Goal: Task Accomplishment & Management: Manage account settings

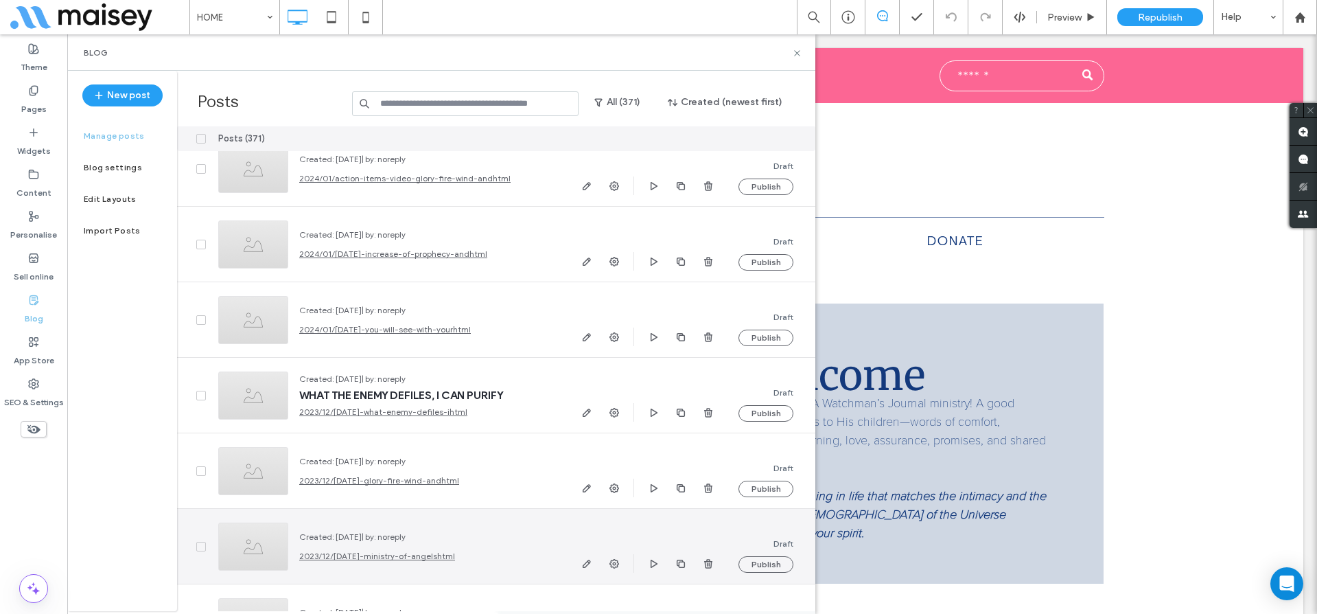
scroll to position [26140, 0]
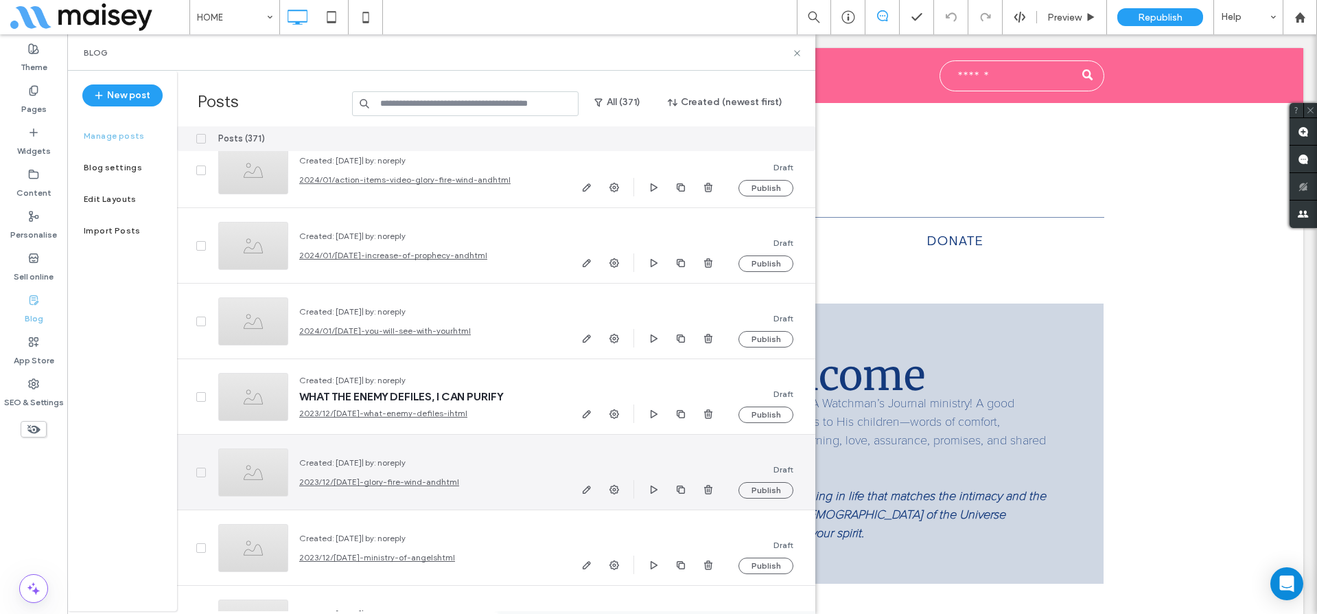
click at [201, 471] on icon at bounding box center [200, 472] width 5 height 4
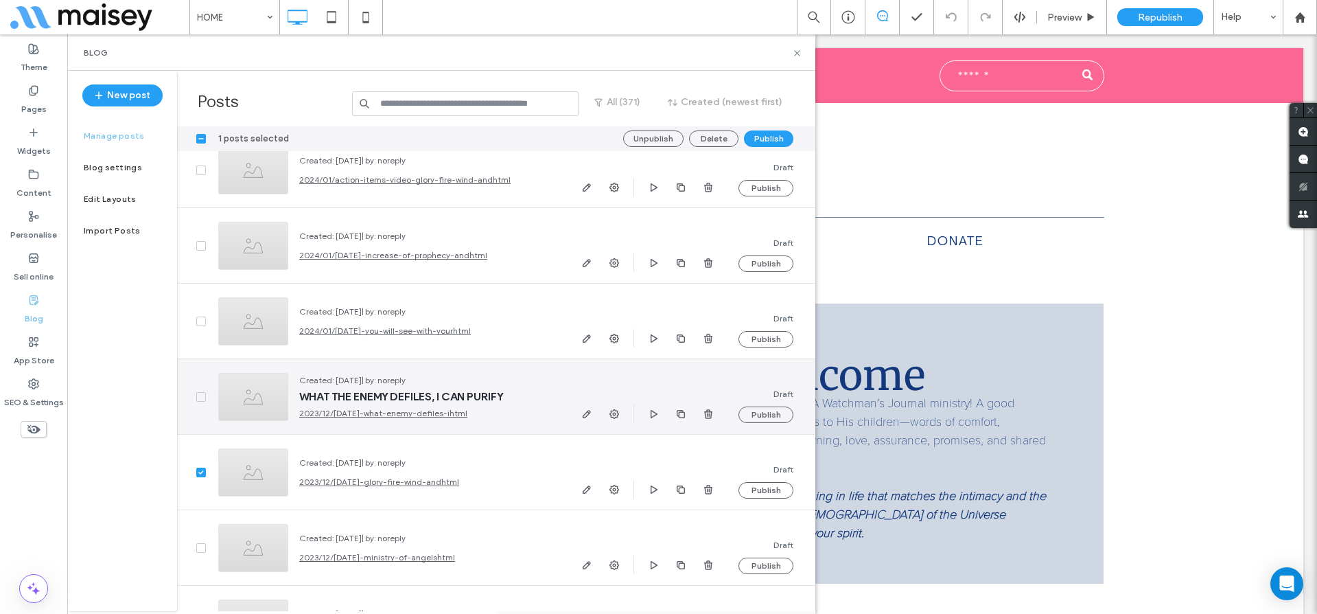
click at [202, 397] on icon at bounding box center [200, 397] width 5 height 4
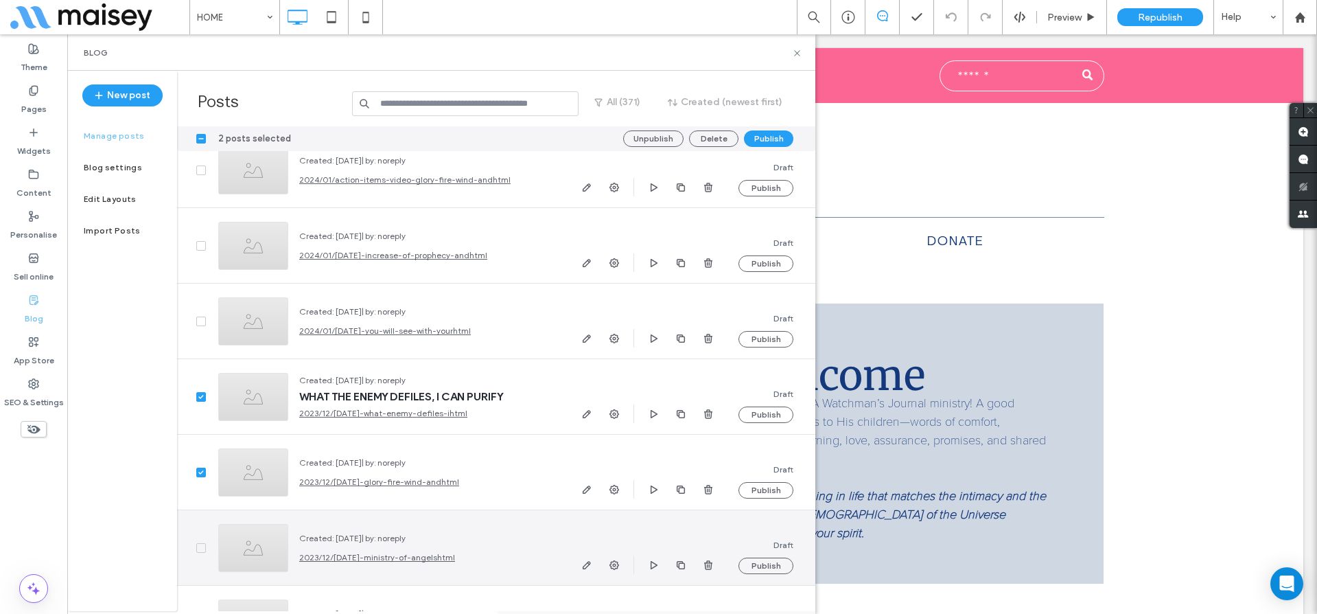
click at [200, 546] on icon at bounding box center [200, 548] width 5 height 4
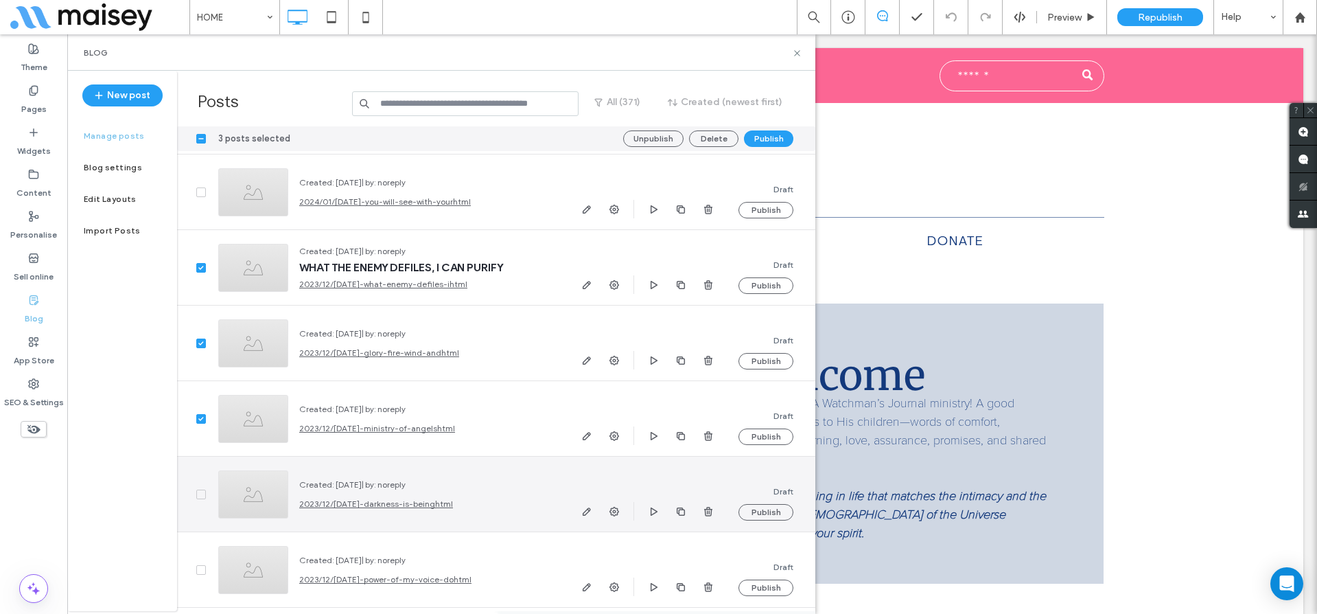
scroll to position [26298, 0]
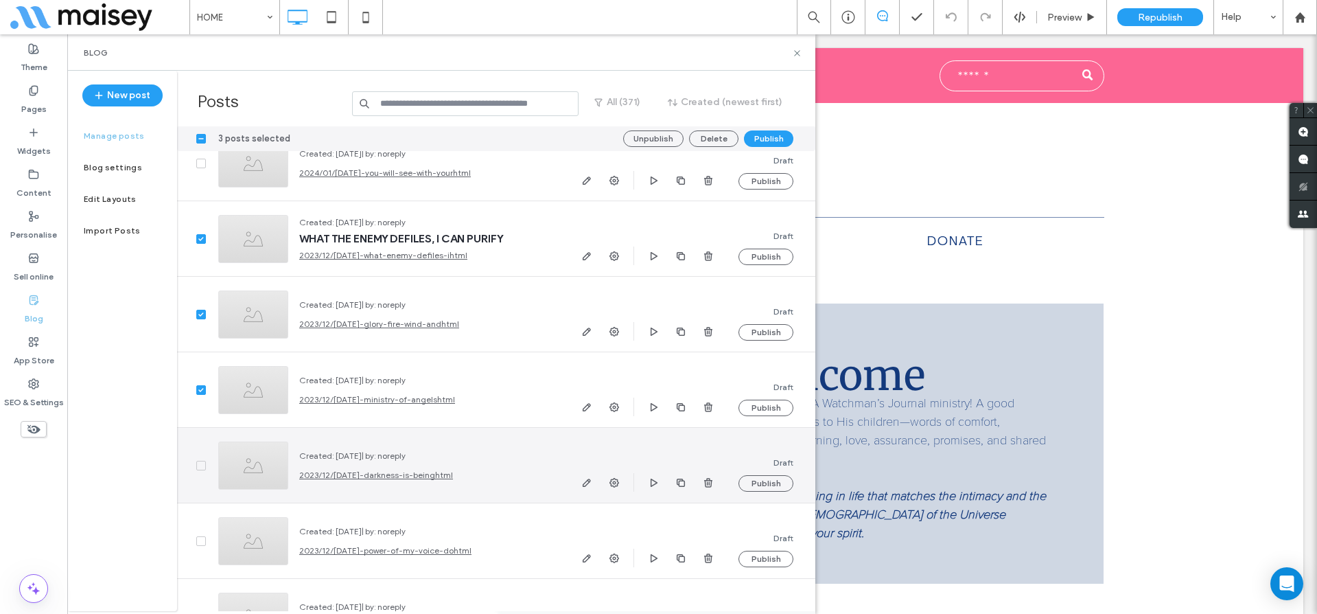
click at [198, 462] on span at bounding box center [201, 466] width 10 height 10
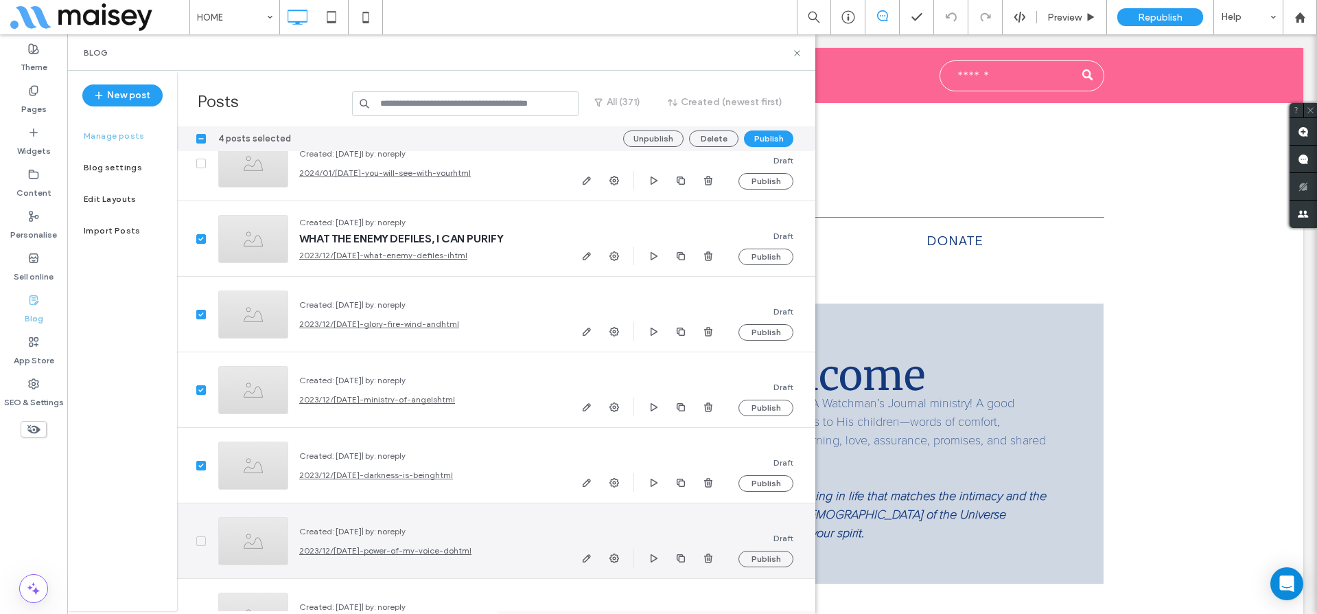
click at [200, 541] on icon at bounding box center [200, 541] width 5 height 4
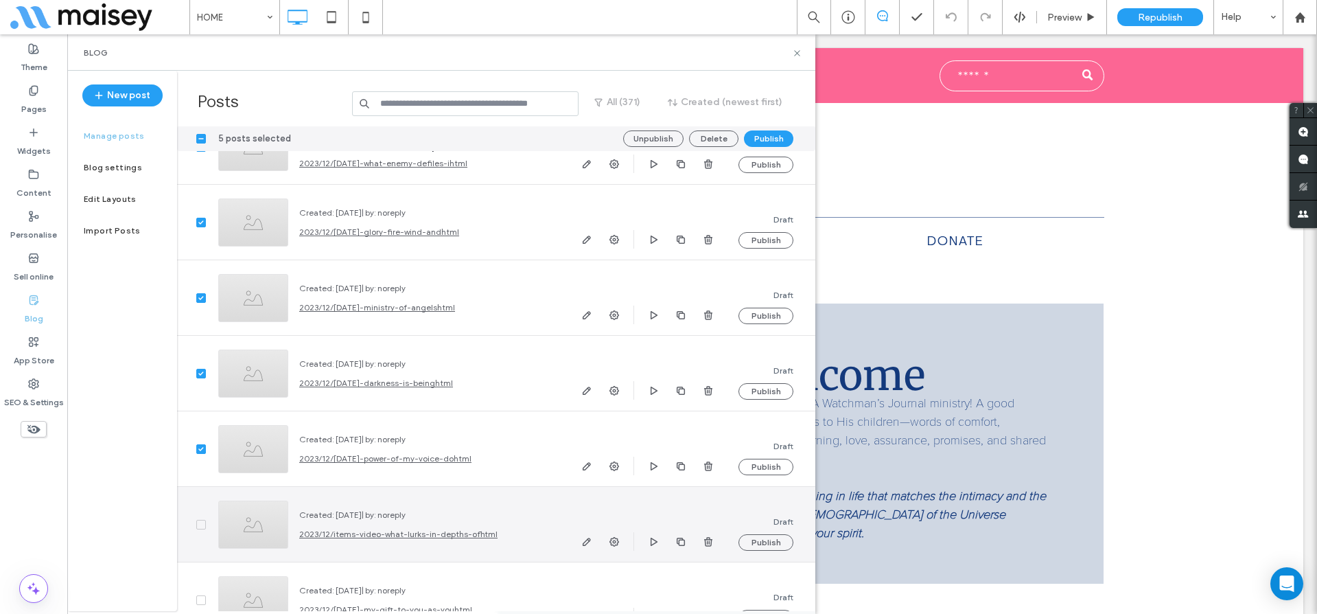
scroll to position [26481, 0]
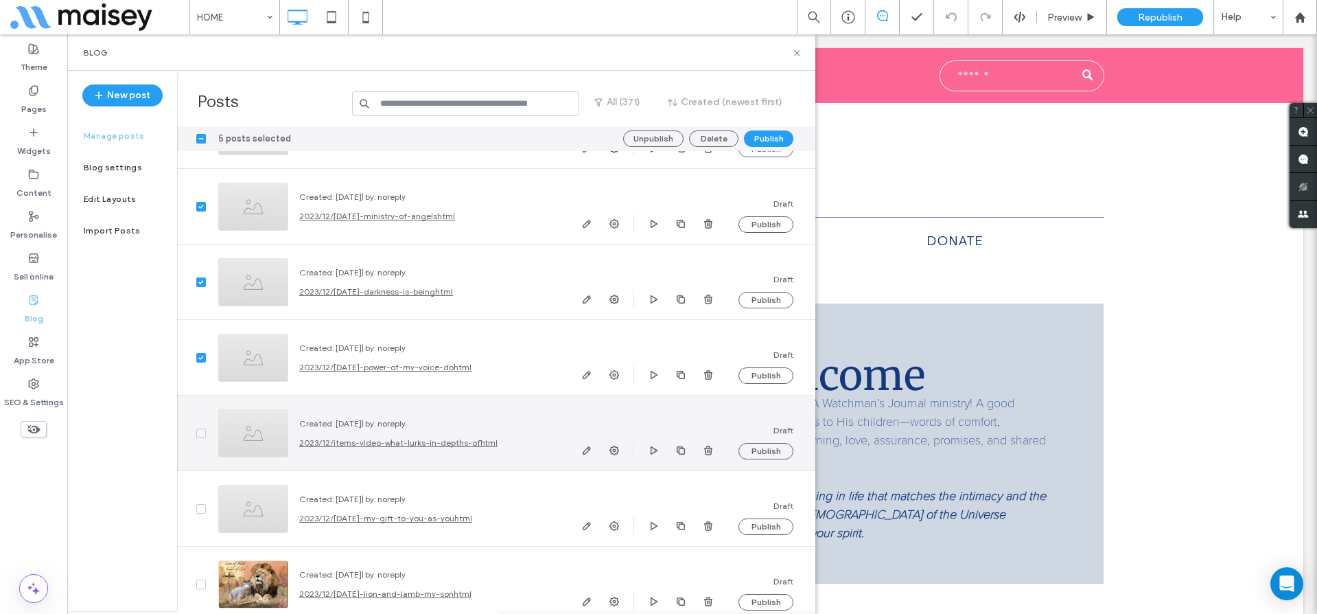
click at [199, 428] on span at bounding box center [201, 433] width 10 height 10
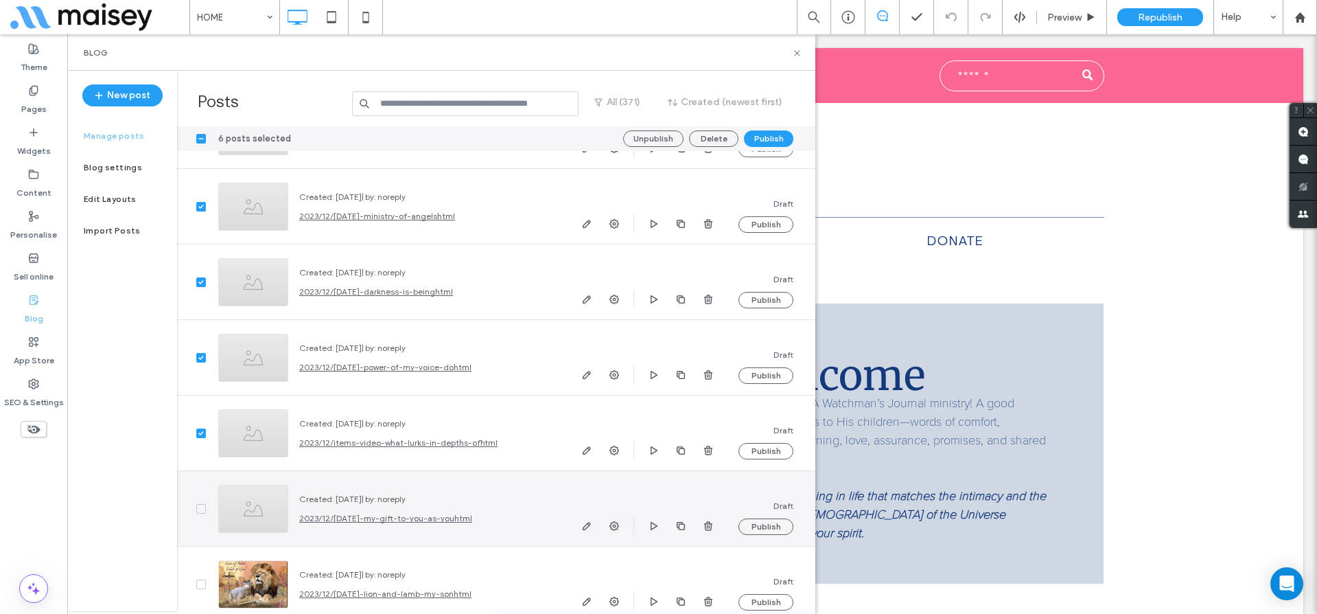
click at [198, 508] on icon at bounding box center [200, 508] width 5 height 4
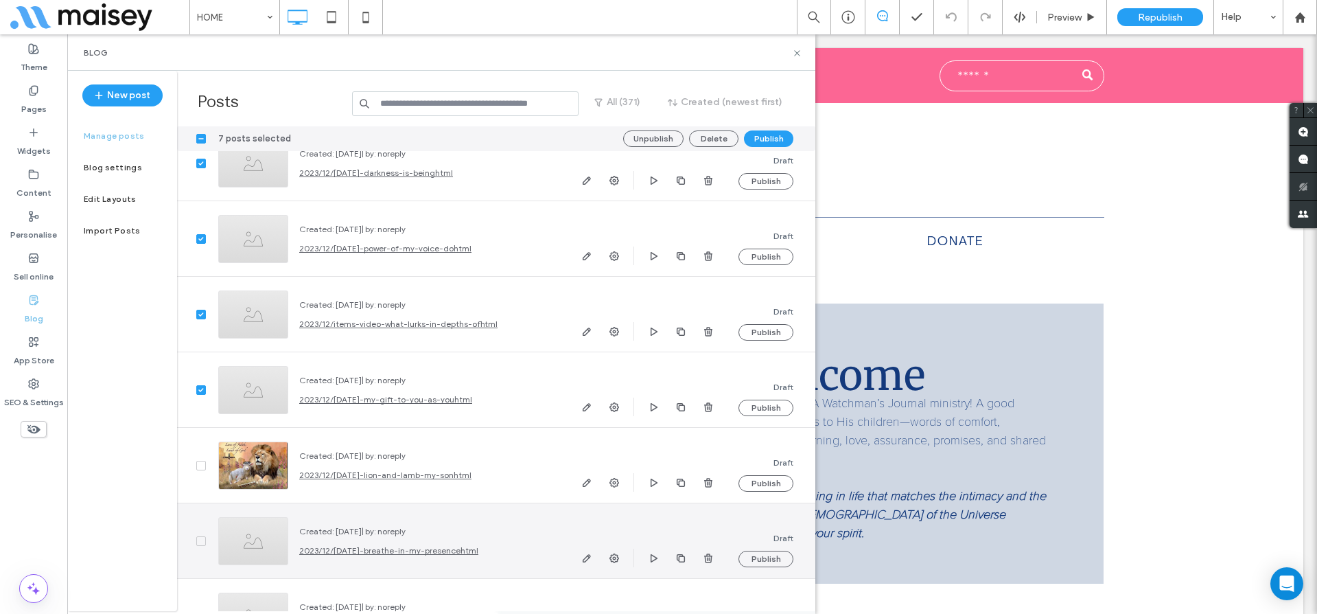
scroll to position [26601, 0]
click at [203, 540] on icon at bounding box center [200, 540] width 5 height 4
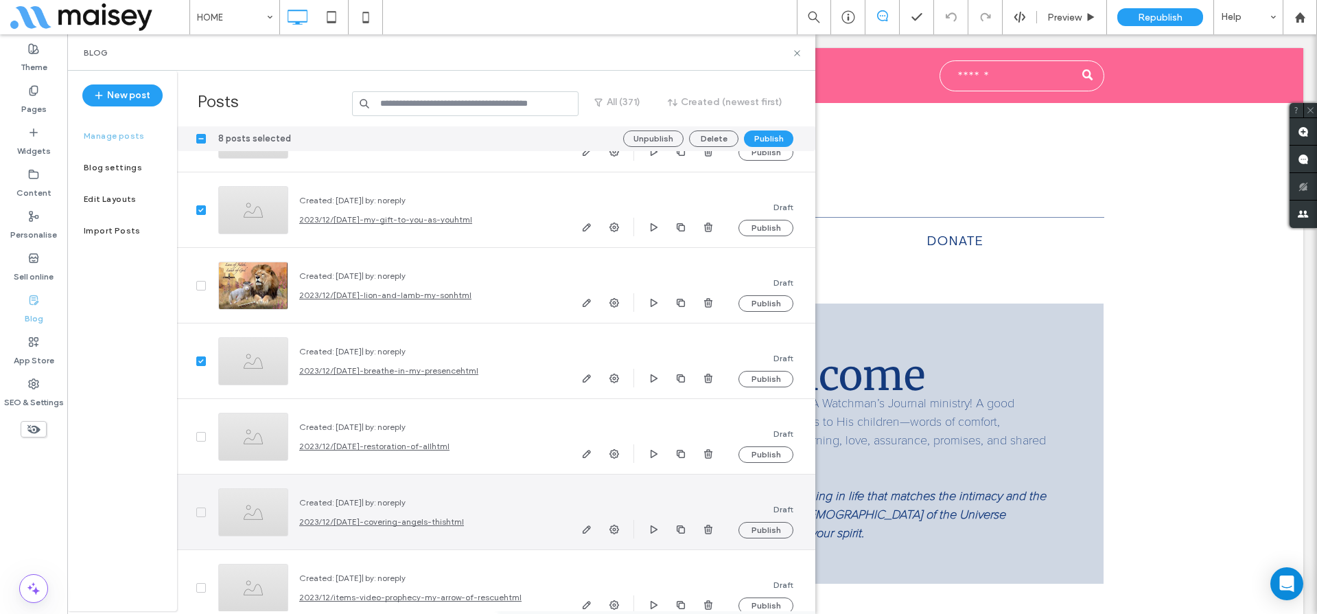
scroll to position [26796, 0]
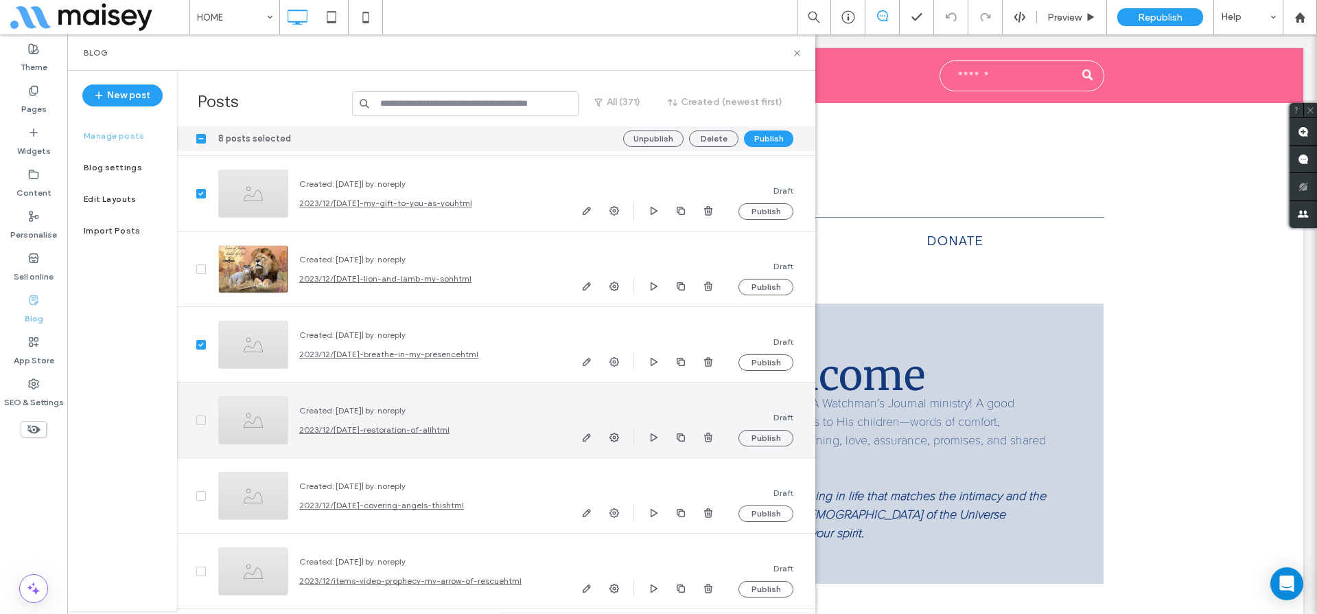
click at [198, 419] on span at bounding box center [201, 420] width 10 height 10
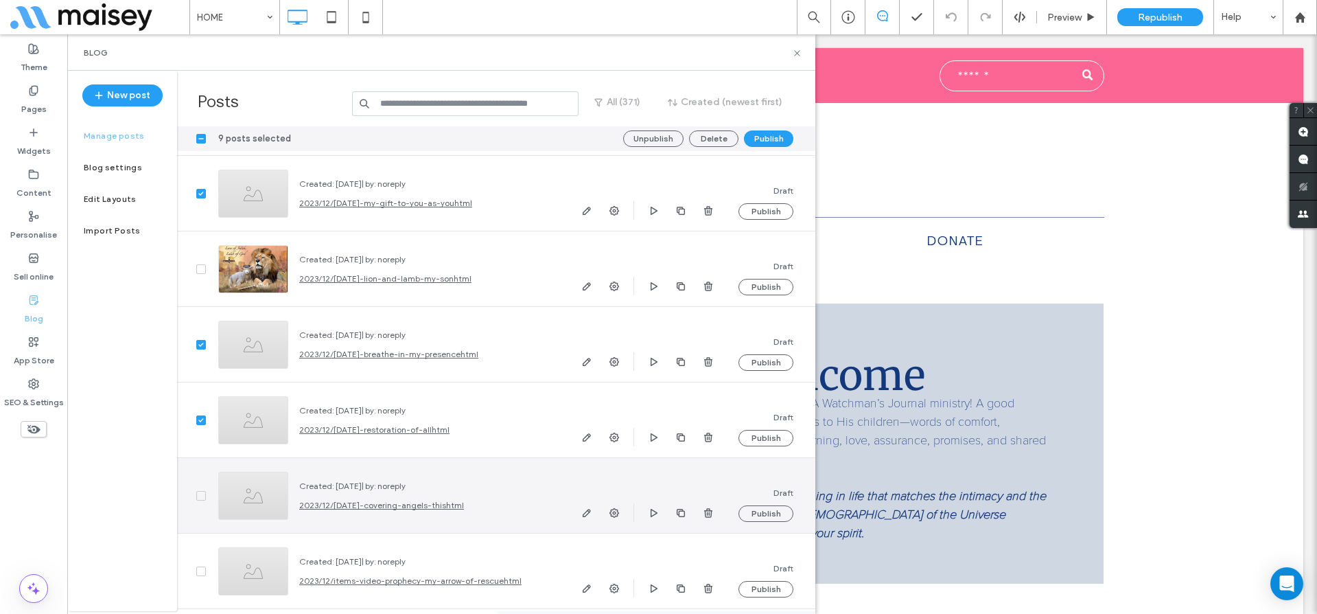
click at [194, 492] on div at bounding box center [192, 495] width 30 height 75
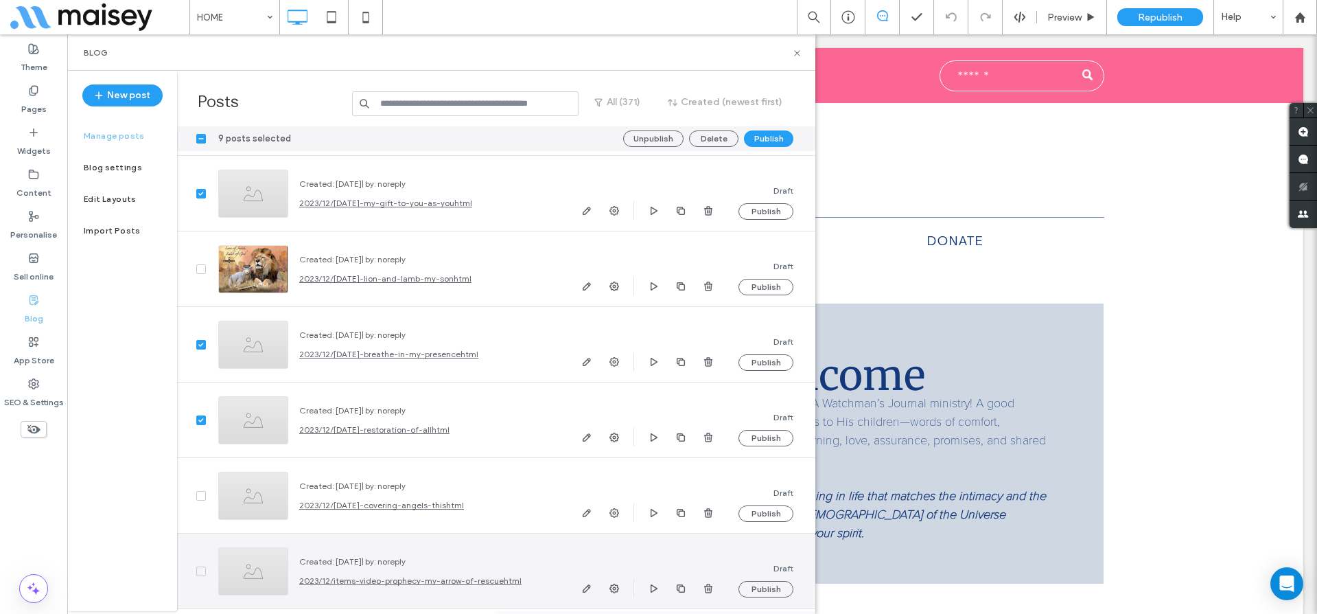
click at [200, 569] on icon at bounding box center [200, 571] width 5 height 4
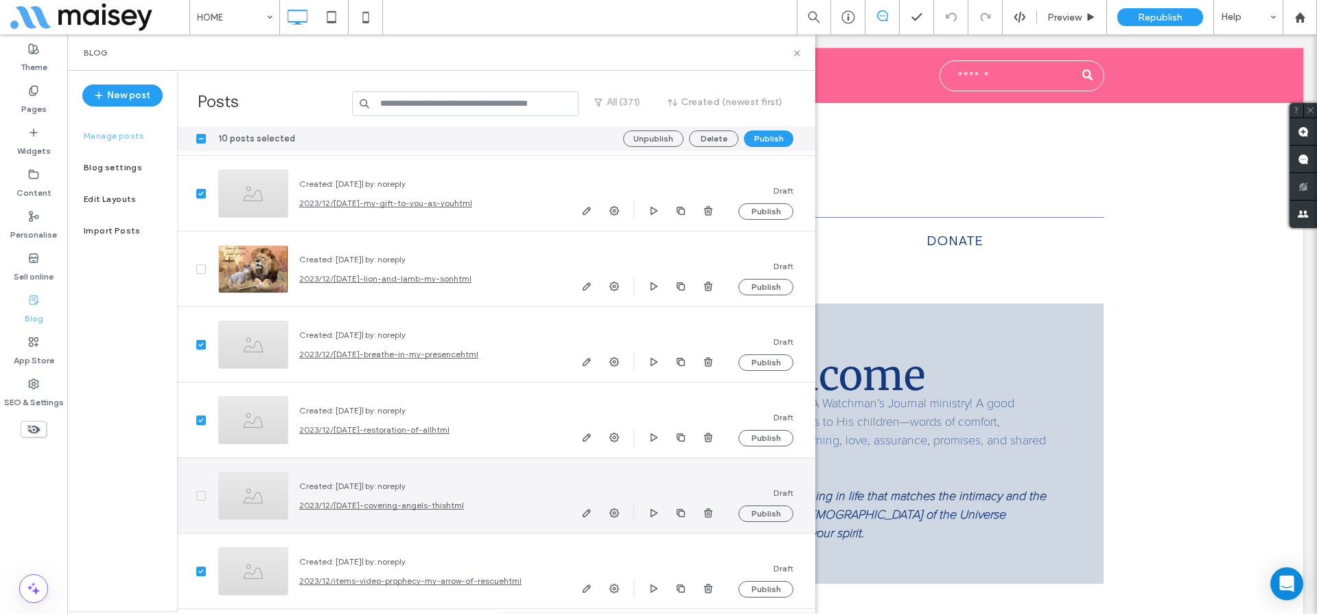
click at [200, 496] on icon at bounding box center [200, 495] width 5 height 4
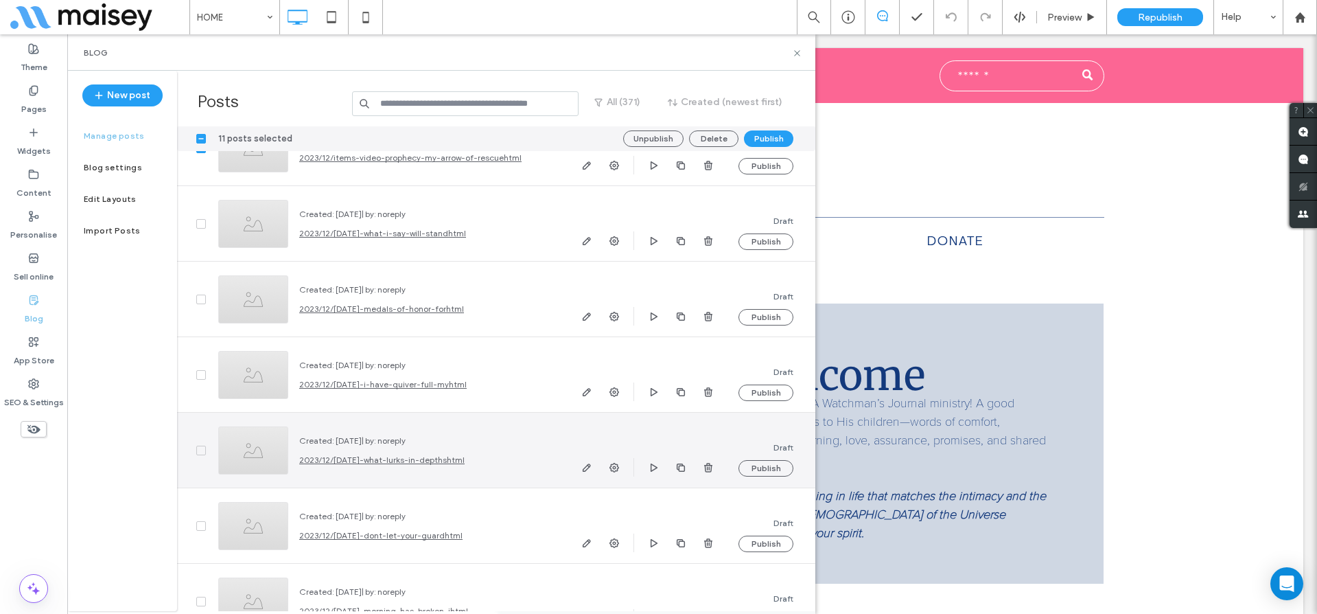
scroll to position [27224, 0]
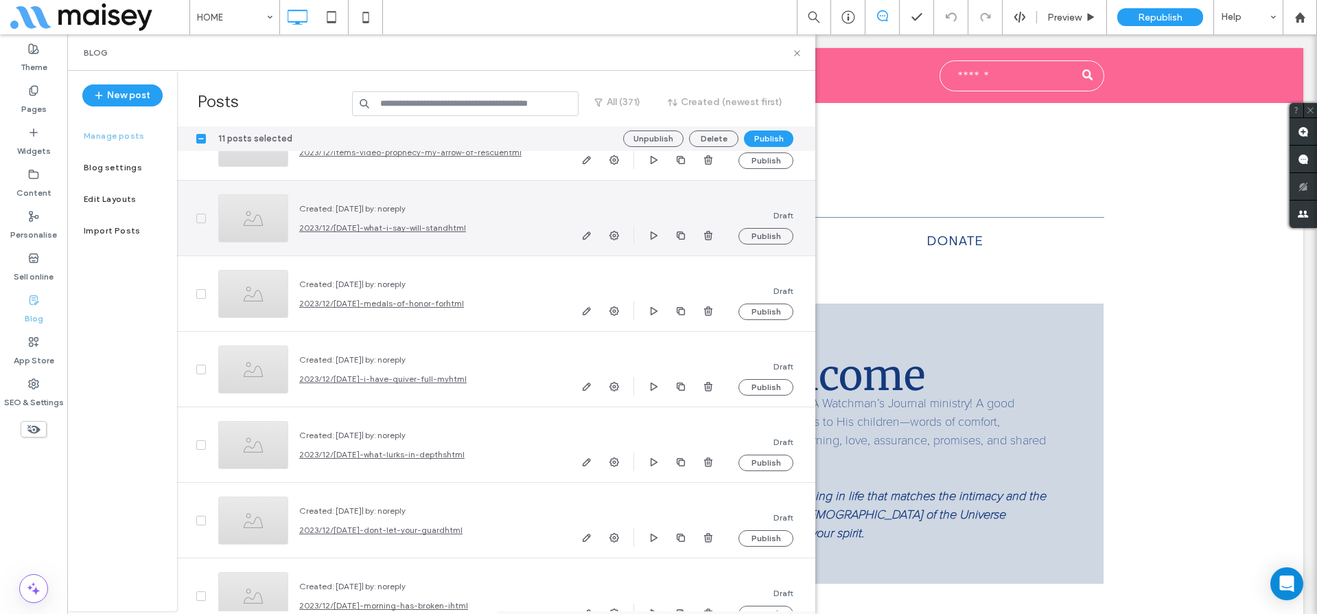
click at [198, 215] on span at bounding box center [201, 218] width 10 height 10
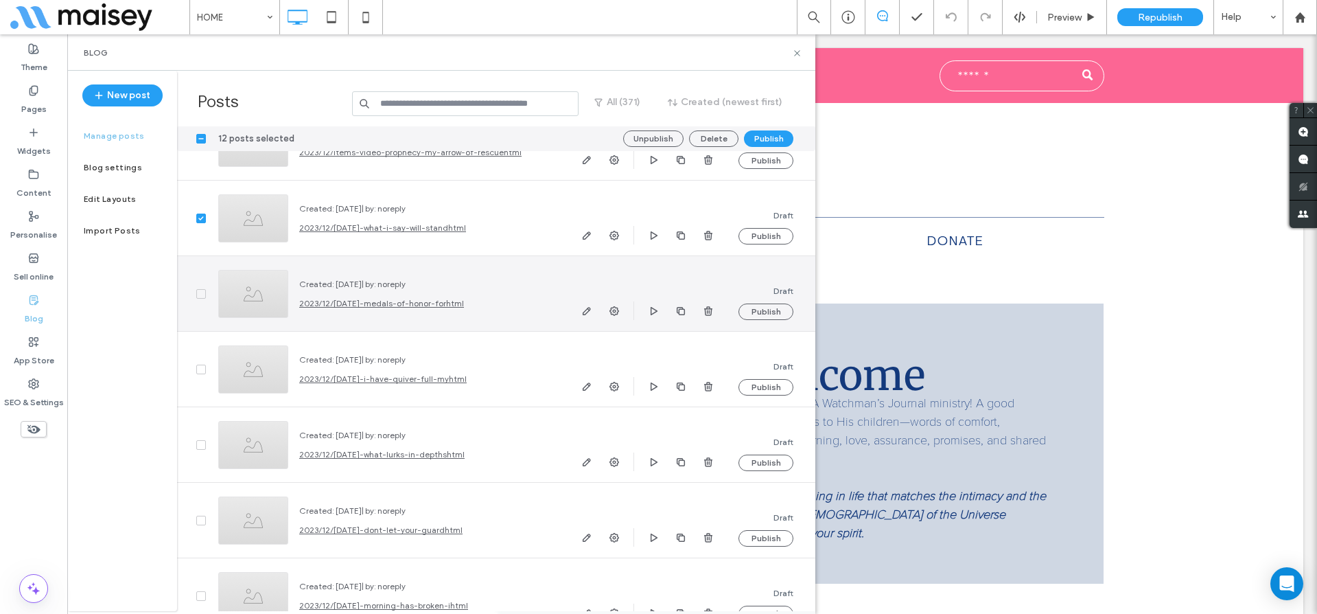
click at [200, 290] on span at bounding box center [201, 294] width 10 height 10
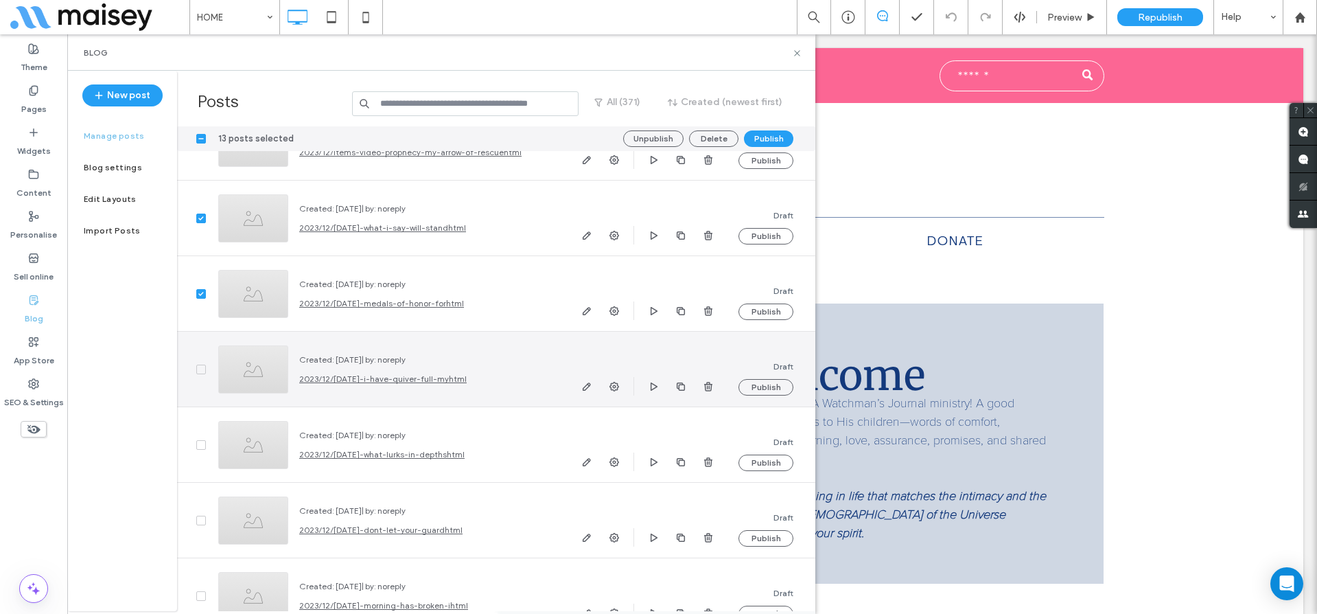
click at [199, 366] on span at bounding box center [201, 369] width 10 height 10
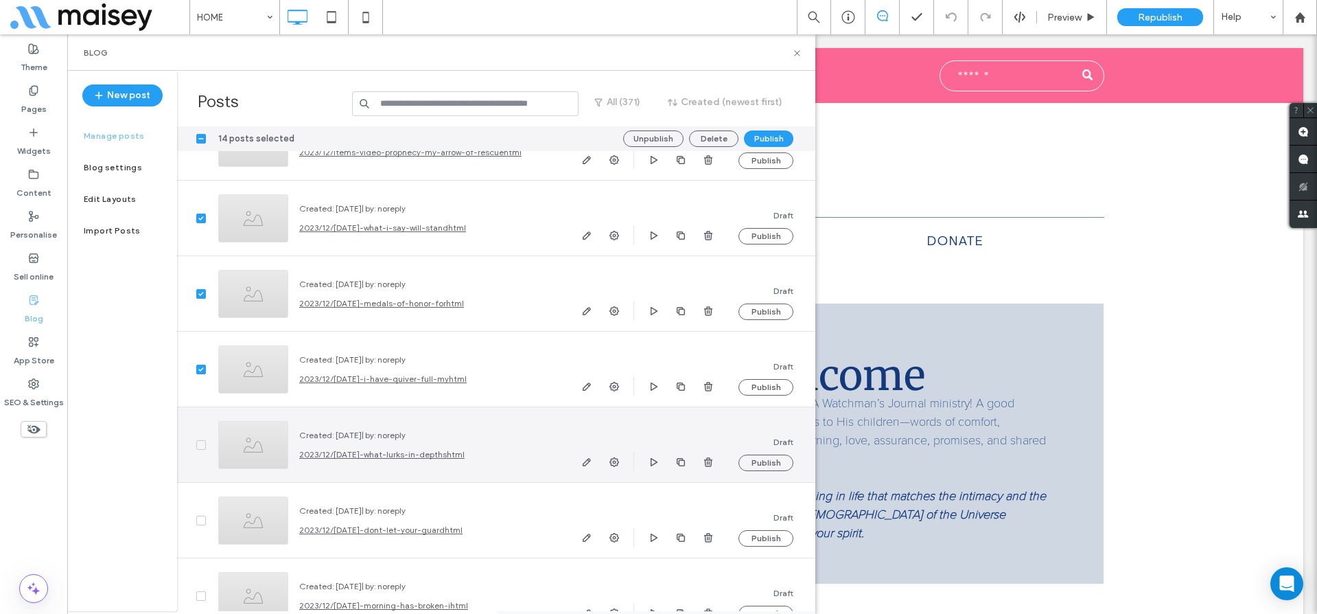
click at [201, 443] on icon at bounding box center [200, 445] width 5 height 4
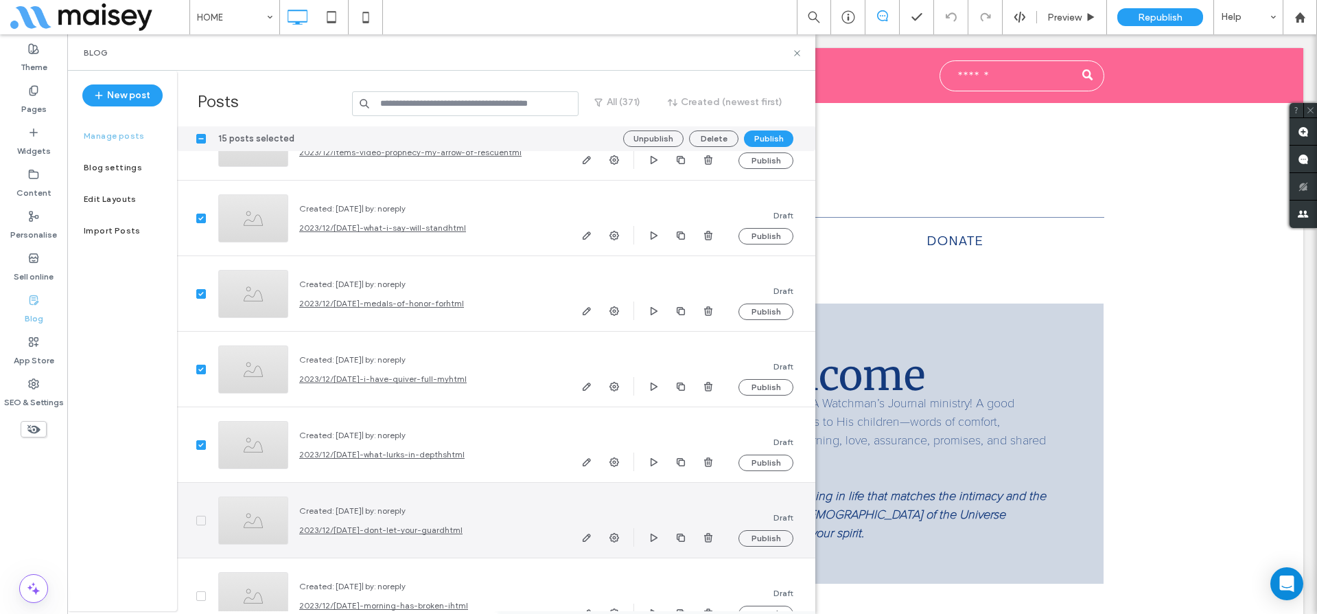
click at [196, 515] on span at bounding box center [201, 520] width 10 height 10
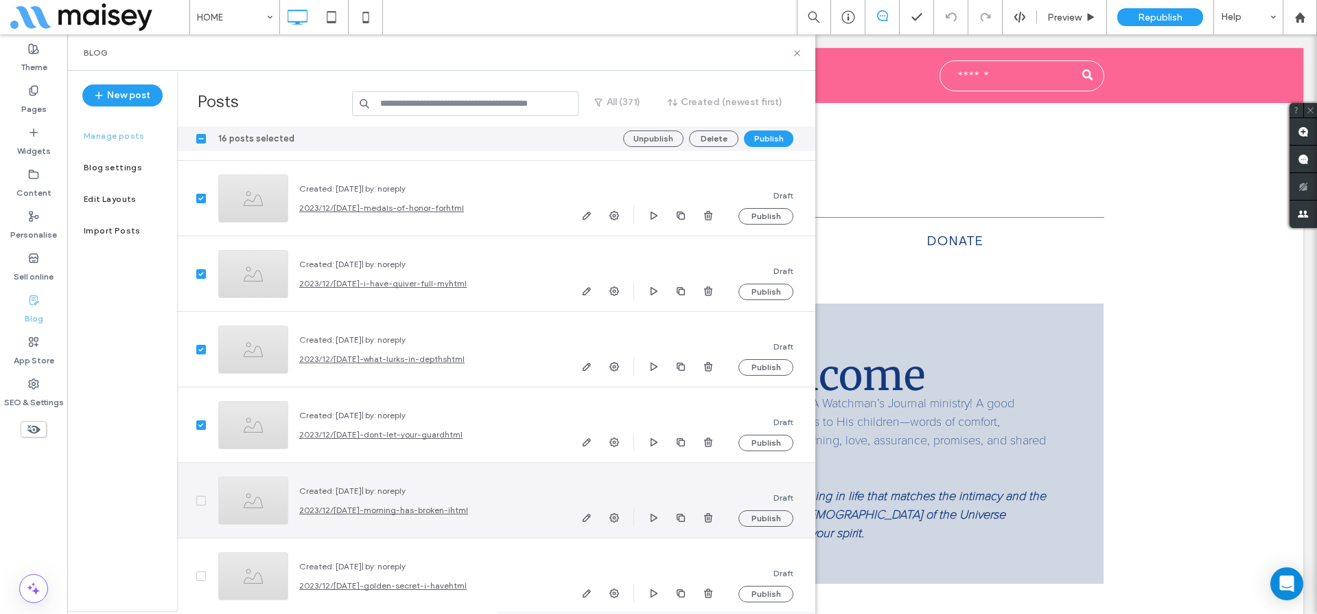
scroll to position [27348, 0]
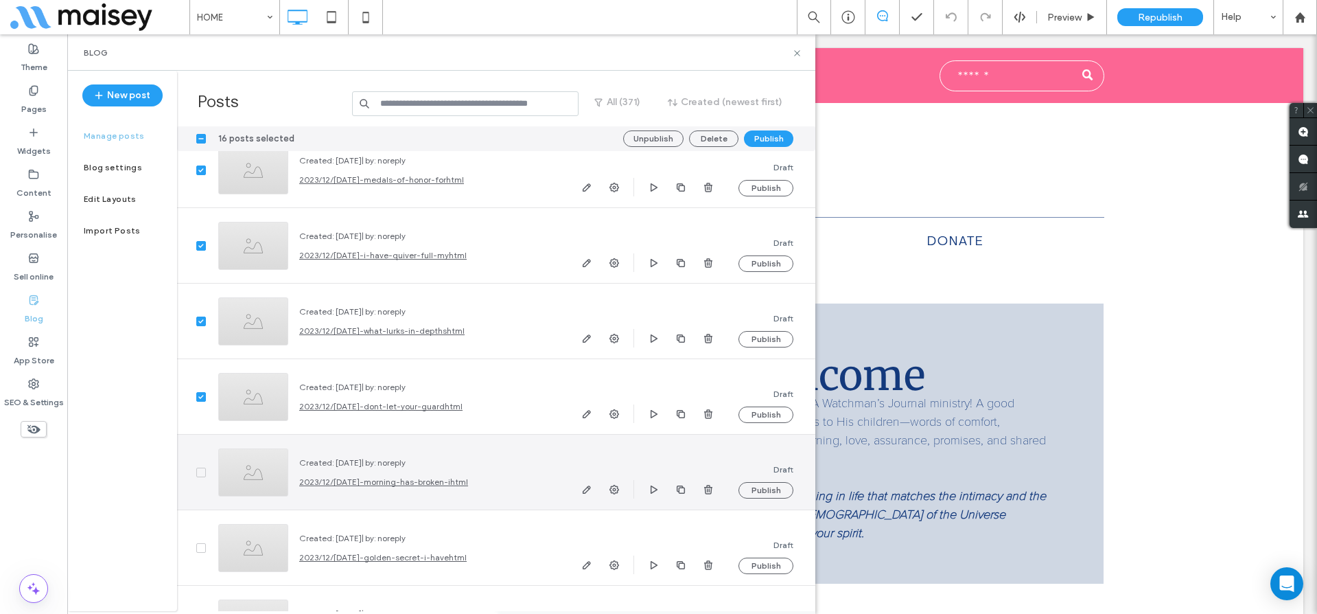
click at [198, 468] on span at bounding box center [201, 472] width 10 height 10
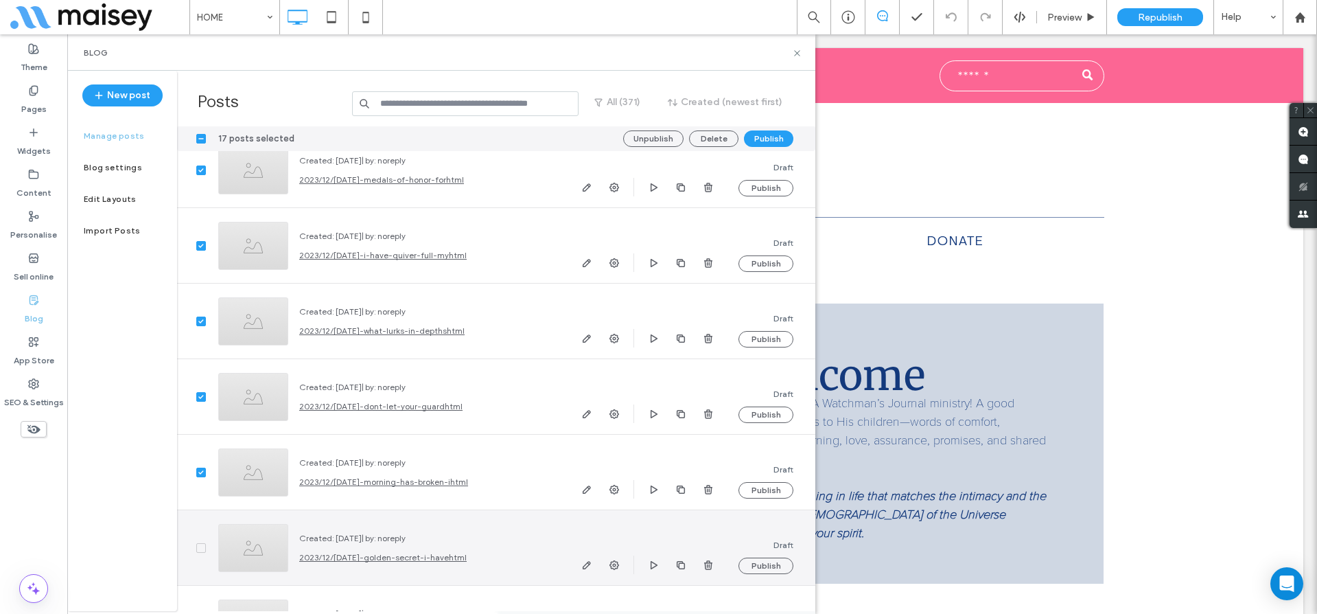
click at [200, 550] on span at bounding box center [201, 548] width 10 height 10
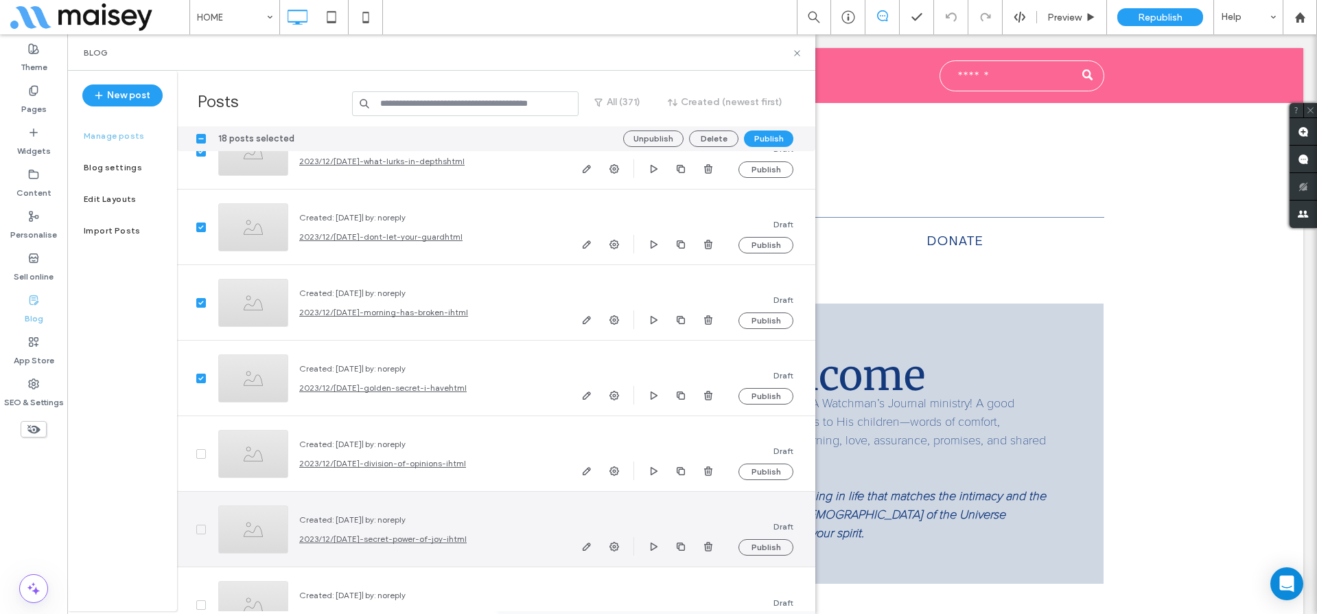
scroll to position [27549, 0]
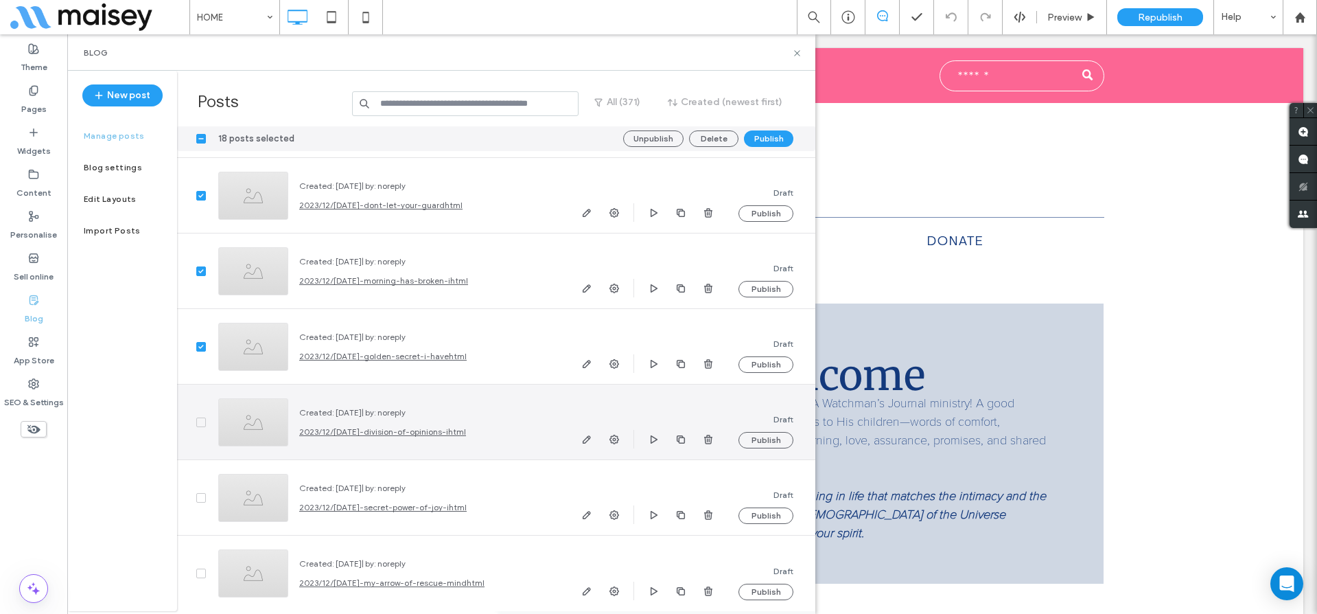
click at [196, 424] on span at bounding box center [201, 422] width 10 height 10
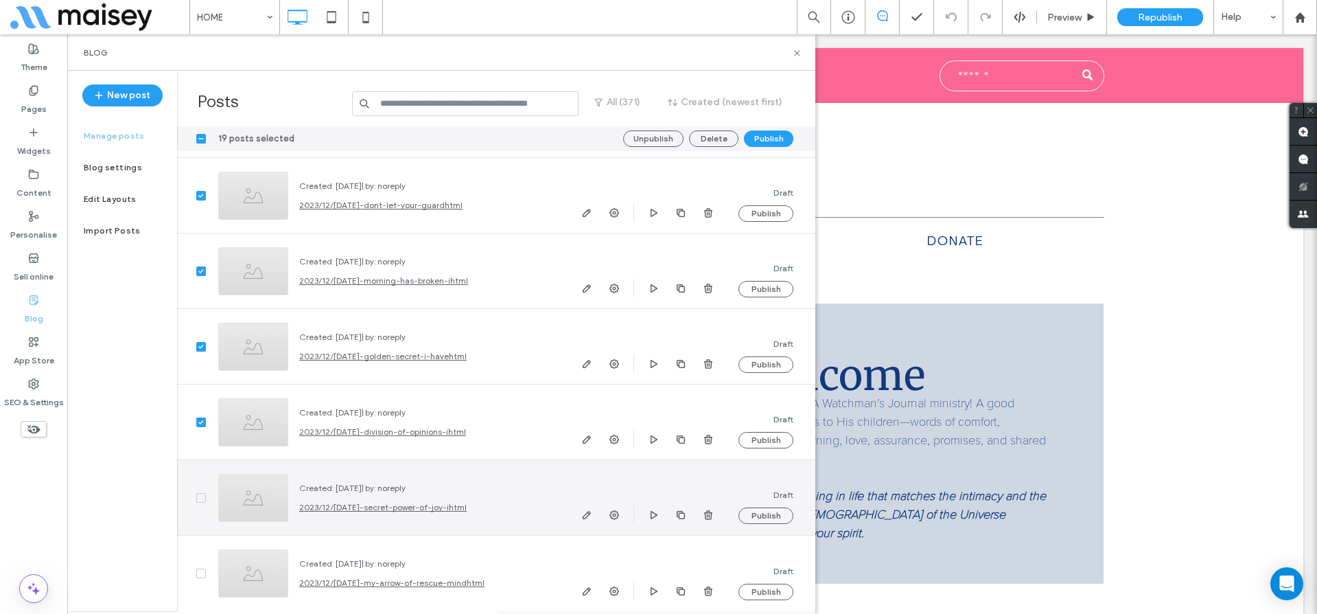
click at [200, 499] on icon at bounding box center [200, 498] width 5 height 4
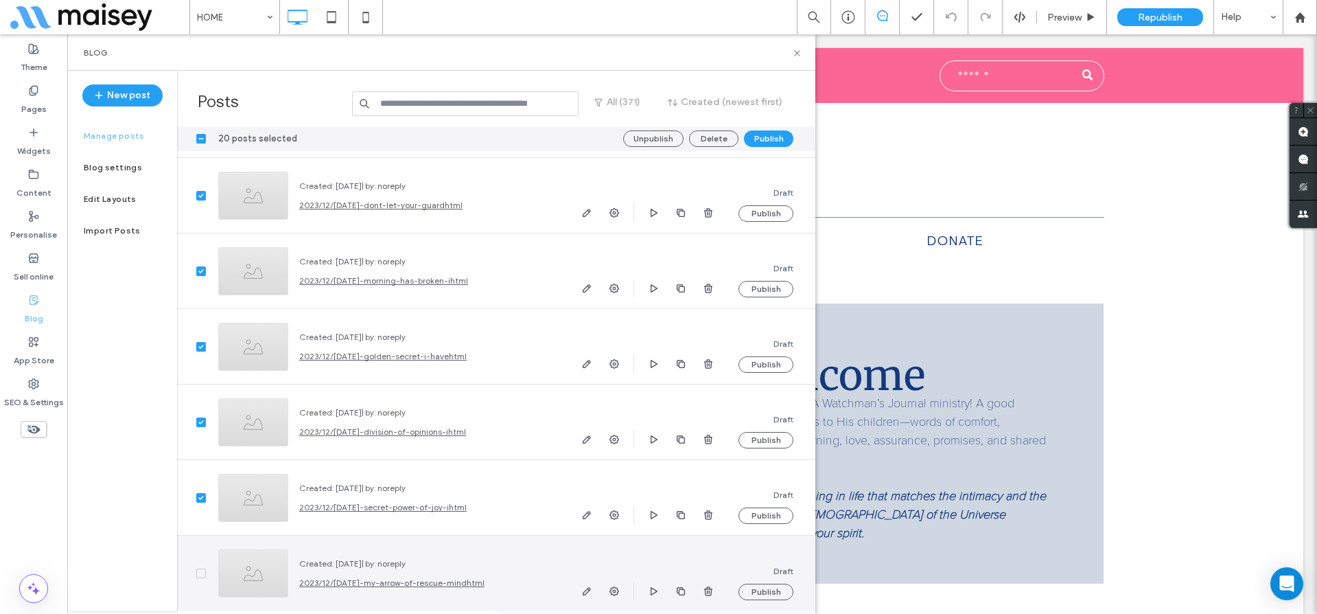
click at [199, 577] on span at bounding box center [201, 573] width 10 height 10
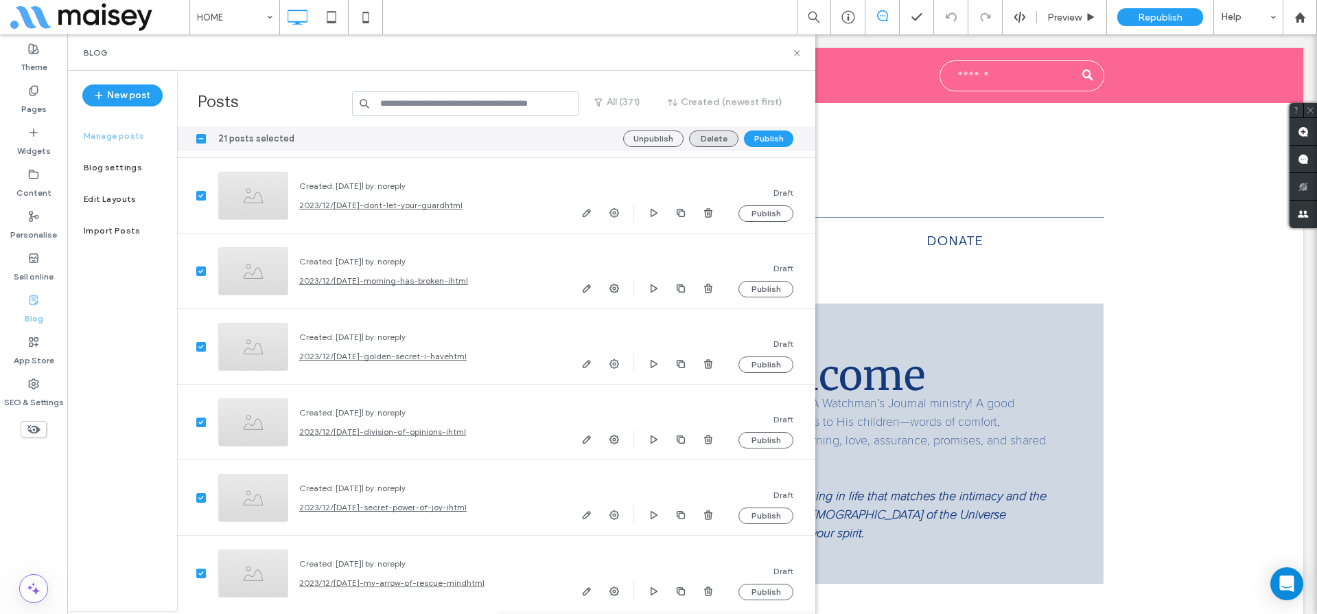
click at [710, 137] on button "Delete" at bounding box center [713, 138] width 49 height 16
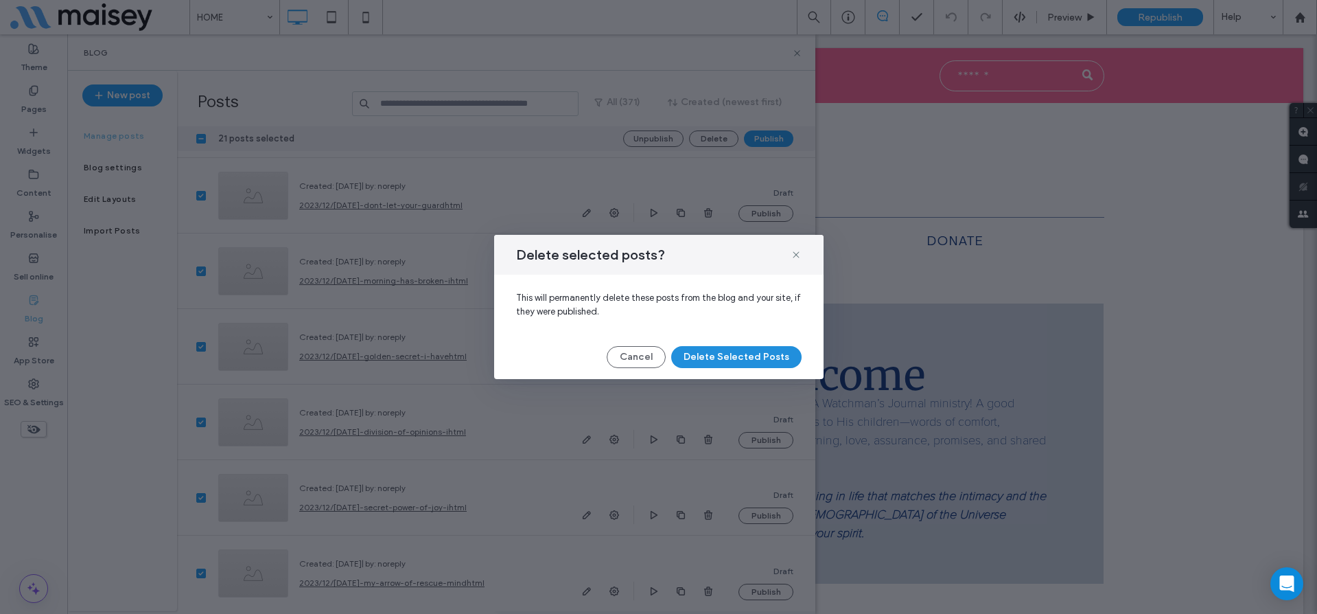
click at [723, 353] on button "Delete Selected Posts" at bounding box center [736, 357] width 130 height 22
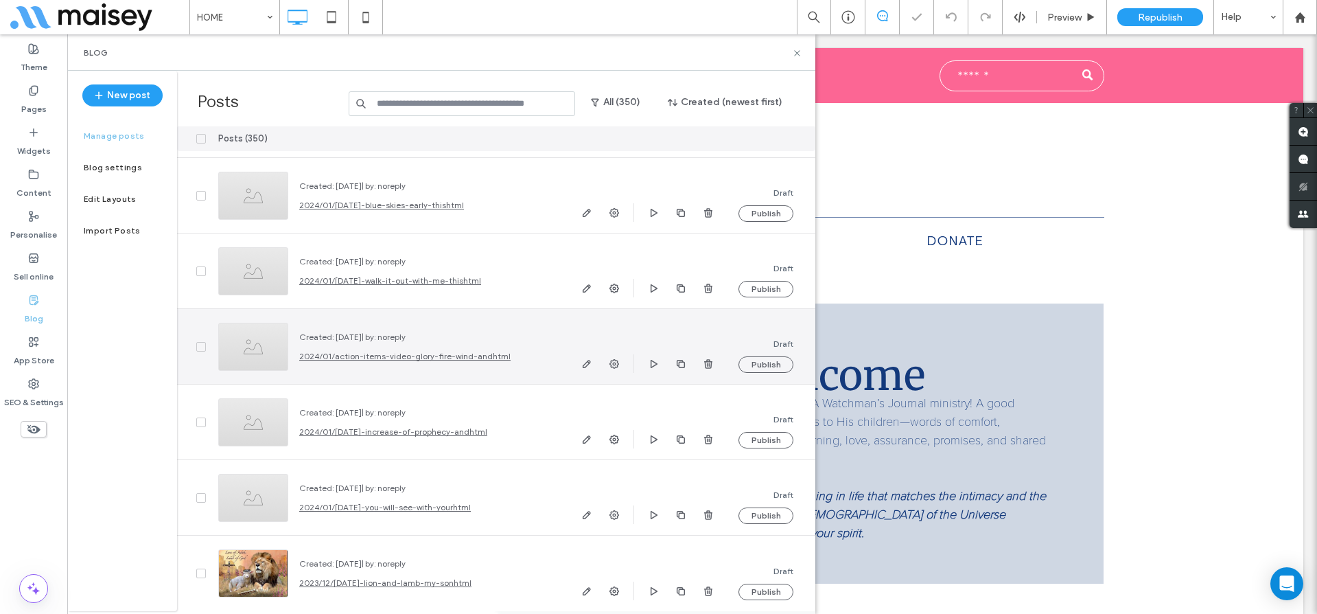
scroll to position [25964, 0]
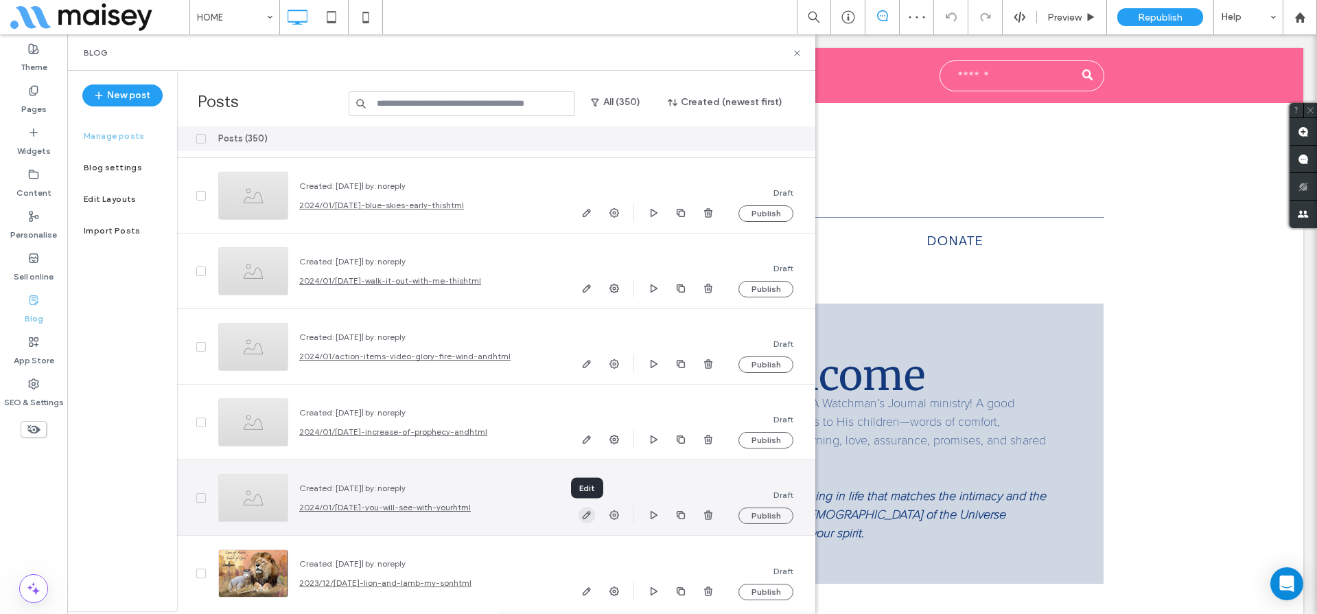
click at [588, 515] on use "button" at bounding box center [587, 515] width 8 height 8
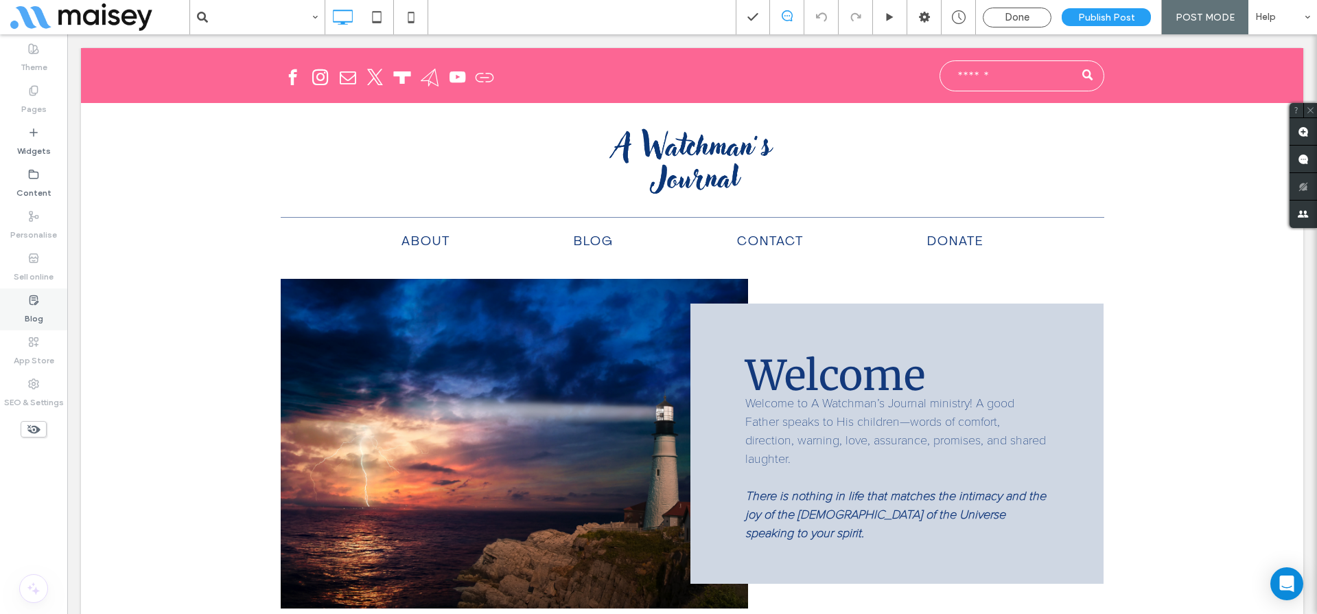
click at [21, 305] on div "Blog" at bounding box center [33, 309] width 67 height 42
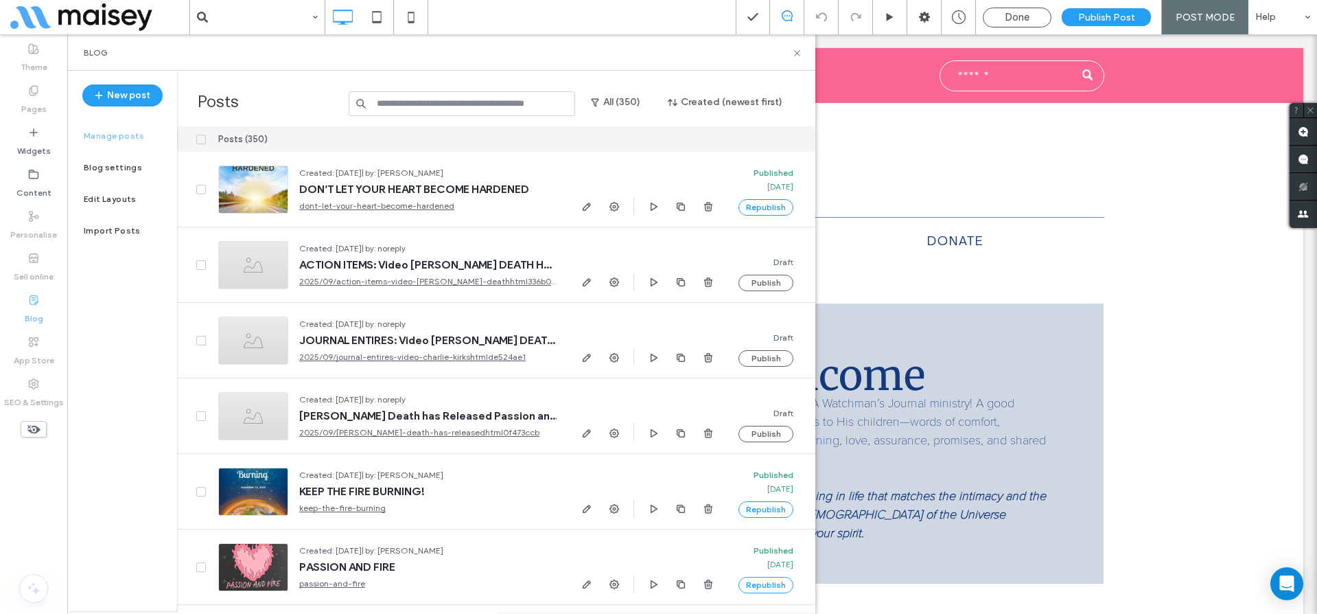
click at [37, 305] on div "Blog" at bounding box center [33, 309] width 67 height 42
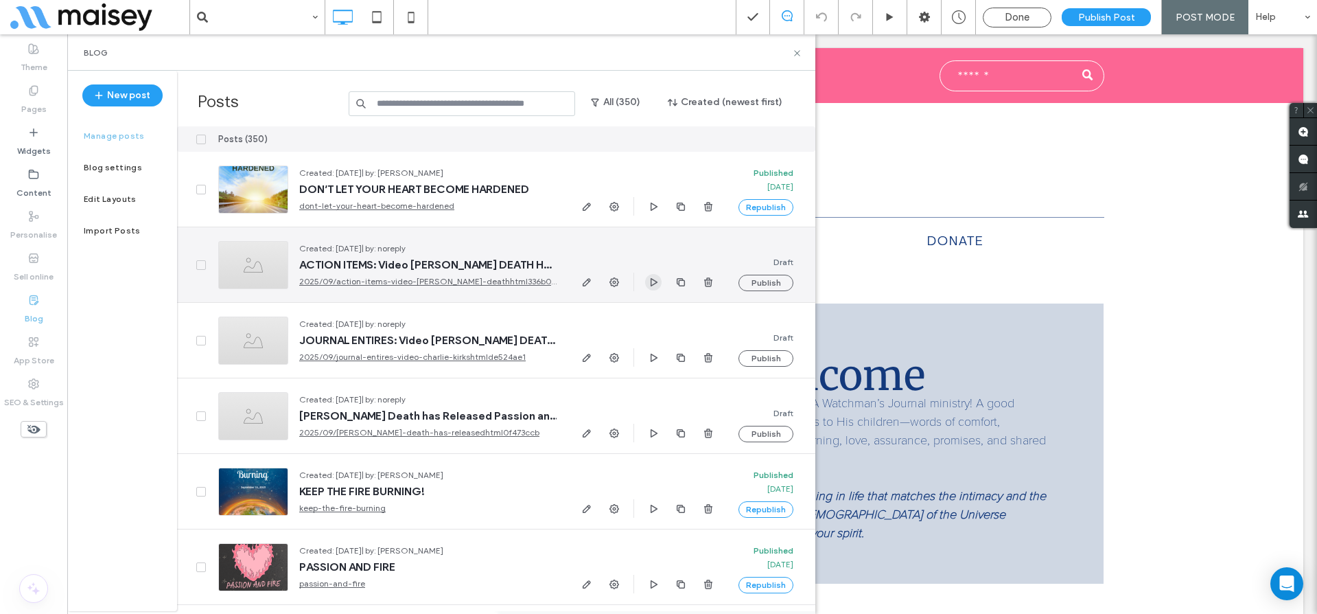
click at [653, 279] on use "button" at bounding box center [654, 281] width 7 height 8
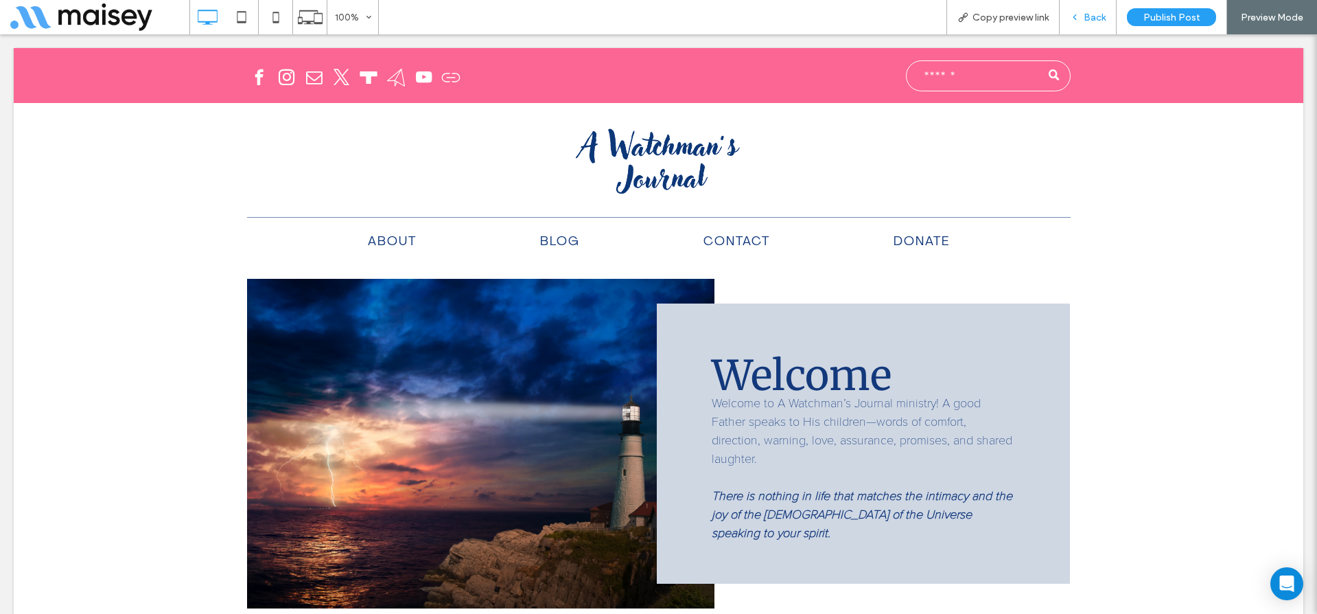
click at [1096, 25] on div "Back" at bounding box center [1088, 17] width 57 height 34
click at [1078, 18] on icon at bounding box center [1075, 17] width 10 height 10
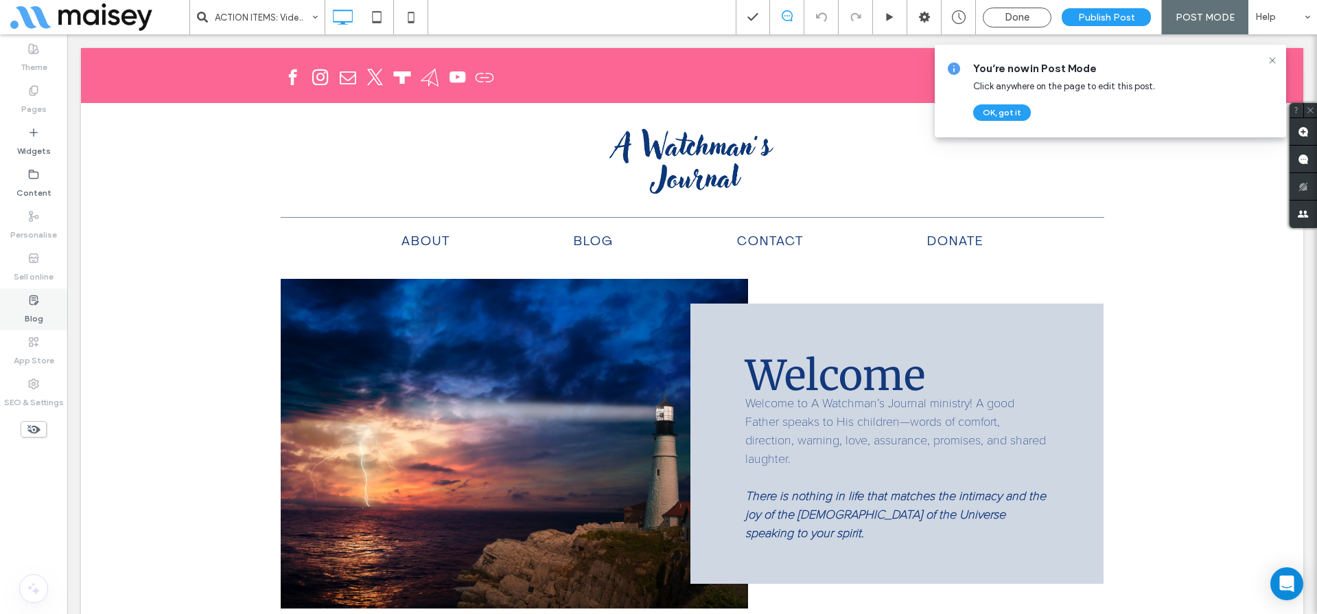
click at [31, 311] on label "Blog" at bounding box center [34, 314] width 19 height 19
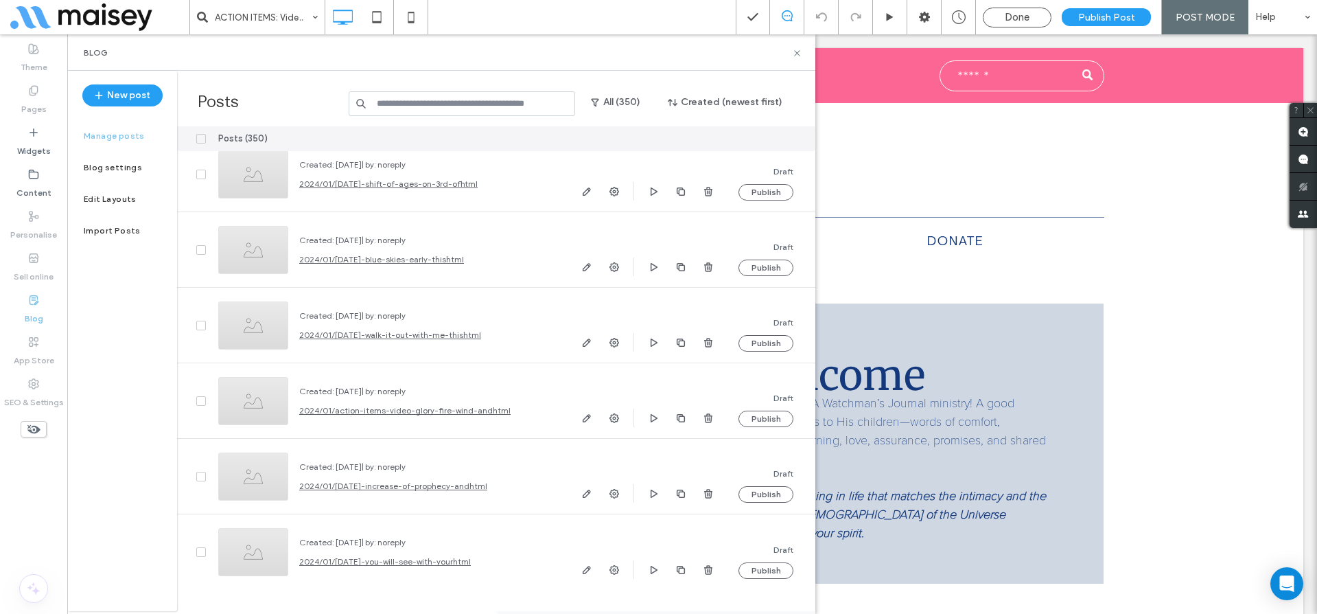
scroll to position [25964, 0]
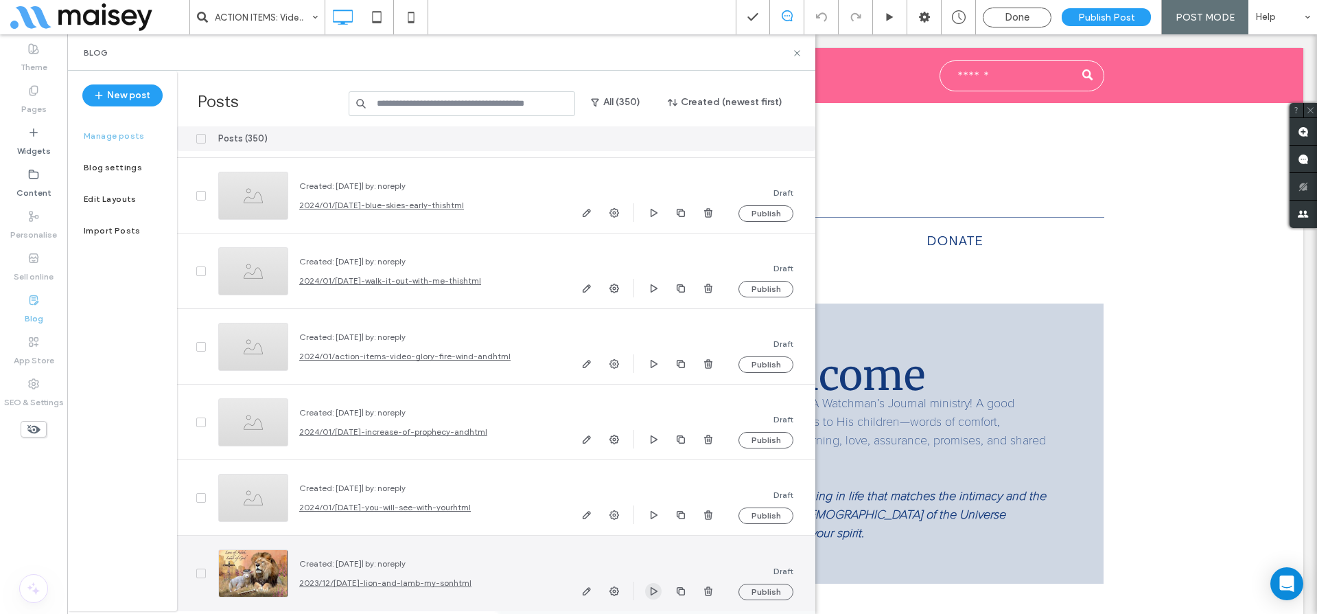
click at [655, 590] on use "button" at bounding box center [654, 590] width 7 height 8
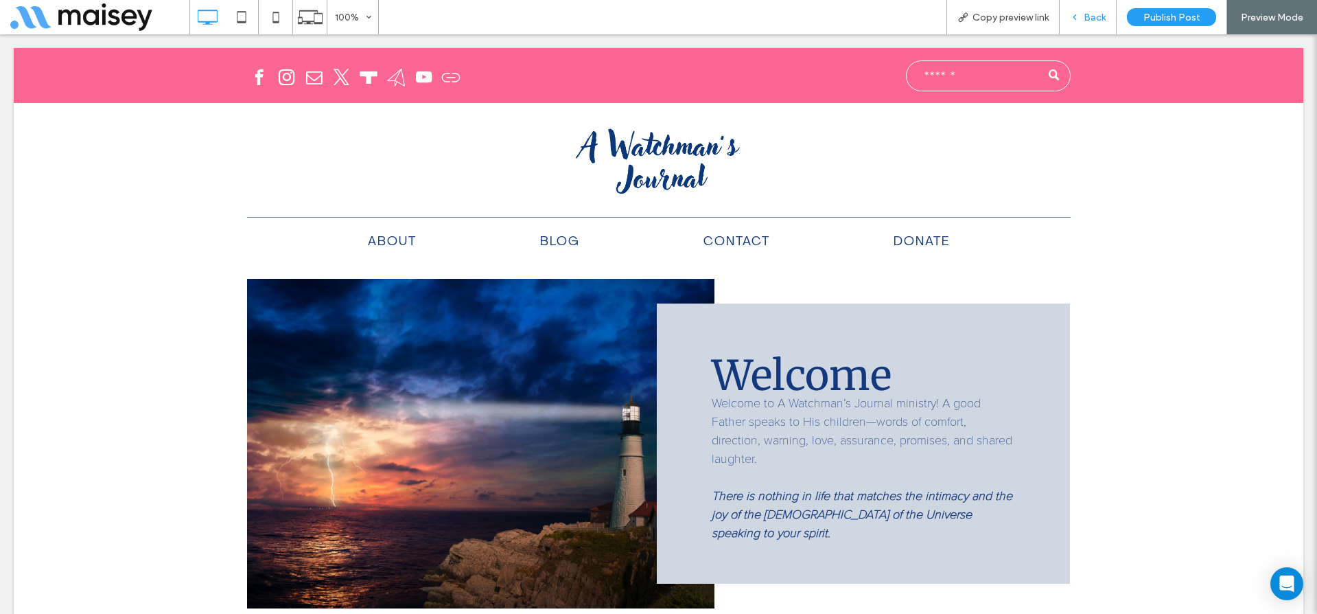
click at [1095, 9] on div "Back" at bounding box center [1088, 17] width 57 height 34
click at [1093, 13] on span "Back" at bounding box center [1095, 18] width 22 height 12
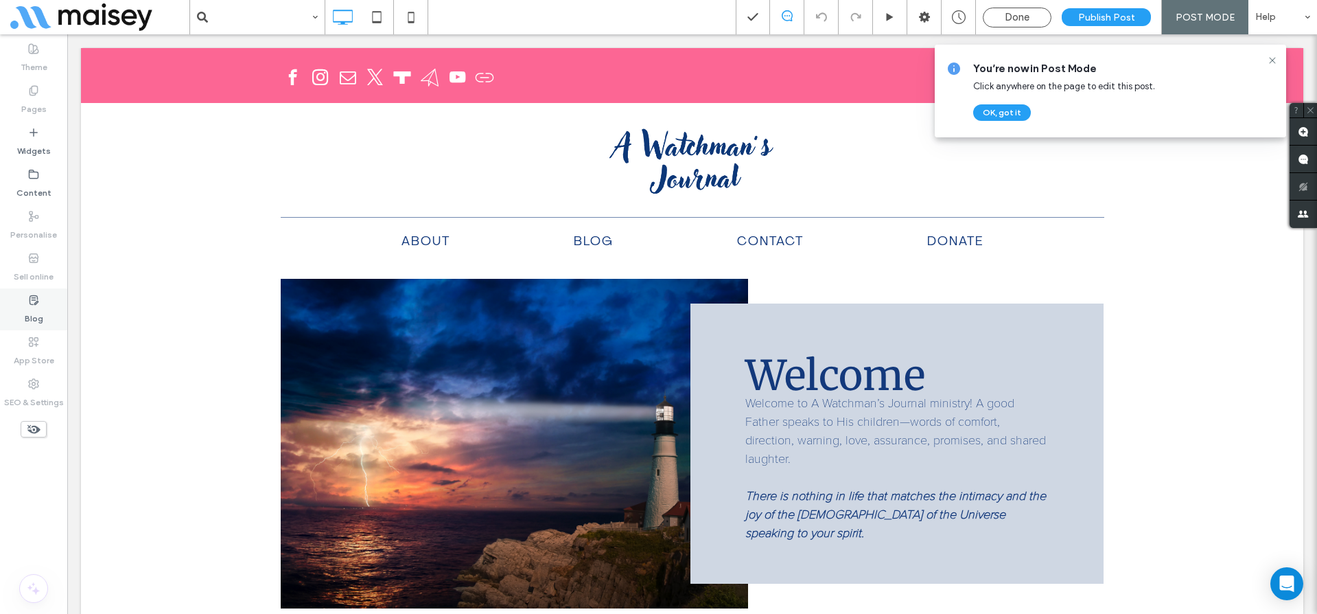
click at [33, 298] on icon at bounding box center [33, 299] width 11 height 11
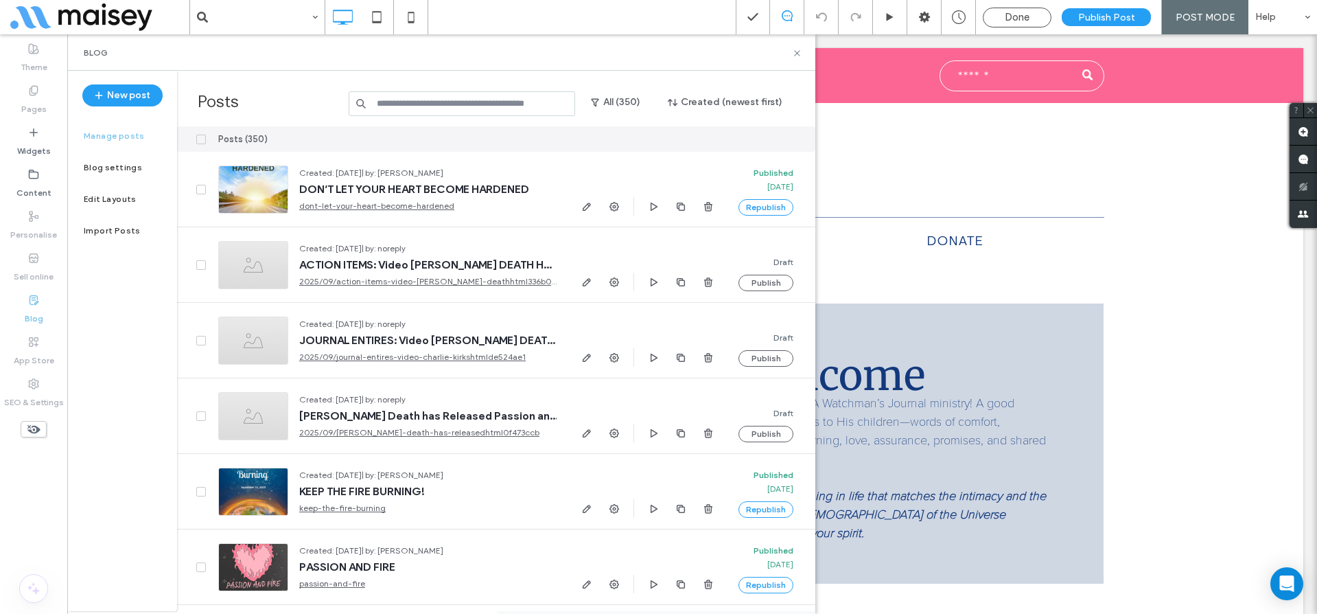
click at [33, 307] on label "Blog" at bounding box center [34, 314] width 19 height 19
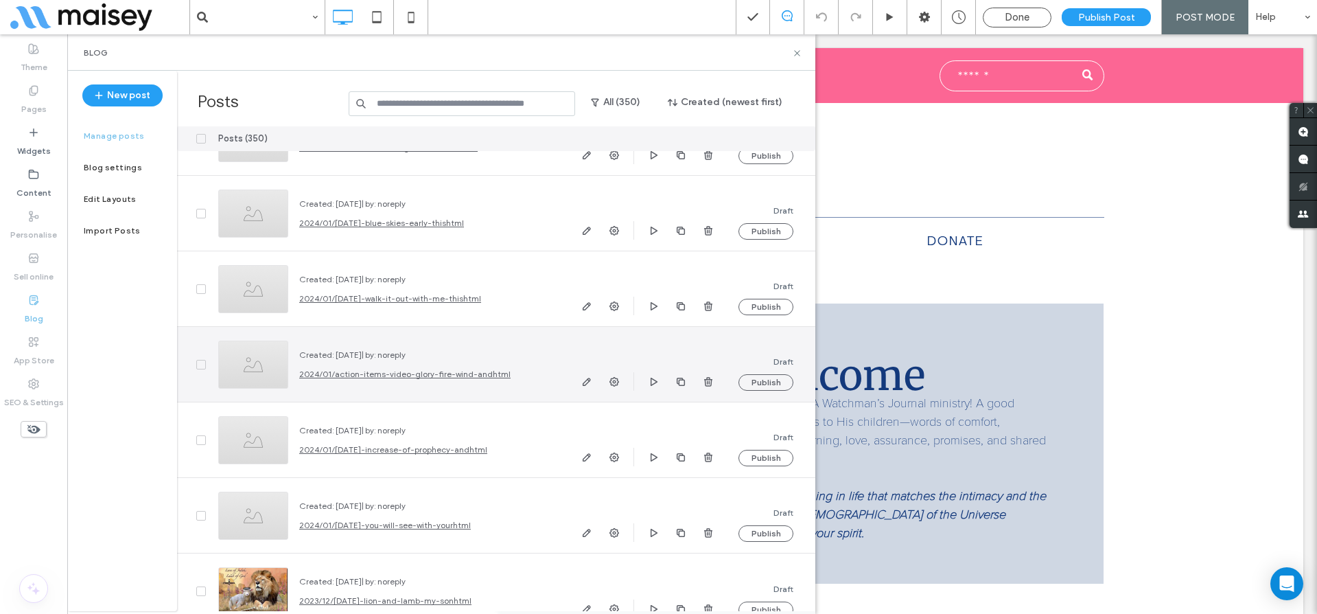
scroll to position [25964, 0]
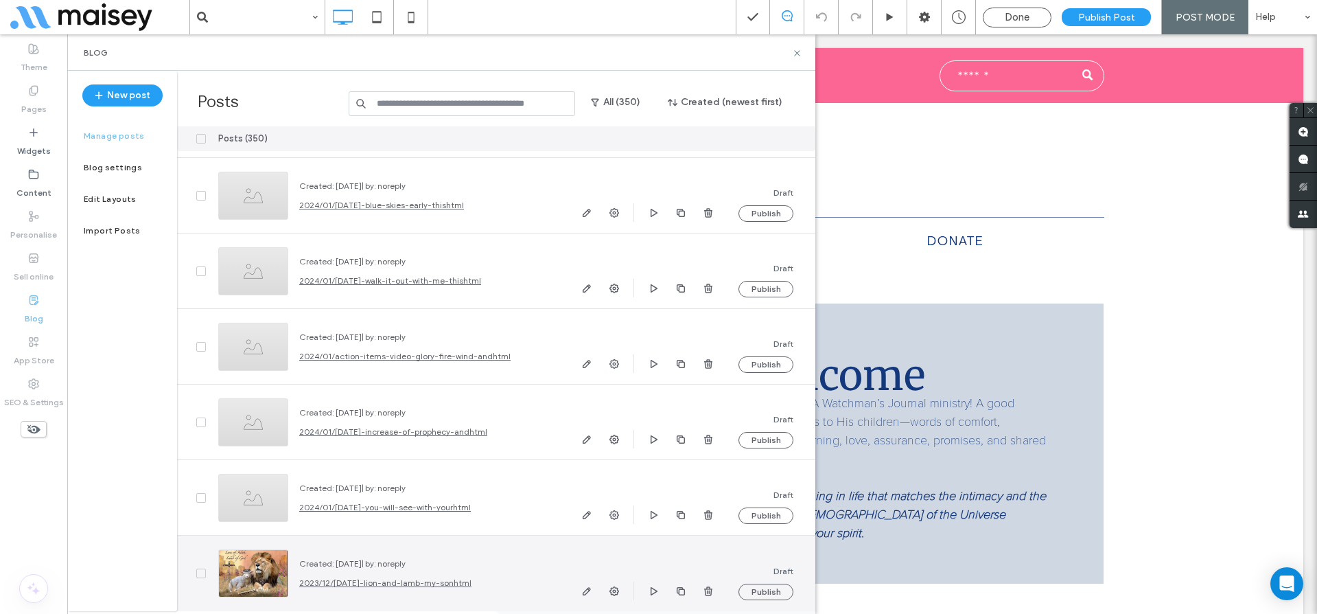
click at [200, 574] on icon at bounding box center [200, 573] width 5 height 4
click at [707, 589] on icon "button" at bounding box center [708, 590] width 11 height 11
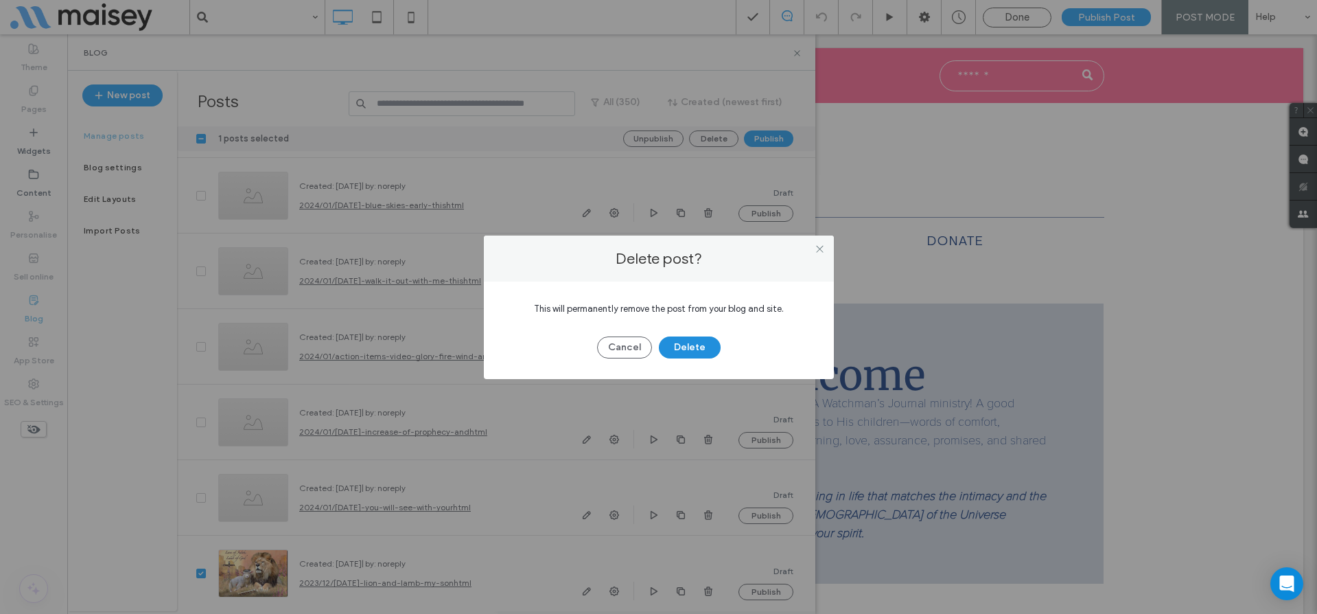
click at [699, 351] on button "Delete" at bounding box center [690, 347] width 62 height 22
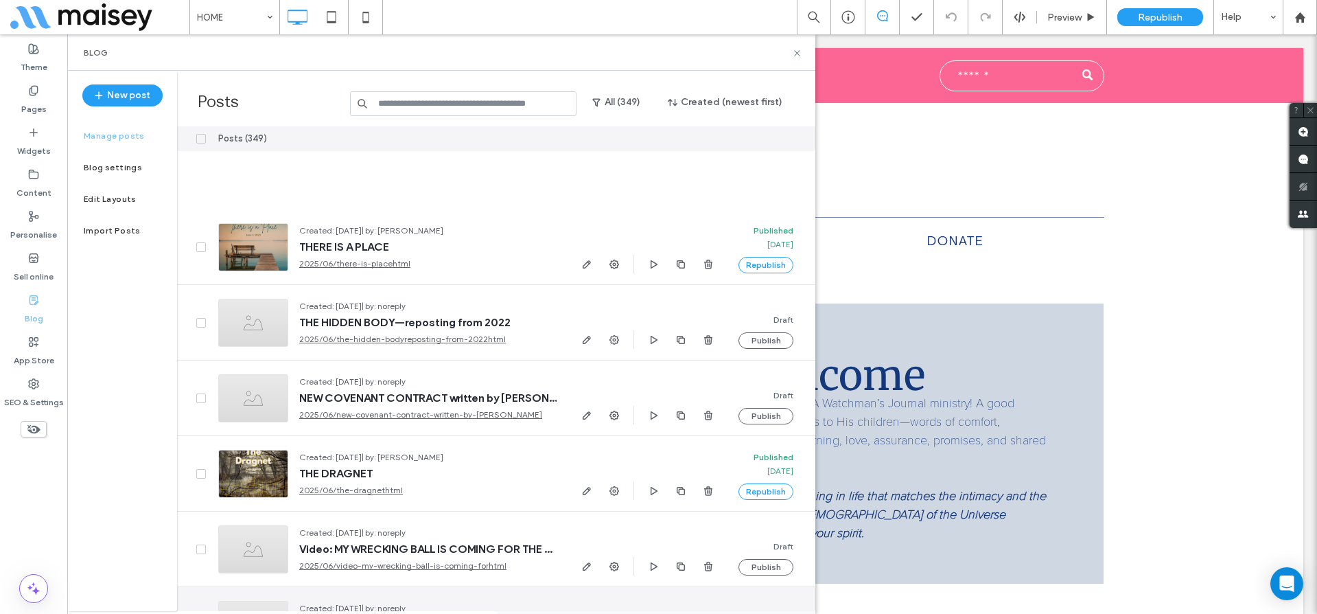
scroll to position [15758, 0]
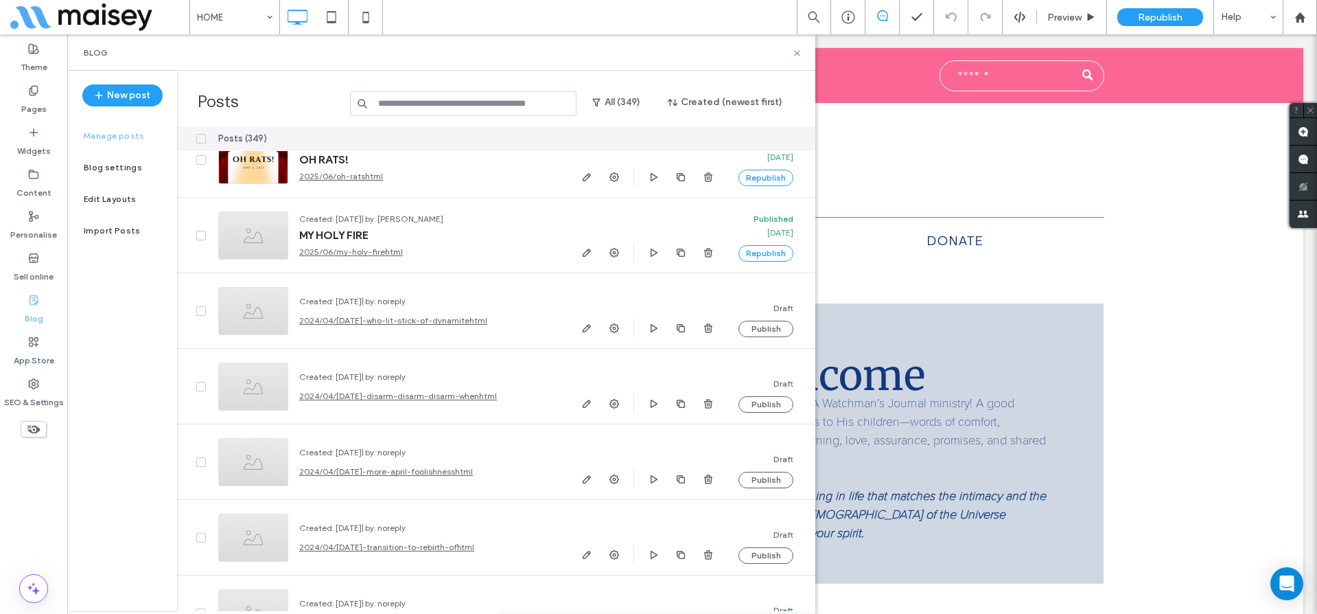
scroll to position [16561, 0]
click at [114, 231] on label "Import Posts" at bounding box center [112, 231] width 57 height 10
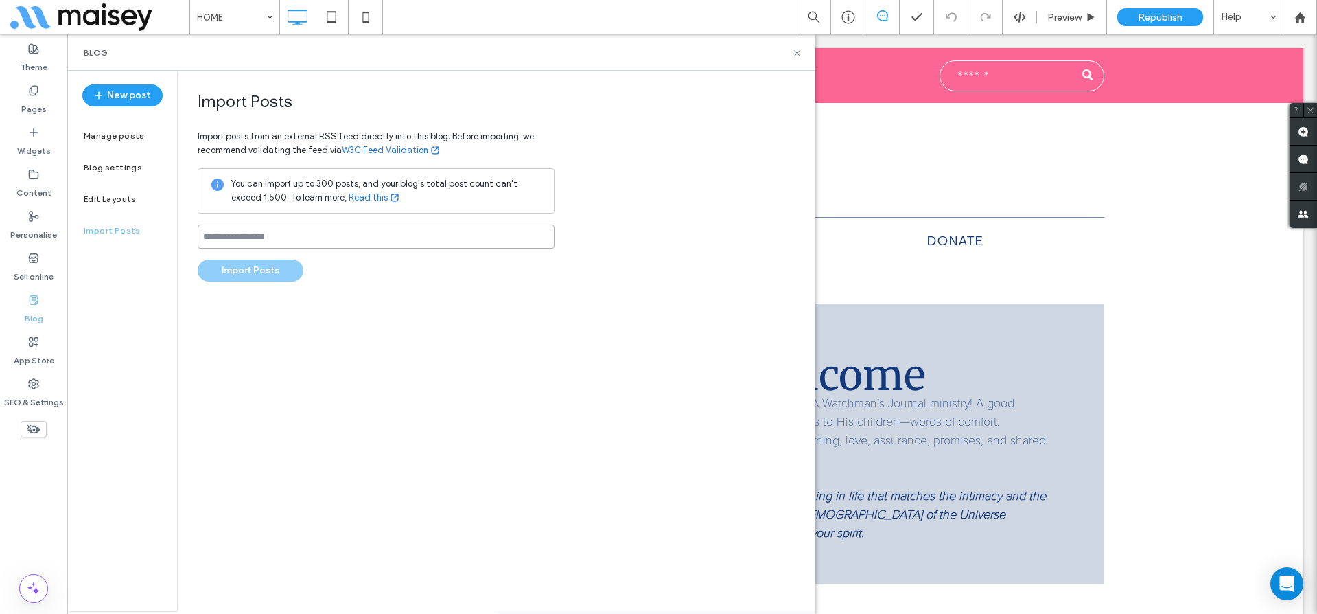
click at [256, 240] on input at bounding box center [376, 236] width 357 height 24
paste input "**********"
type input "**********"
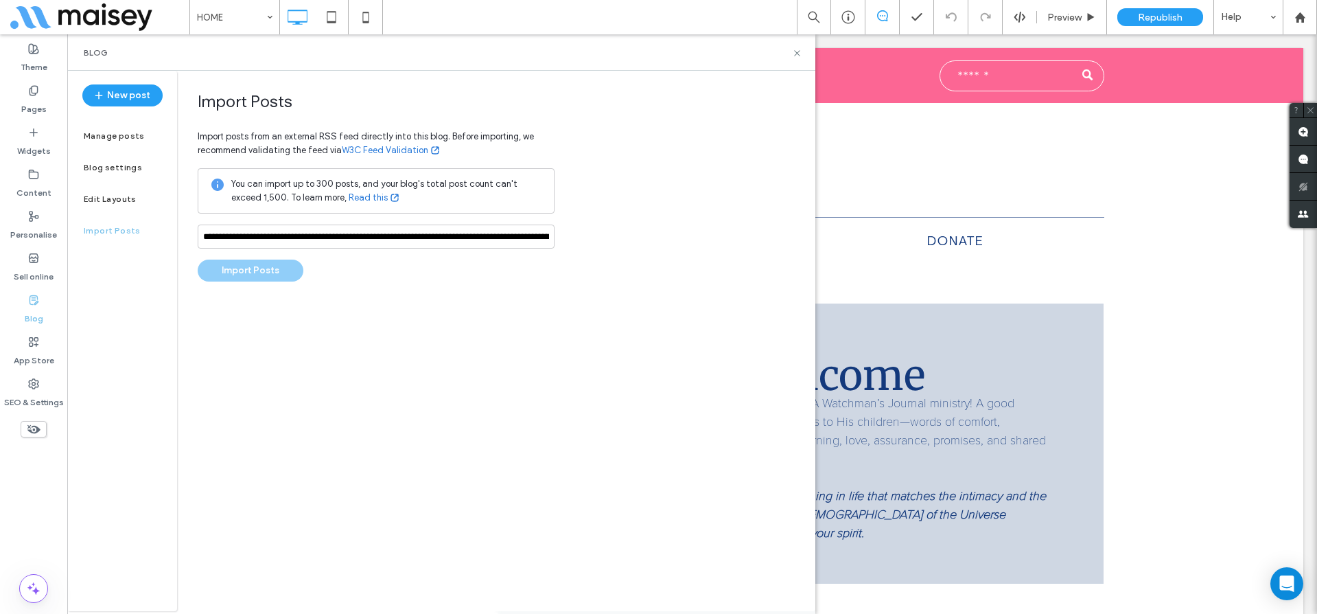
click at [303, 349] on div "**********" at bounding box center [496, 341] width 638 height 540
click at [281, 272] on button "Import Posts" at bounding box center [251, 270] width 106 height 22
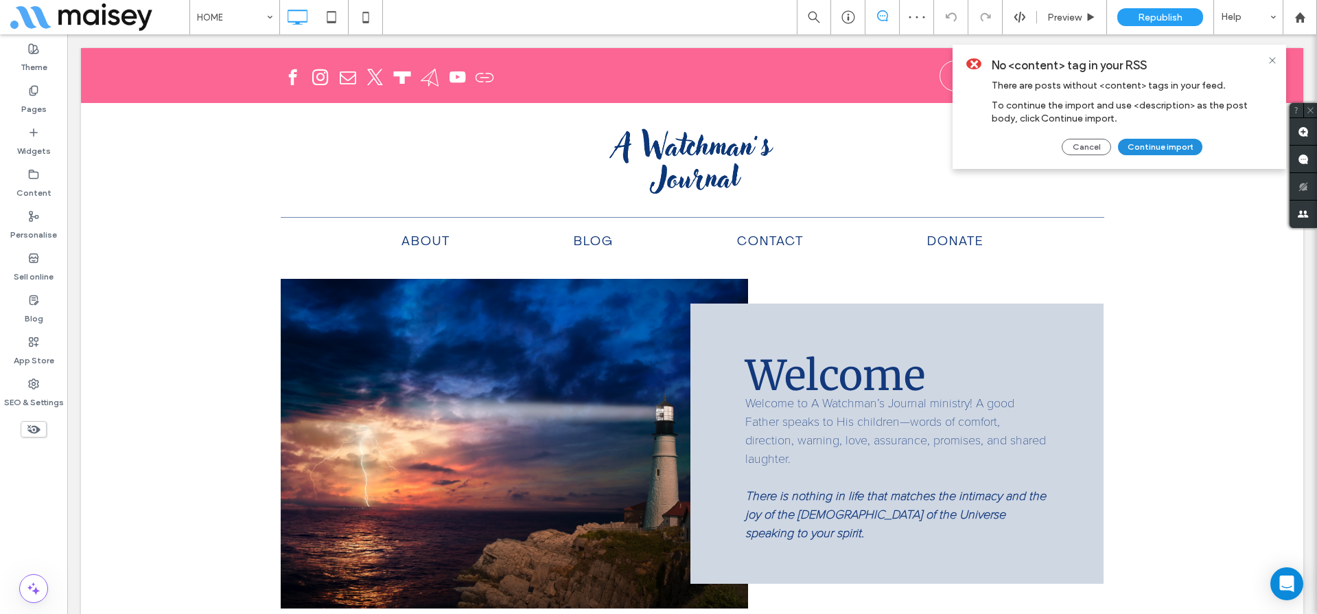
click at [1163, 150] on button "Continue import" at bounding box center [1160, 147] width 84 height 16
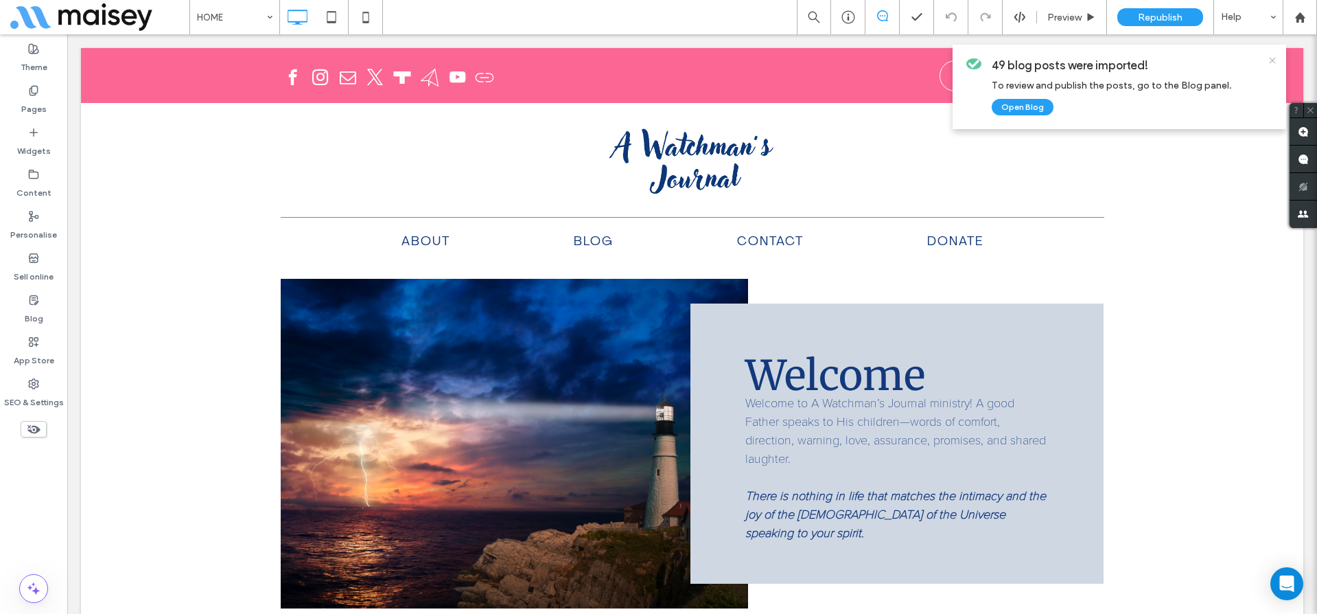
click at [1277, 62] on icon at bounding box center [1272, 60] width 11 height 11
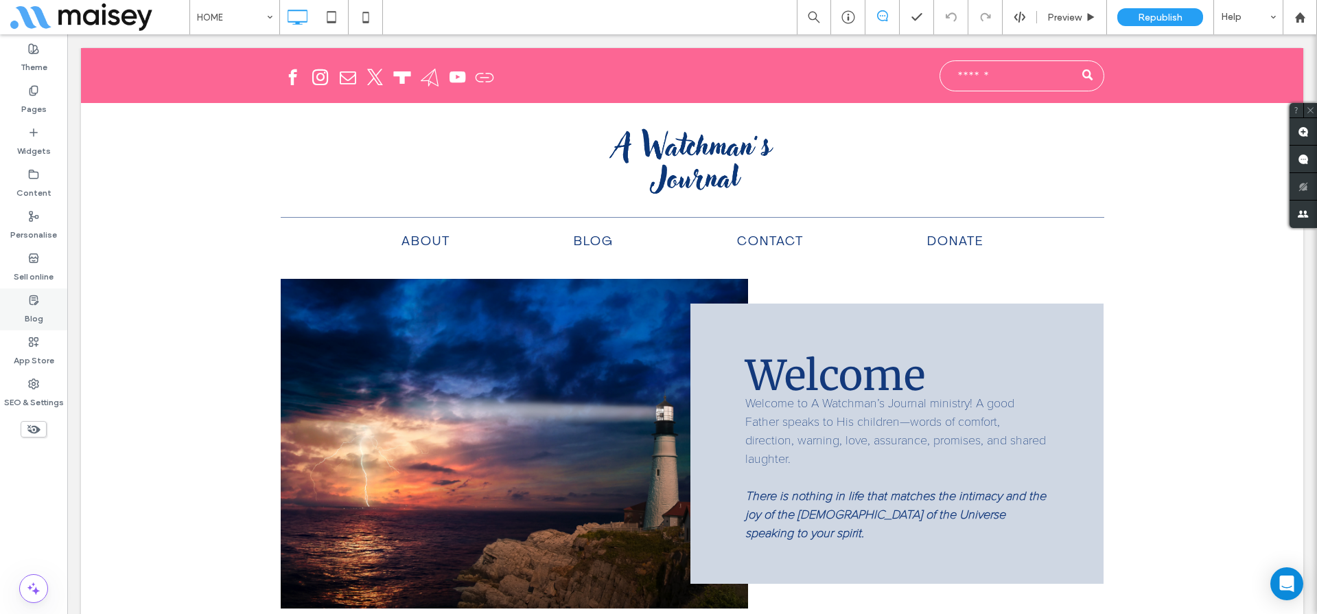
click at [34, 307] on label "Blog" at bounding box center [34, 314] width 19 height 19
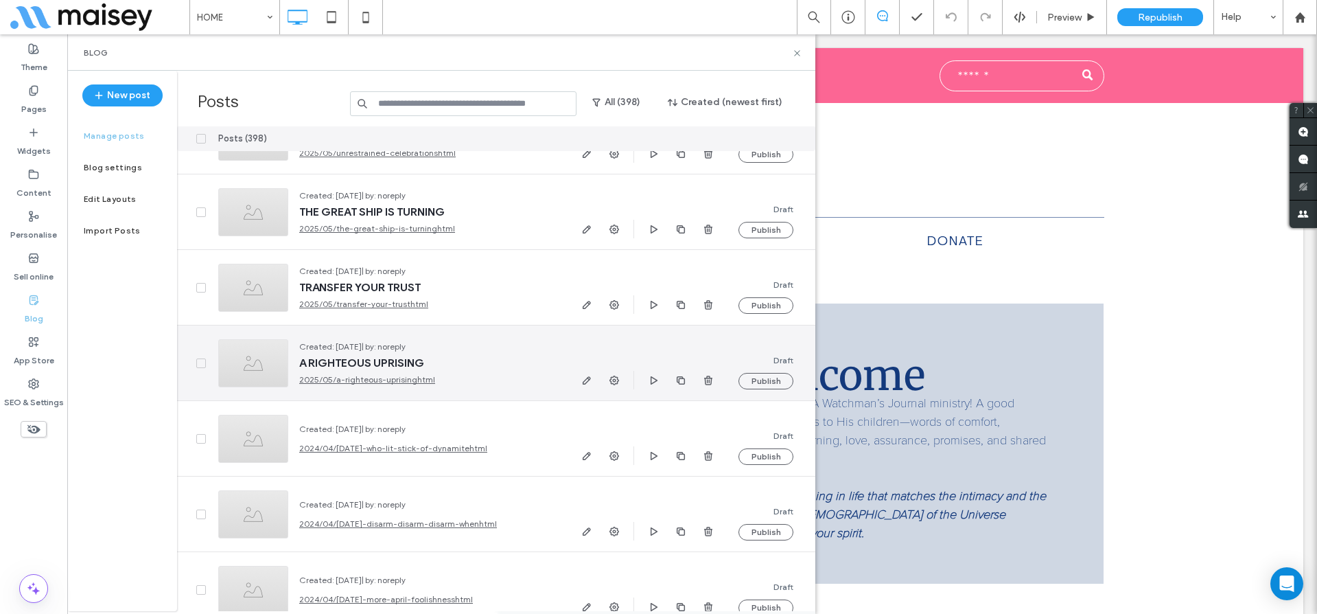
scroll to position [20135, 0]
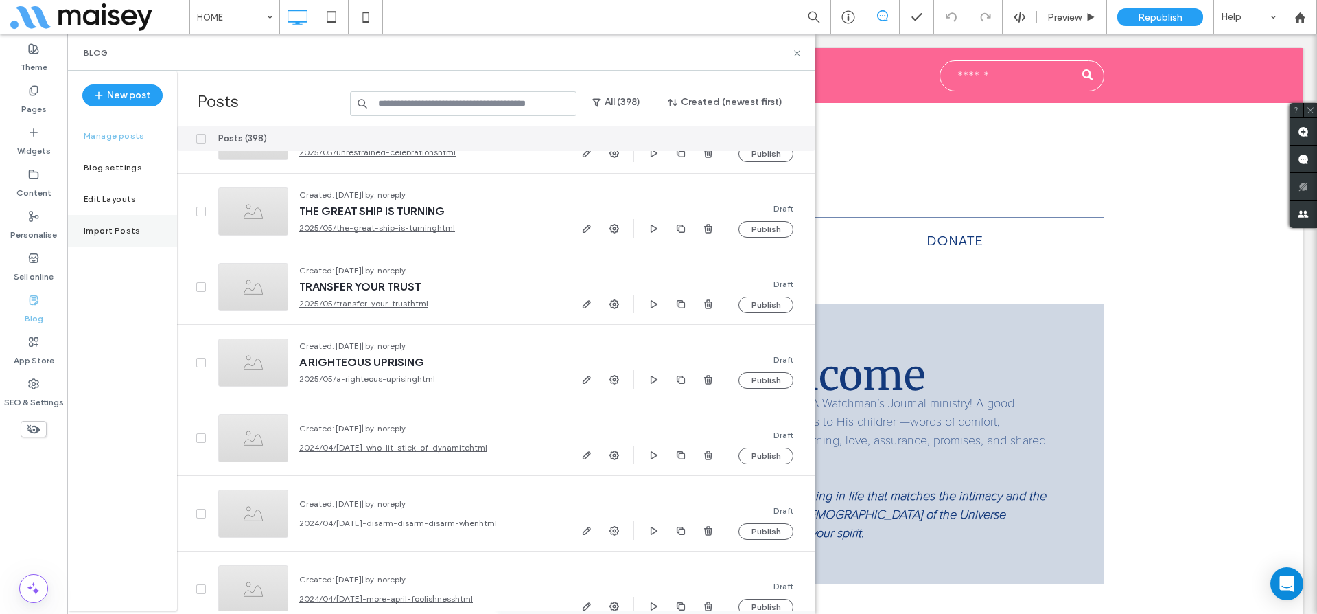
click at [111, 231] on label "Import Posts" at bounding box center [112, 231] width 57 height 10
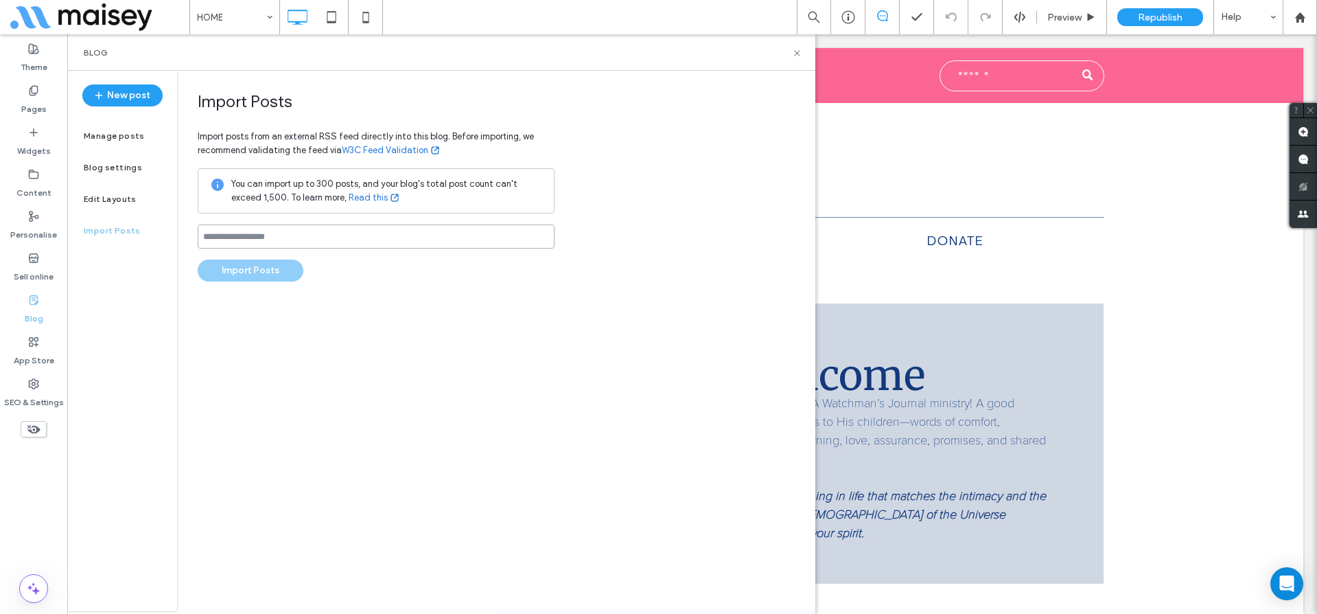
click at [235, 236] on input at bounding box center [376, 236] width 357 height 24
paste input "**********"
type input "**********"
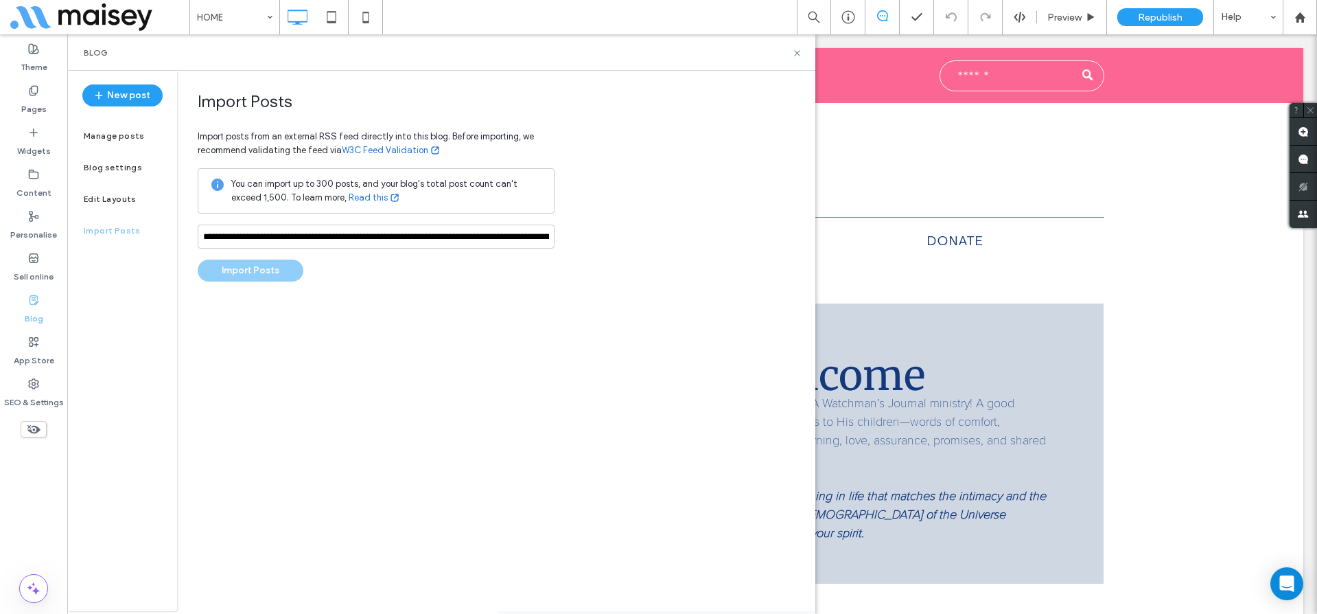
click at [420, 275] on div "**********" at bounding box center [376, 186] width 357 height 190
click at [282, 271] on button "Import Posts" at bounding box center [251, 270] width 106 height 22
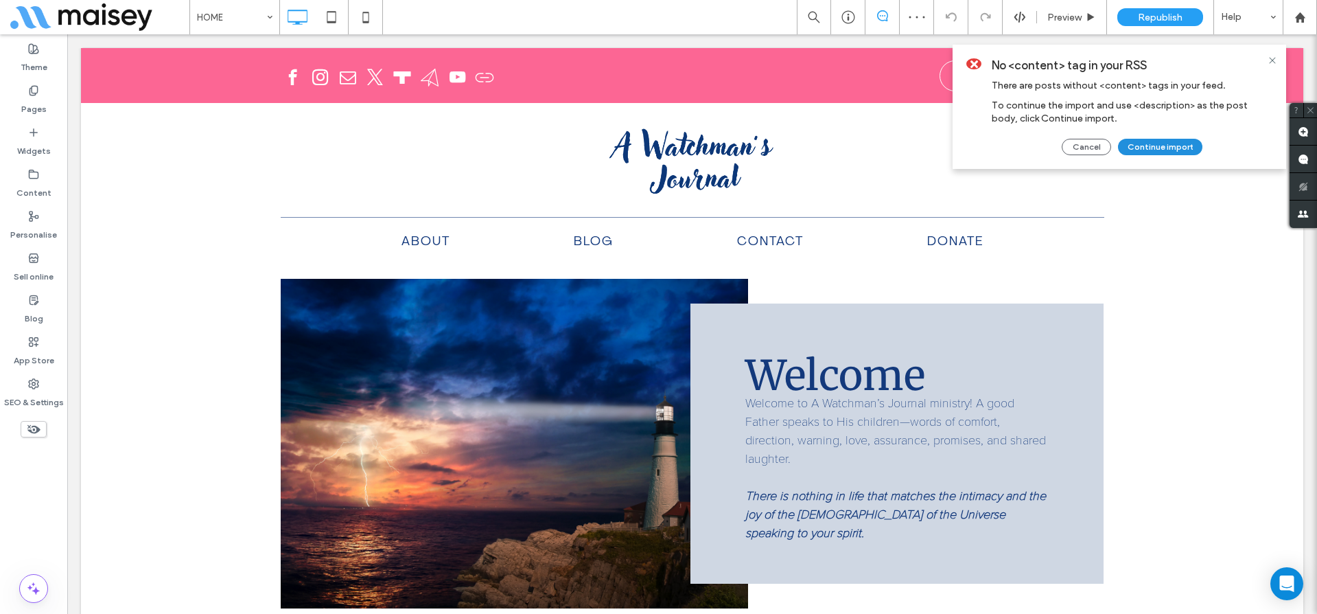
click at [1158, 148] on button "Continue import" at bounding box center [1160, 147] width 84 height 16
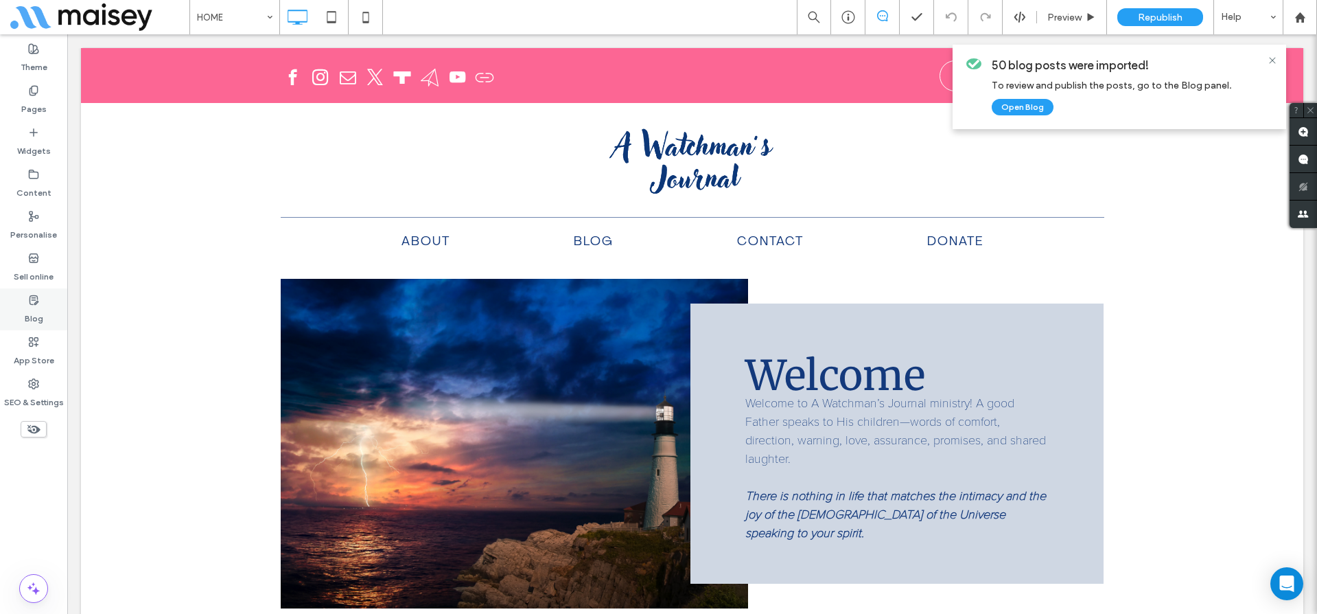
click at [33, 301] on icon at bounding box center [33, 299] width 11 height 11
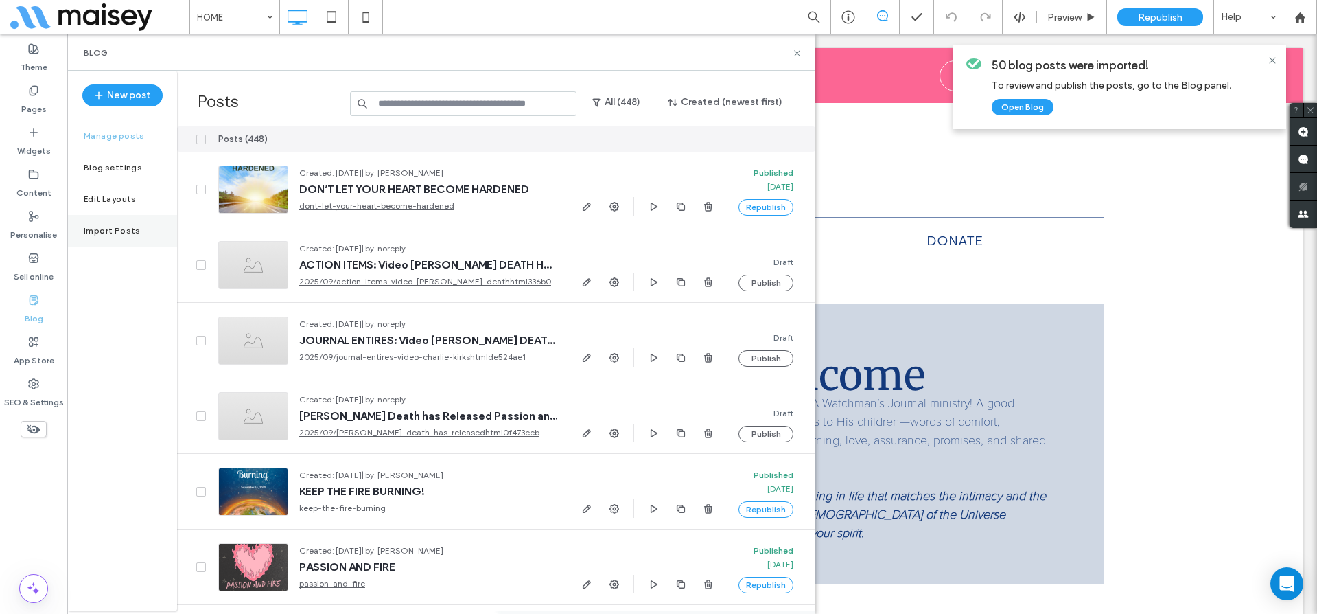
click at [119, 232] on label "Import Posts" at bounding box center [112, 231] width 57 height 10
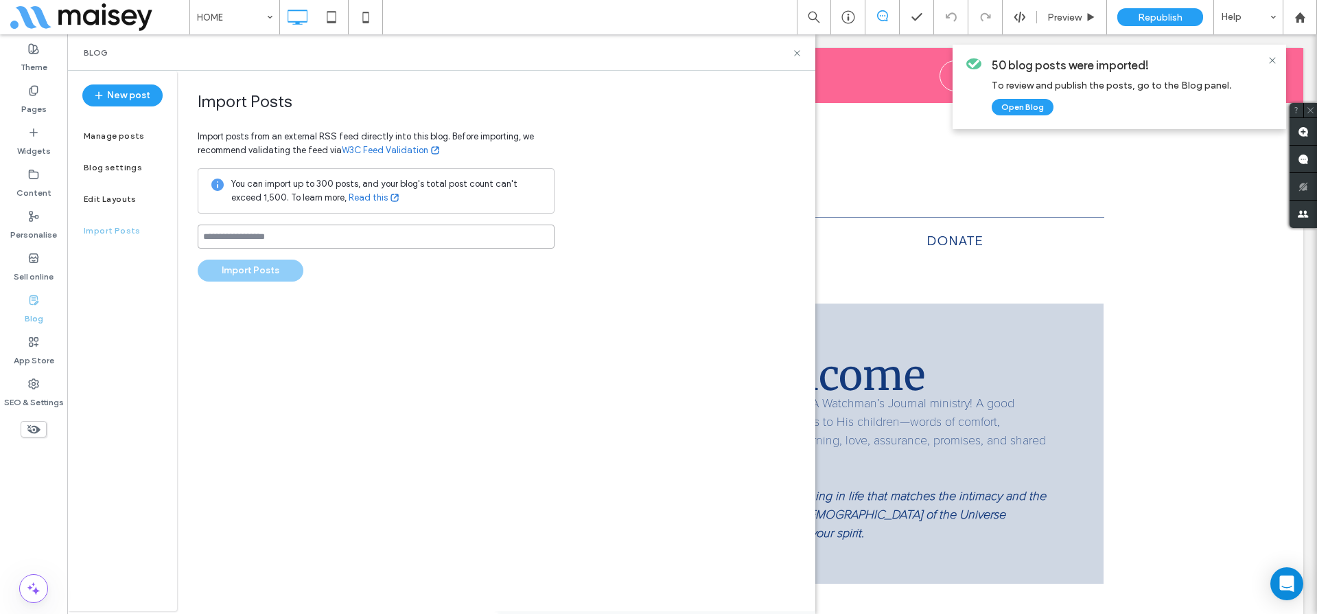
click at [259, 239] on input at bounding box center [376, 236] width 357 height 24
paste input "**********"
type input "**********"
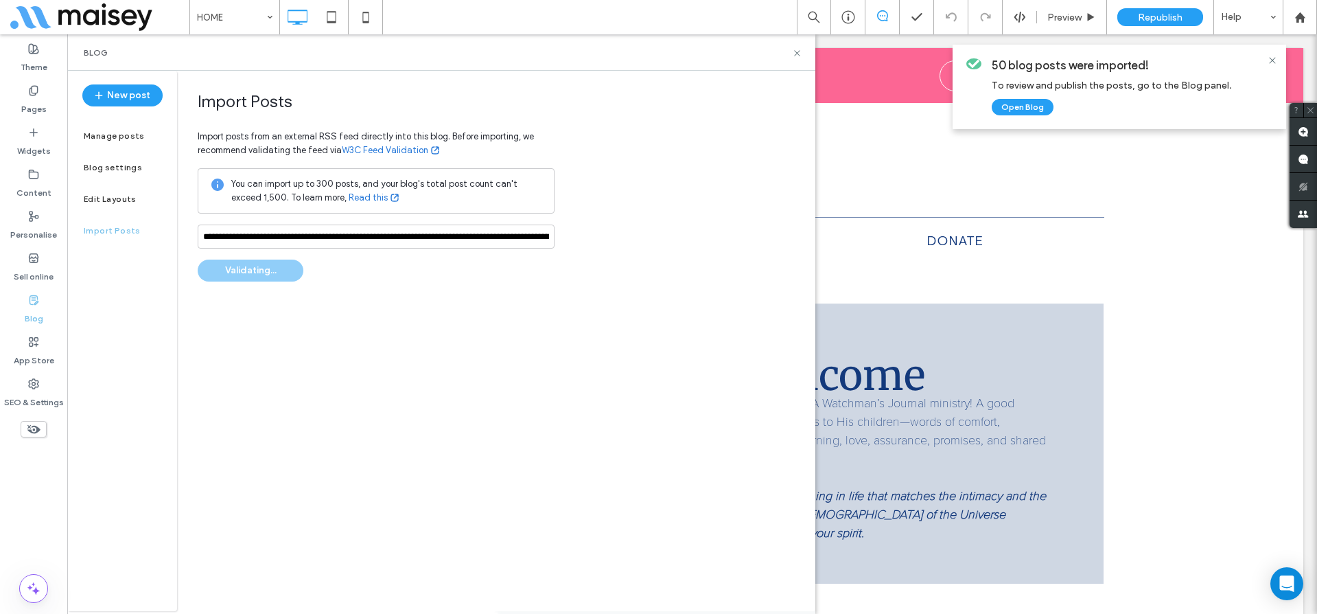
click at [369, 299] on div "**********" at bounding box center [496, 341] width 638 height 540
click at [270, 274] on button "Import Posts" at bounding box center [251, 270] width 106 height 22
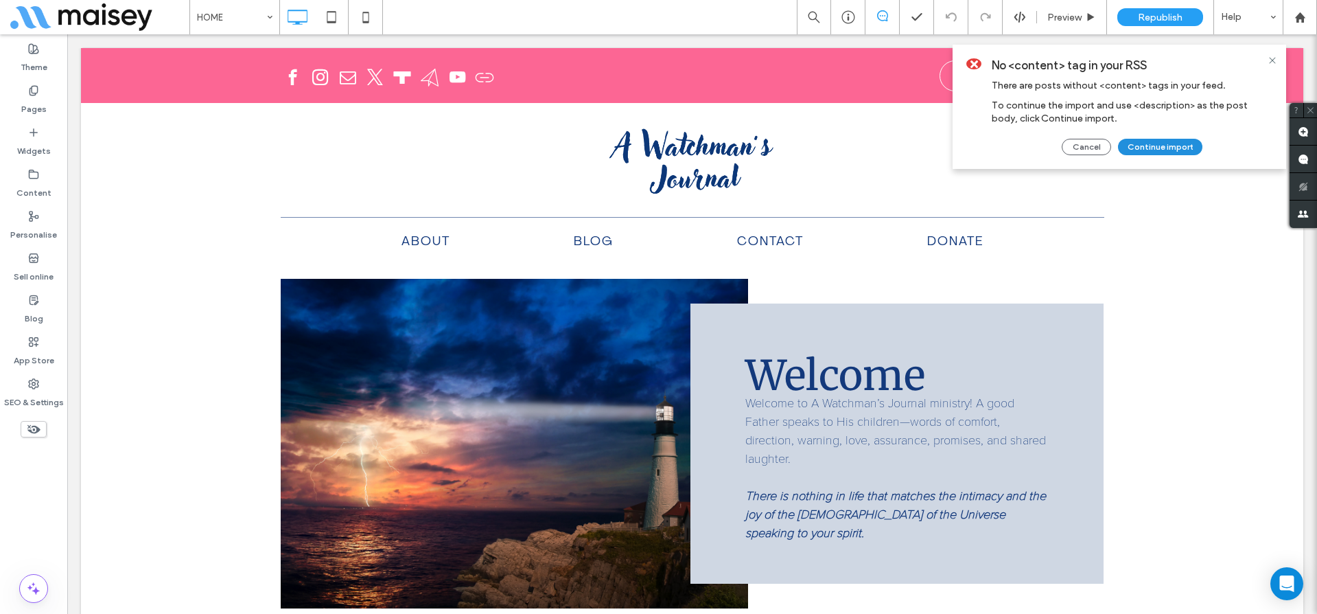
click at [1188, 151] on button "Continue import" at bounding box center [1160, 147] width 84 height 16
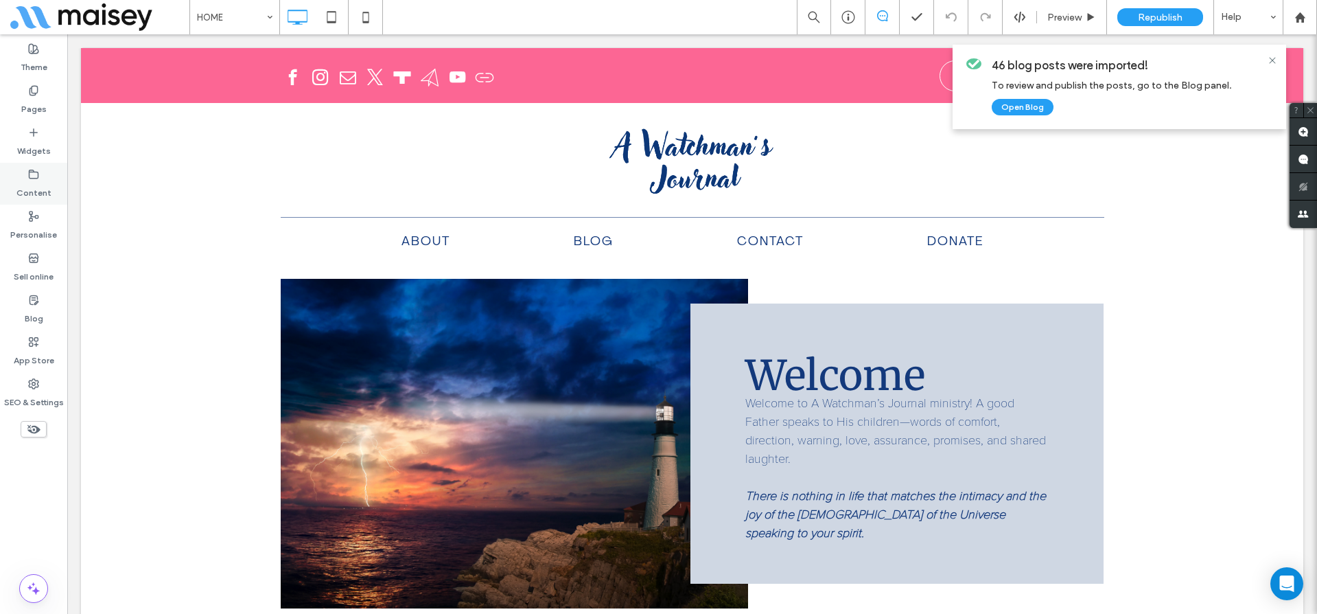
click at [30, 175] on use at bounding box center [34, 174] width 9 height 8
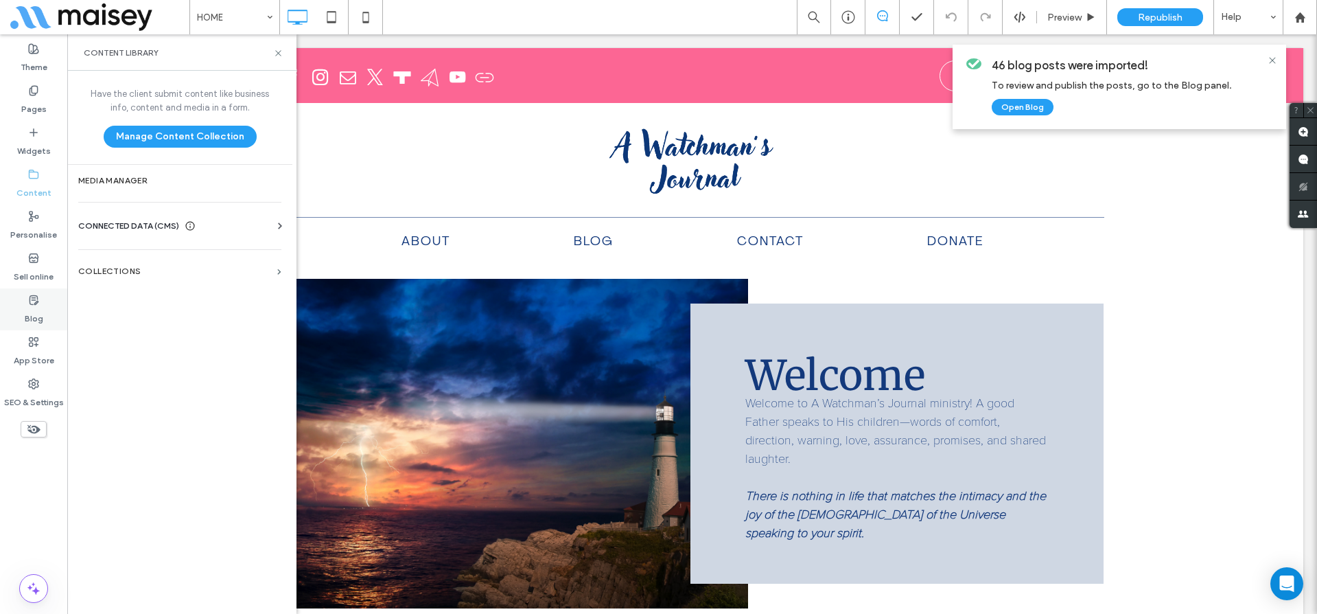
click at [40, 308] on label "Blog" at bounding box center [34, 314] width 19 height 19
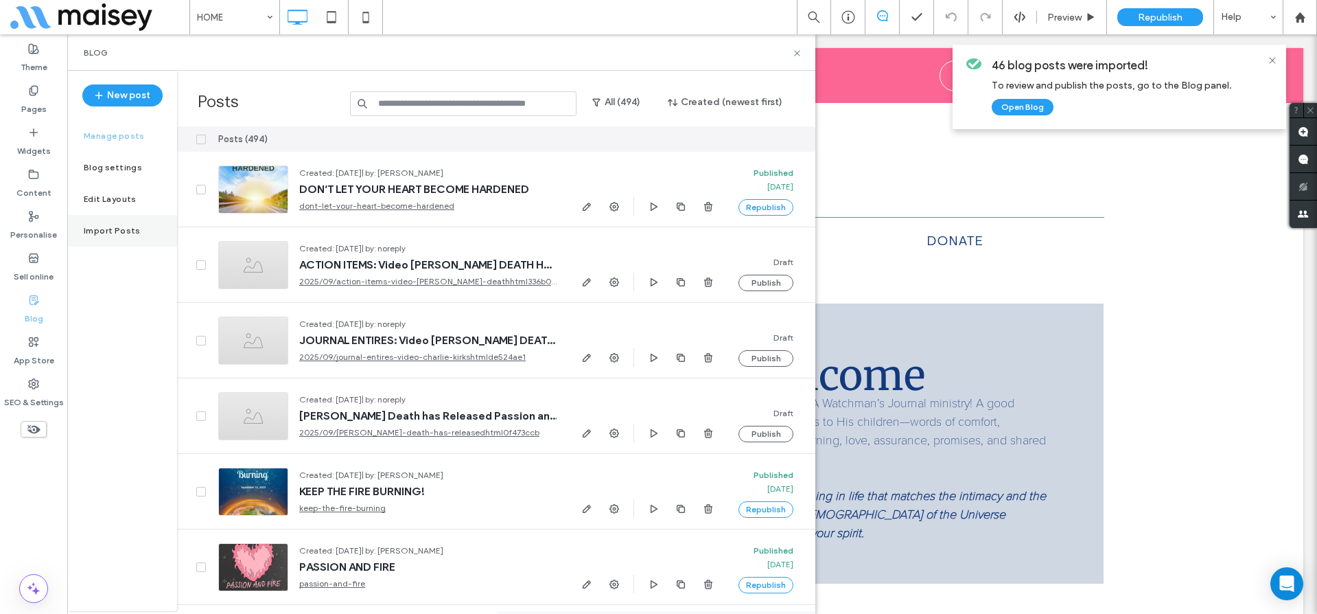
click at [108, 231] on label "Import Posts" at bounding box center [112, 231] width 57 height 10
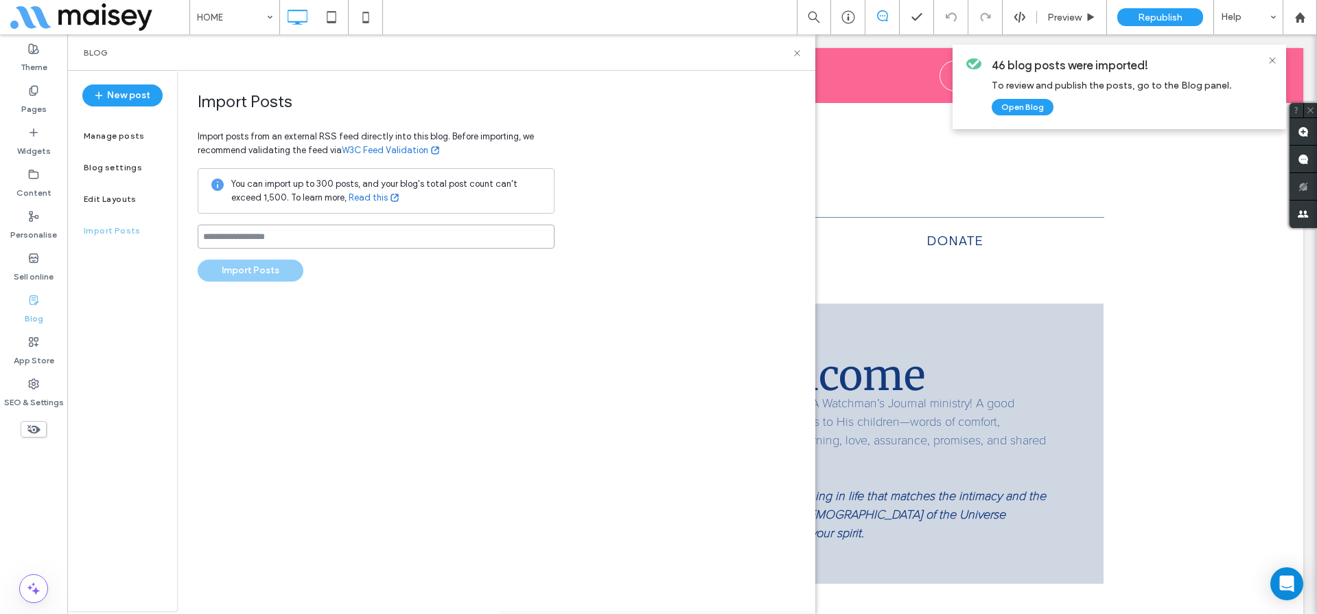
click at [257, 240] on input at bounding box center [376, 236] width 357 height 24
paste input "**********"
type input "**********"
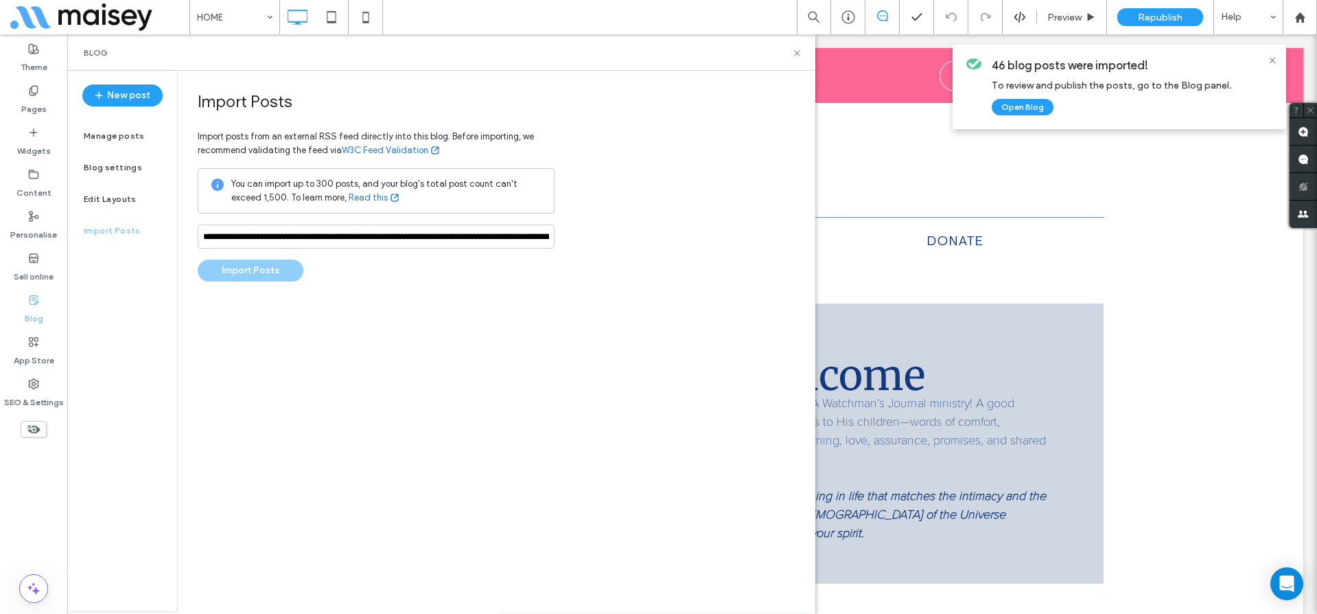
click at [393, 305] on div "**********" at bounding box center [496, 341] width 638 height 540
click at [251, 272] on button "Import Posts" at bounding box center [251, 270] width 106 height 22
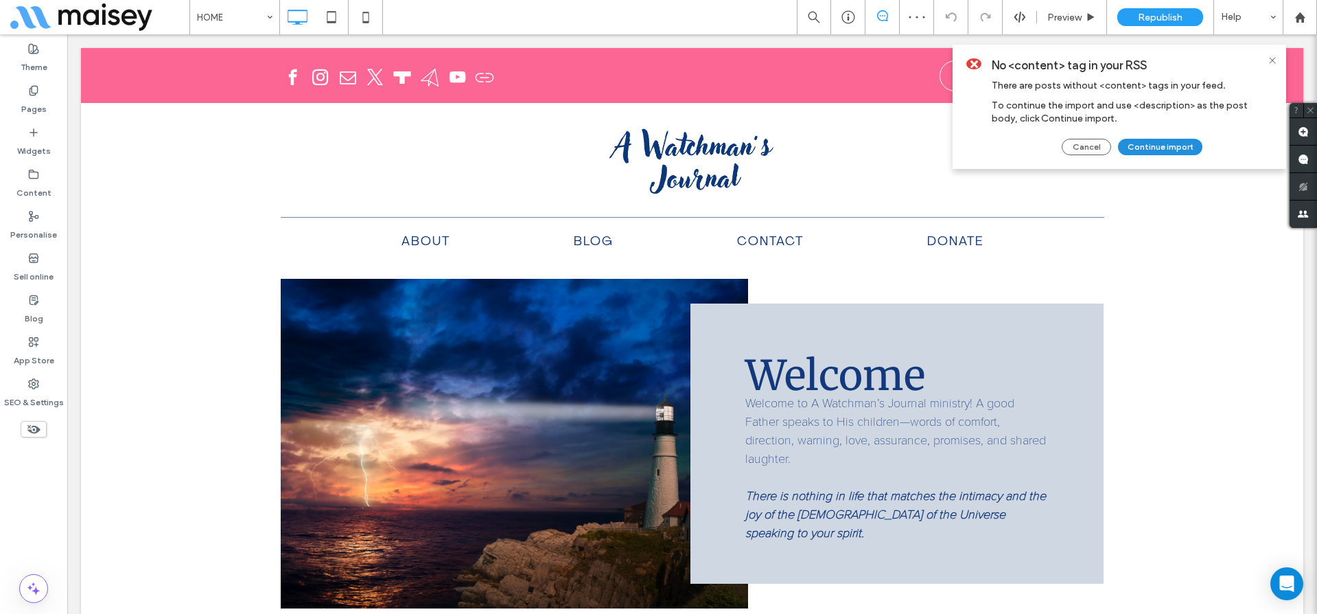
click at [1165, 149] on button "Continue import" at bounding box center [1160, 147] width 84 height 16
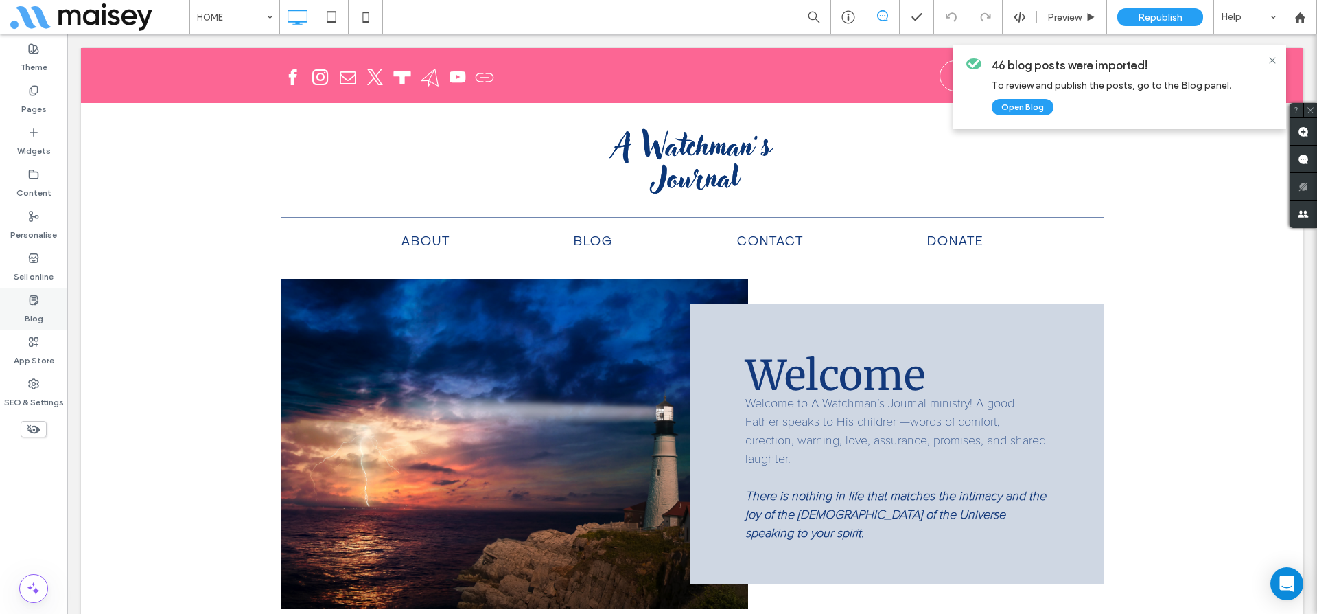
click at [32, 304] on use at bounding box center [34, 299] width 8 height 9
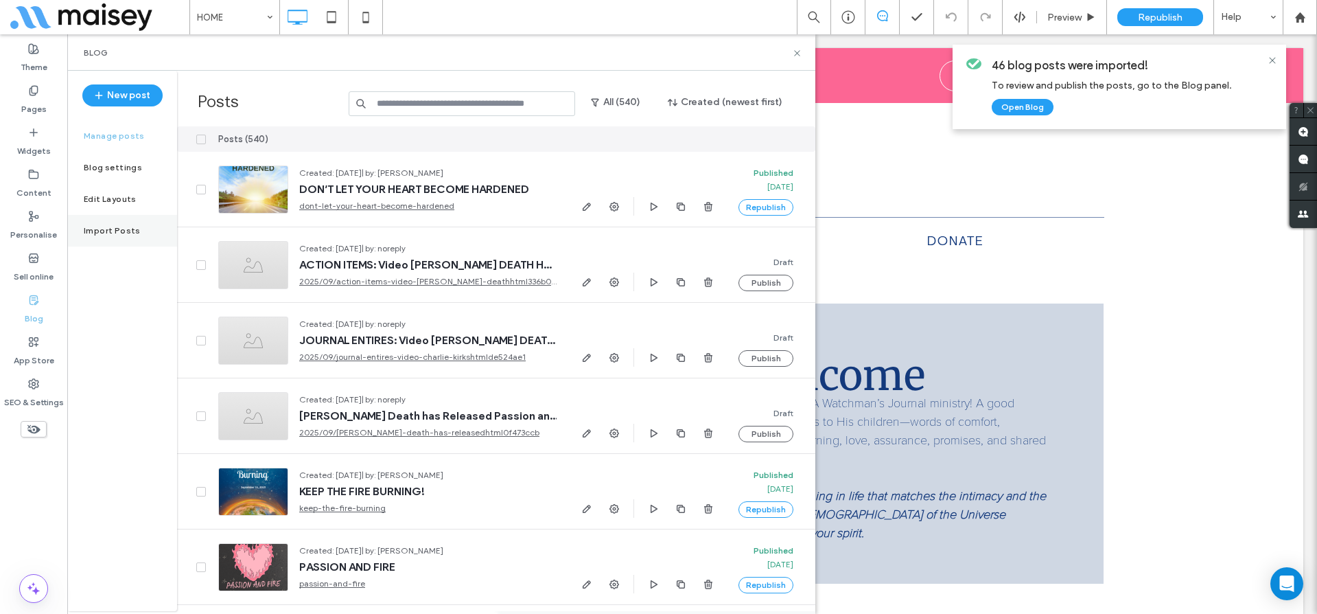
click at [122, 226] on label "Import Posts" at bounding box center [112, 231] width 57 height 10
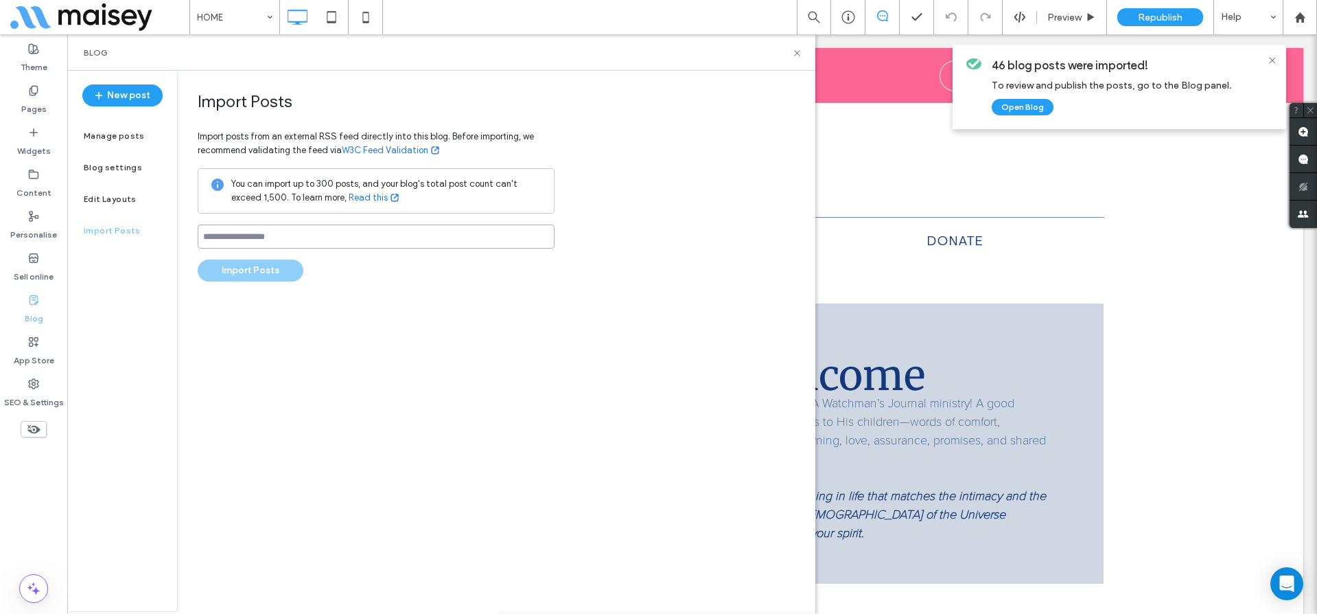
click at [270, 235] on input at bounding box center [376, 236] width 357 height 24
paste input "**********"
type input "**********"
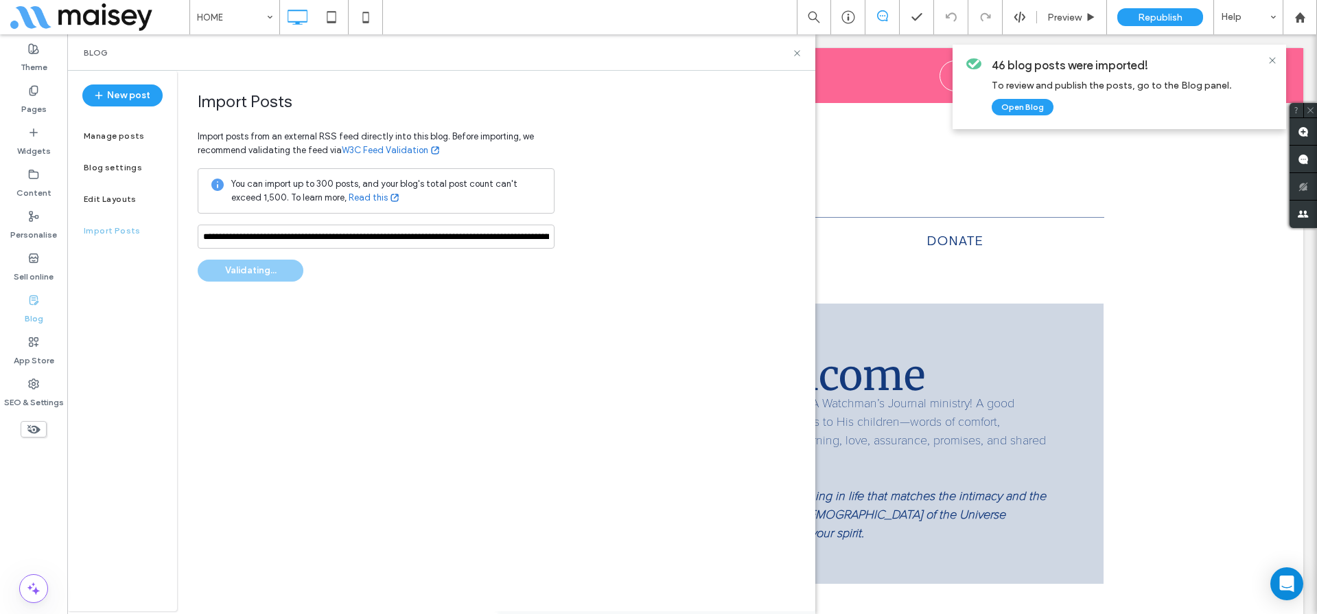
click at [350, 269] on div "**********" at bounding box center [376, 186] width 357 height 190
click at [281, 268] on button "Import Posts" at bounding box center [251, 270] width 106 height 22
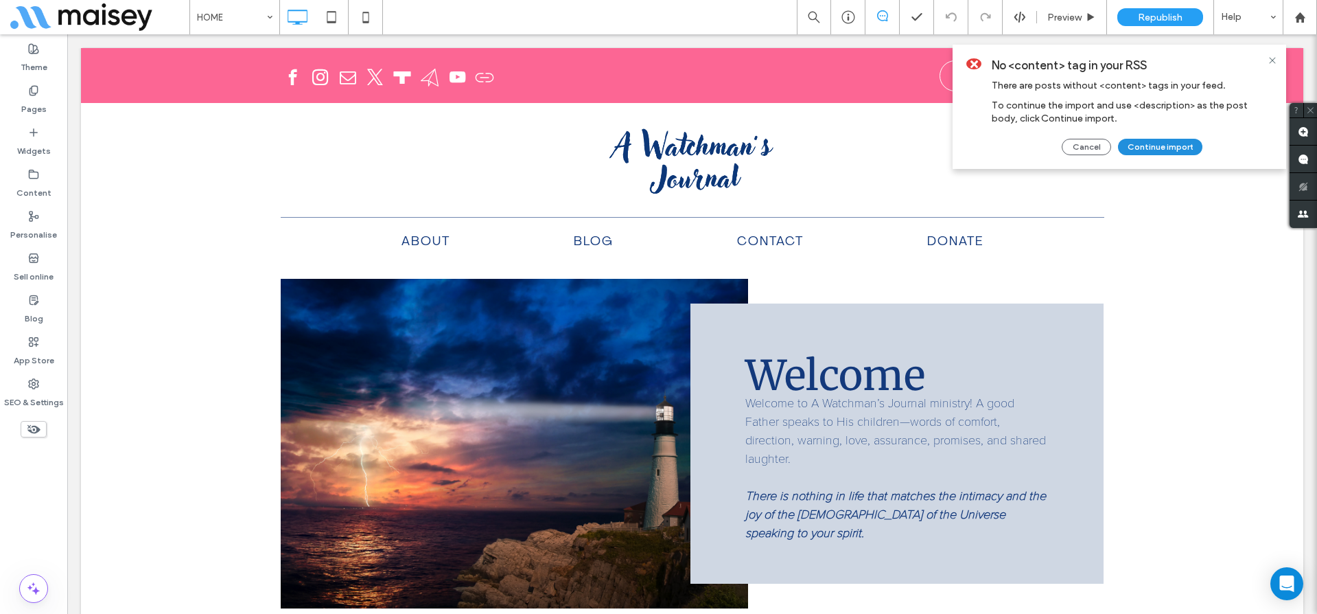
click at [1176, 143] on button "Continue import" at bounding box center [1160, 147] width 84 height 16
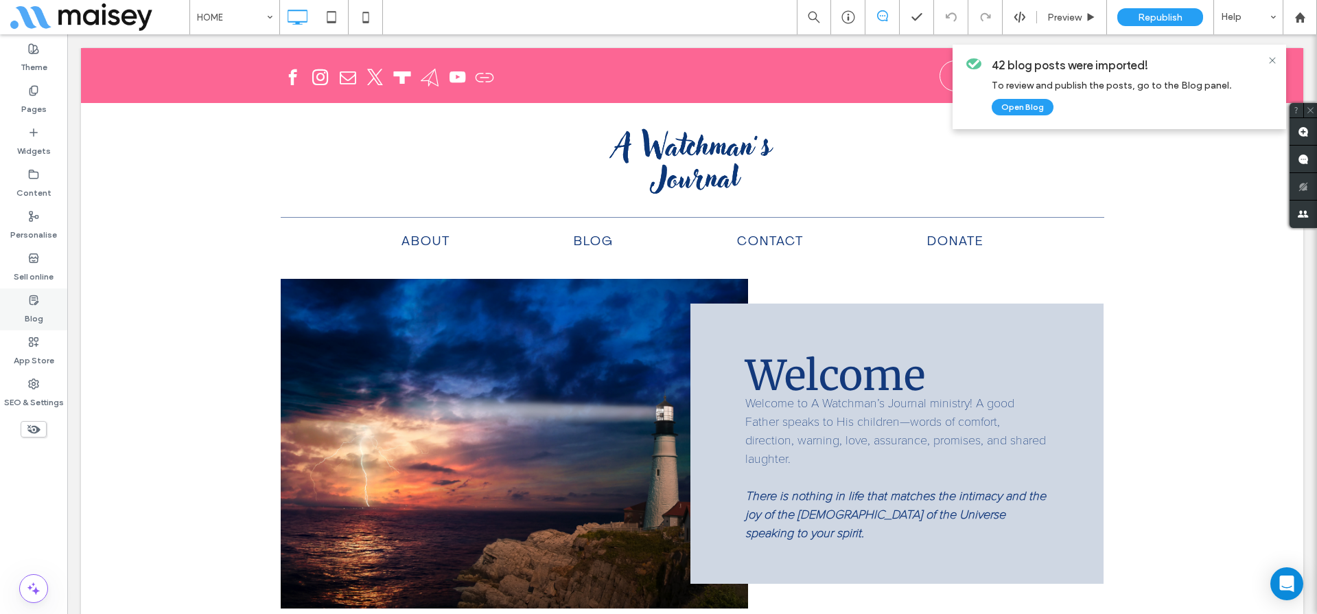
click at [40, 314] on label "Blog" at bounding box center [34, 314] width 19 height 19
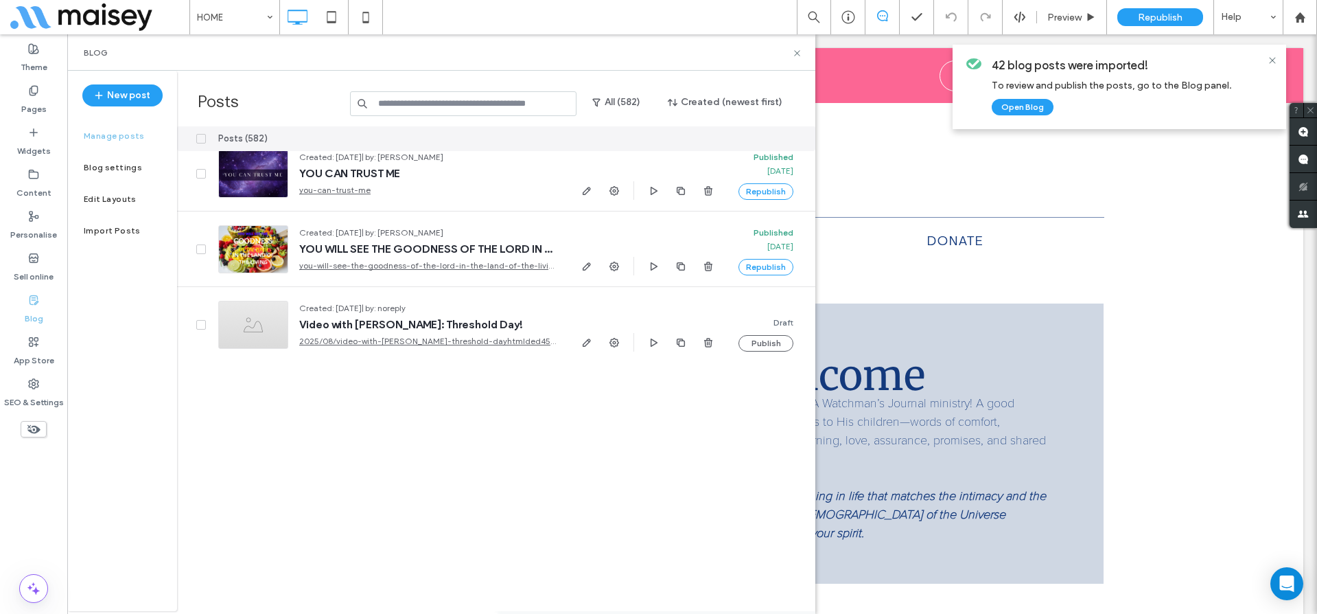
scroll to position [5203, 0]
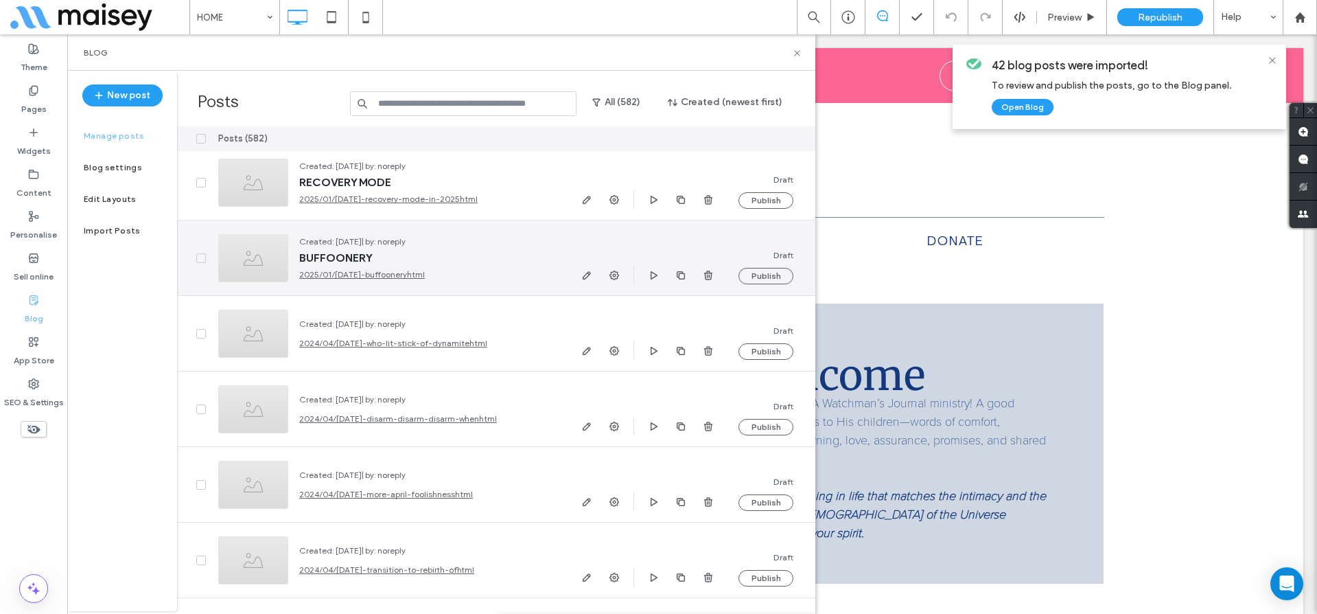
scroll to position [34138, 0]
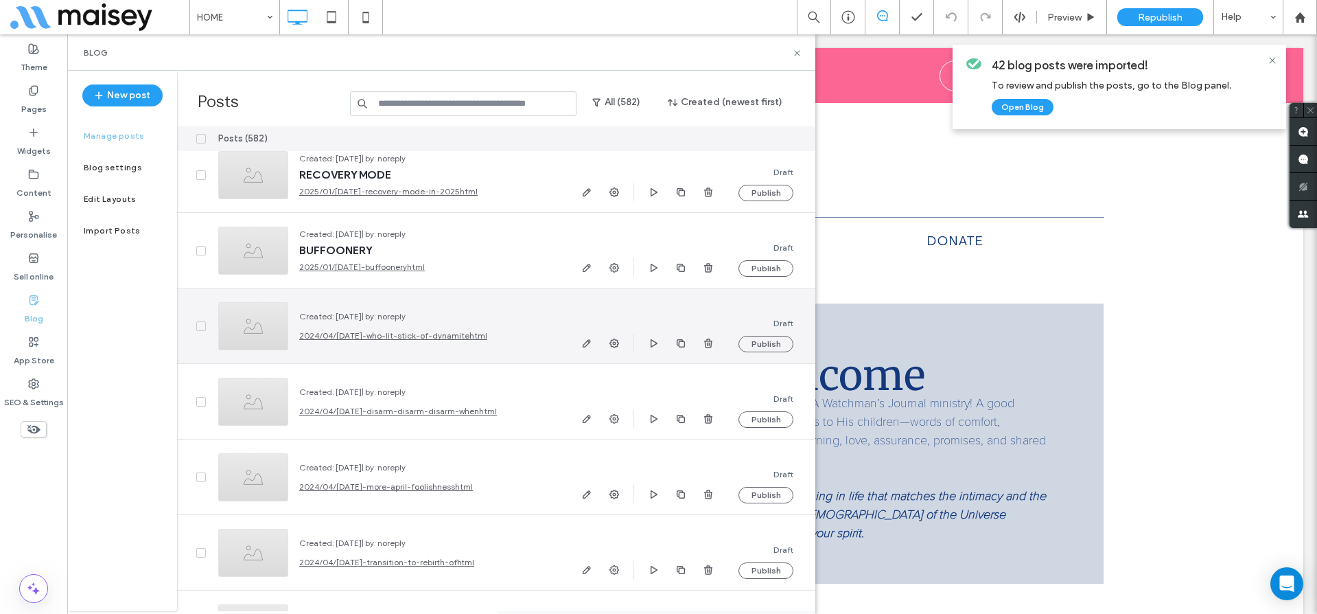
click at [194, 331] on div at bounding box center [192, 325] width 30 height 75
click at [200, 326] on icon at bounding box center [200, 326] width 5 height 4
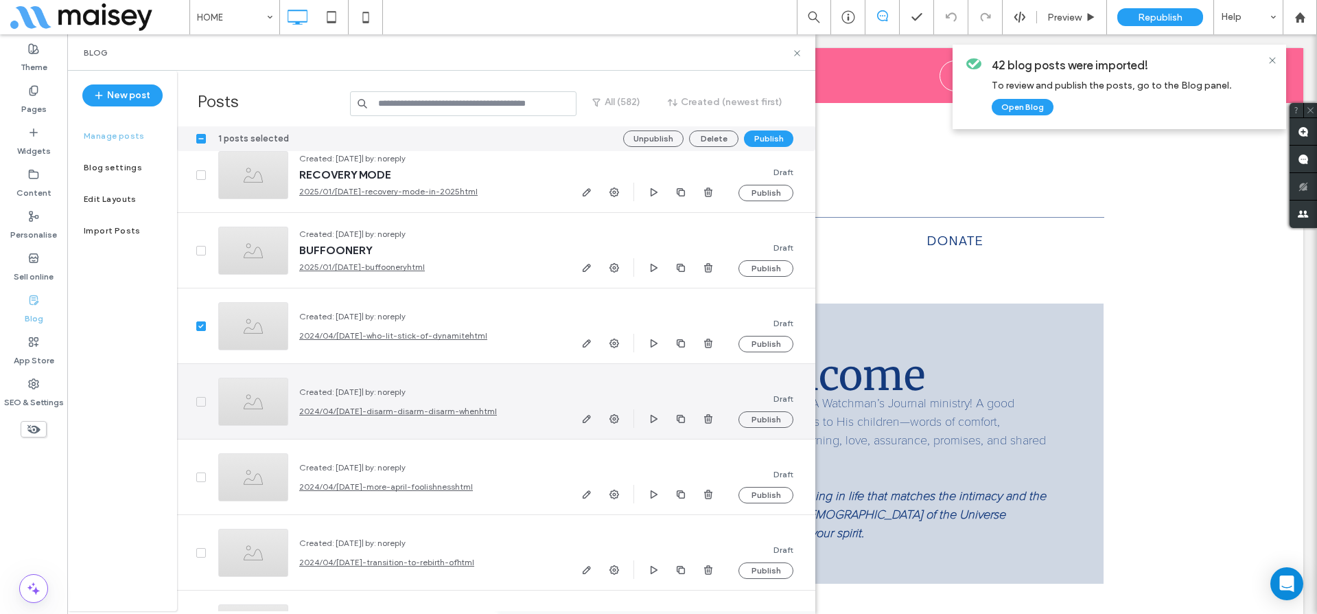
click at [198, 399] on icon at bounding box center [200, 401] width 5 height 4
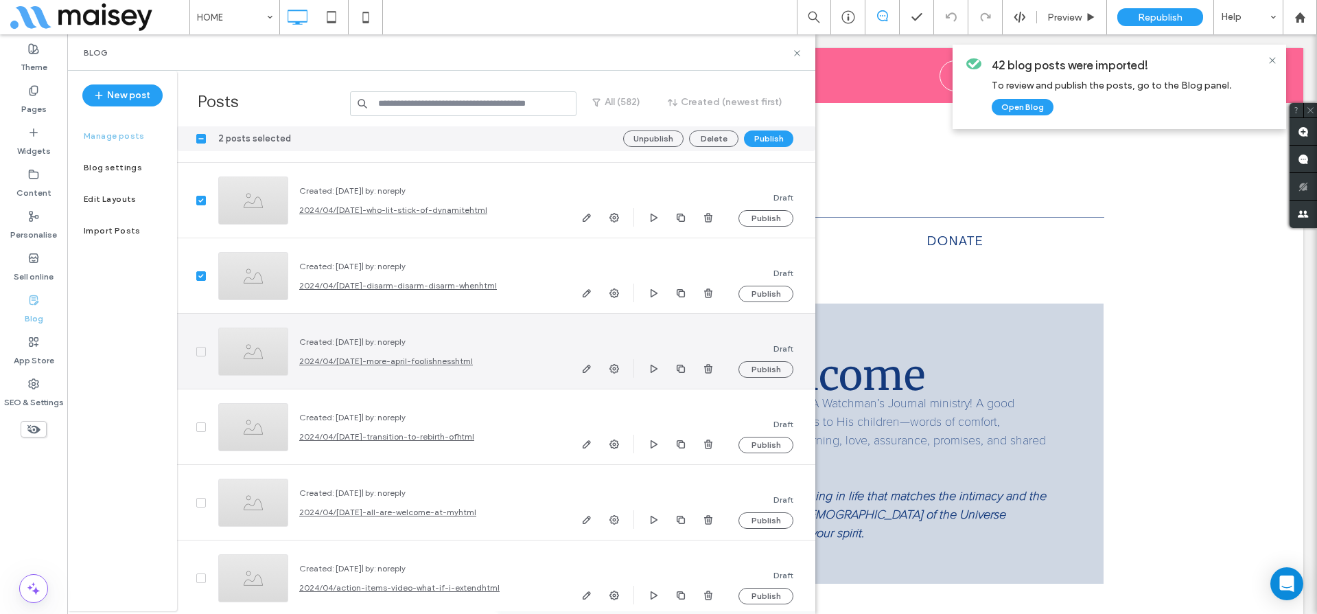
scroll to position [34293, 0]
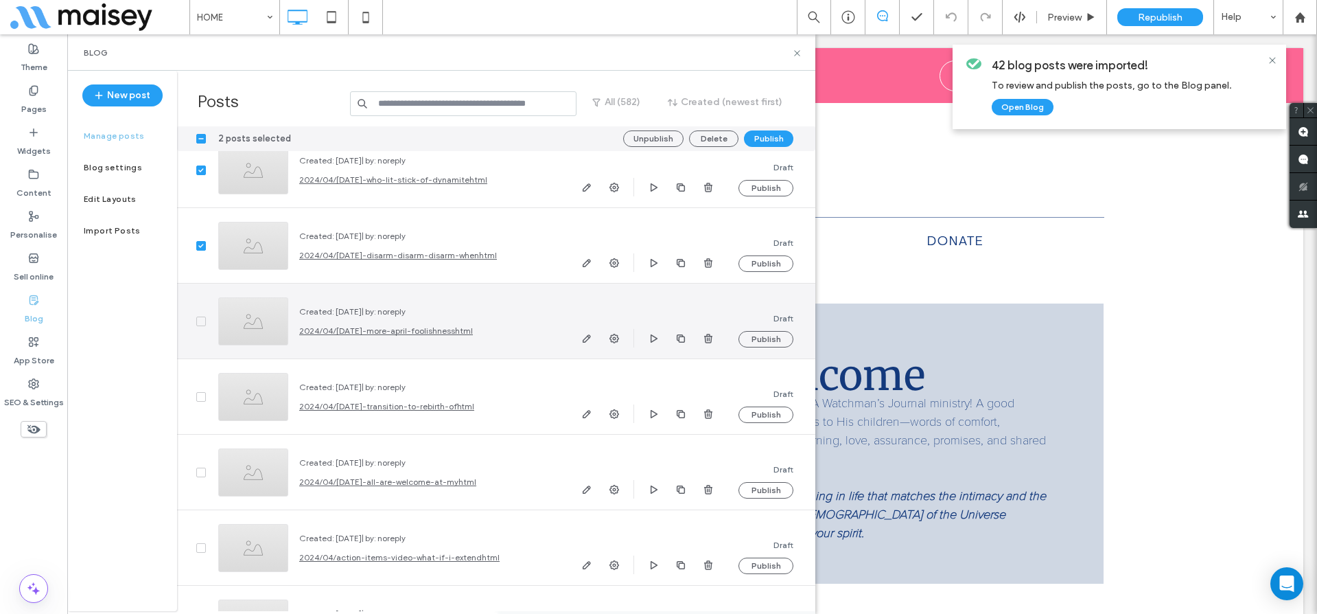
click at [195, 322] on div at bounding box center [192, 320] width 30 height 75
click at [199, 321] on icon at bounding box center [200, 321] width 5 height 4
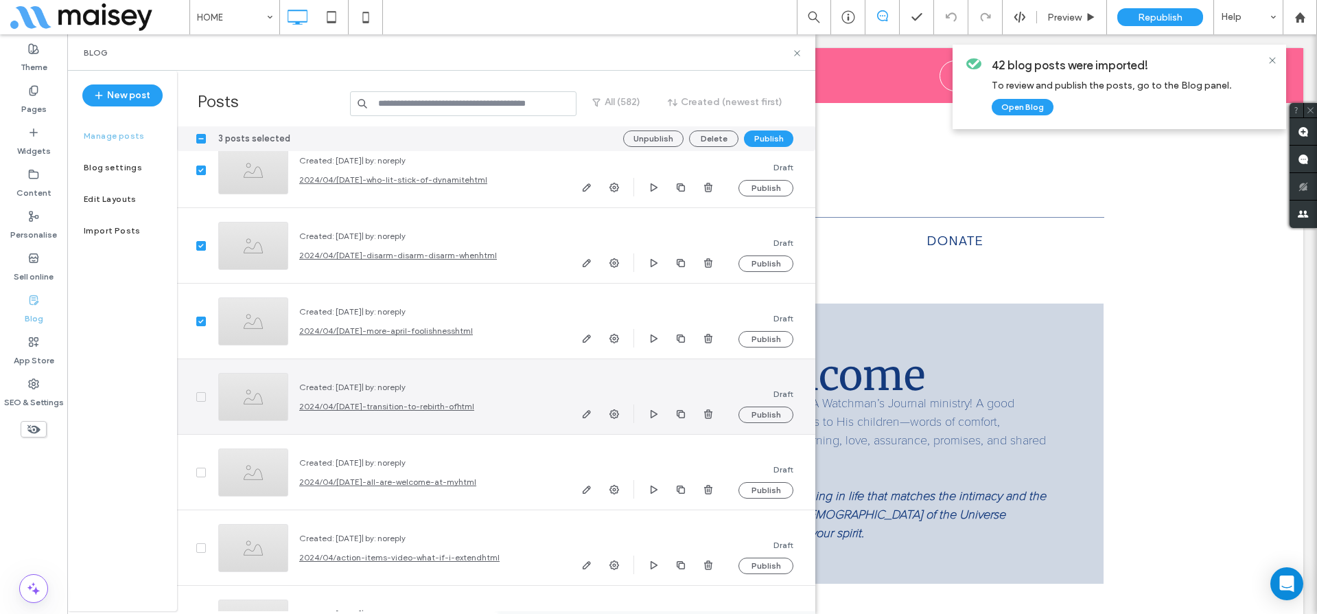
click at [199, 395] on icon at bounding box center [200, 397] width 5 height 4
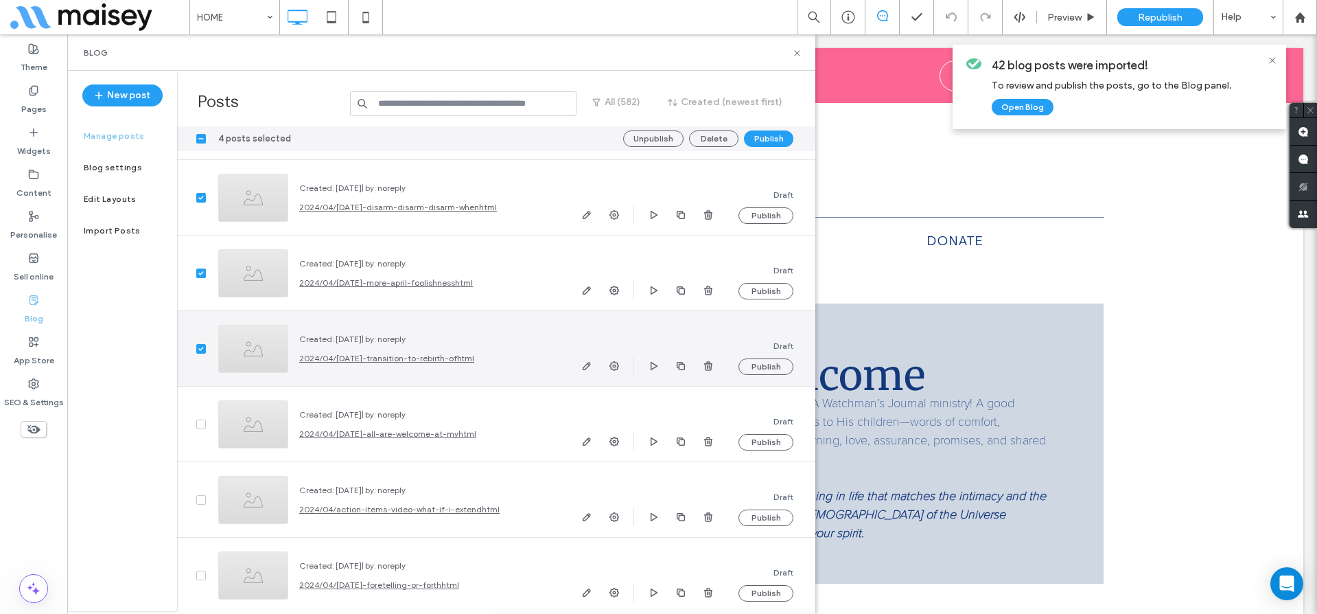
scroll to position [34387, 0]
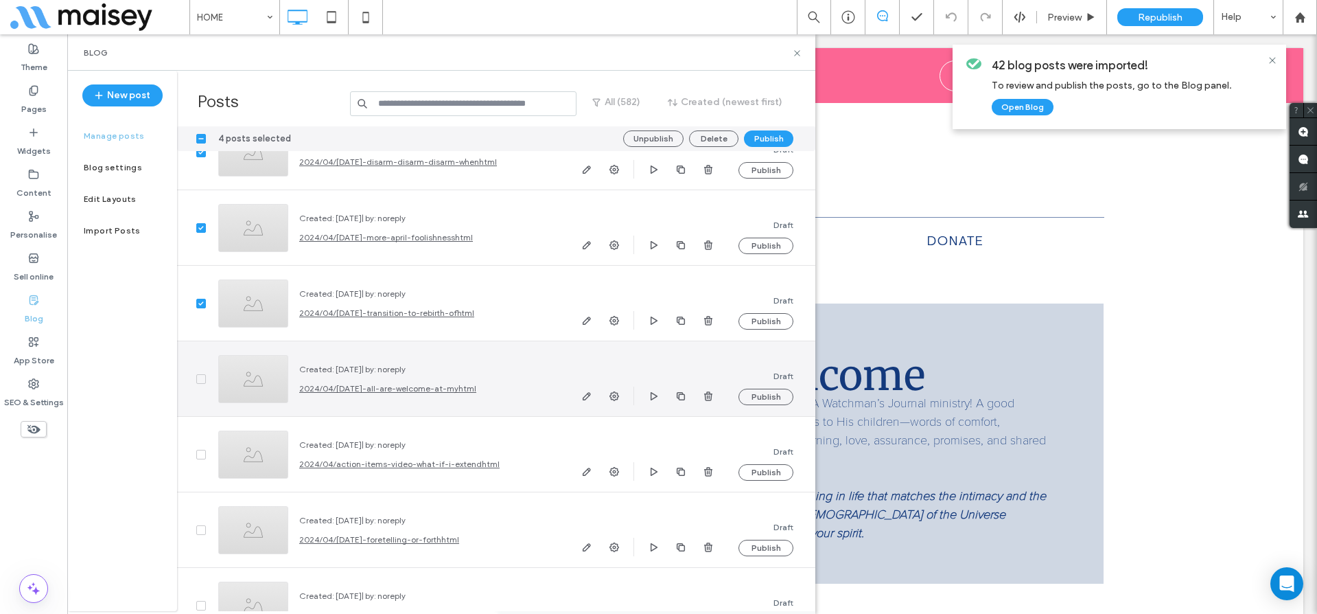
click at [201, 380] on icon at bounding box center [200, 379] width 5 height 4
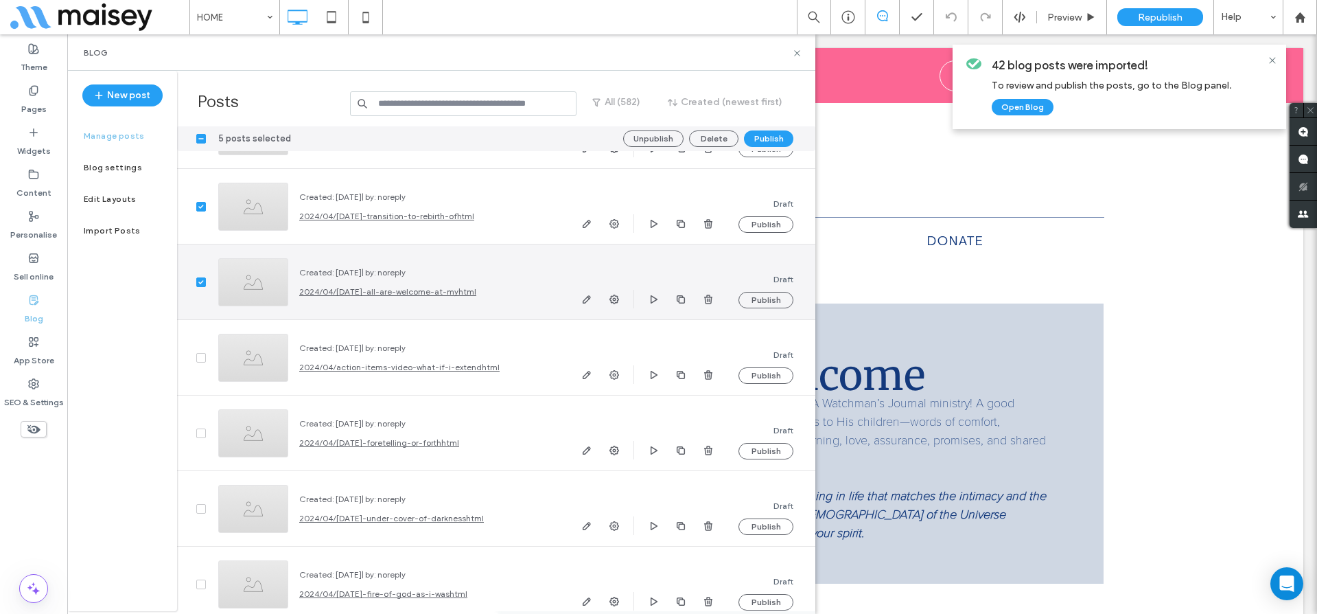
scroll to position [34522, 0]
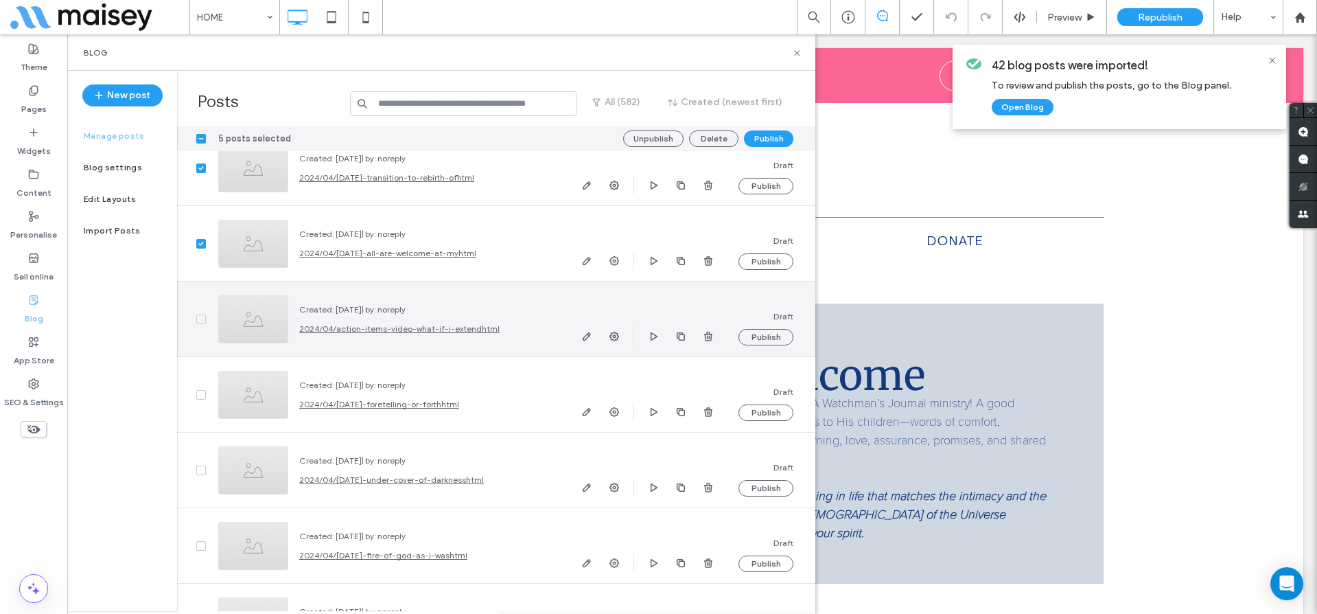
click at [200, 319] on icon at bounding box center [200, 319] width 5 height 4
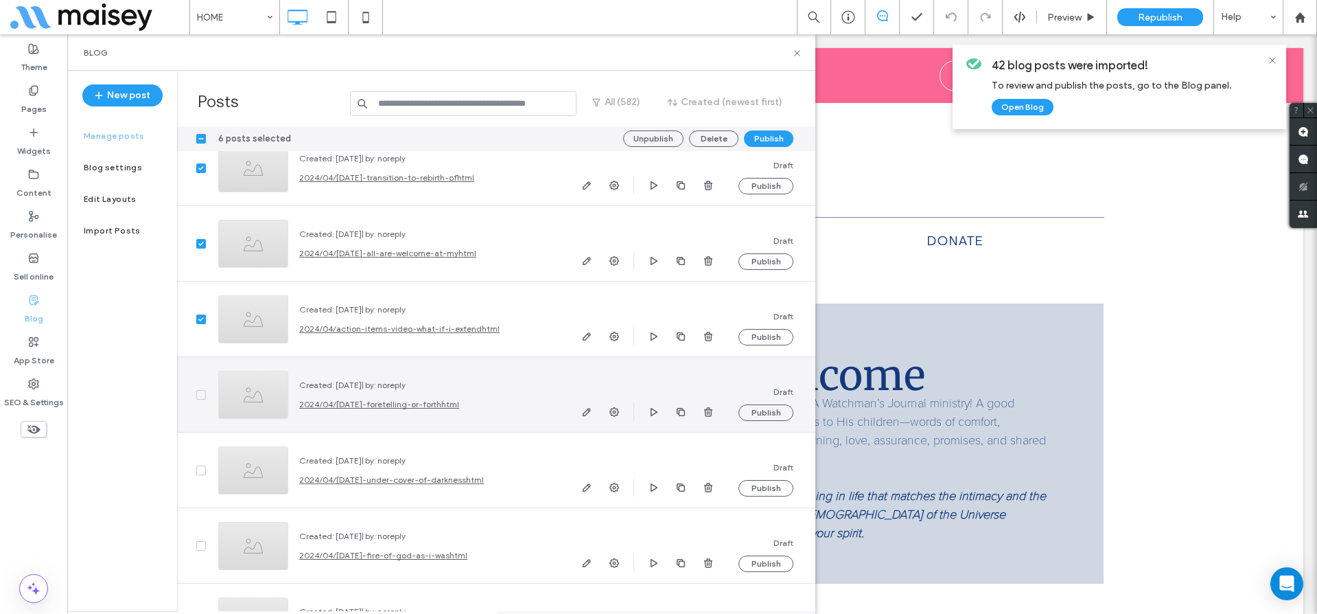
click at [198, 393] on icon at bounding box center [200, 395] width 5 height 4
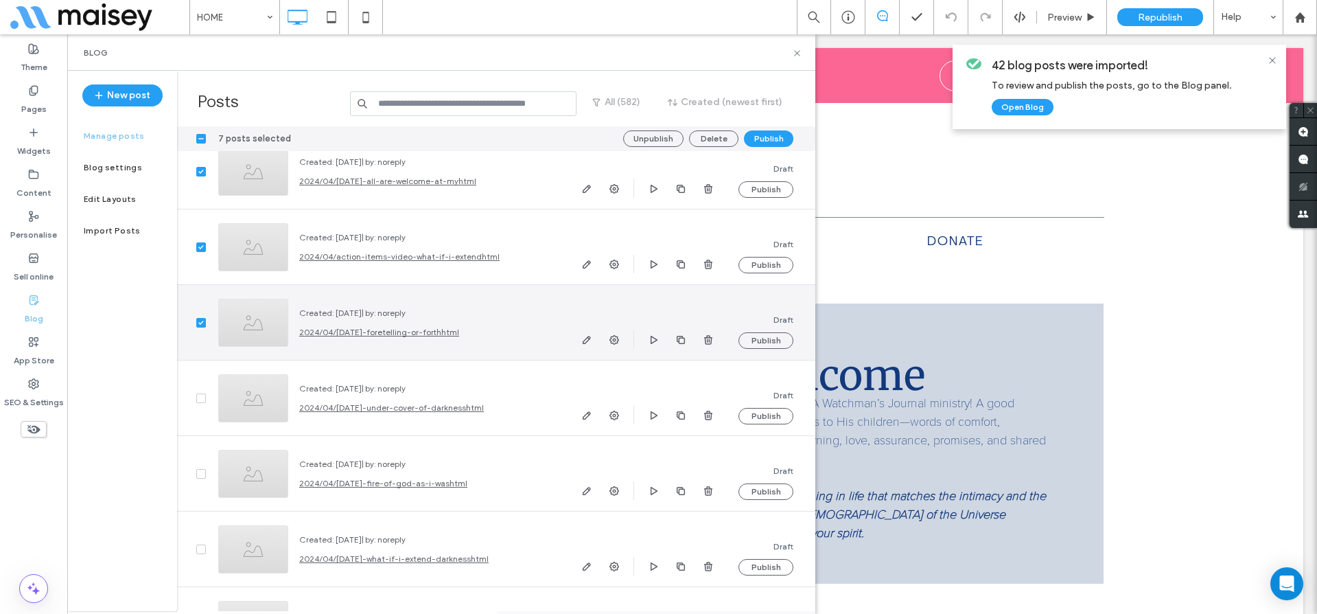
scroll to position [34642, 0]
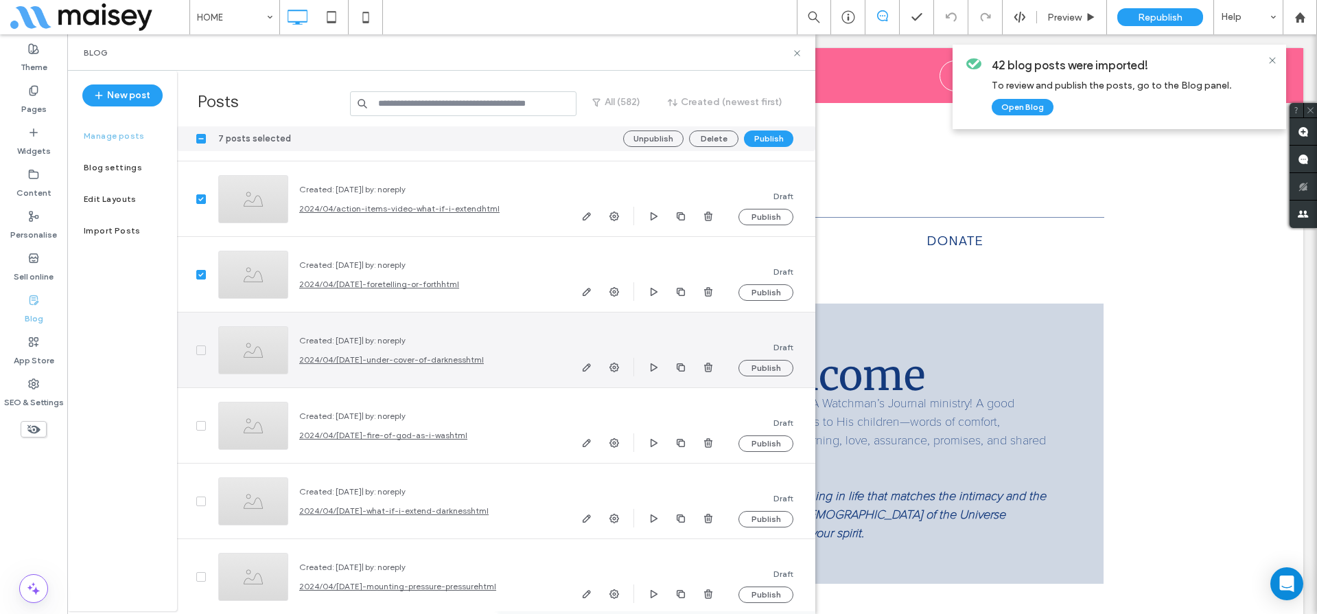
click at [202, 347] on span at bounding box center [201, 350] width 10 height 10
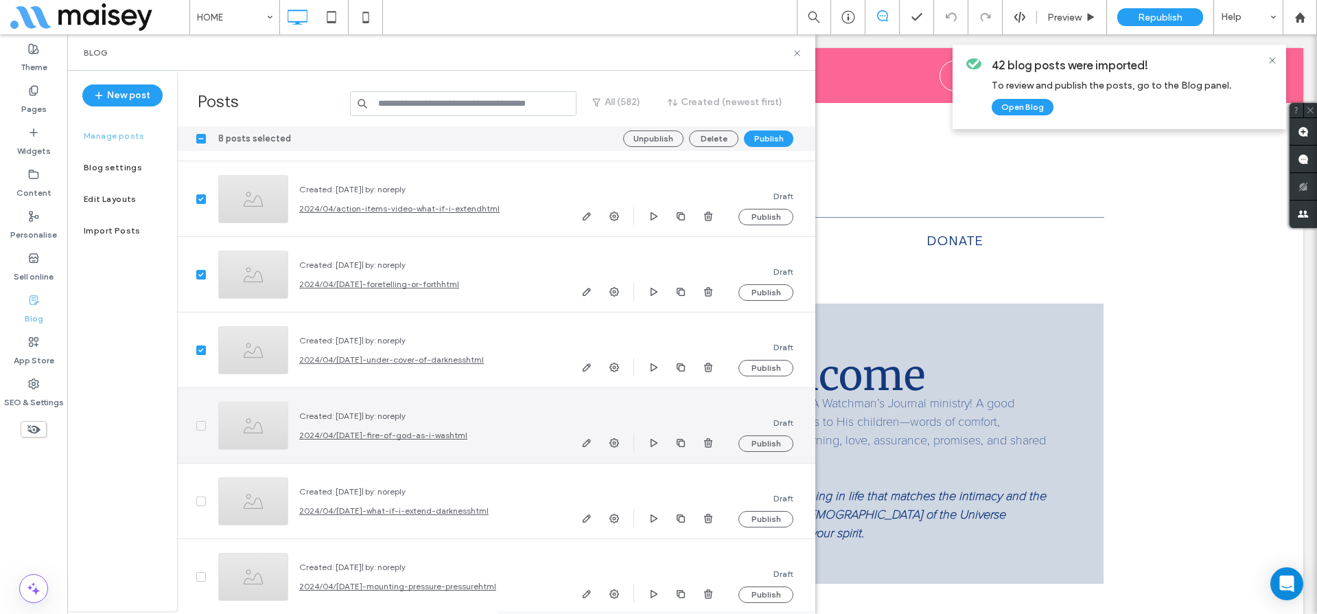
click at [202, 425] on icon at bounding box center [200, 425] width 5 height 4
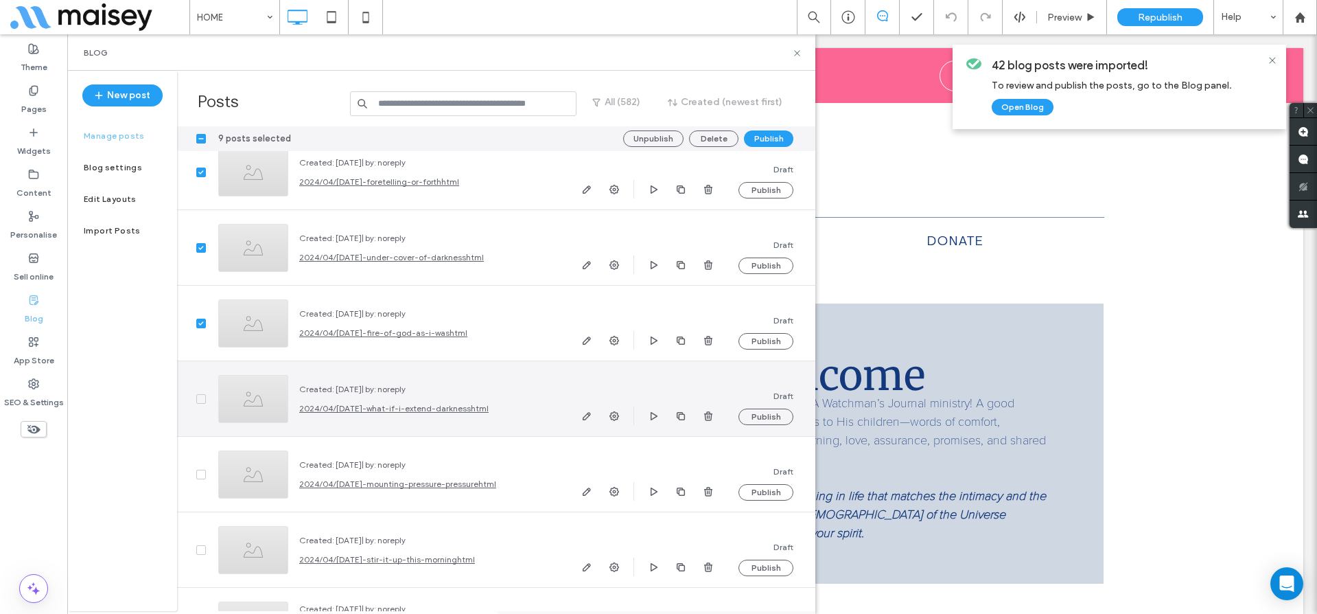
scroll to position [34749, 0]
click at [198, 394] on icon at bounding box center [200, 394] width 5 height 4
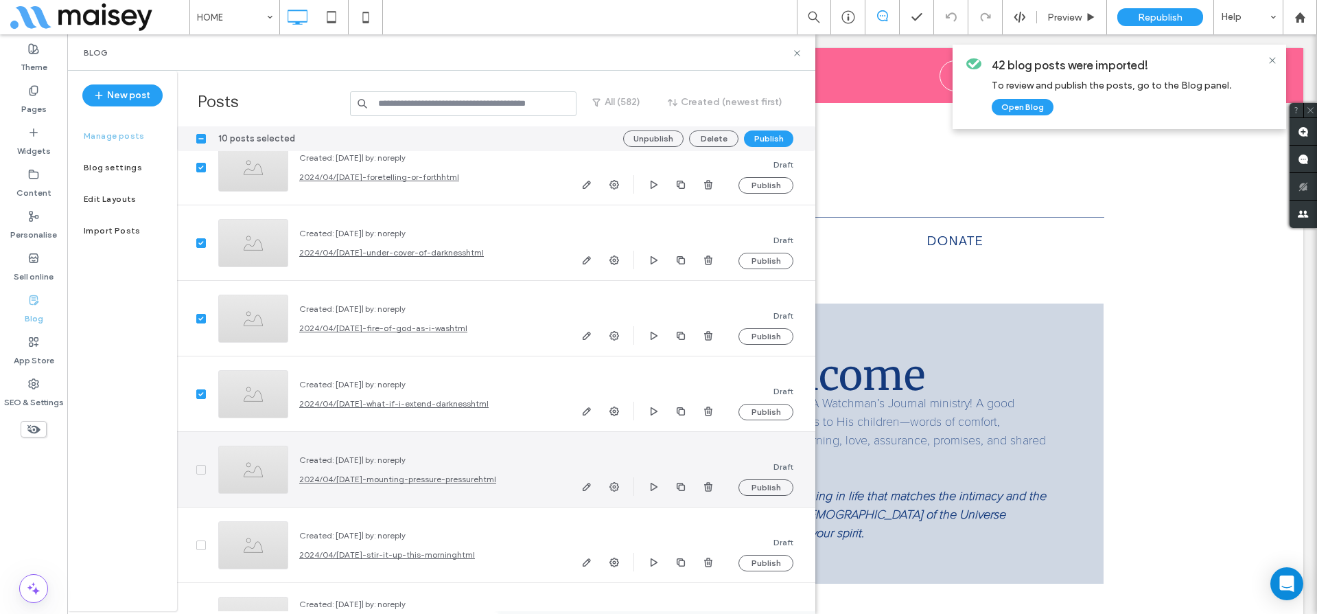
click at [198, 468] on icon at bounding box center [200, 469] width 5 height 4
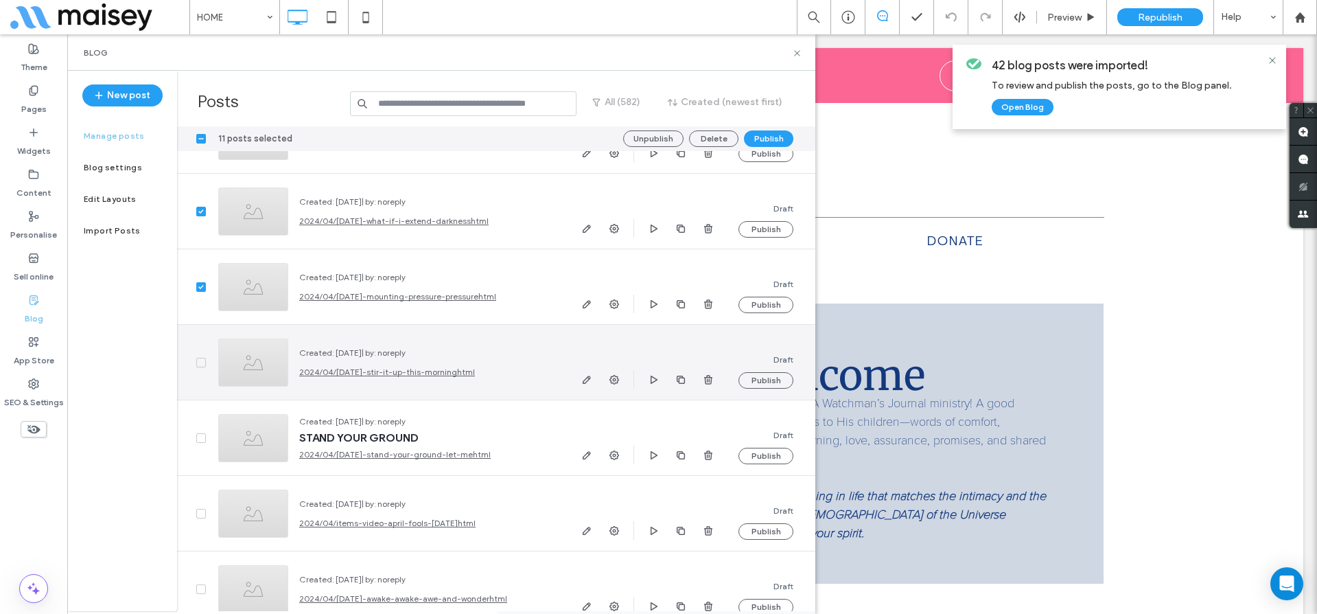
click at [200, 361] on icon at bounding box center [200, 362] width 5 height 4
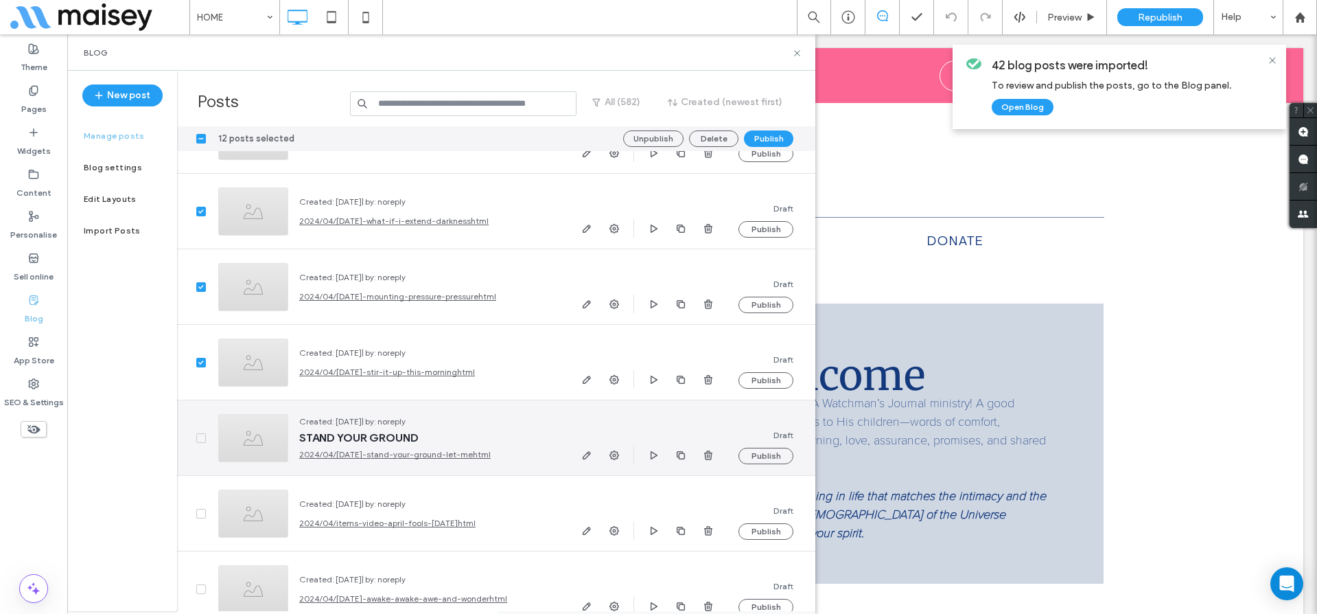
click at [198, 436] on icon at bounding box center [200, 438] width 5 height 4
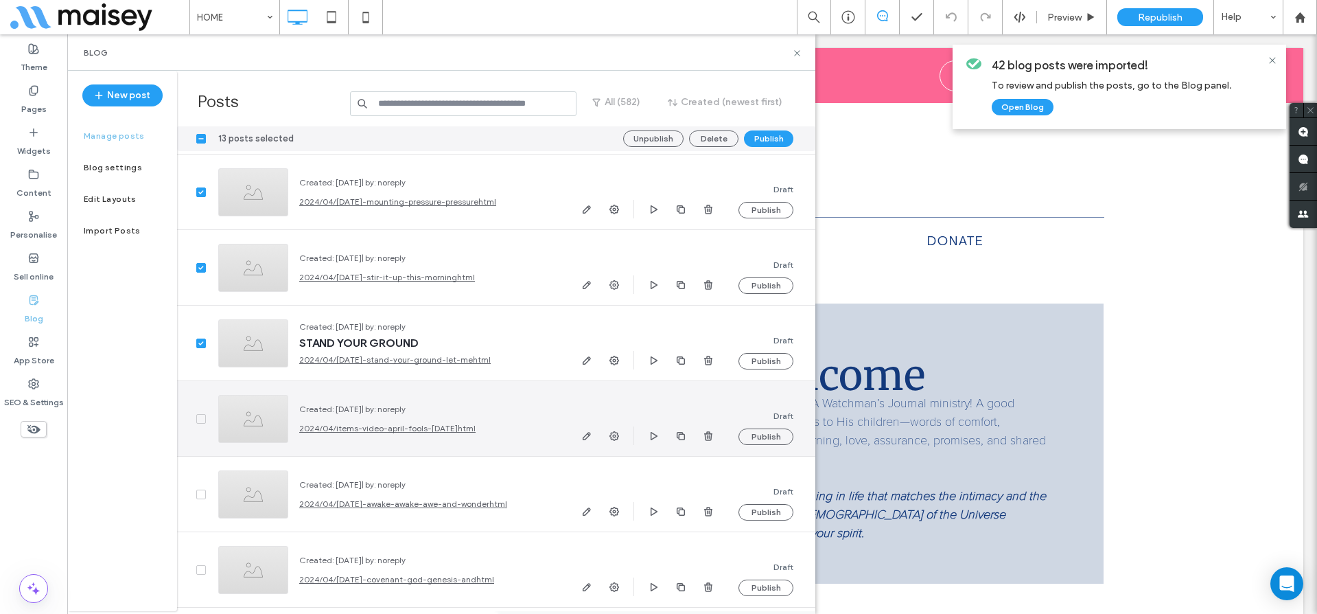
scroll to position [35055, 0]
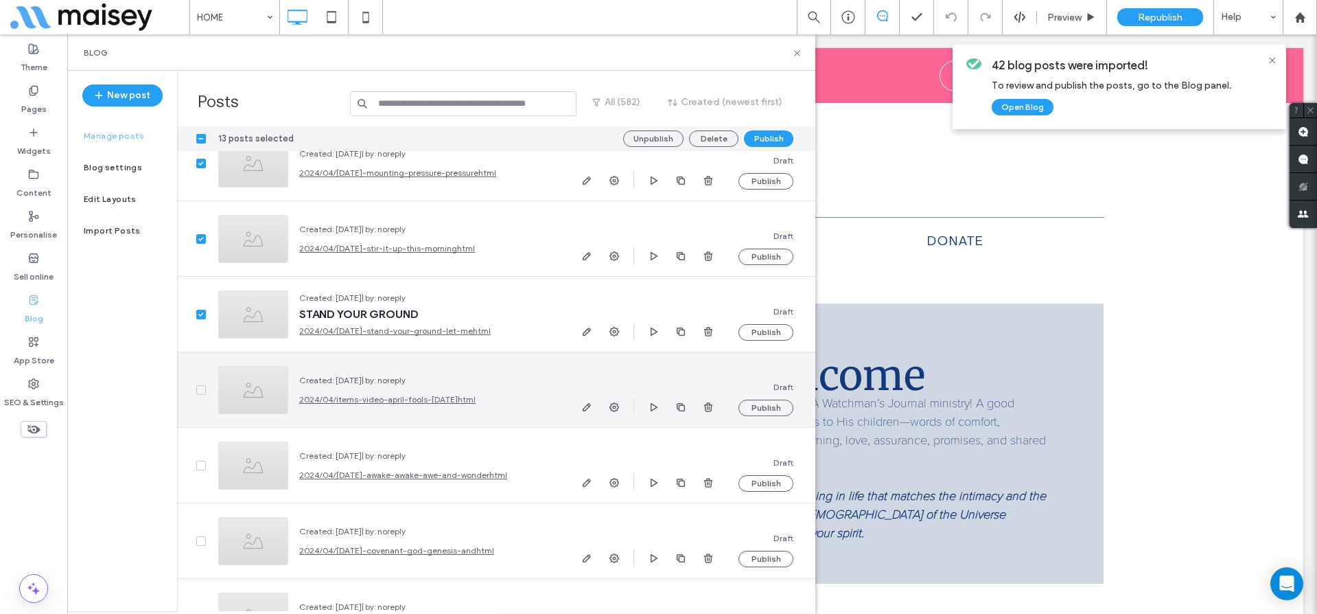
click at [200, 388] on icon at bounding box center [200, 390] width 5 height 4
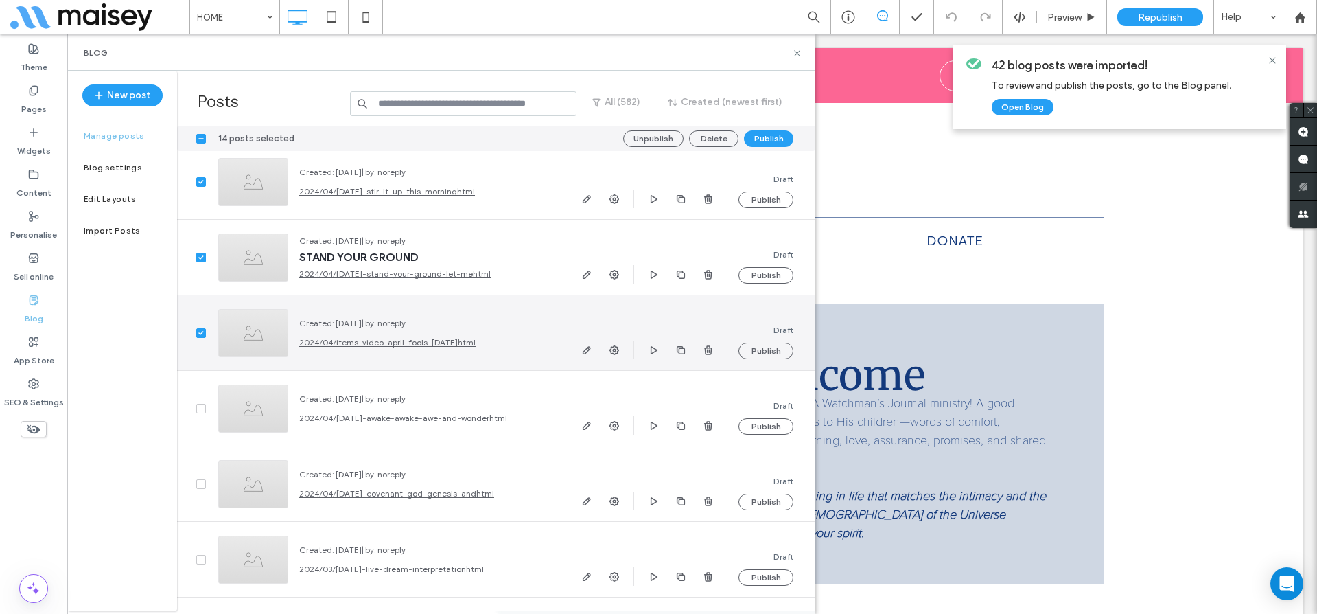
scroll to position [35135, 0]
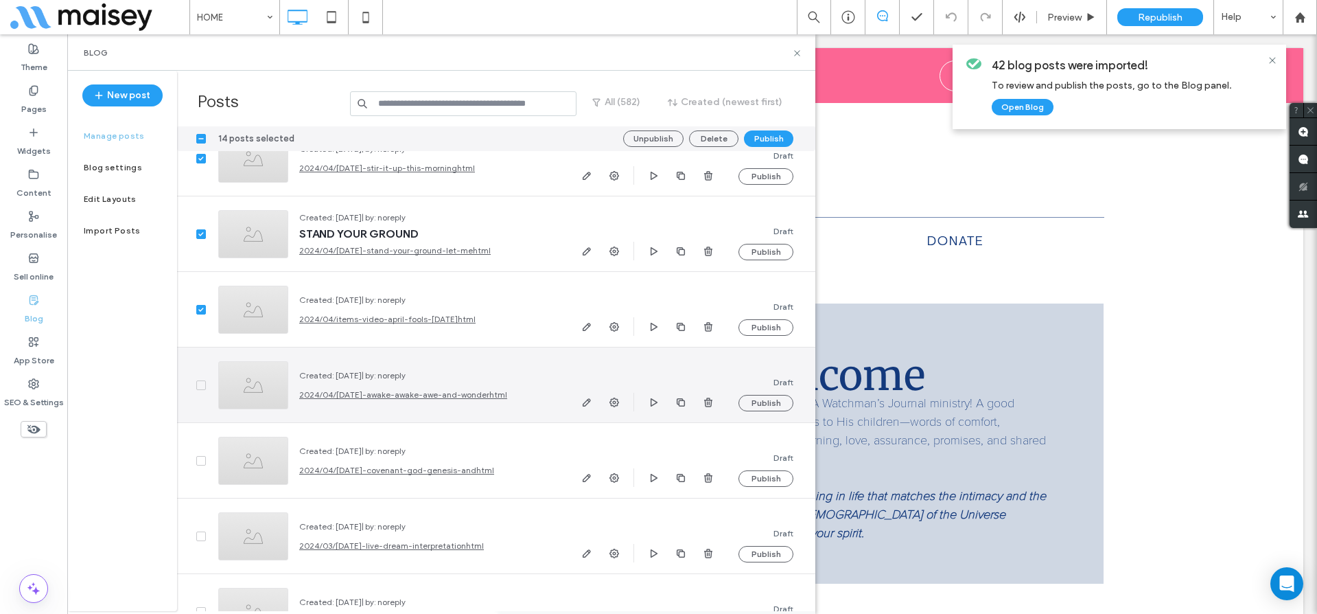
click at [200, 387] on span at bounding box center [201, 385] width 10 height 10
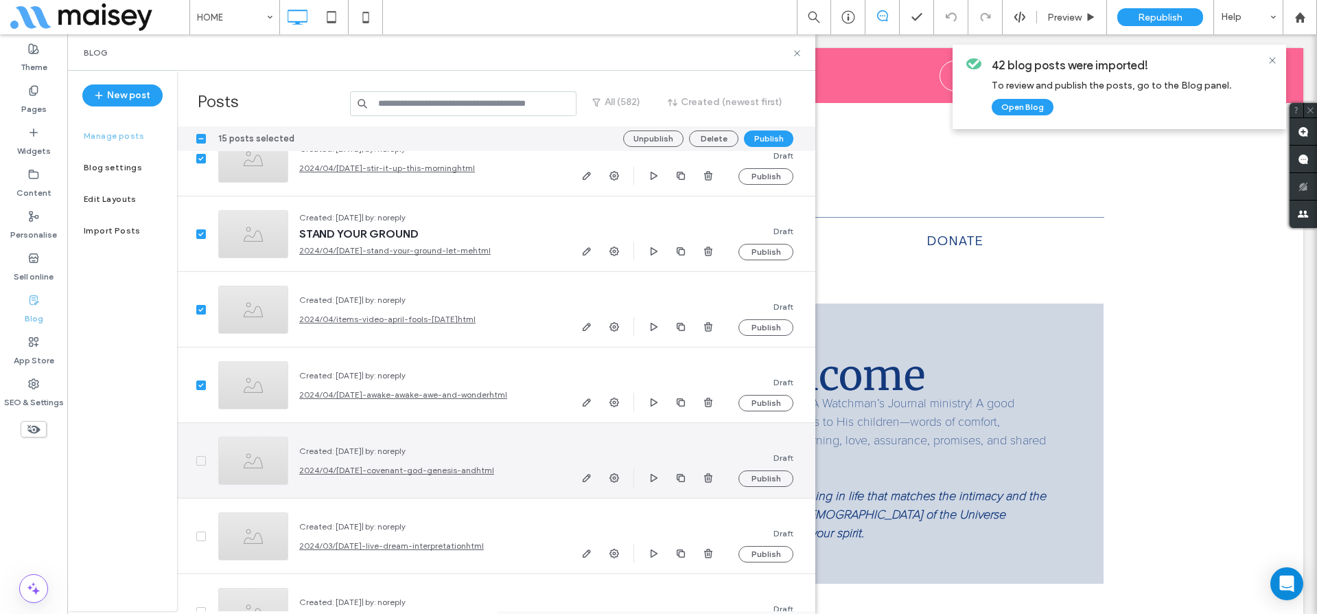
click at [198, 462] on icon at bounding box center [200, 460] width 5 height 4
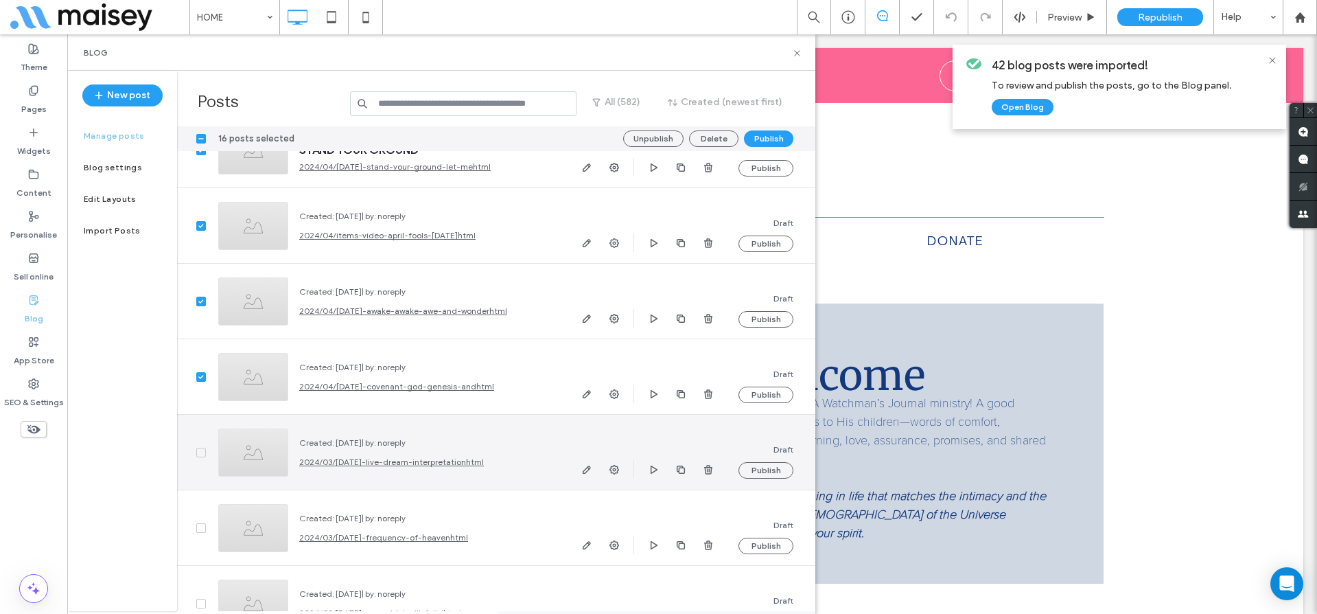
scroll to position [35273, 0]
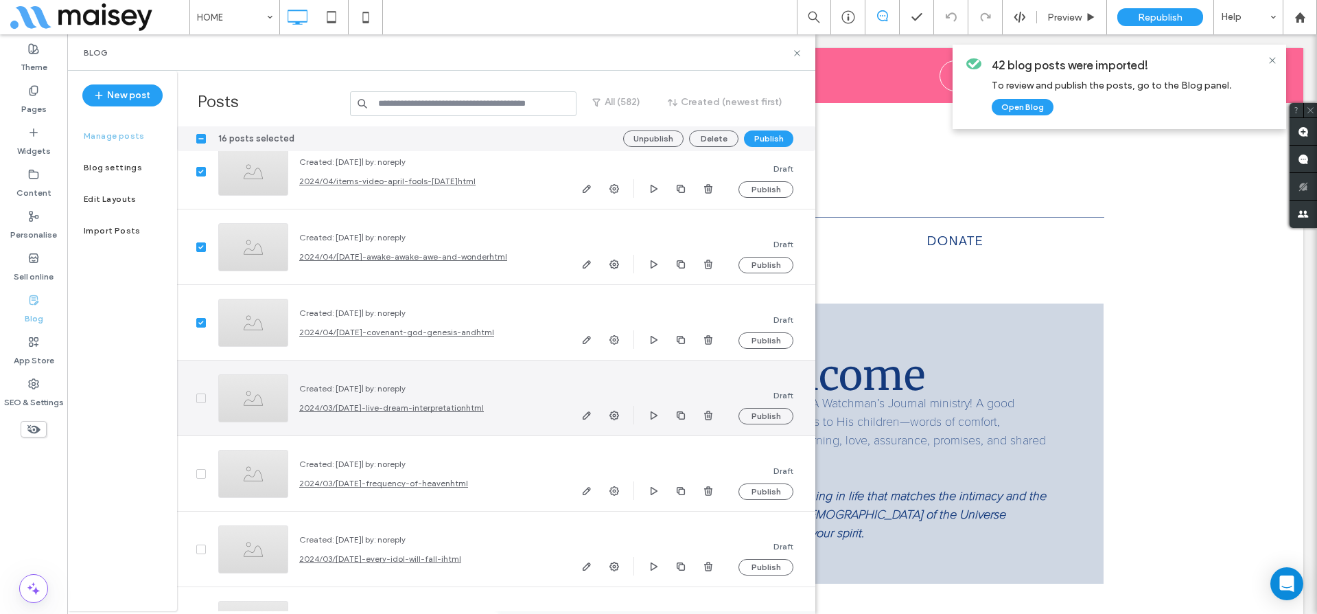
click at [200, 400] on span at bounding box center [201, 398] width 10 height 10
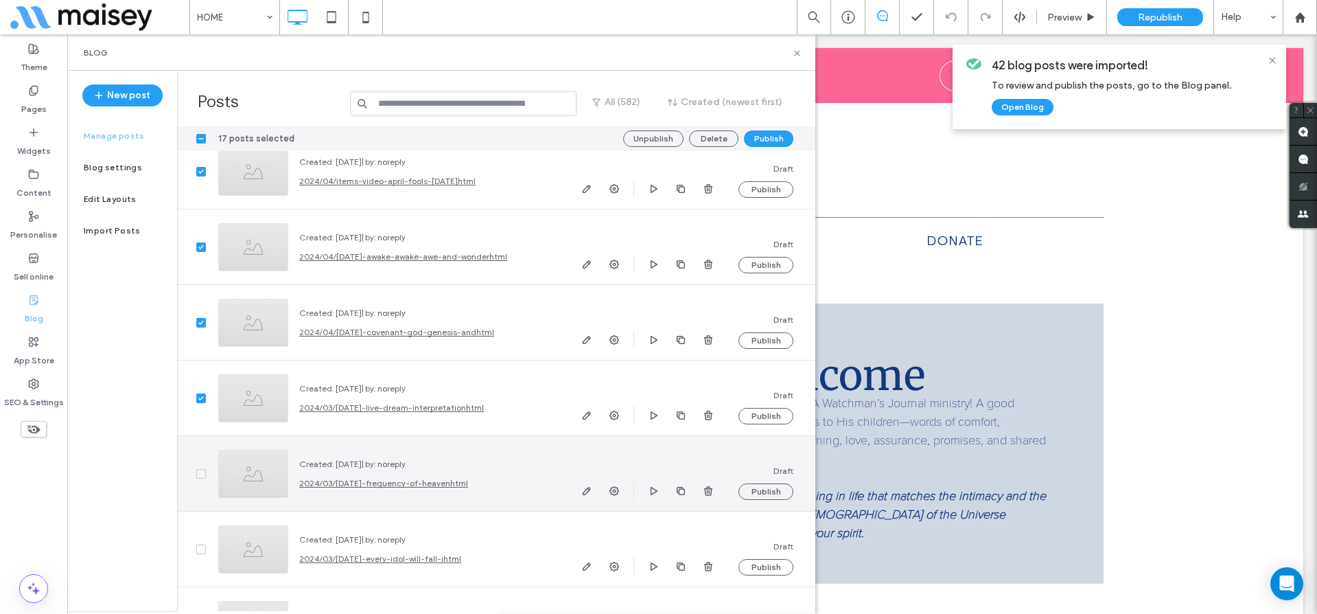
click at [199, 475] on icon at bounding box center [200, 473] width 5 height 4
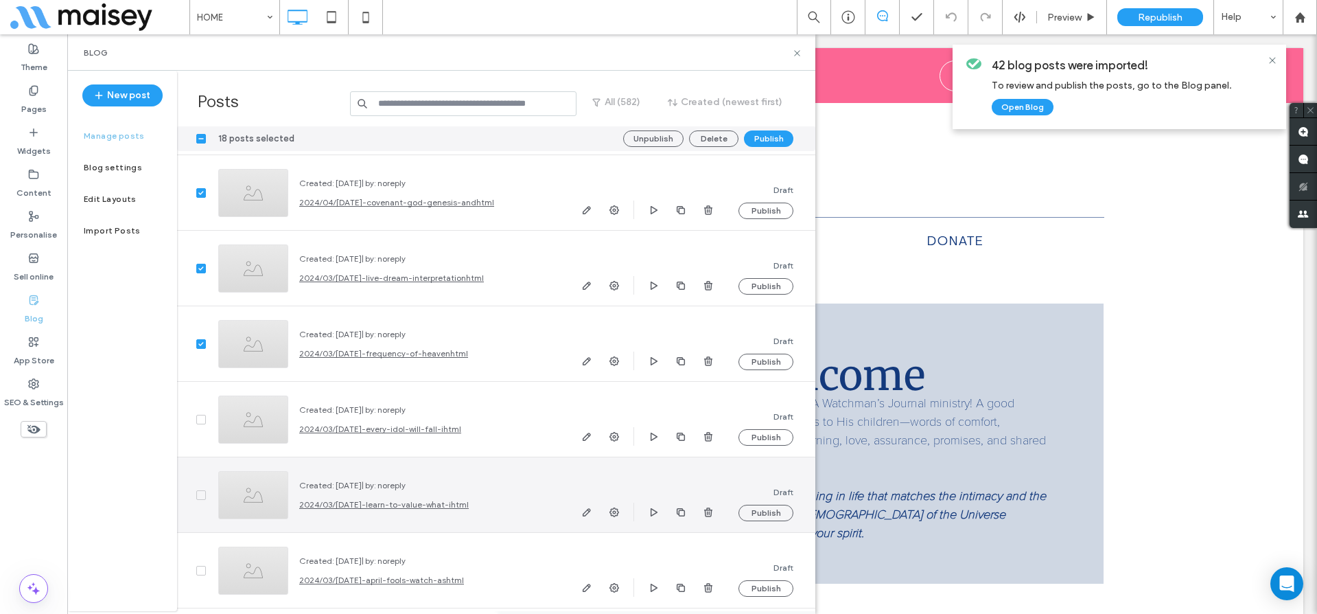
scroll to position [35419, 0]
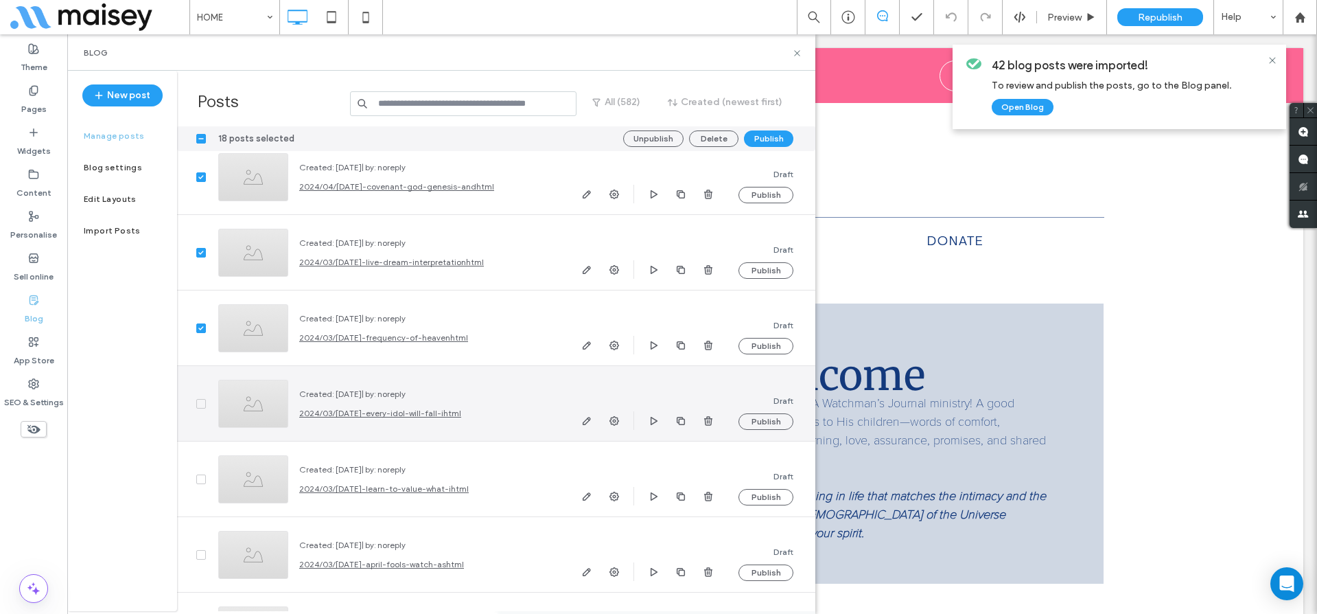
click at [199, 406] on span at bounding box center [201, 404] width 10 height 10
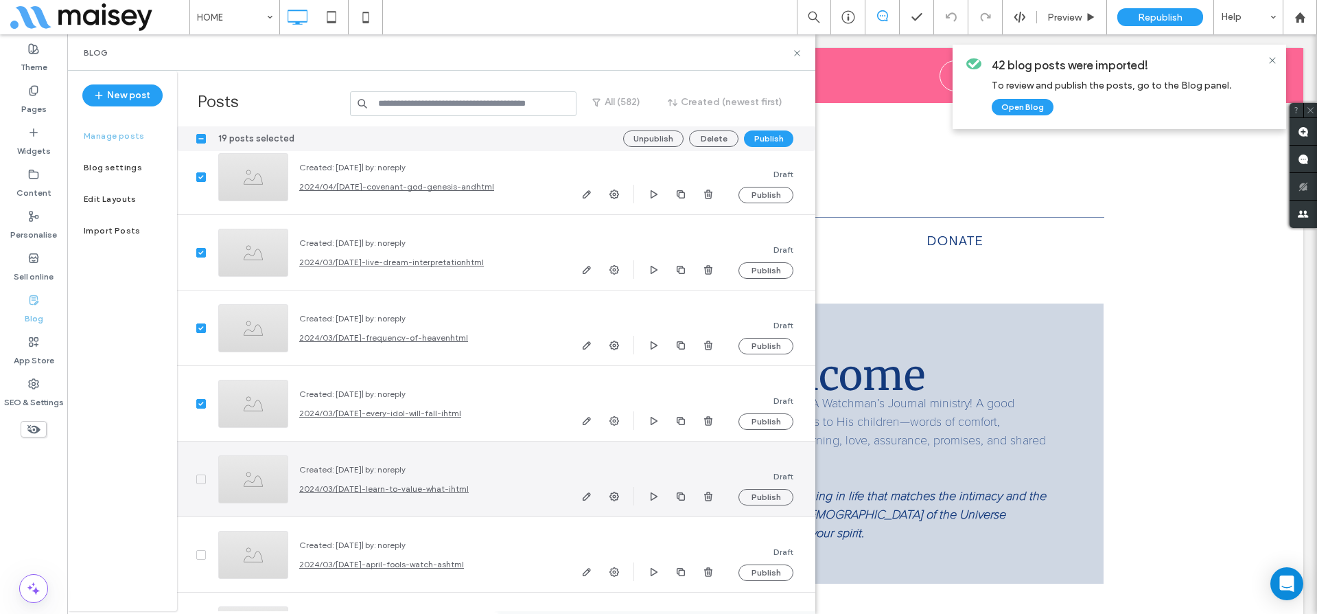
click at [201, 478] on icon at bounding box center [200, 479] width 5 height 4
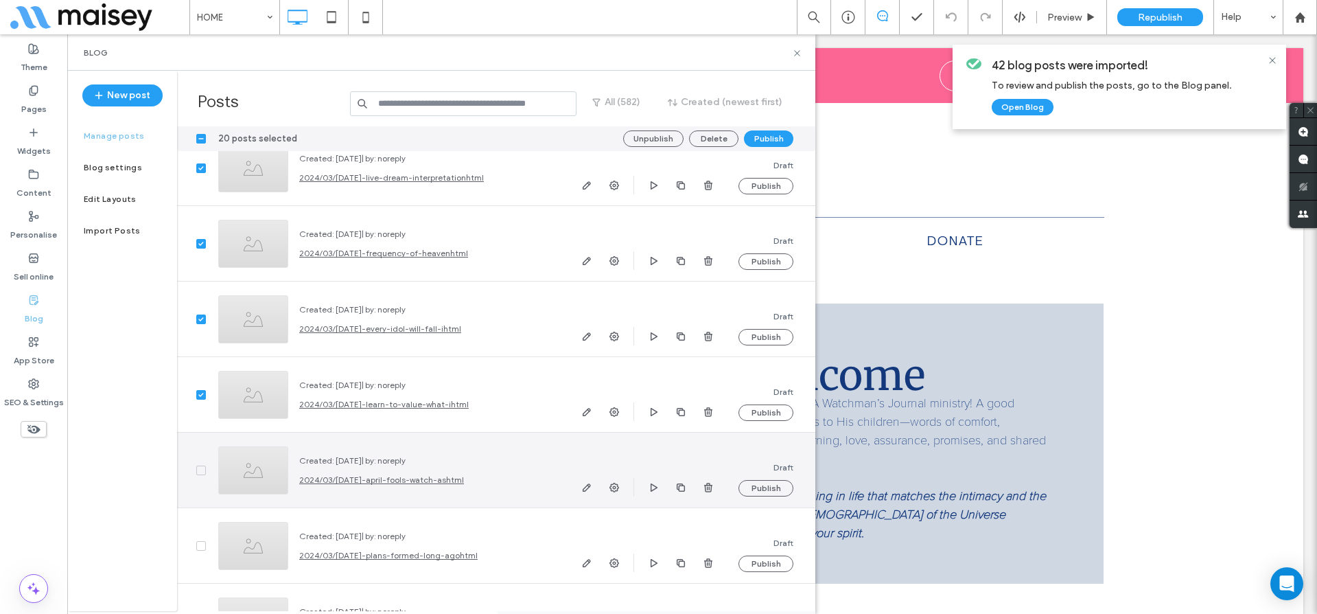
click at [201, 470] on icon at bounding box center [200, 470] width 5 height 4
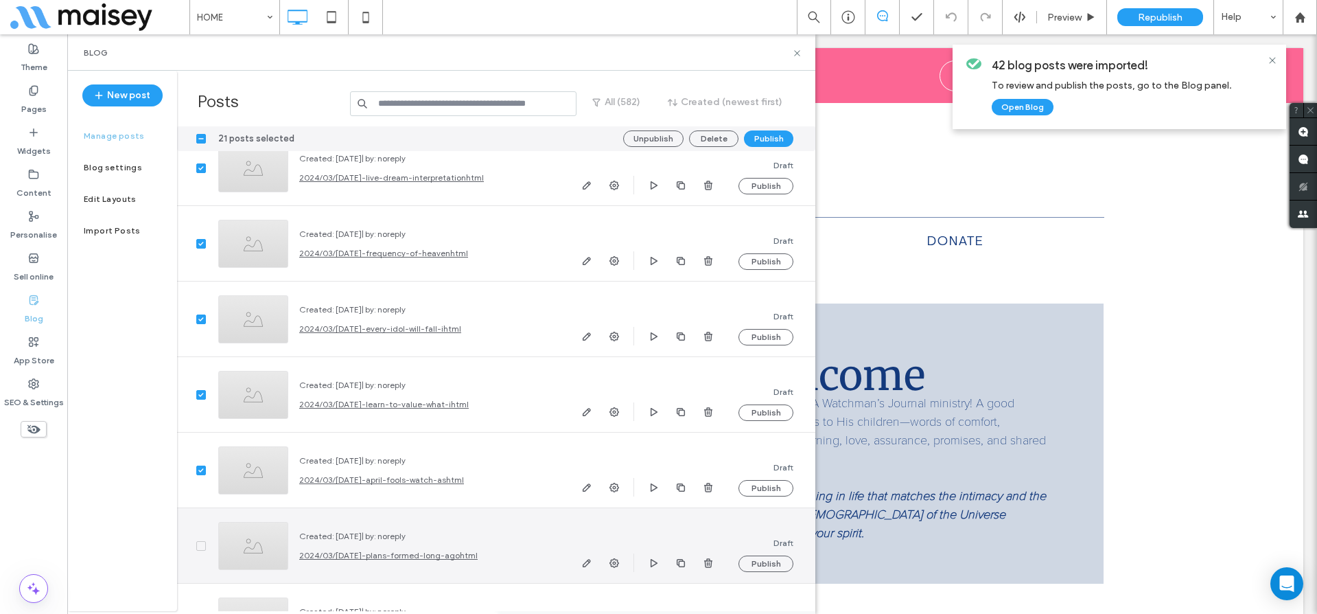
click at [201, 541] on span at bounding box center [201, 546] width 10 height 10
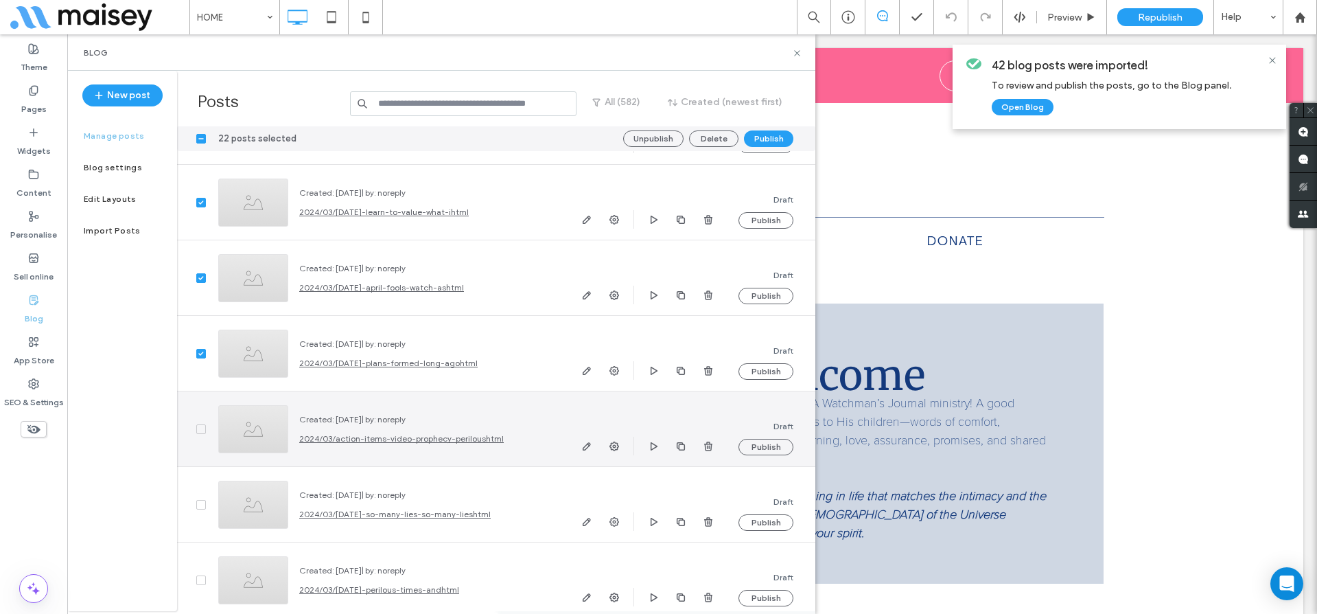
click at [202, 424] on span at bounding box center [201, 429] width 10 height 10
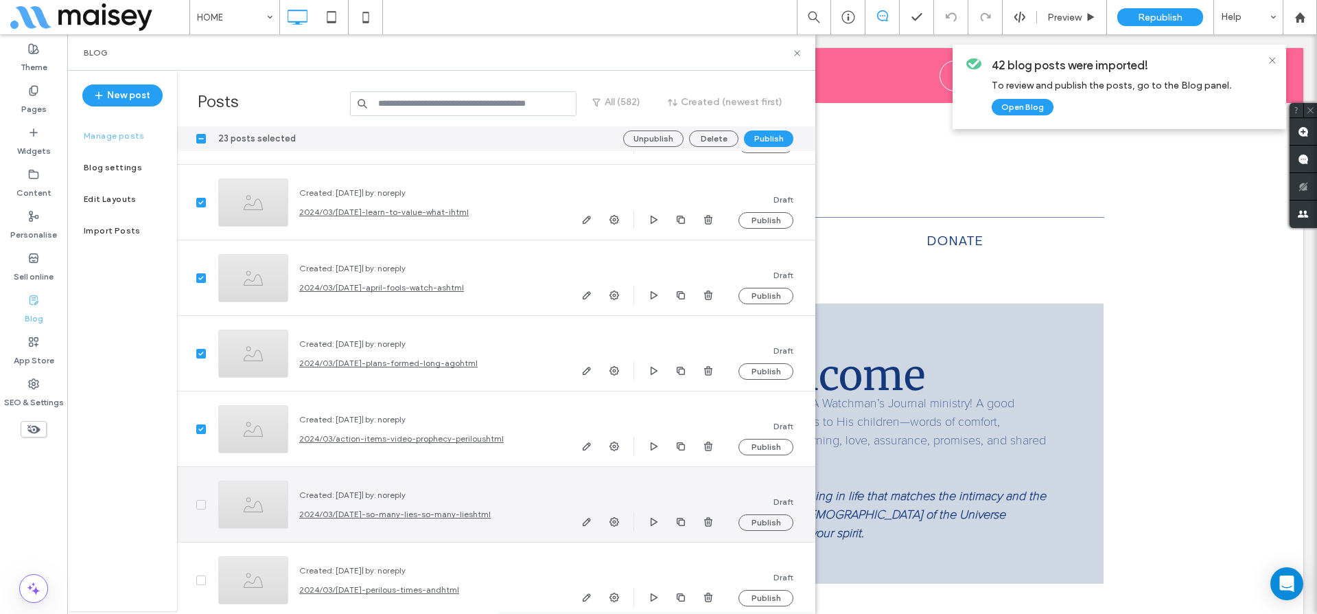
click at [196, 500] on span at bounding box center [201, 505] width 10 height 10
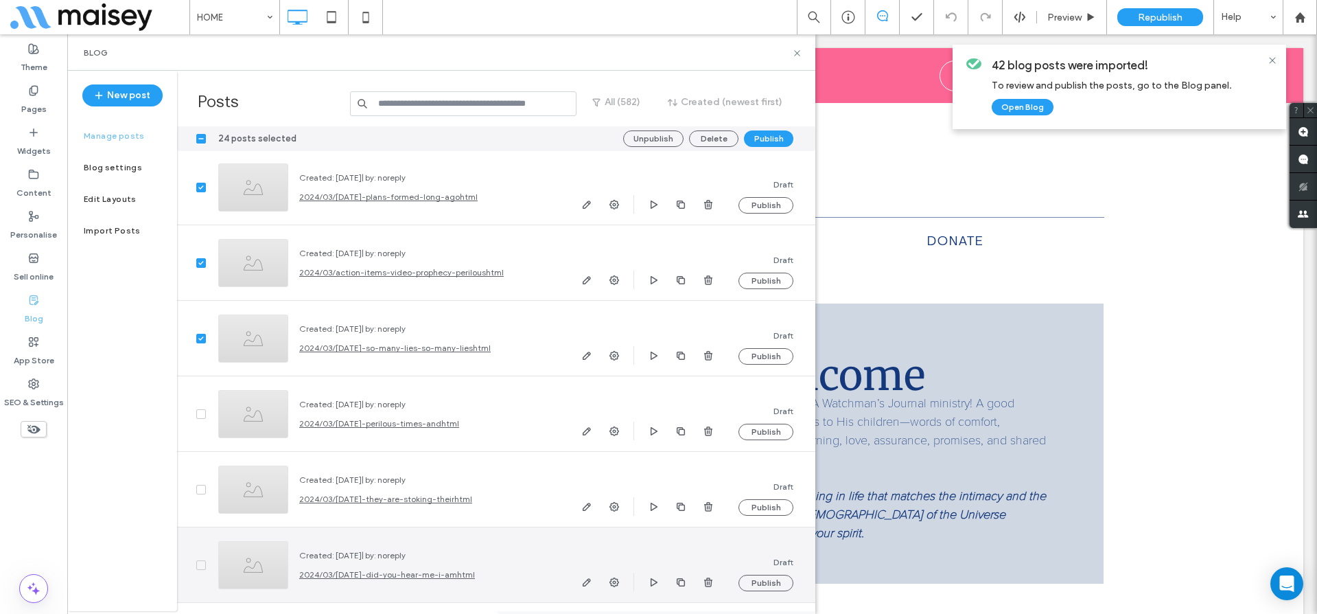
scroll to position [36024, 0]
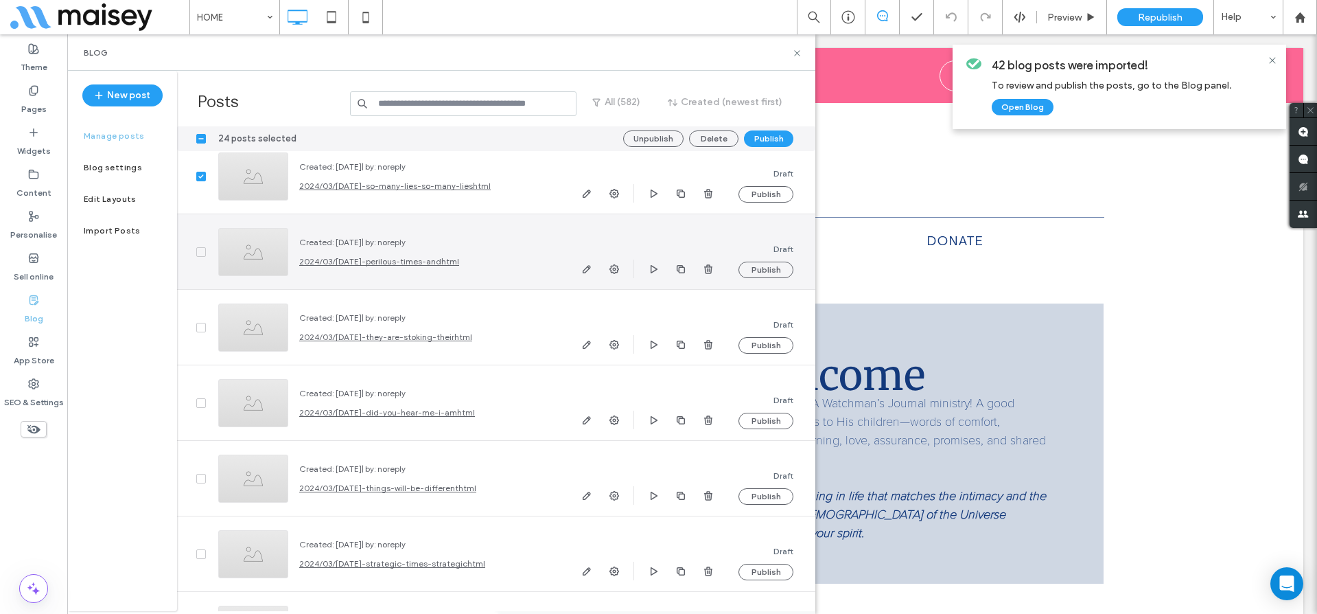
click at [202, 255] on span at bounding box center [201, 252] width 10 height 10
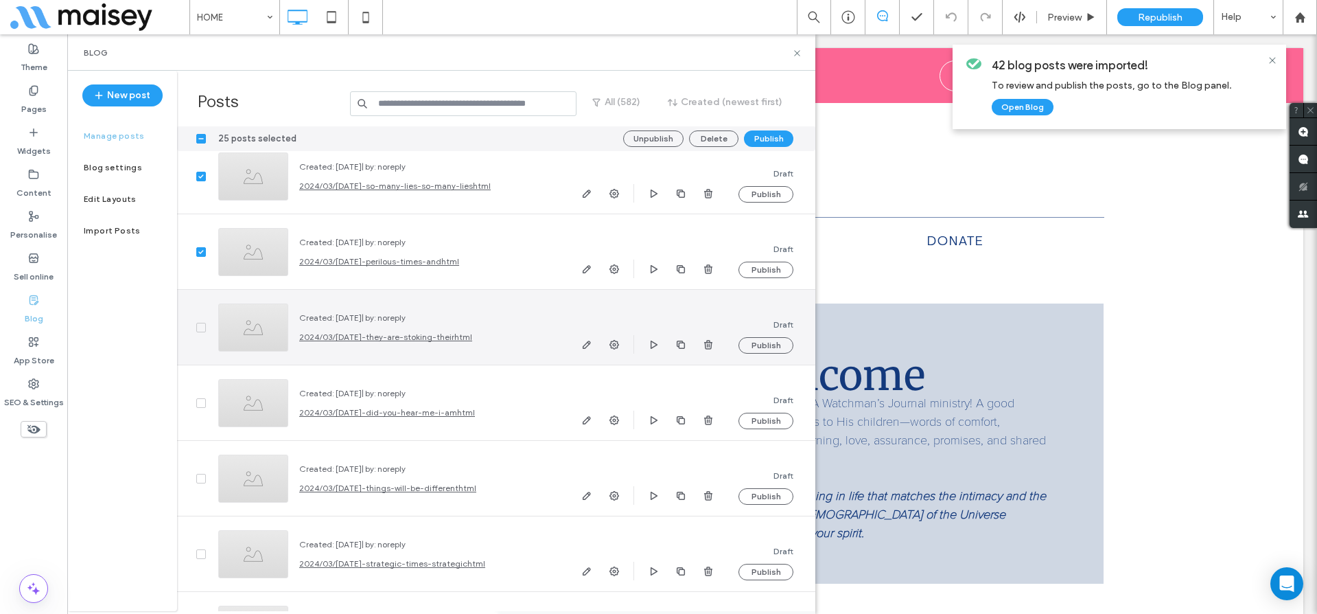
click at [200, 324] on span at bounding box center [201, 328] width 10 height 10
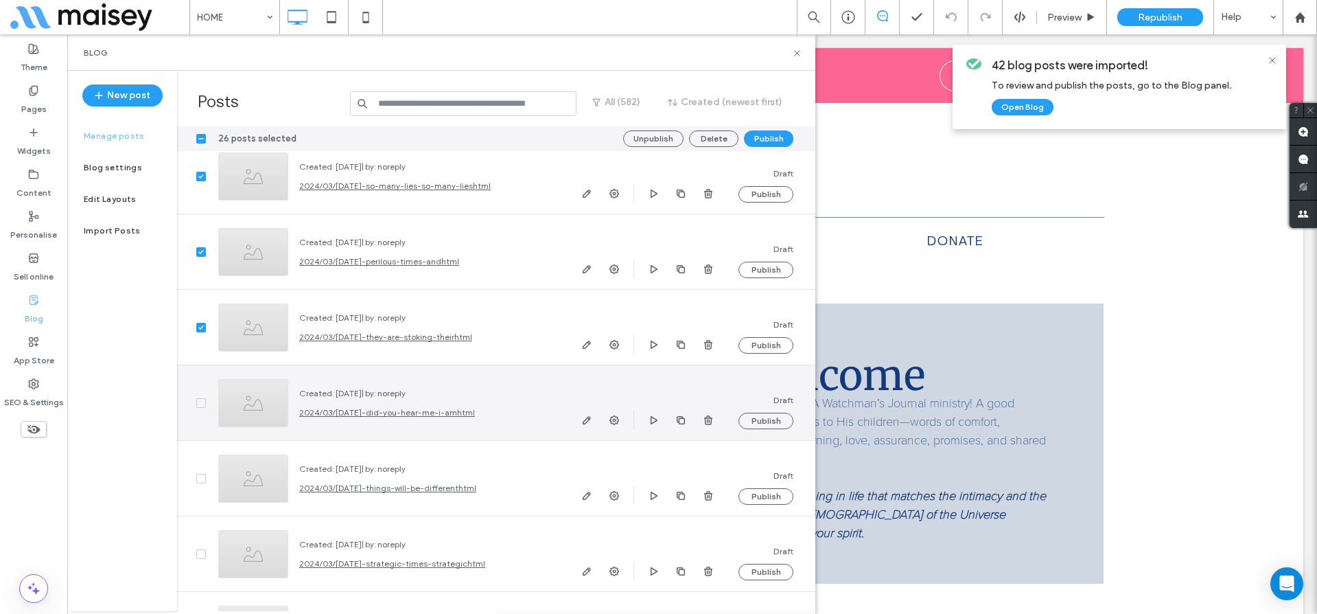
click at [198, 398] on span at bounding box center [201, 403] width 10 height 10
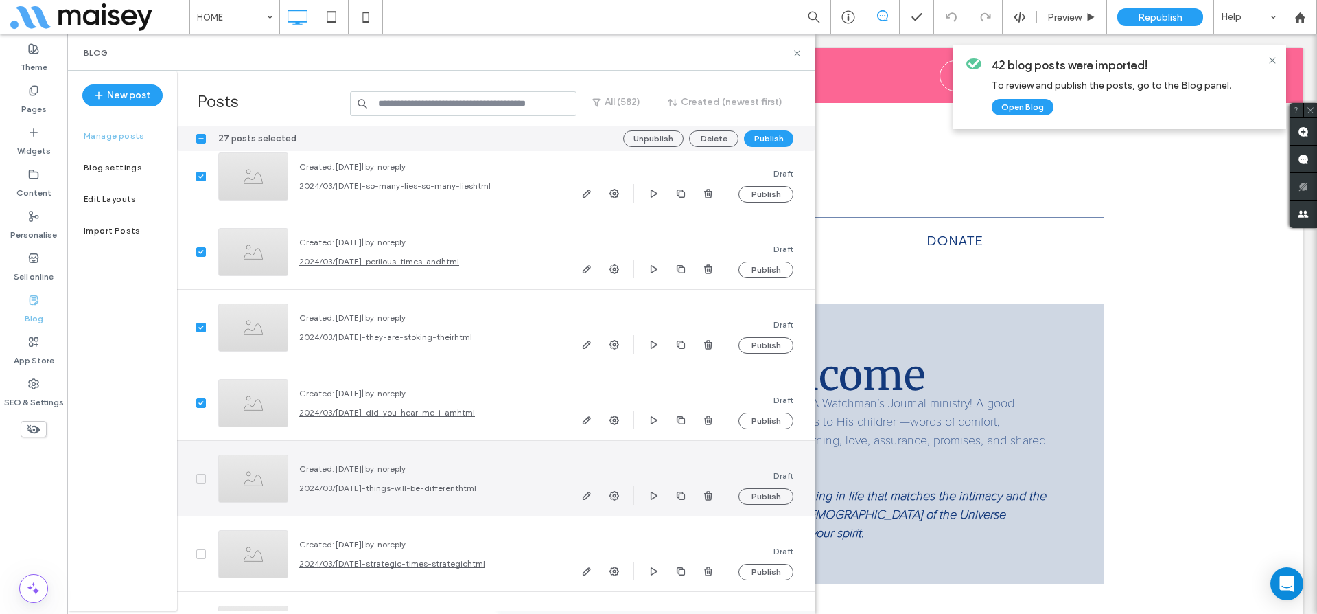
click at [199, 476] on icon at bounding box center [200, 478] width 5 height 4
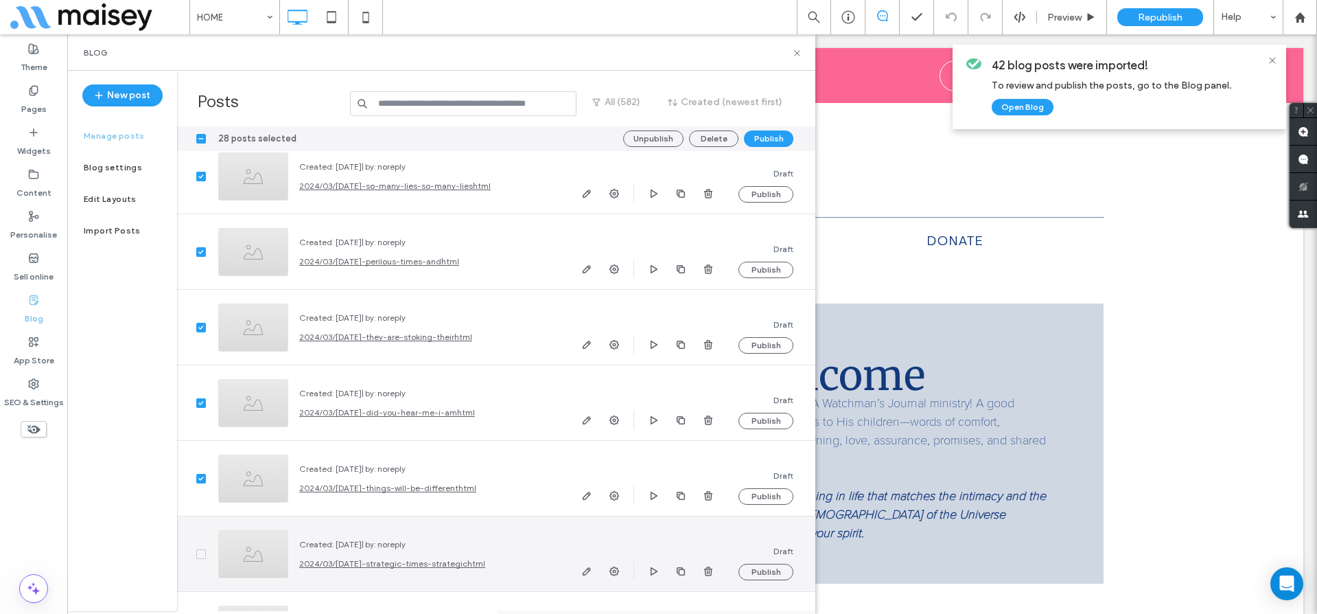
click at [199, 554] on icon at bounding box center [200, 554] width 5 height 4
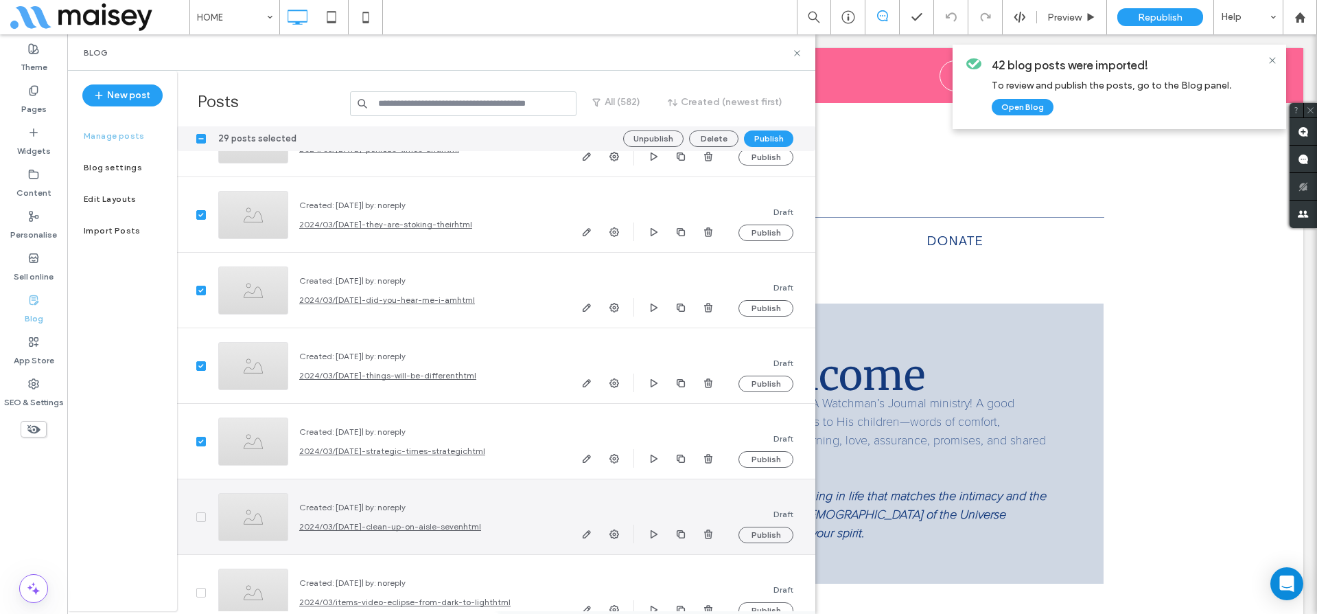
scroll to position [36214, 0]
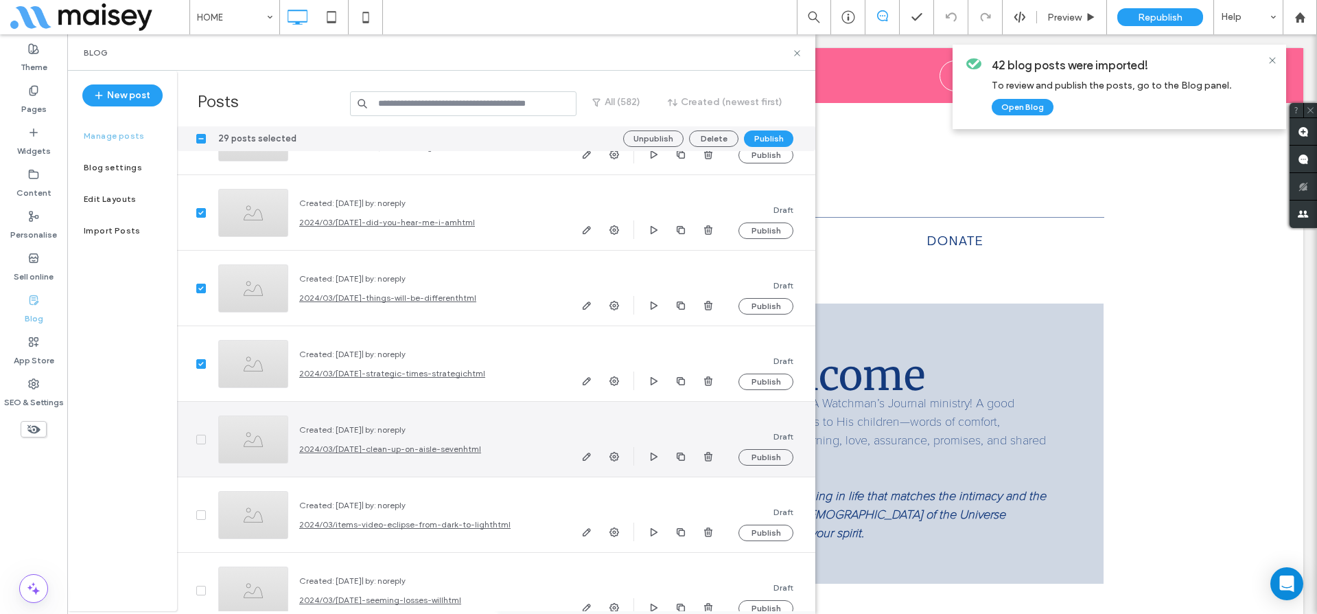
click at [202, 442] on span at bounding box center [201, 439] width 10 height 10
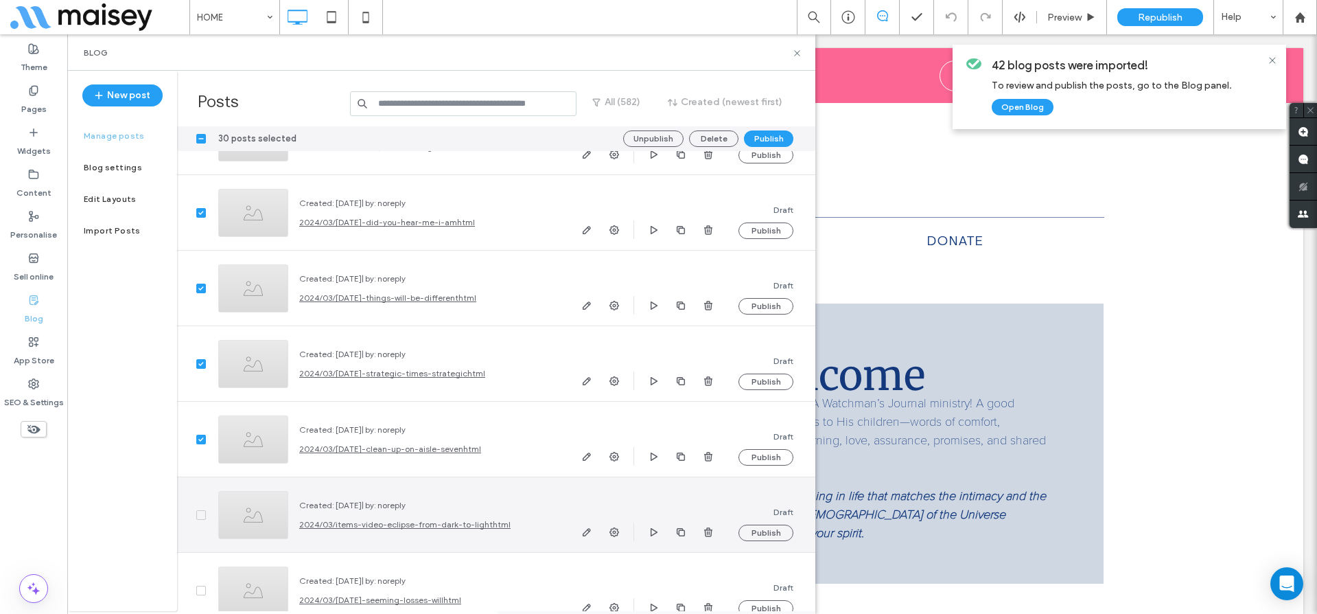
click at [200, 514] on icon at bounding box center [200, 515] width 5 height 4
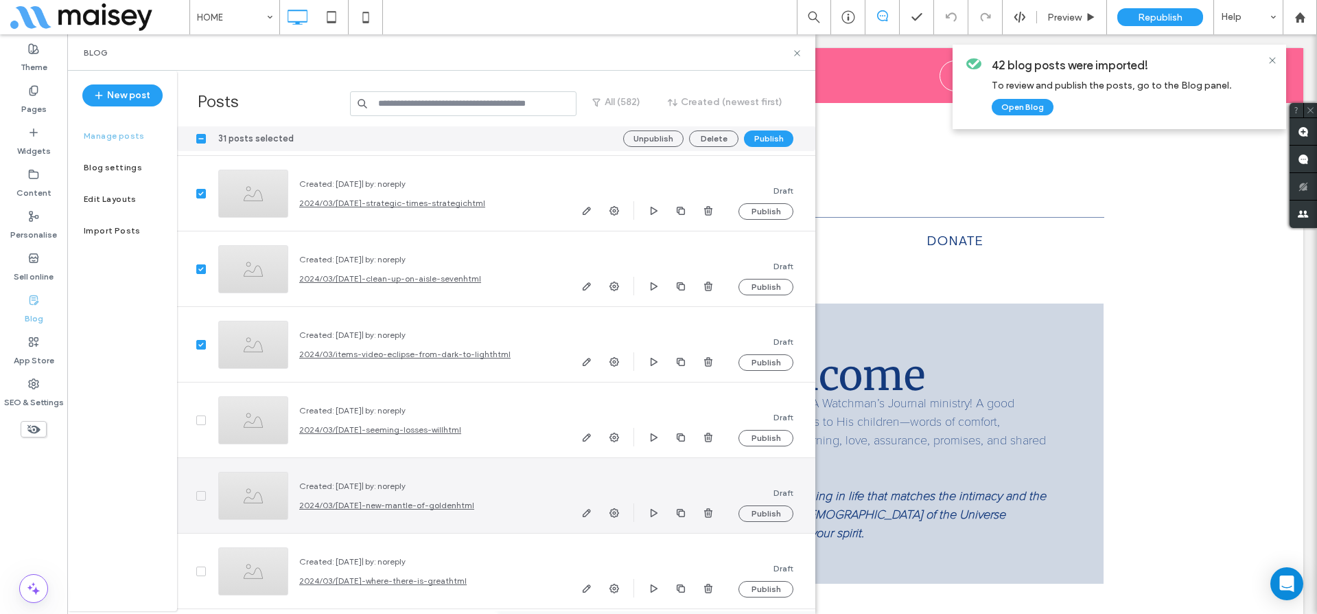
scroll to position [36411, 0]
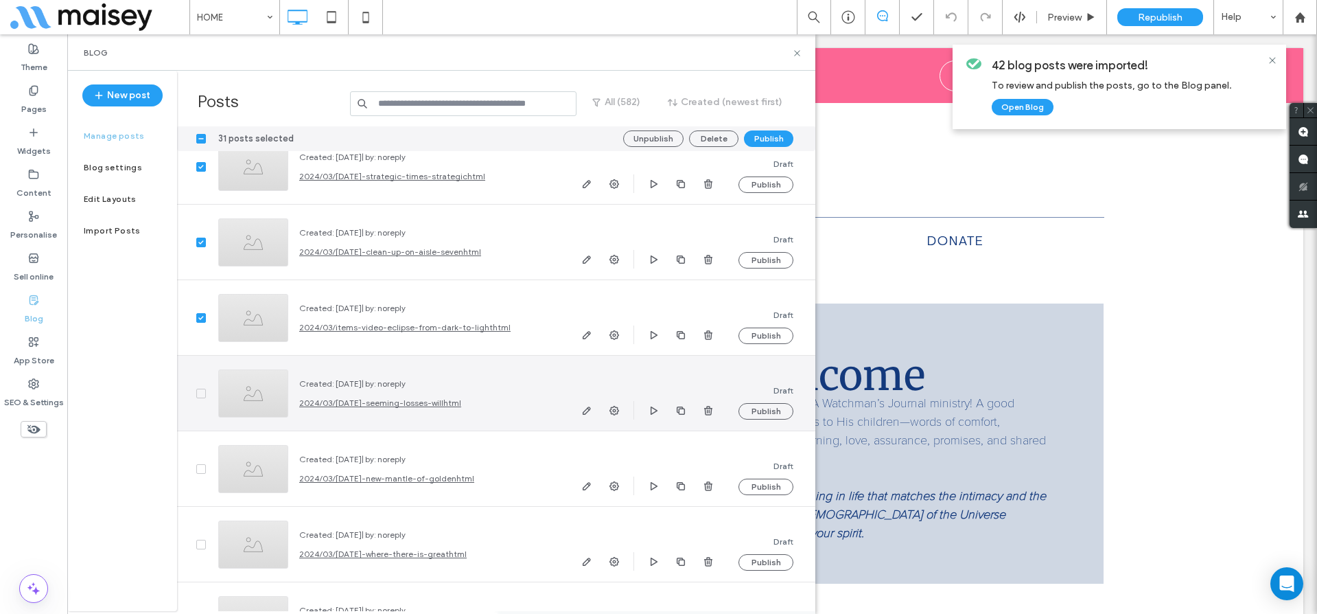
click at [198, 391] on icon at bounding box center [200, 393] width 5 height 4
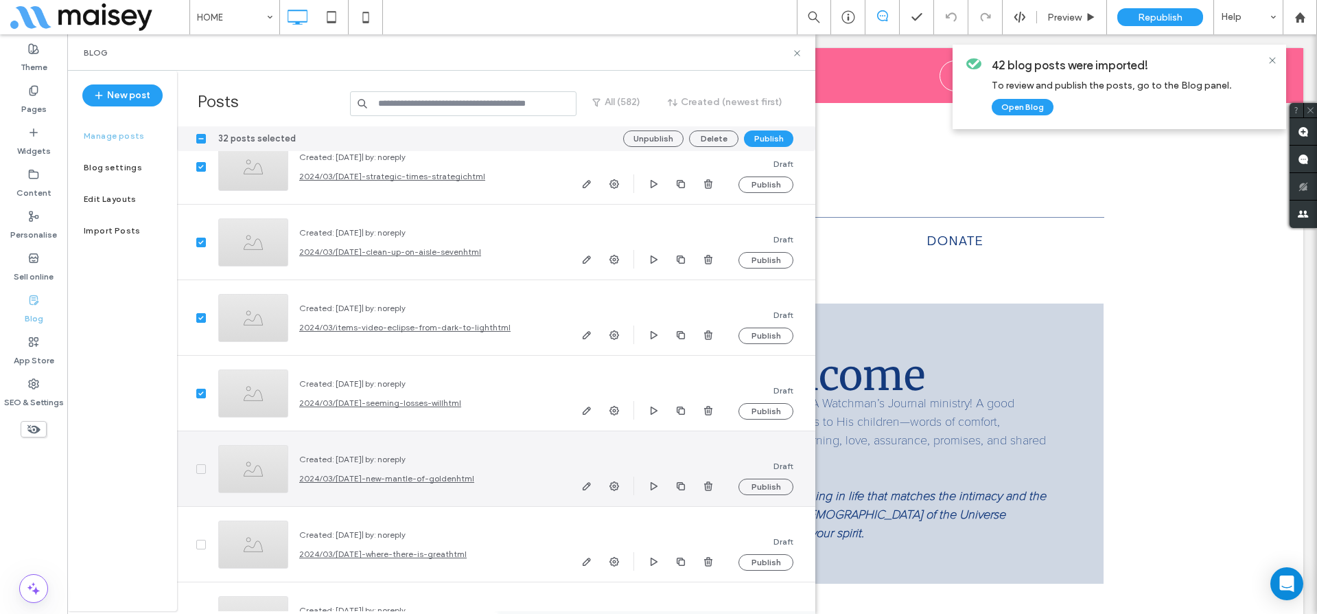
click at [199, 468] on icon at bounding box center [200, 469] width 5 height 4
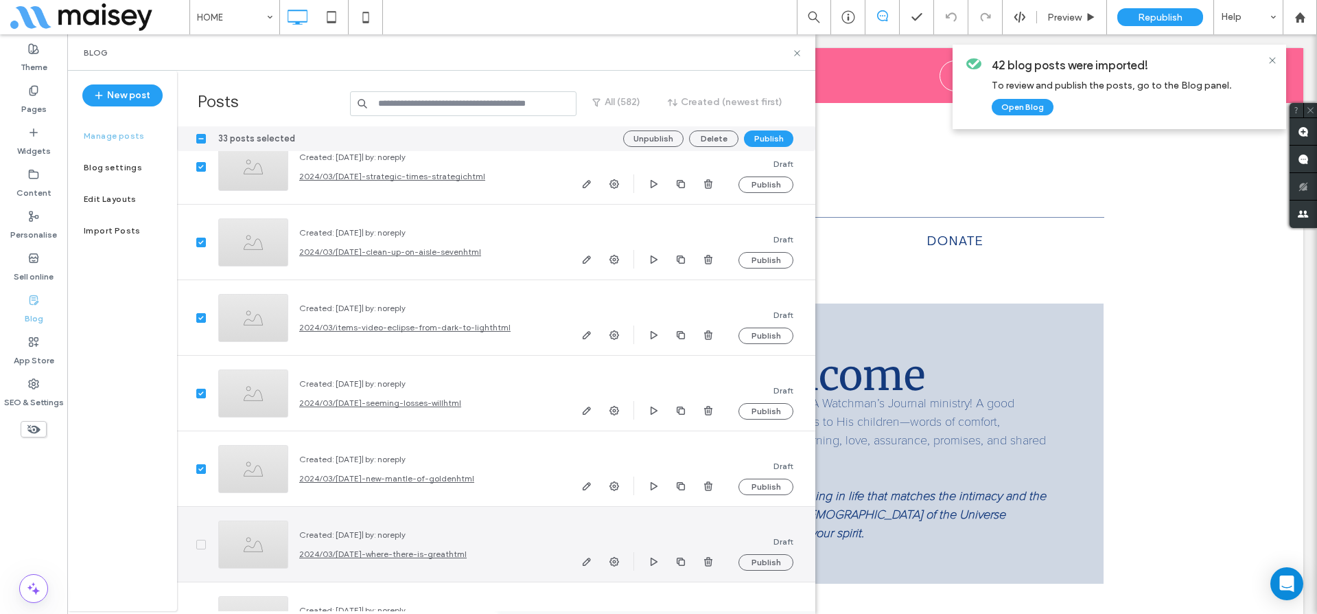
click at [202, 540] on span at bounding box center [201, 544] width 10 height 10
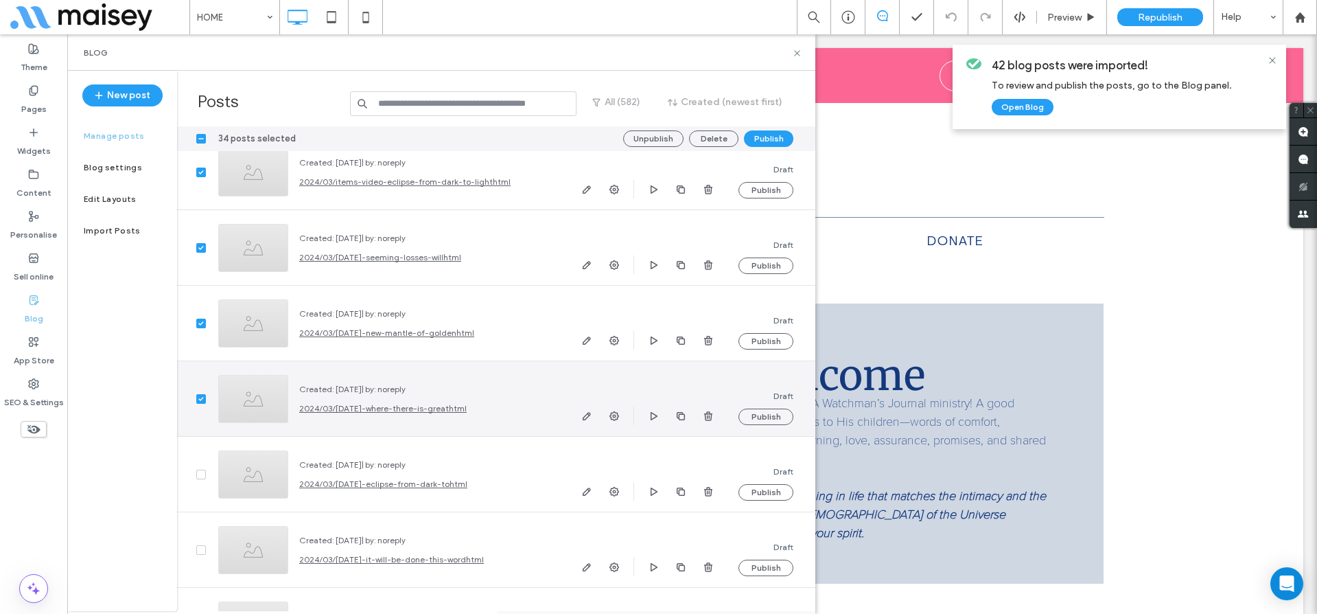
scroll to position [36678, 0]
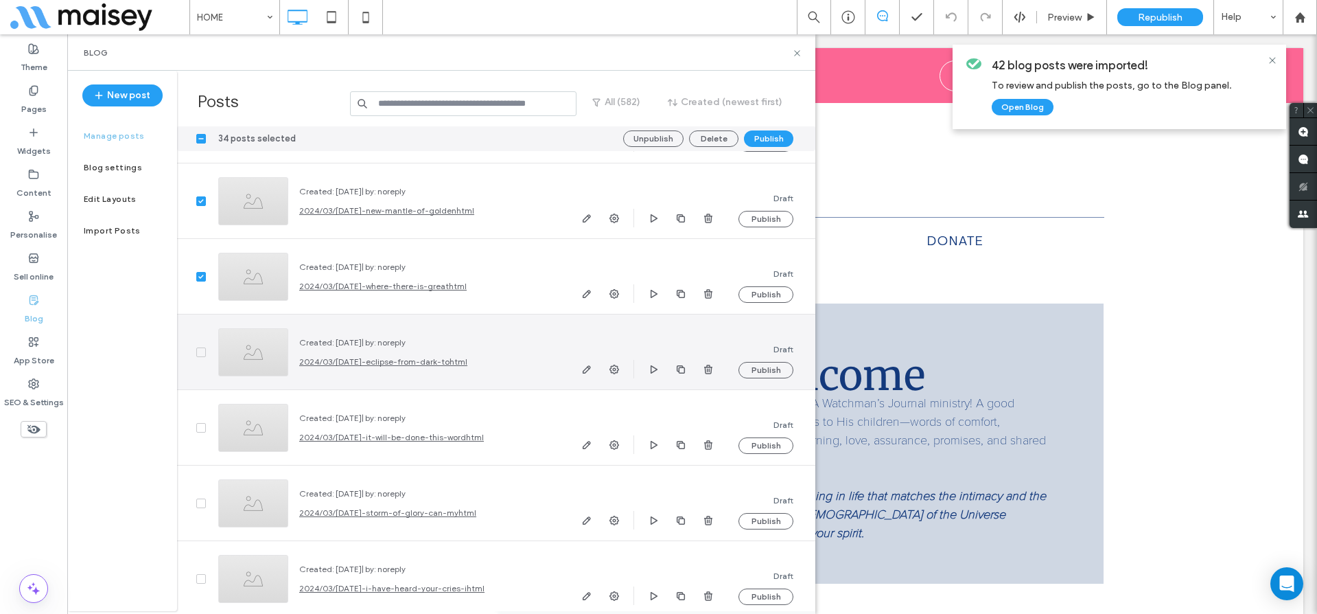
click at [190, 354] on div at bounding box center [192, 351] width 30 height 75
click at [198, 351] on icon at bounding box center [200, 352] width 5 height 4
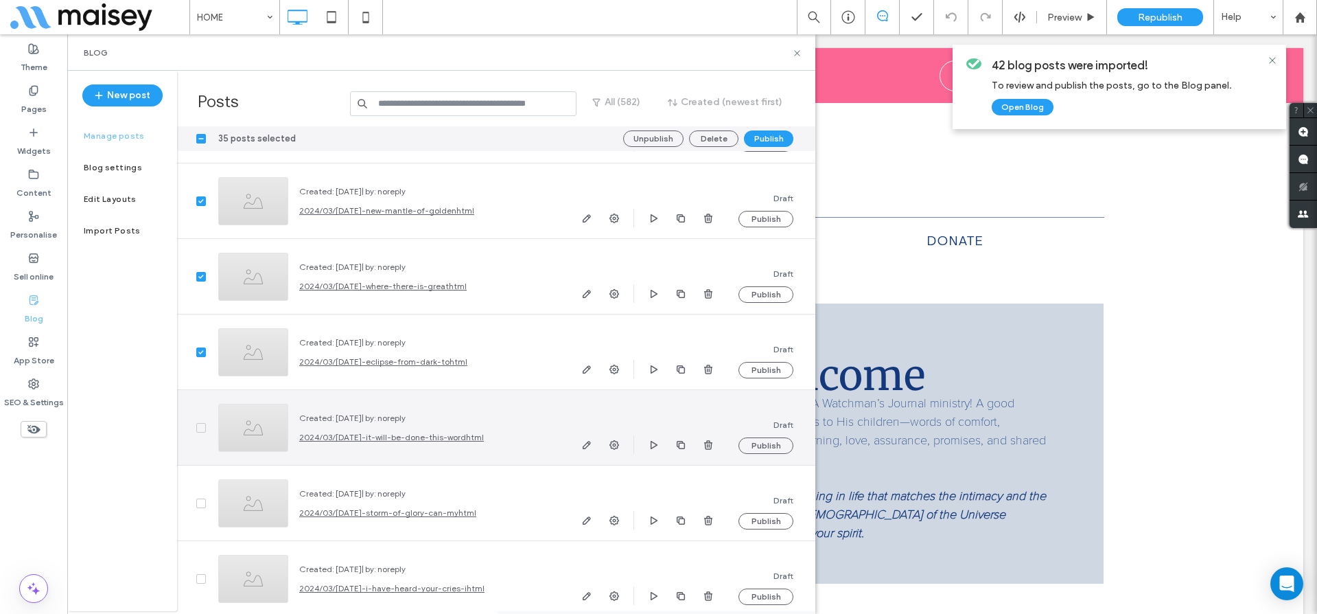
click at [196, 430] on span at bounding box center [201, 428] width 10 height 10
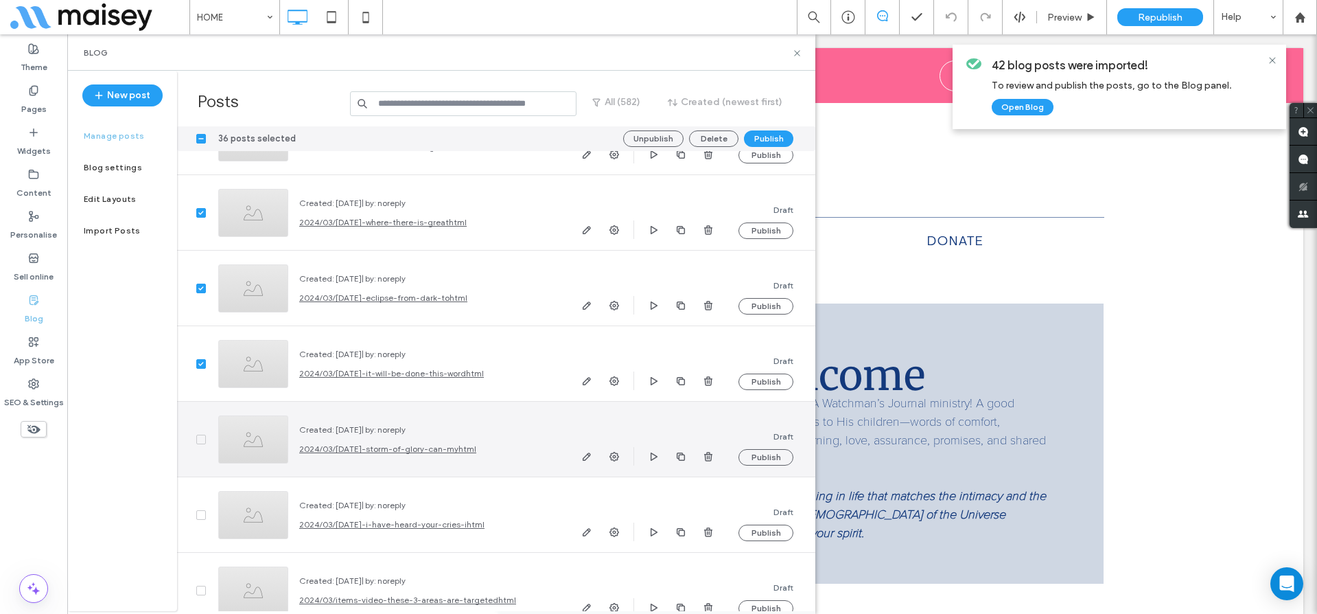
scroll to position [36776, 0]
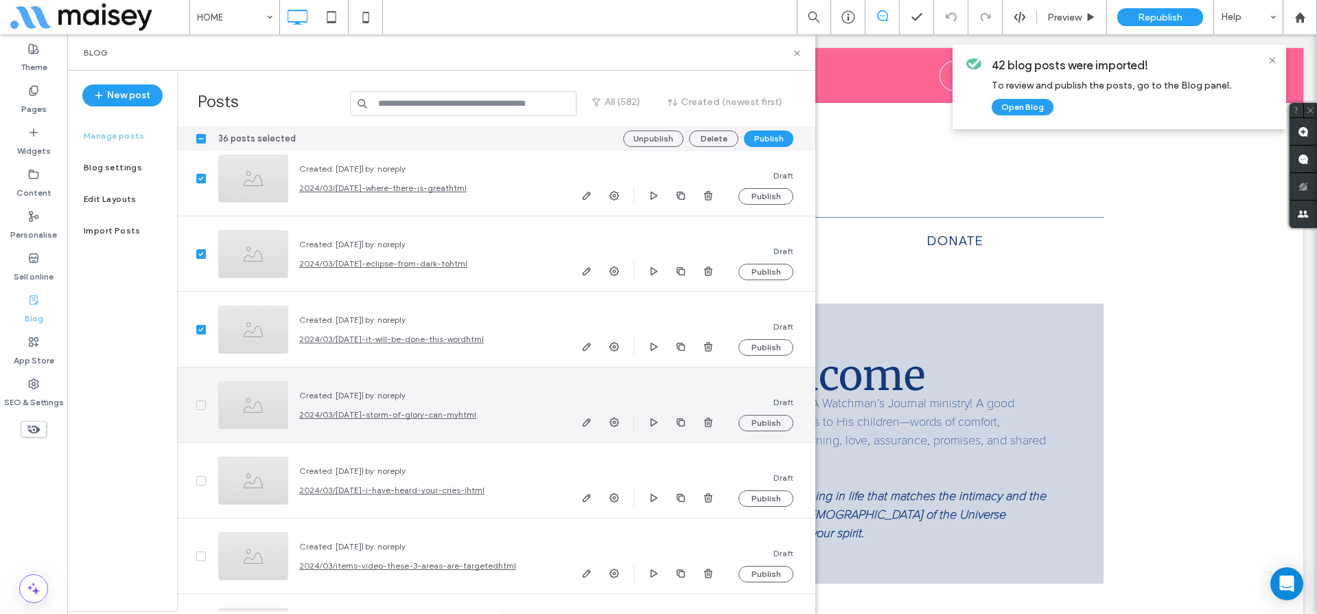
click at [196, 401] on span at bounding box center [201, 405] width 10 height 10
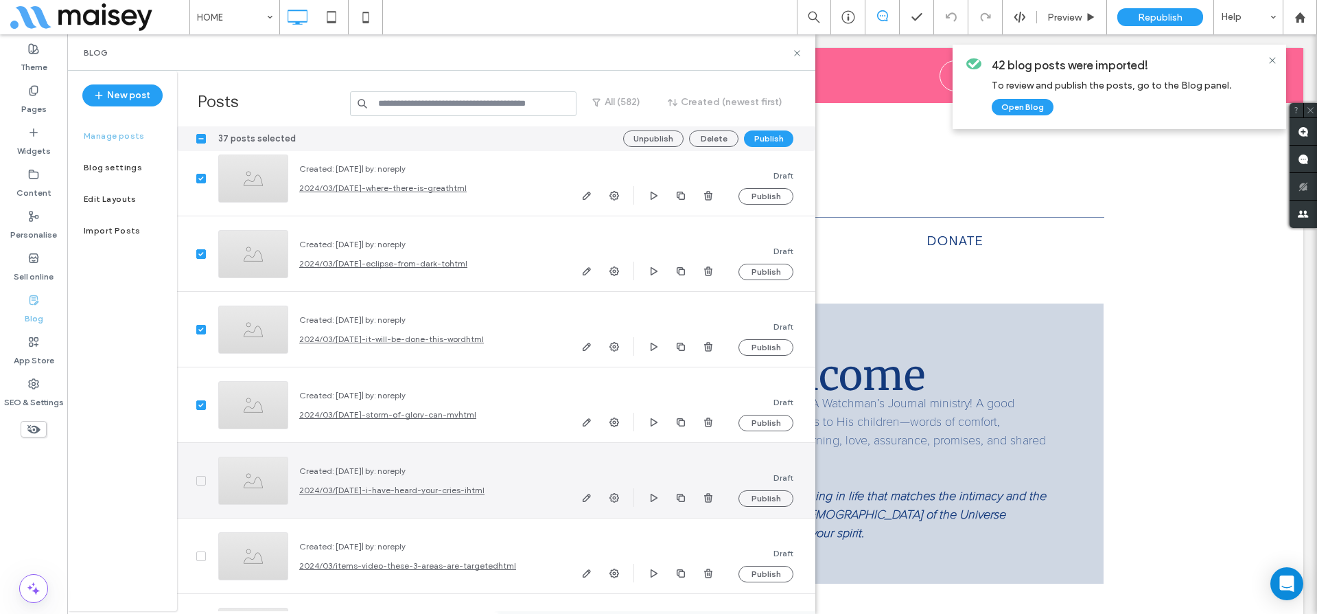
click at [202, 481] on icon at bounding box center [200, 480] width 5 height 4
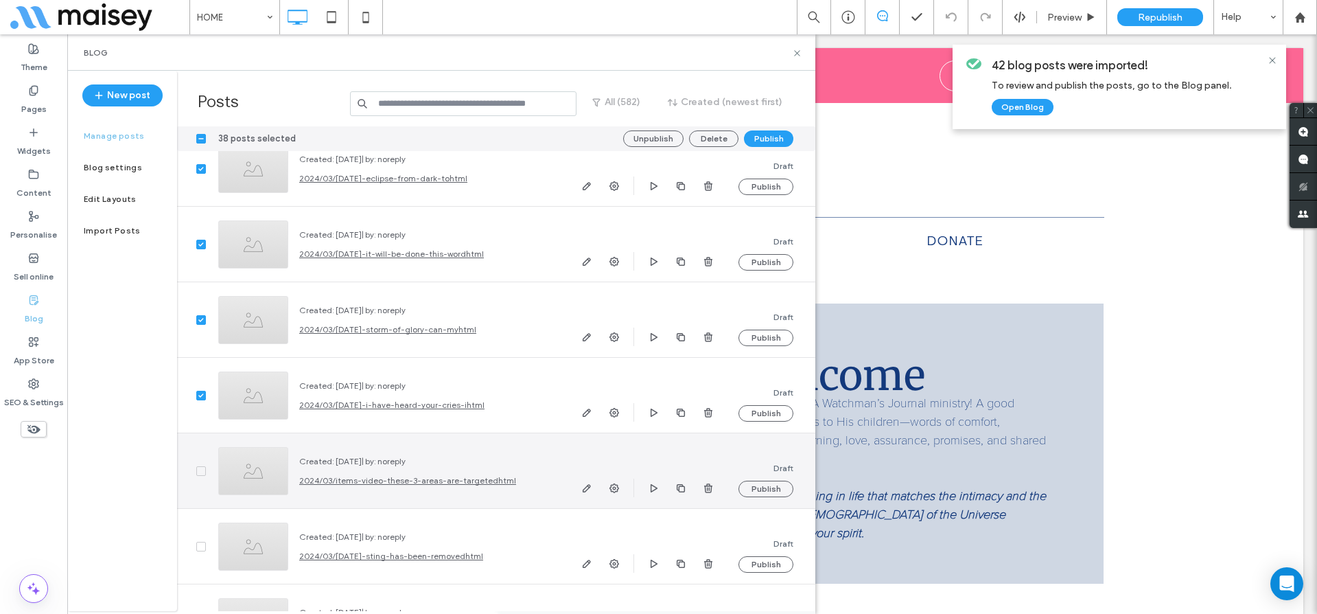
scroll to position [36913, 0]
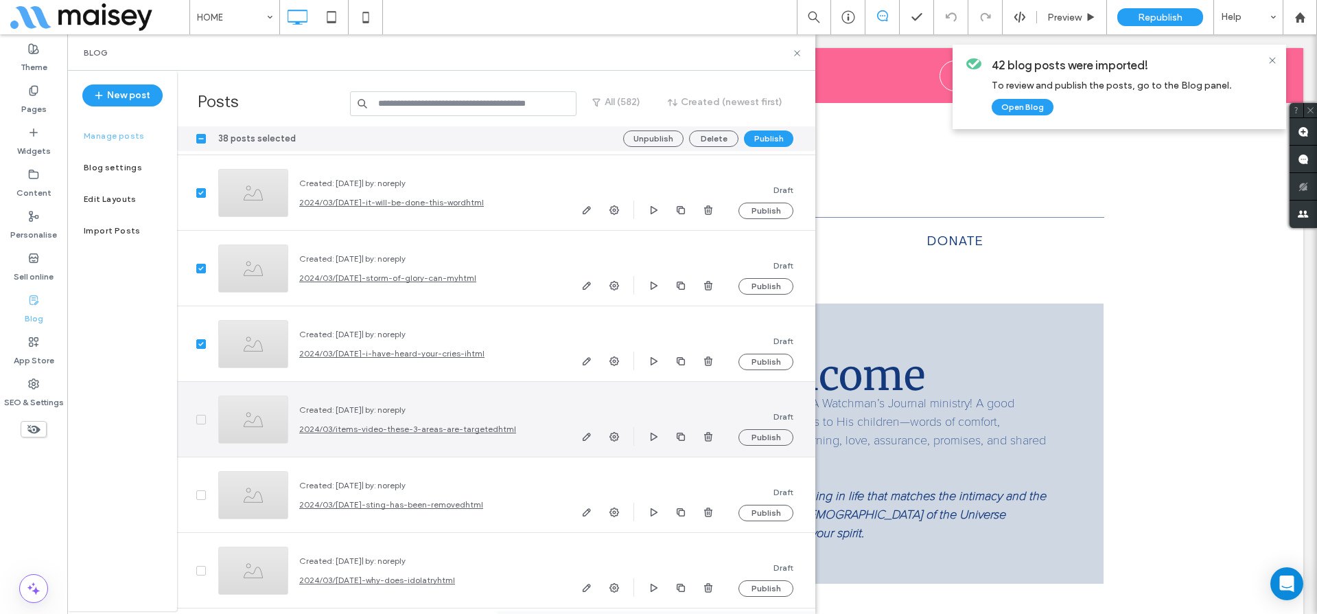
click at [201, 421] on span at bounding box center [201, 420] width 10 height 10
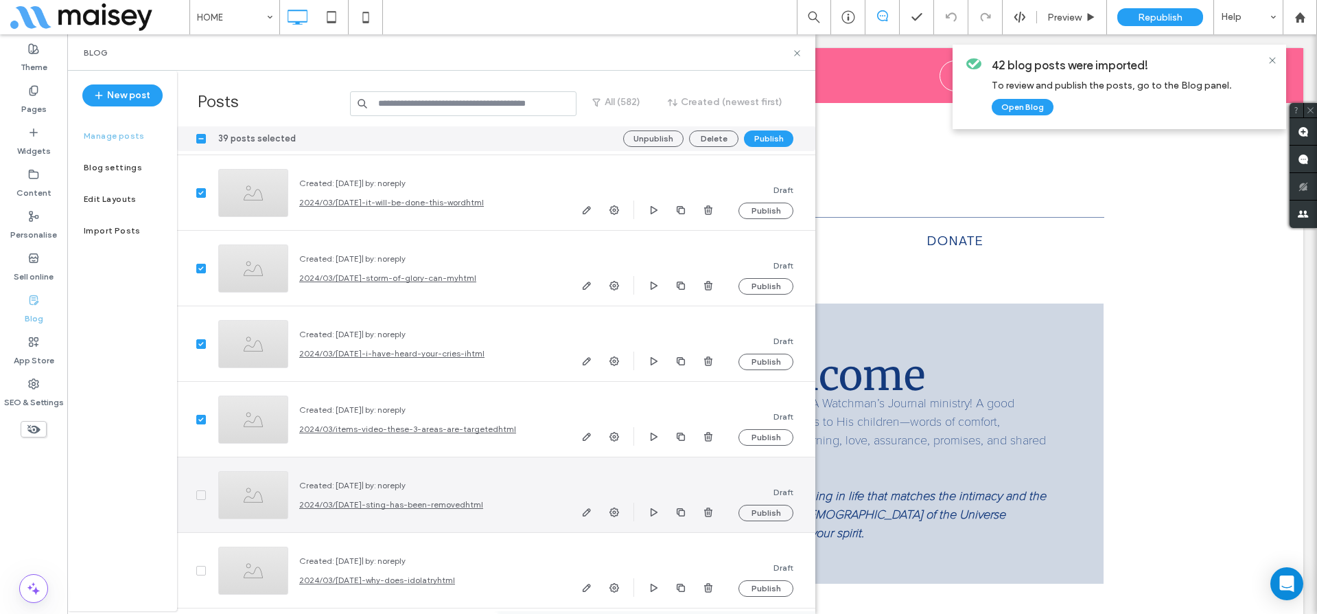
click at [200, 493] on icon at bounding box center [200, 495] width 5 height 4
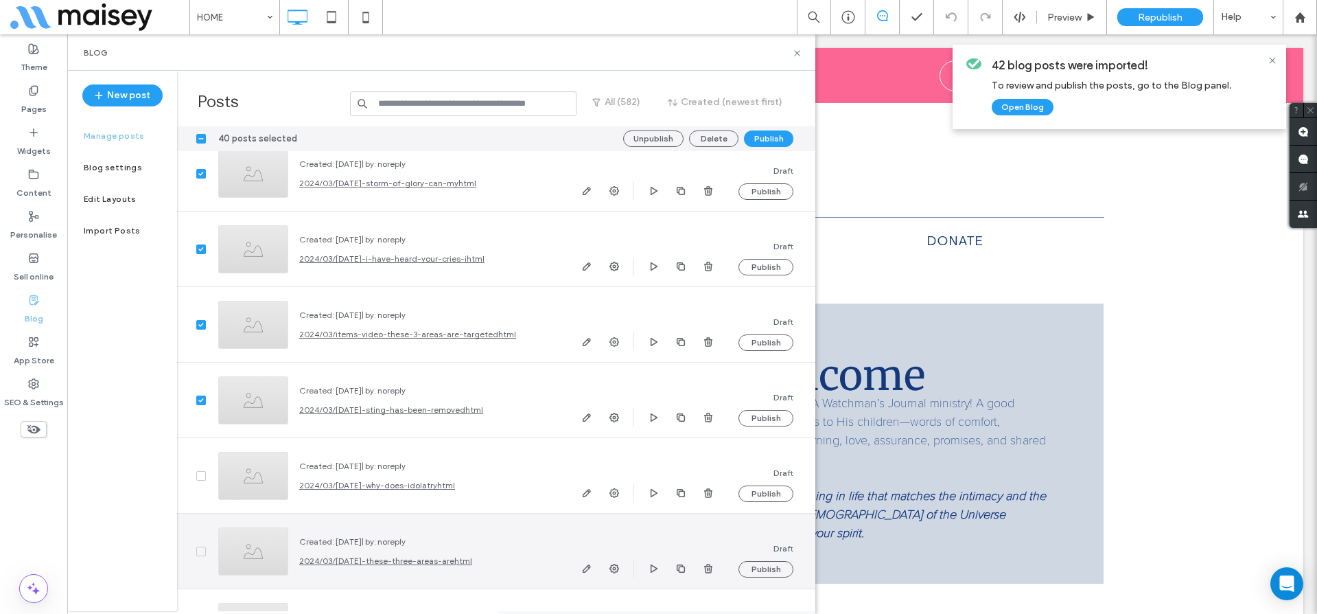
scroll to position [37064, 0]
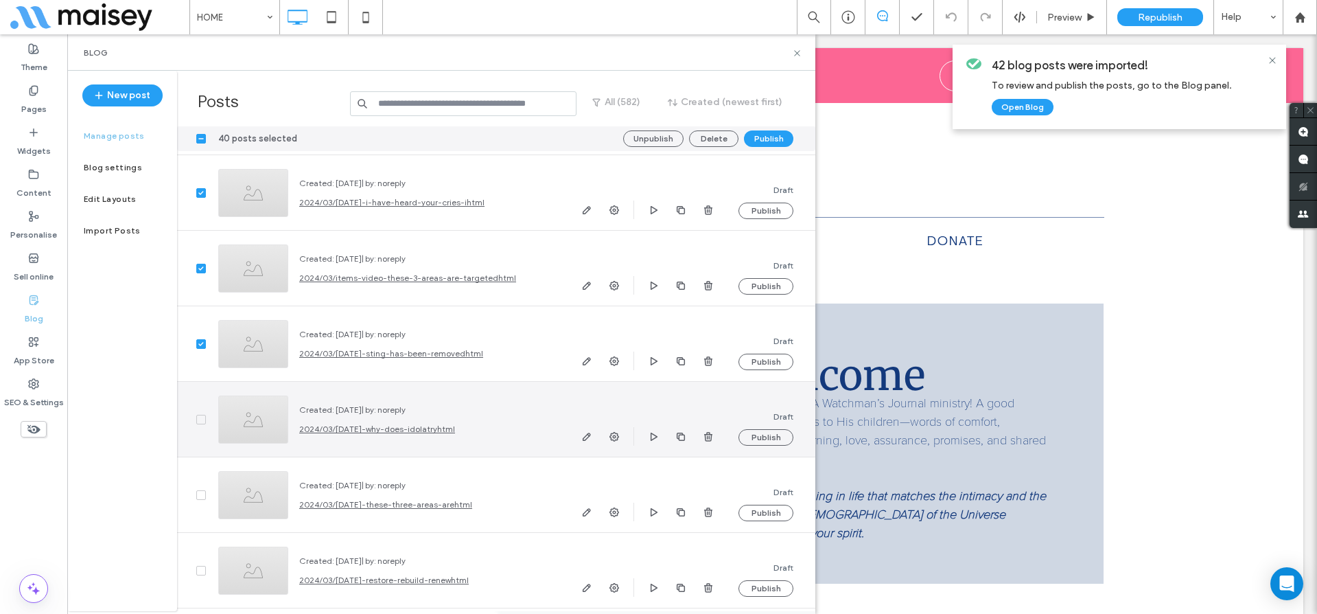
click at [202, 421] on span at bounding box center [201, 420] width 10 height 10
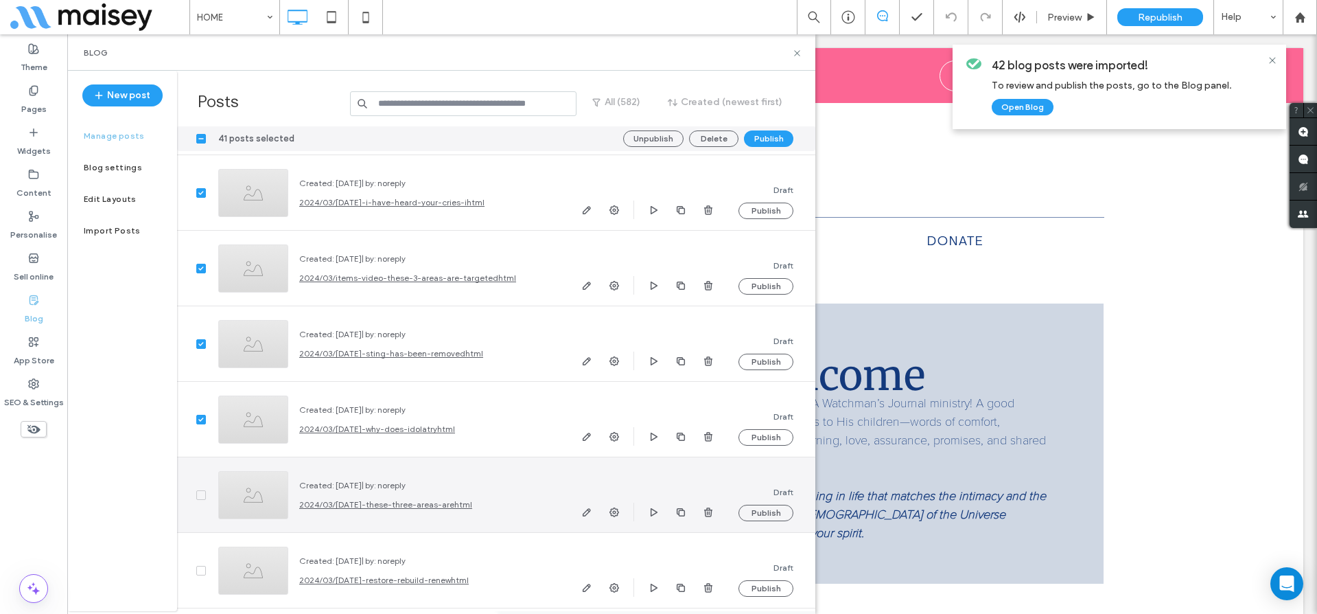
click at [201, 498] on span at bounding box center [201, 495] width 10 height 10
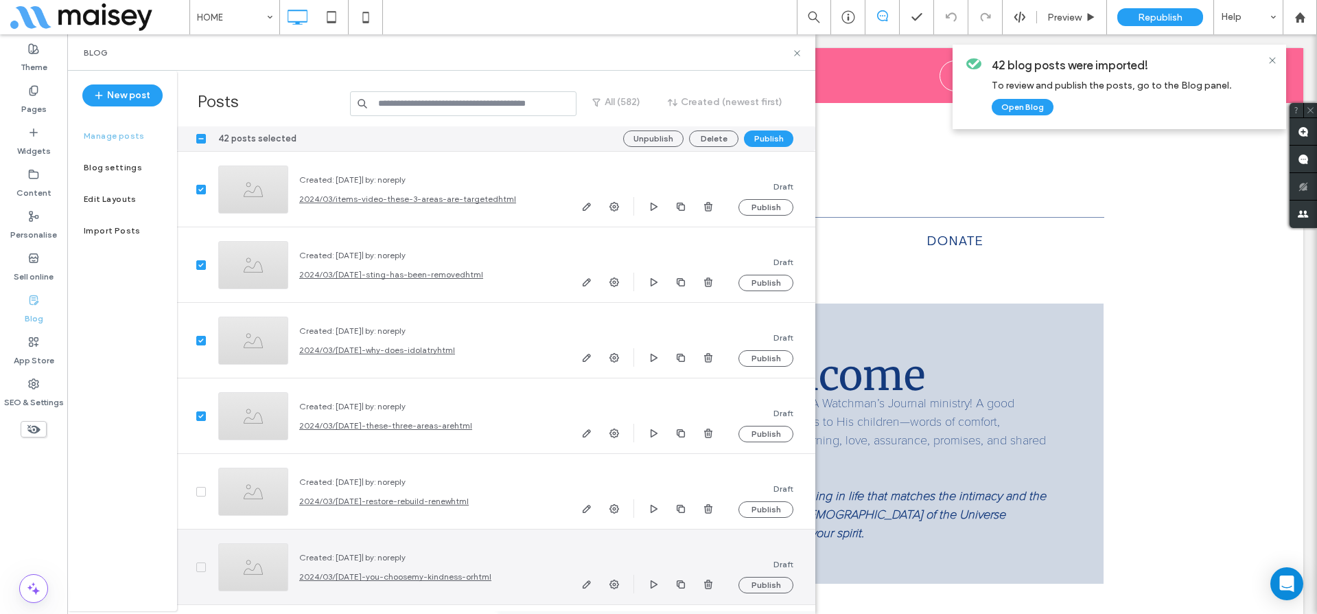
scroll to position [37227, 0]
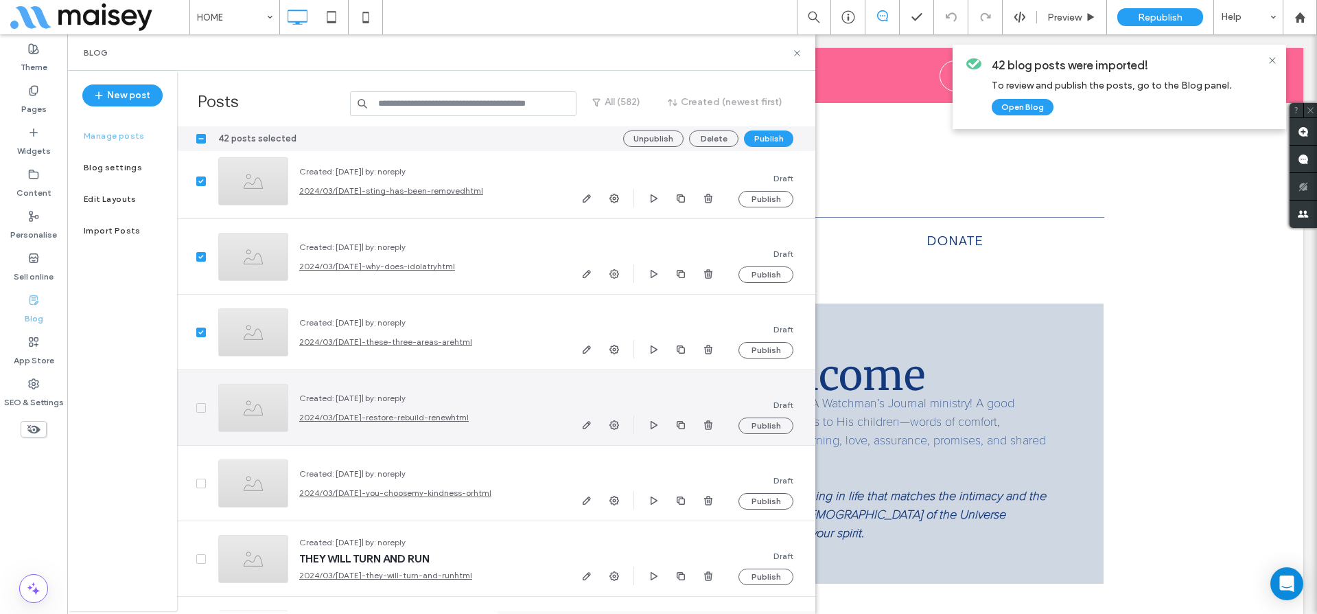
click at [198, 403] on span at bounding box center [201, 408] width 10 height 10
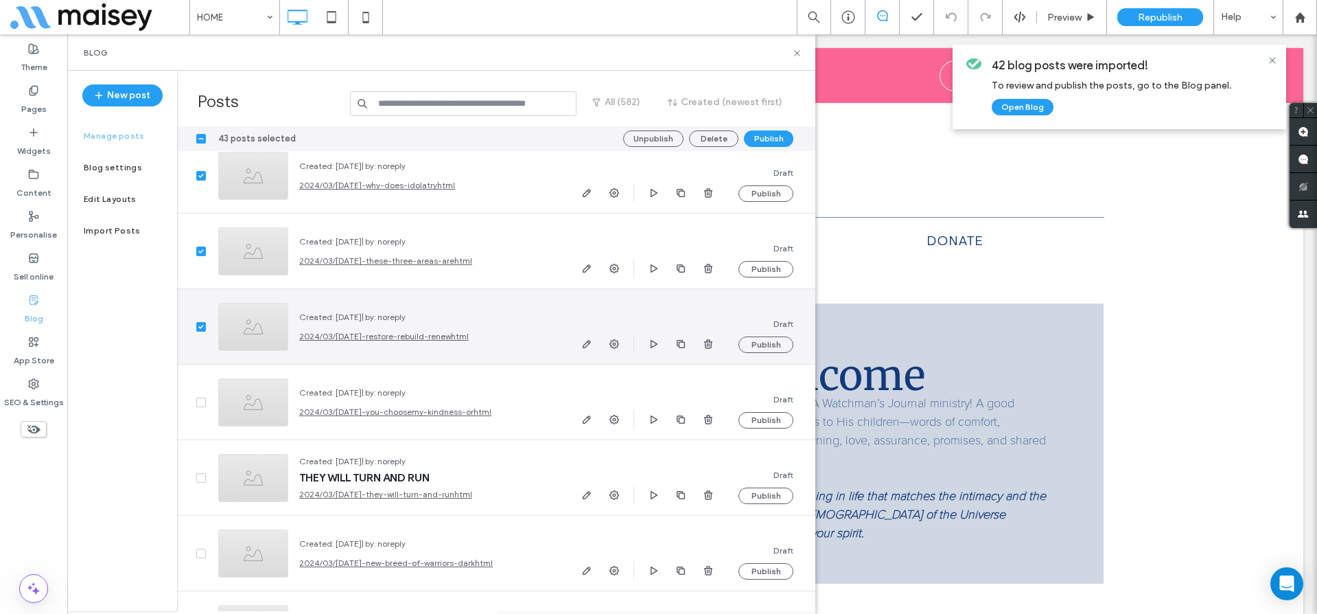
scroll to position [37336, 0]
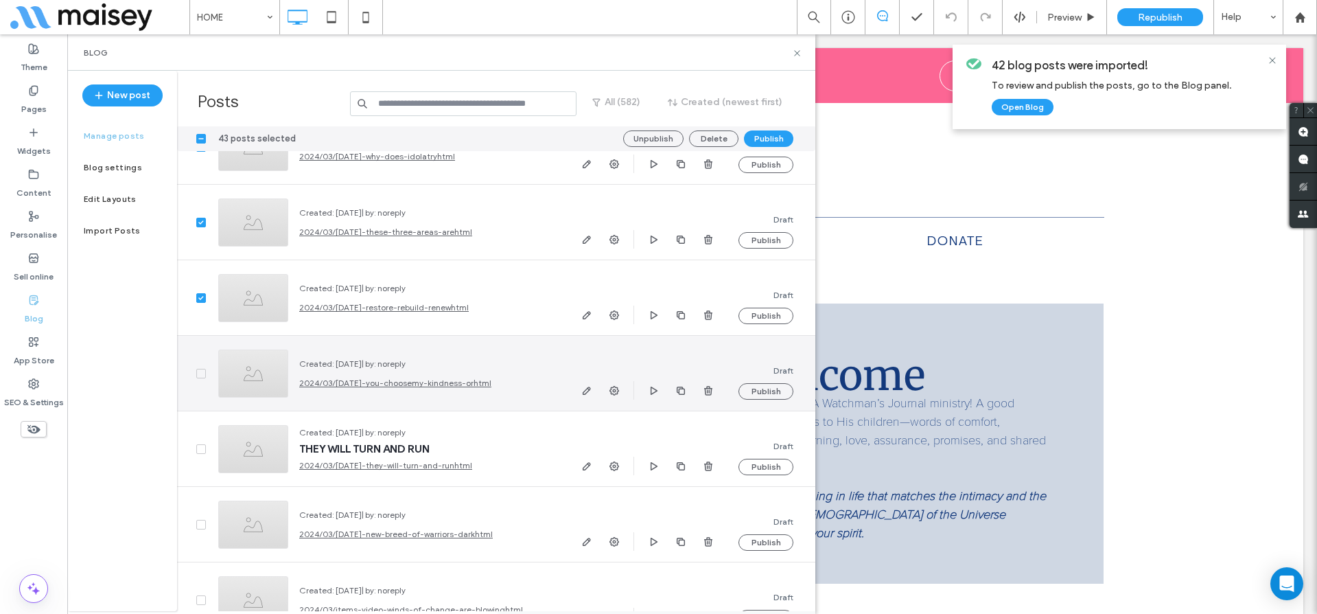
click at [200, 372] on icon at bounding box center [200, 373] width 5 height 4
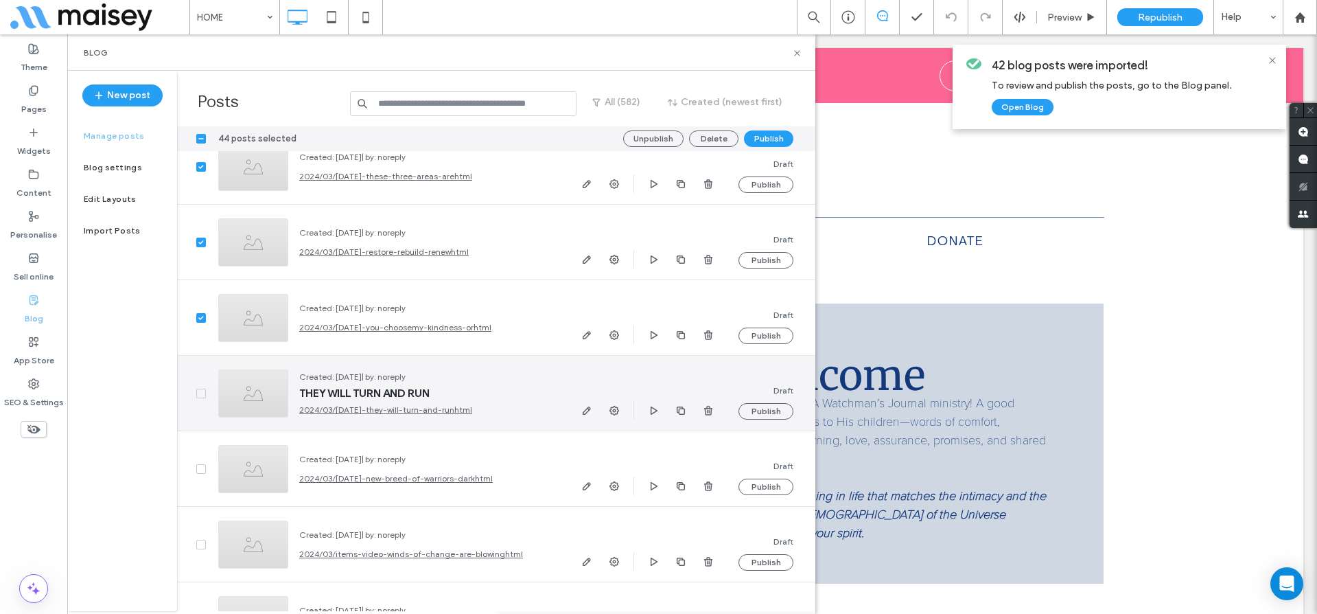
scroll to position [37429, 0]
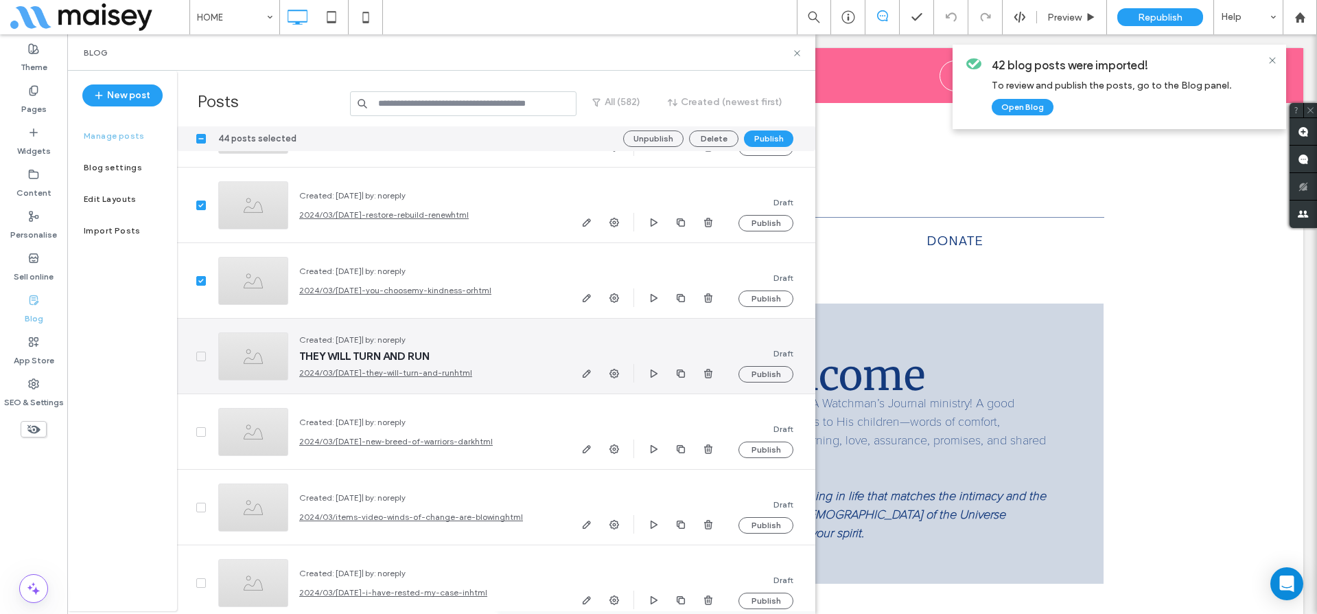
click at [201, 360] on span at bounding box center [201, 356] width 10 height 10
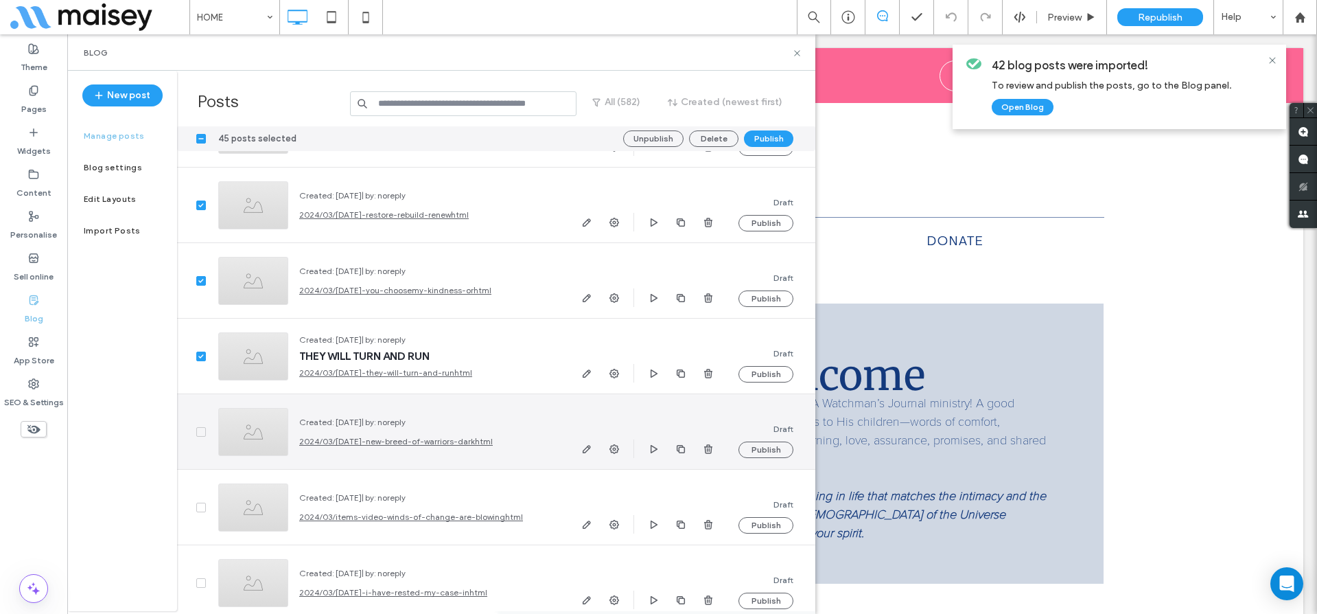
click at [200, 430] on icon at bounding box center [200, 432] width 5 height 4
click at [200, 429] on icon at bounding box center [200, 430] width 5 height 4
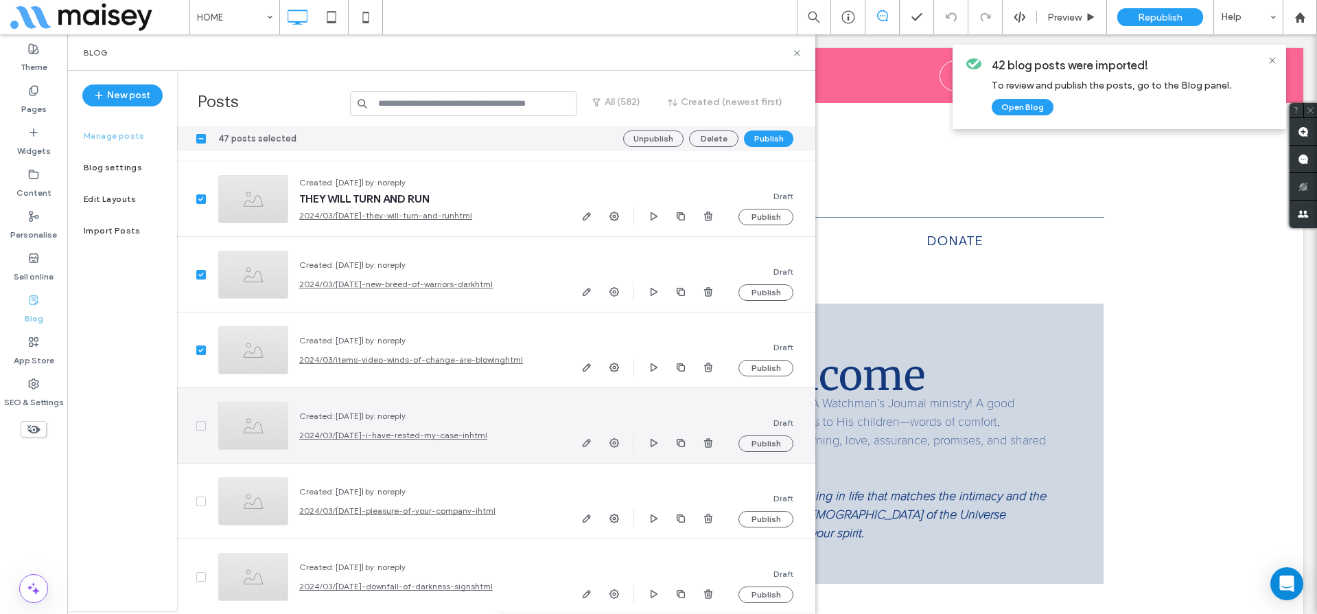
click at [200, 428] on span at bounding box center [201, 426] width 10 height 10
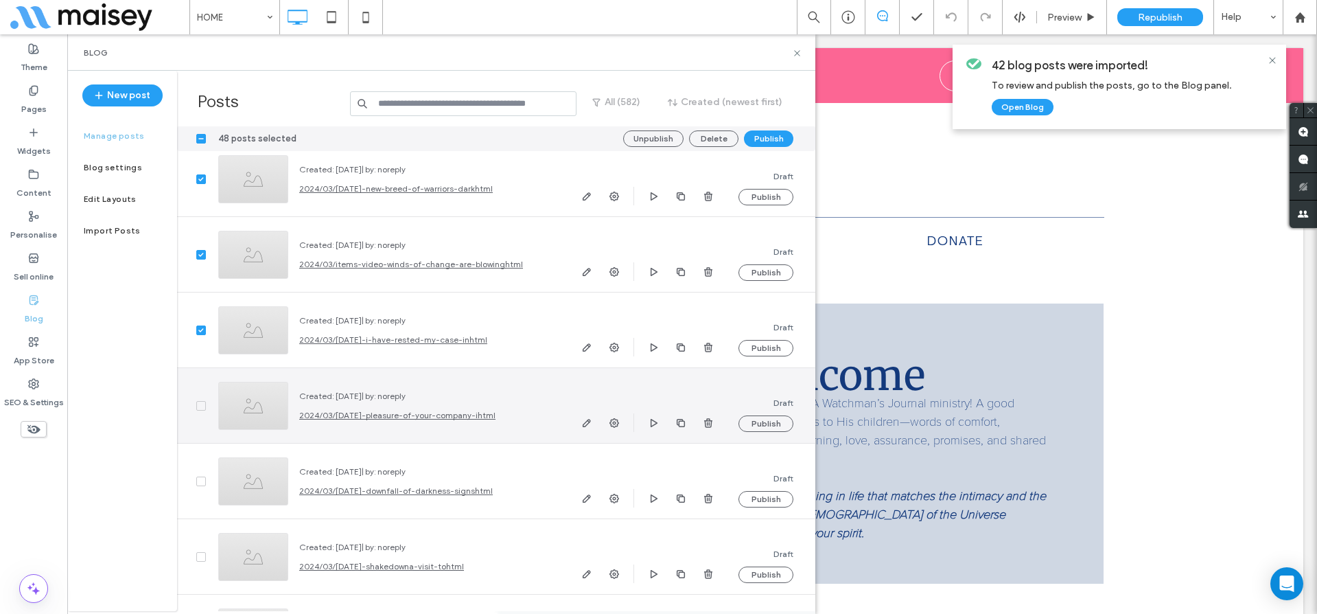
click at [200, 408] on span at bounding box center [201, 406] width 10 height 10
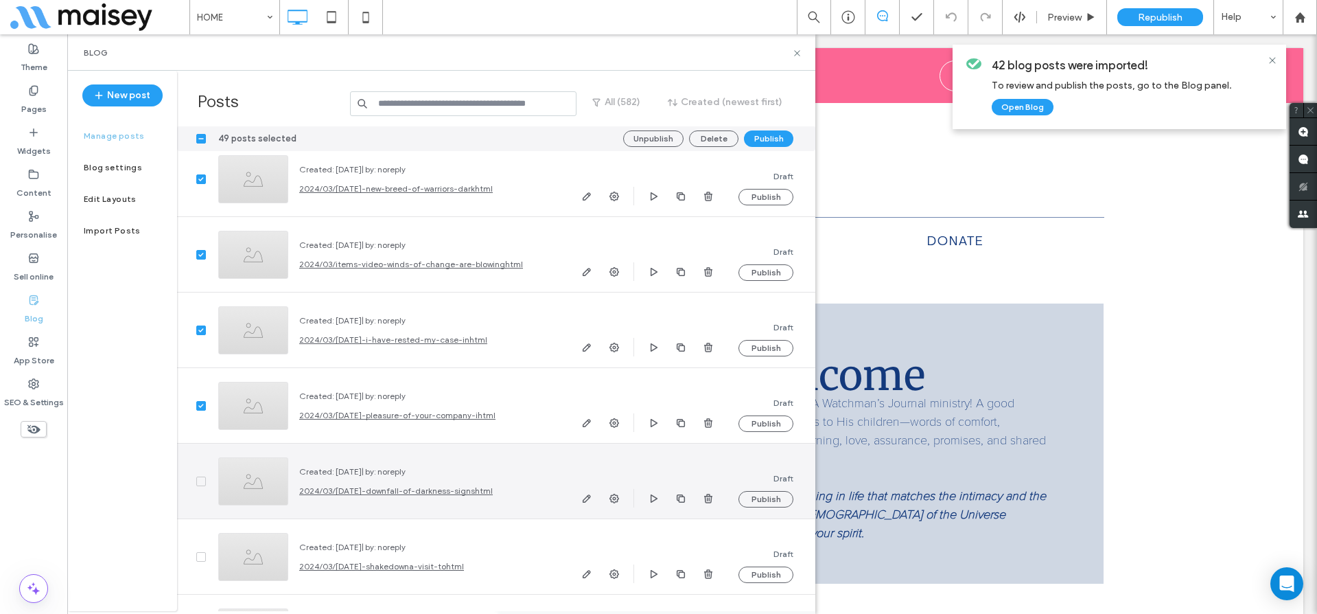
click at [198, 478] on span at bounding box center [201, 481] width 10 height 10
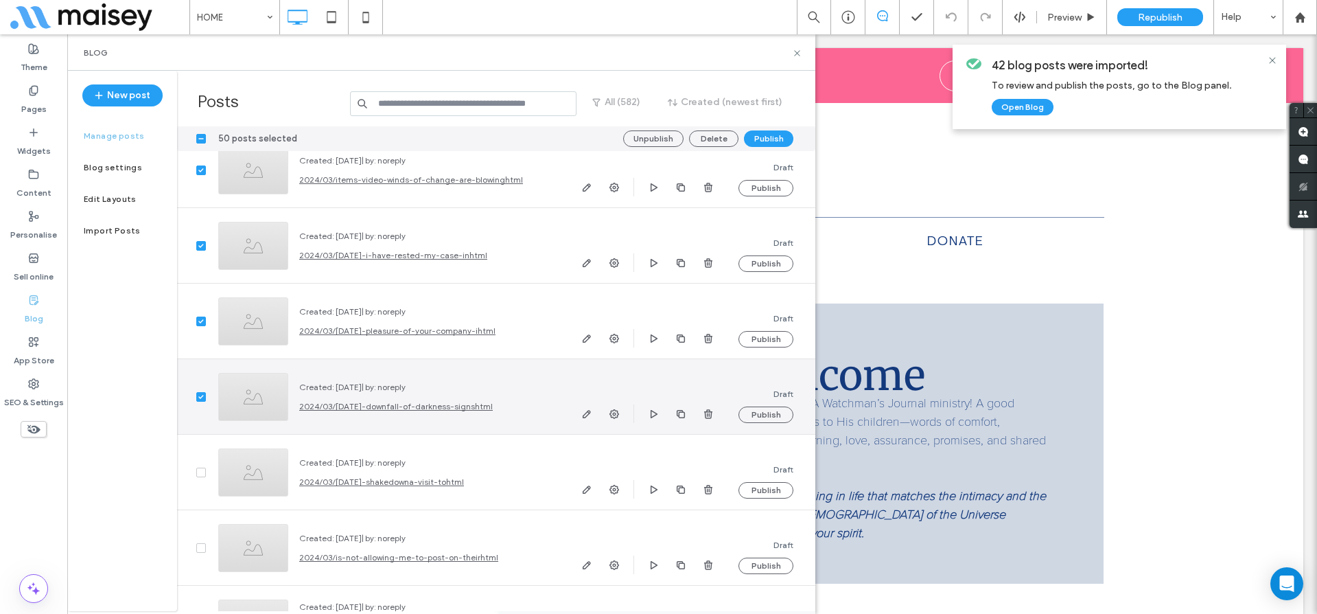
scroll to position [37841, 0]
click at [200, 395] on icon at bounding box center [200, 397] width 5 height 4
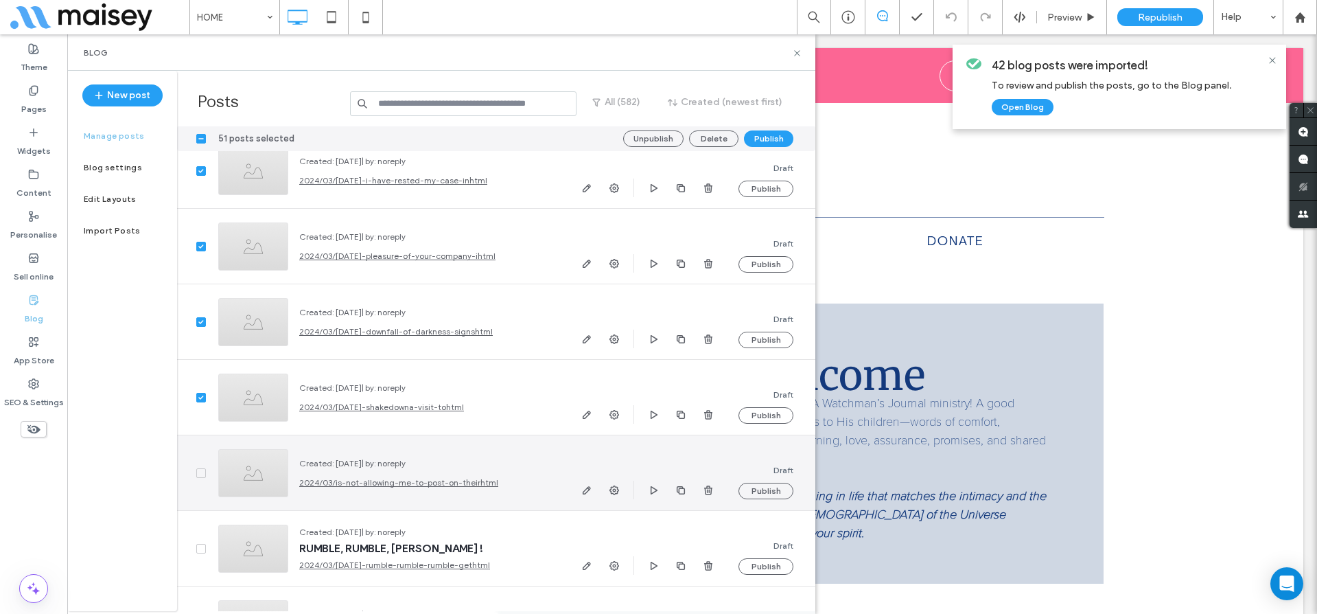
click at [199, 462] on div at bounding box center [192, 472] width 30 height 75
click at [199, 471] on icon at bounding box center [200, 473] width 5 height 4
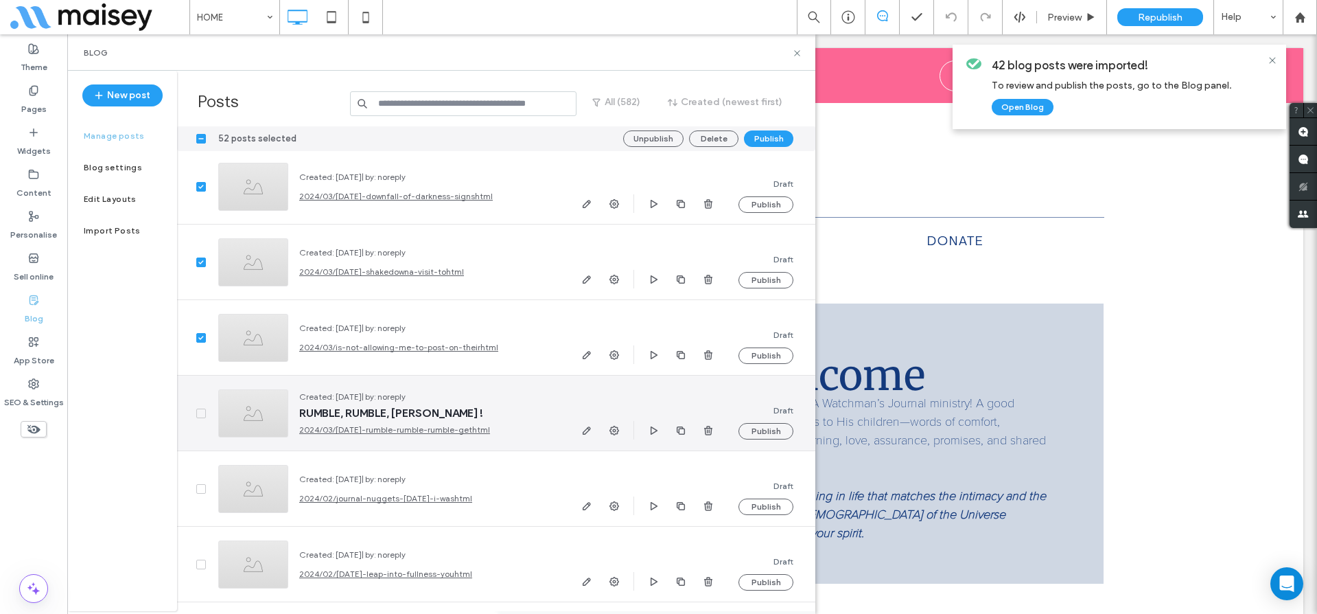
scroll to position [38041, 0]
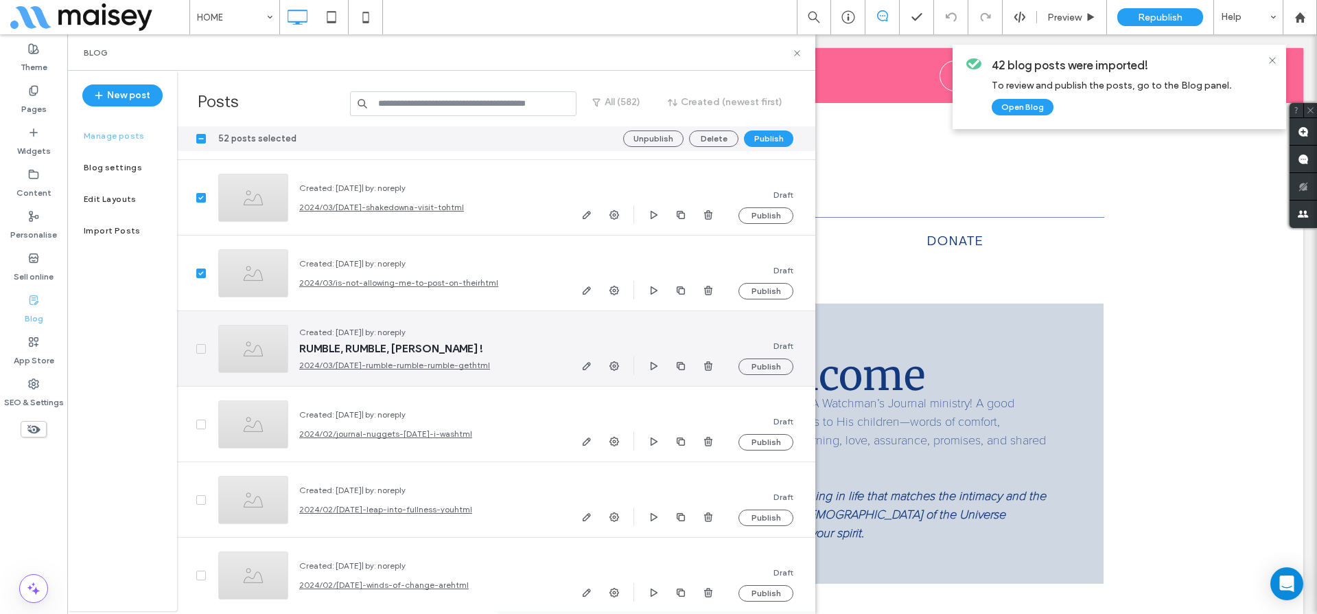
click at [202, 351] on span at bounding box center [201, 349] width 10 height 10
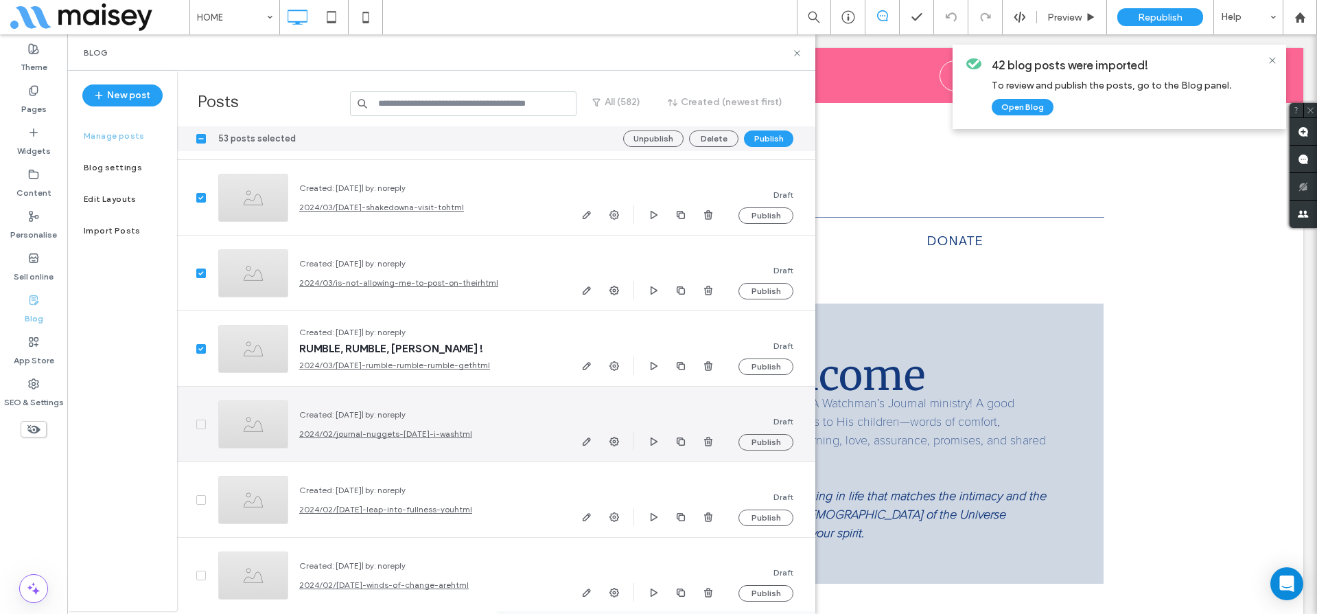
click at [203, 421] on span at bounding box center [201, 424] width 10 height 10
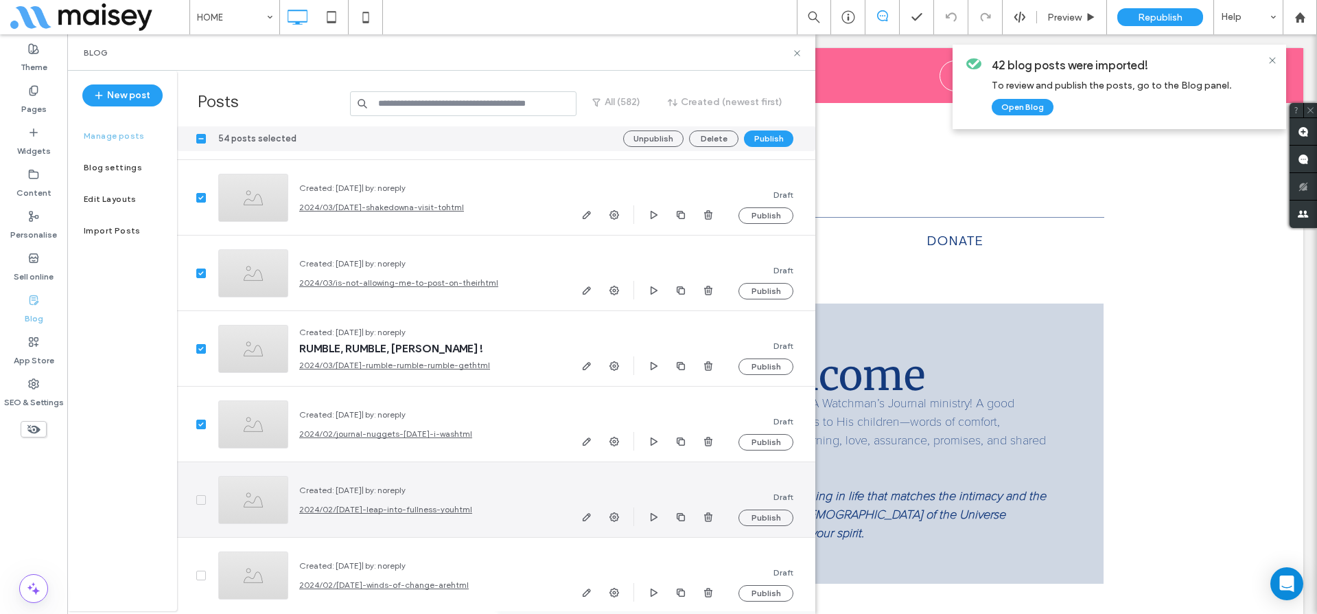
click at [198, 495] on span at bounding box center [201, 500] width 10 height 10
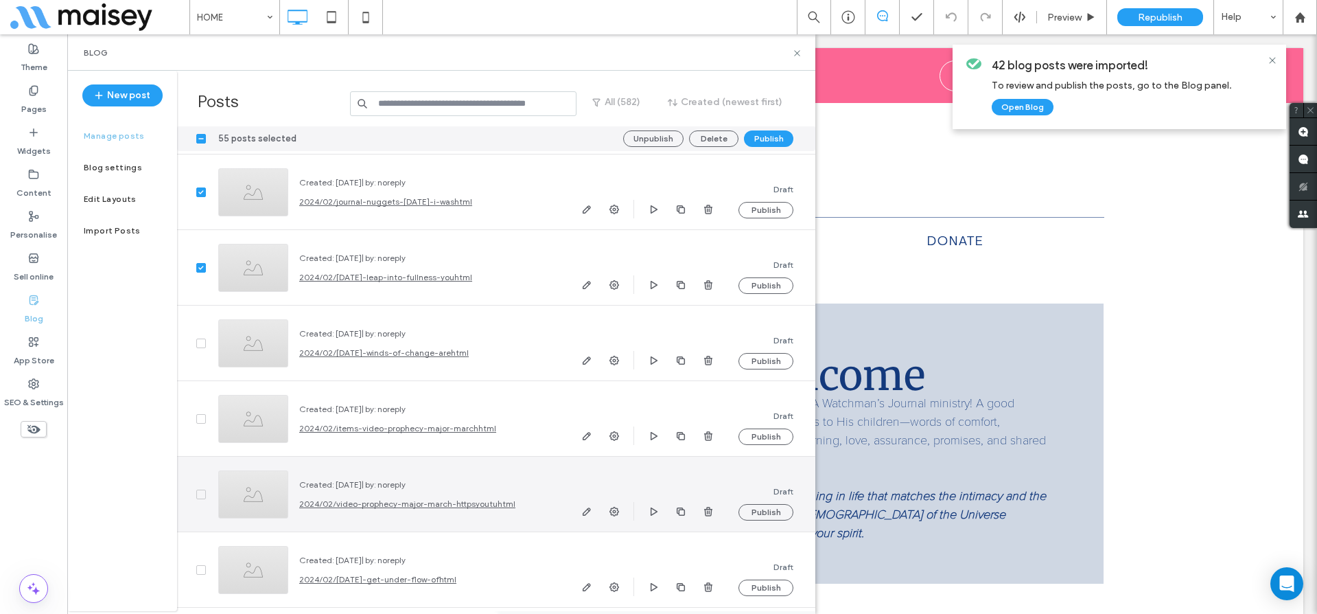
scroll to position [38291, 0]
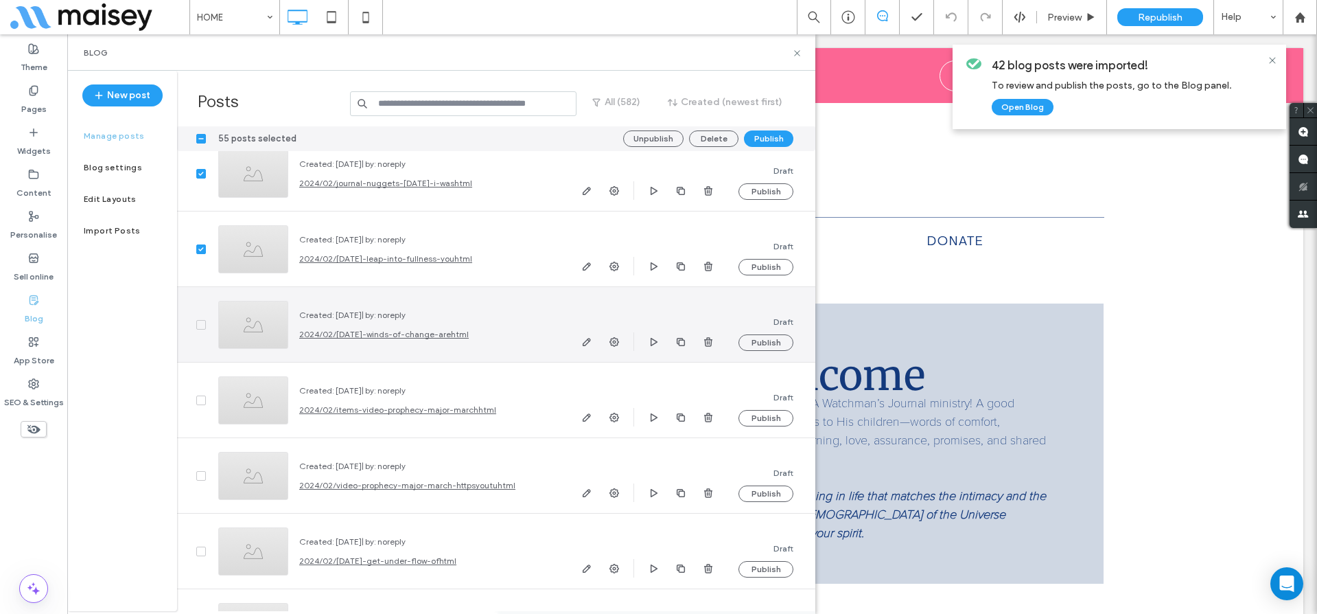
click at [198, 324] on icon at bounding box center [200, 325] width 5 height 4
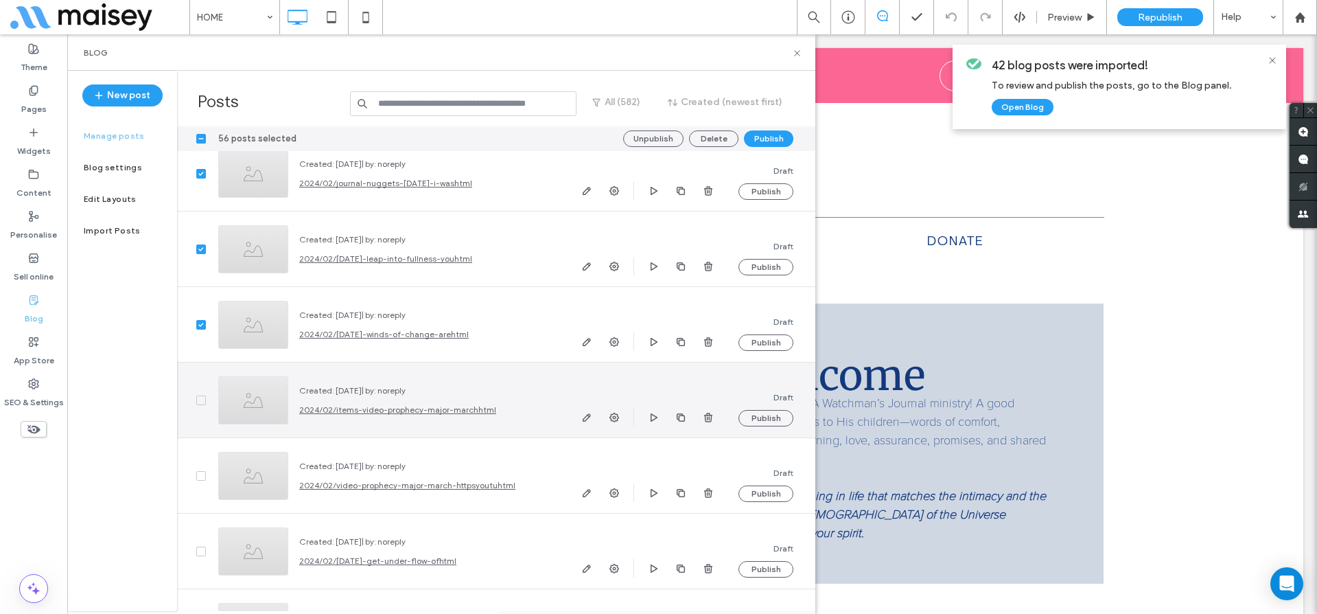
click at [198, 397] on span at bounding box center [201, 400] width 10 height 10
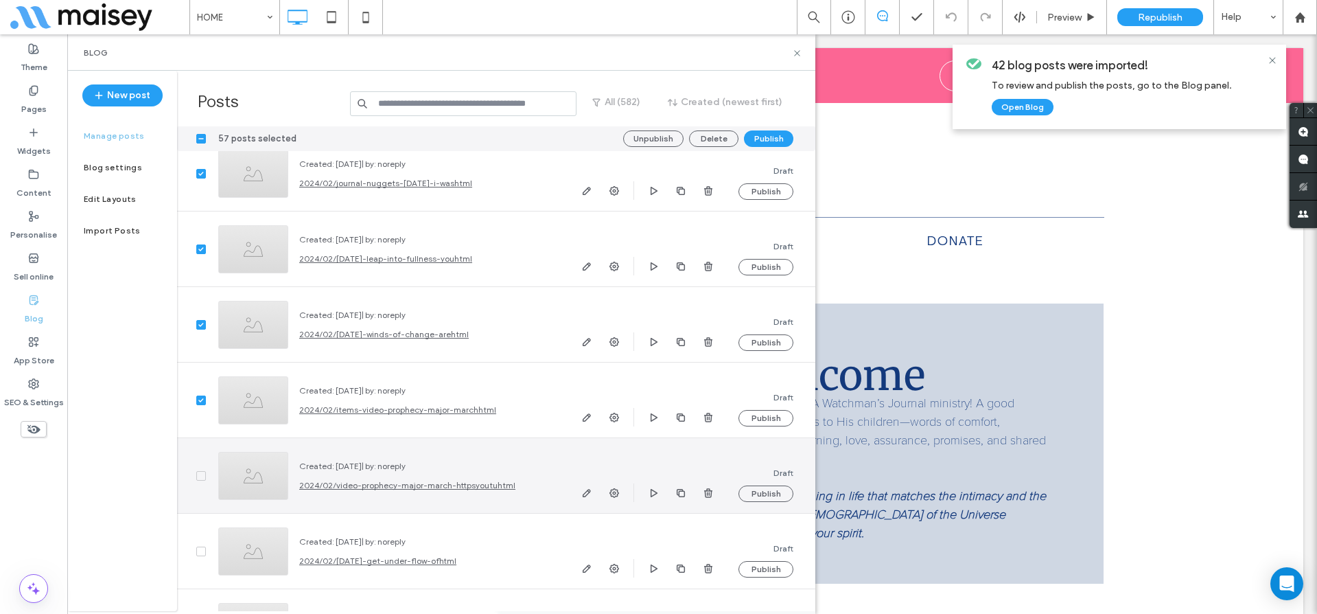
click at [203, 471] on span at bounding box center [201, 476] width 10 height 10
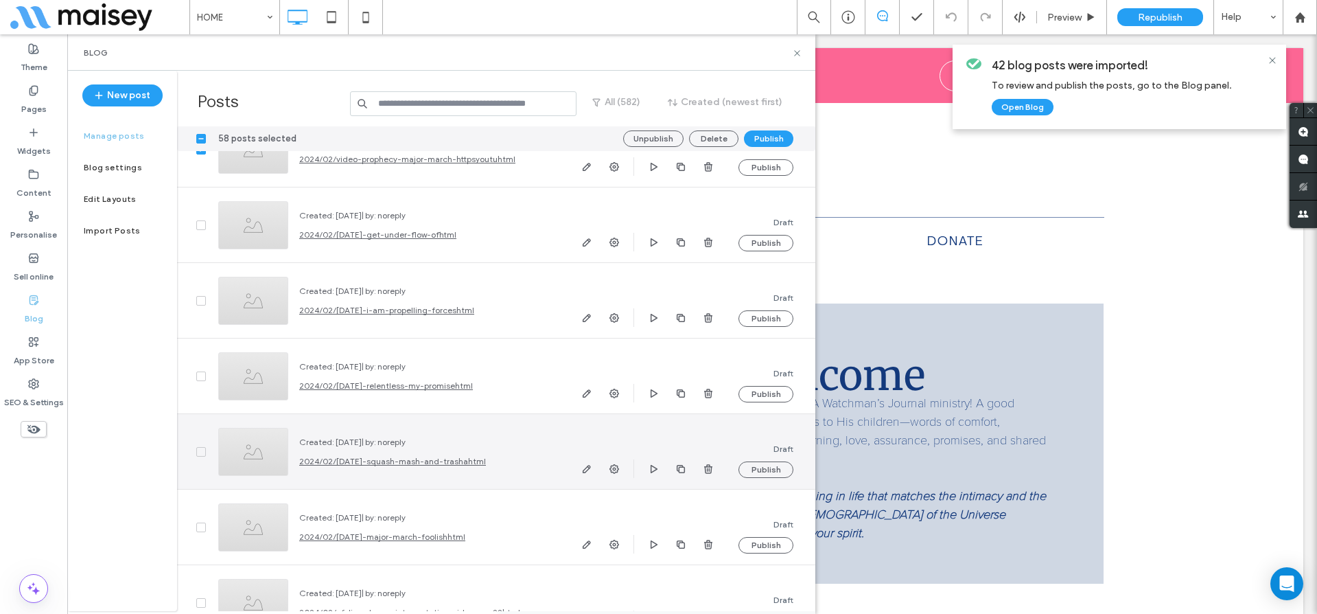
scroll to position [38625, 0]
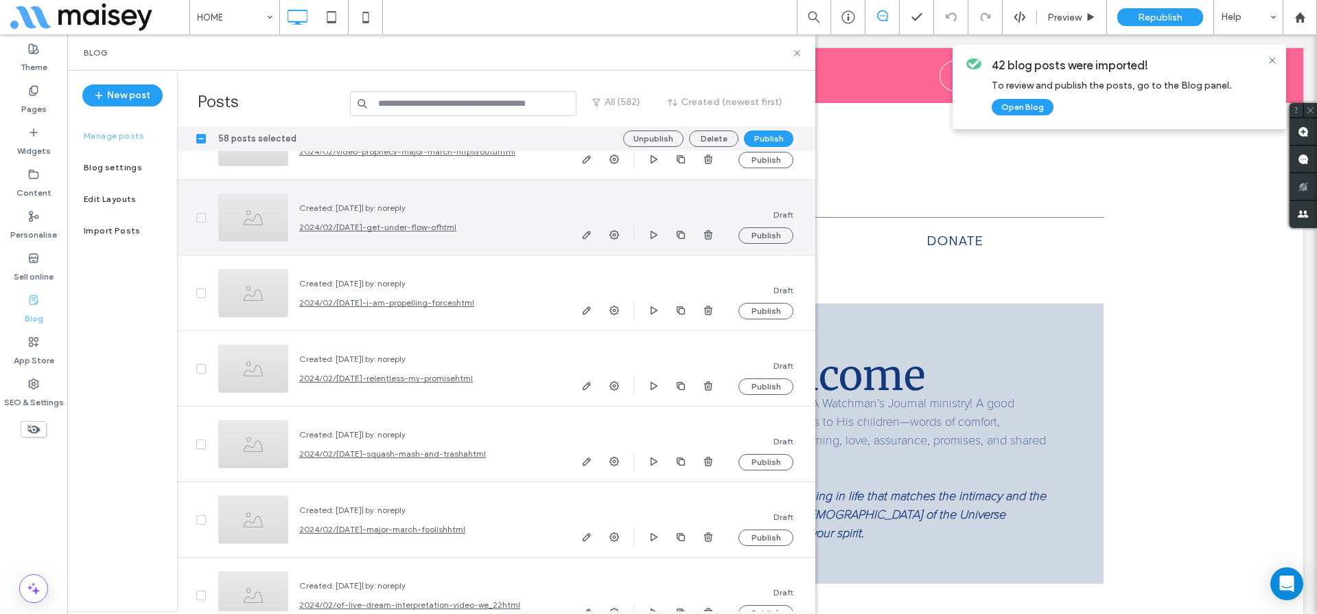
click at [202, 217] on icon at bounding box center [200, 218] width 5 height 4
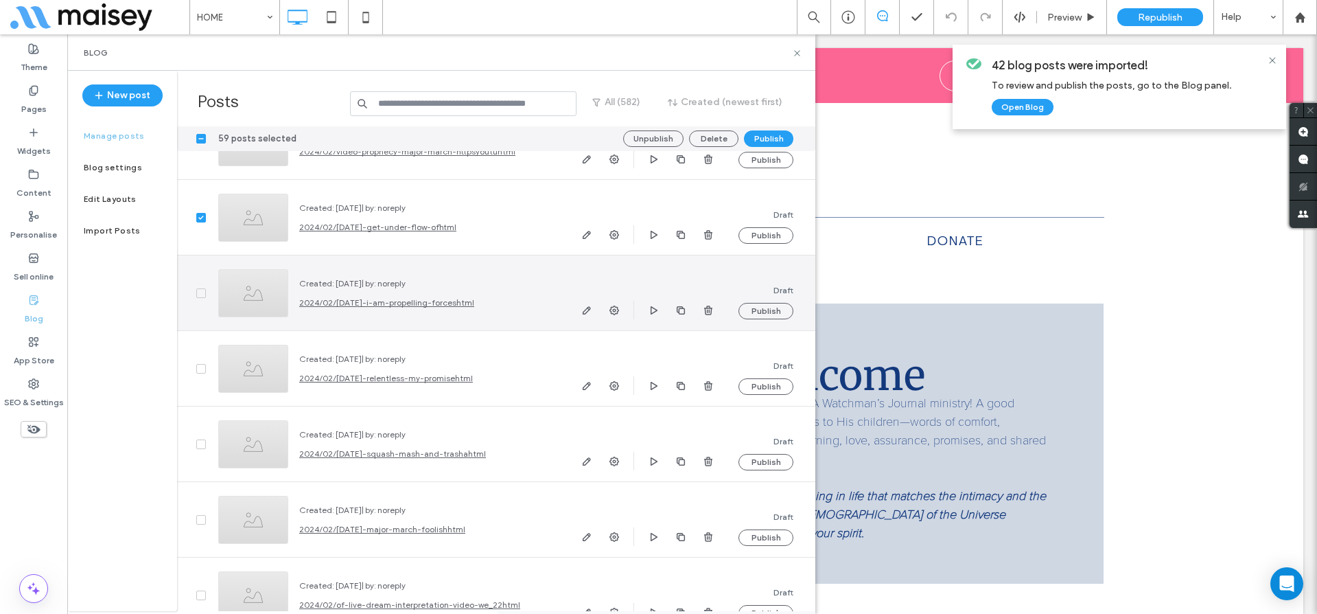
click at [202, 291] on icon at bounding box center [200, 293] width 5 height 4
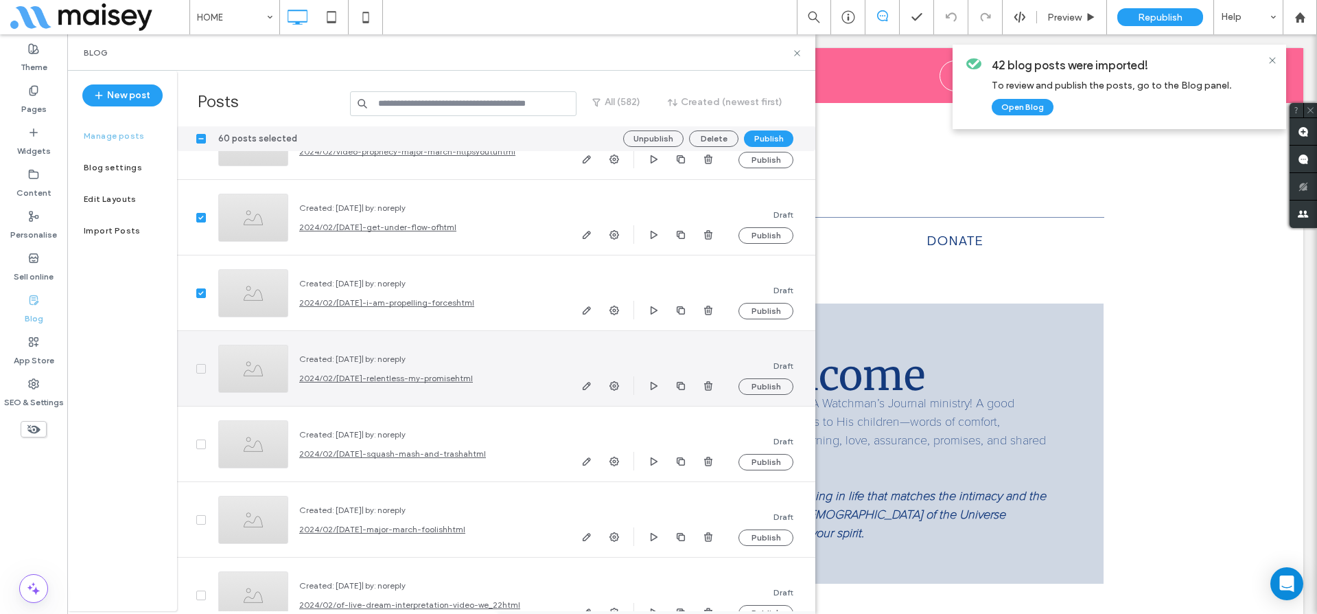
click at [203, 369] on icon at bounding box center [200, 368] width 5 height 4
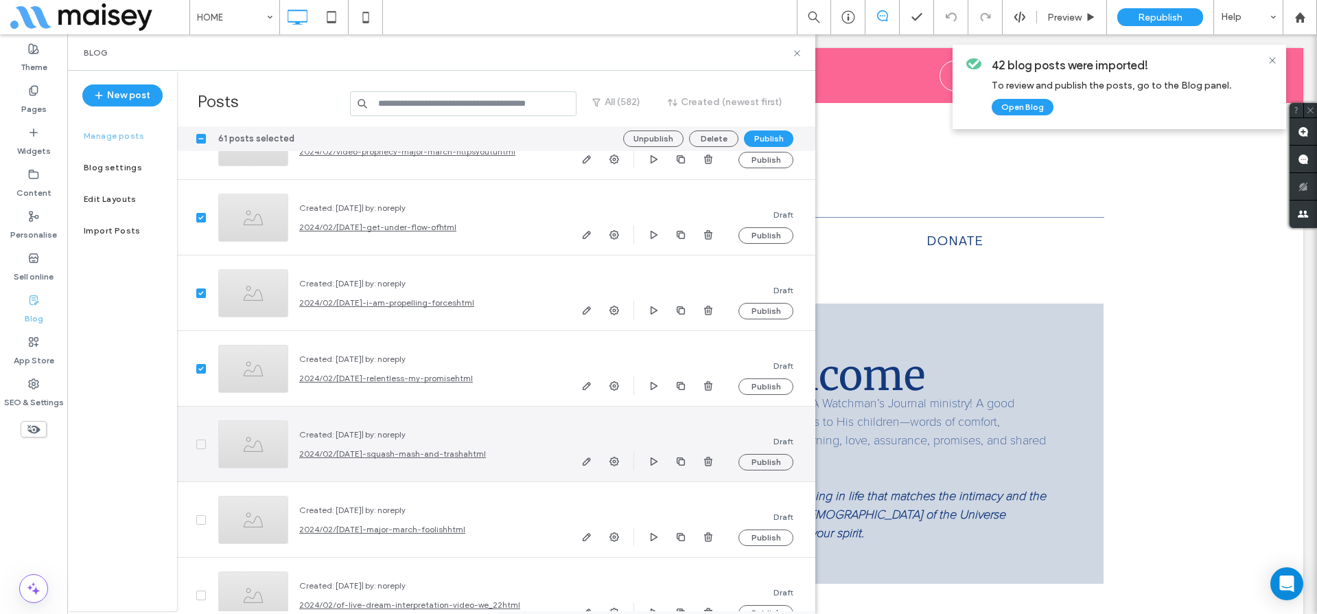
click at [202, 442] on icon at bounding box center [200, 444] width 5 height 4
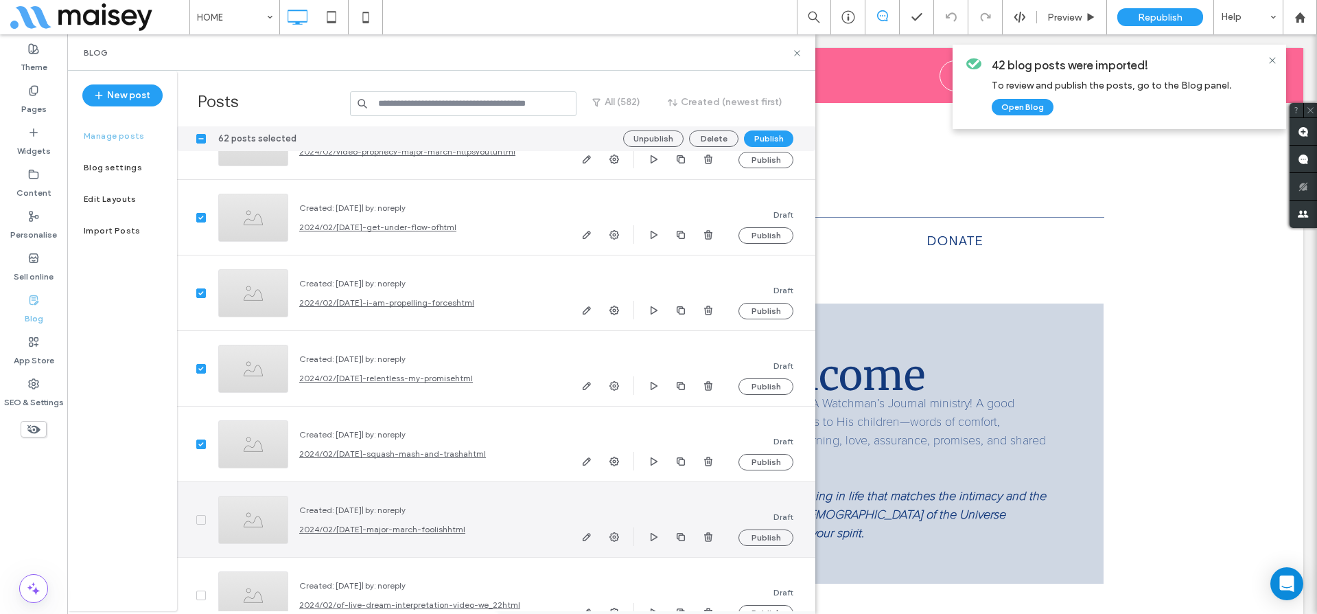
click at [203, 518] on icon at bounding box center [200, 519] width 5 height 4
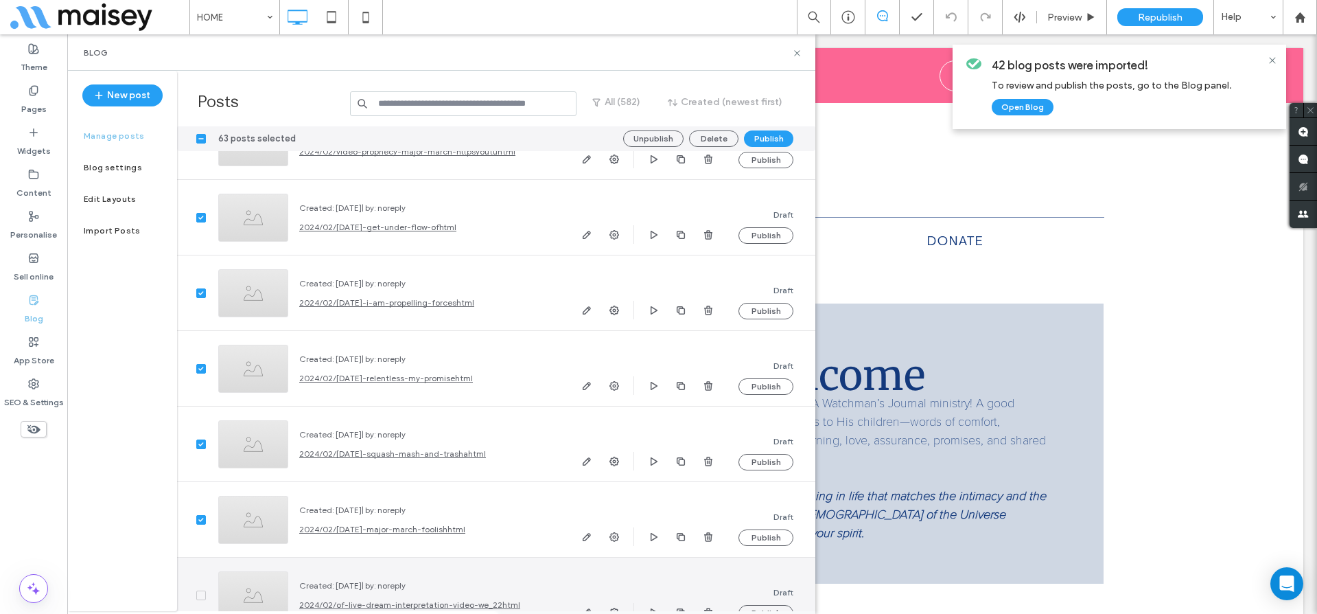
click at [204, 592] on span at bounding box center [201, 595] width 10 height 10
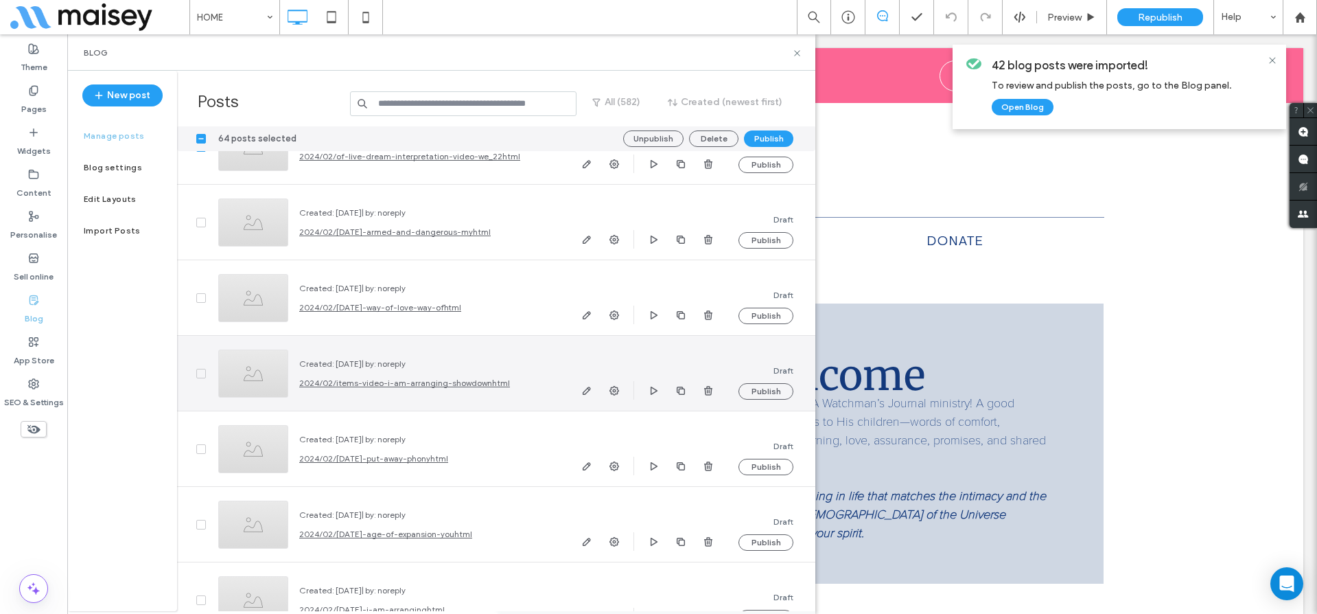
scroll to position [39076, 0]
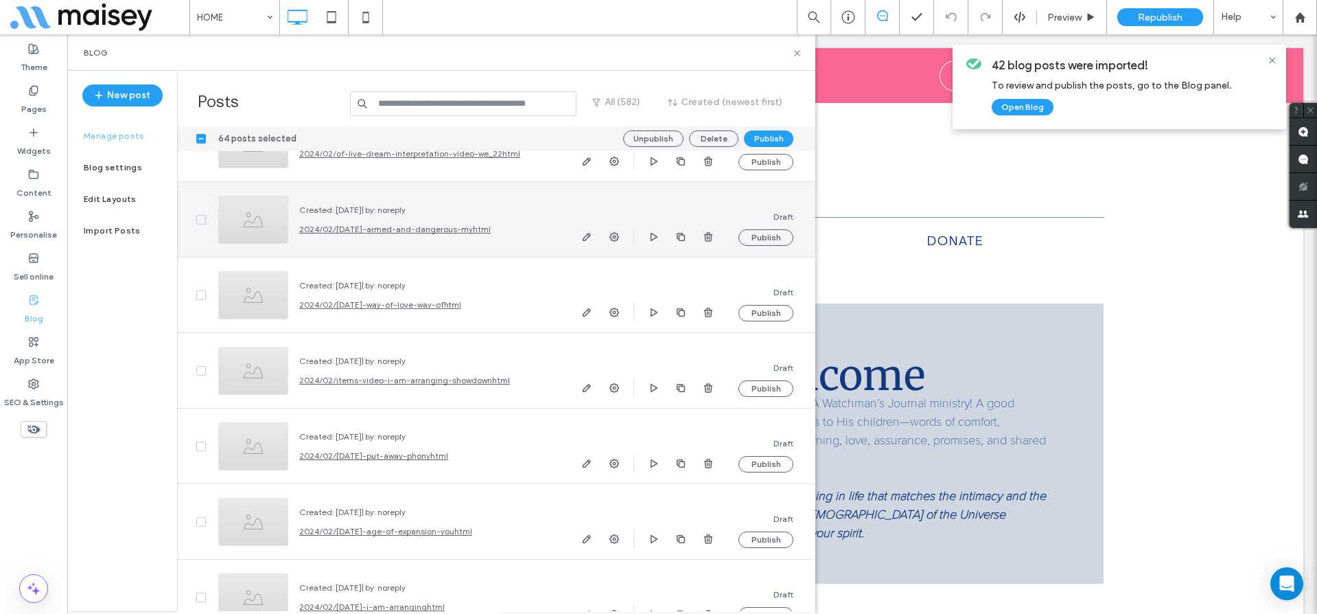
click at [198, 218] on icon at bounding box center [200, 220] width 5 height 4
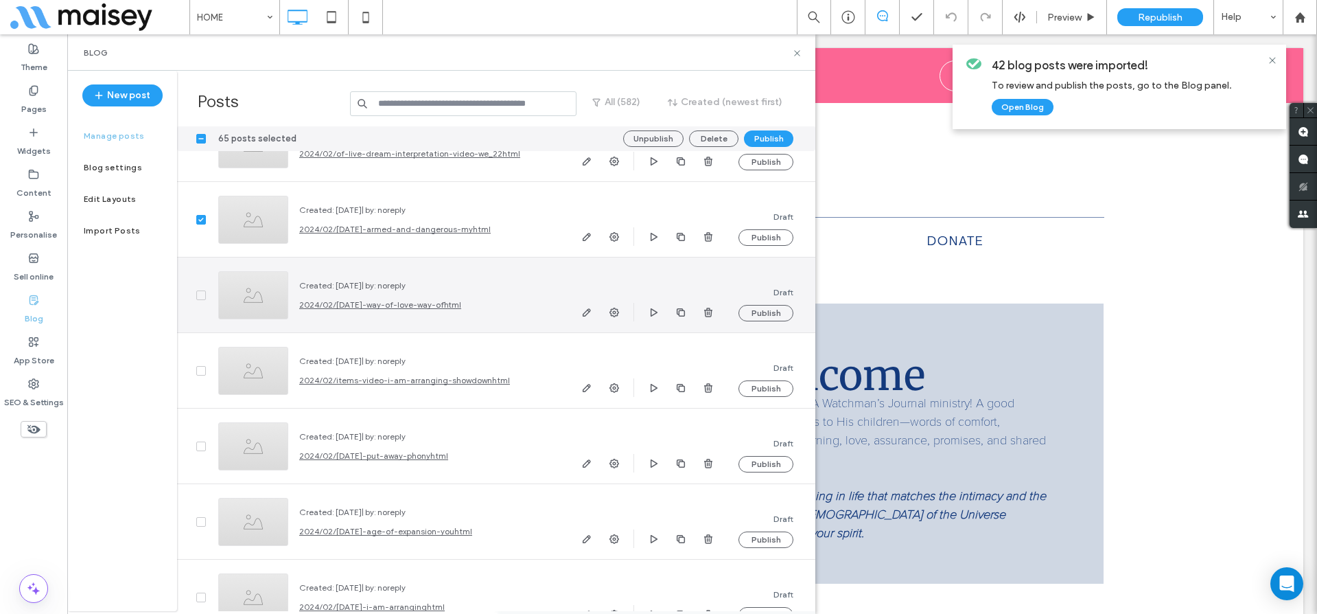
click at [198, 288] on div at bounding box center [192, 294] width 30 height 75
click at [198, 293] on icon at bounding box center [200, 295] width 5 height 4
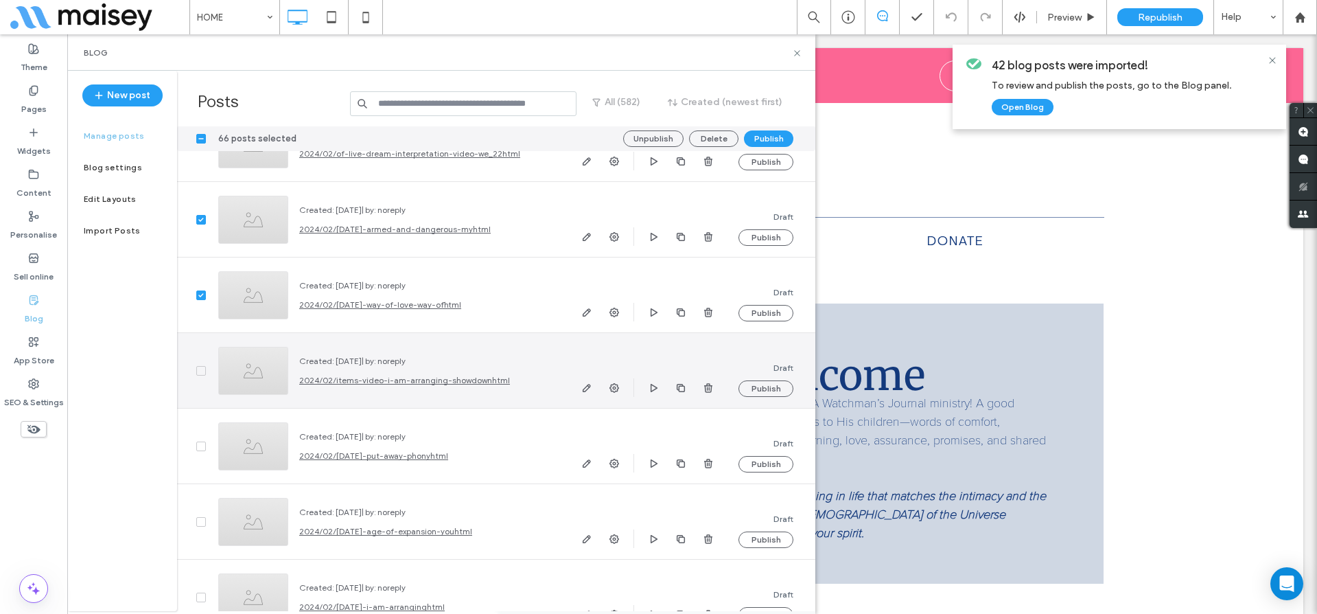
click at [199, 370] on icon at bounding box center [200, 371] width 5 height 4
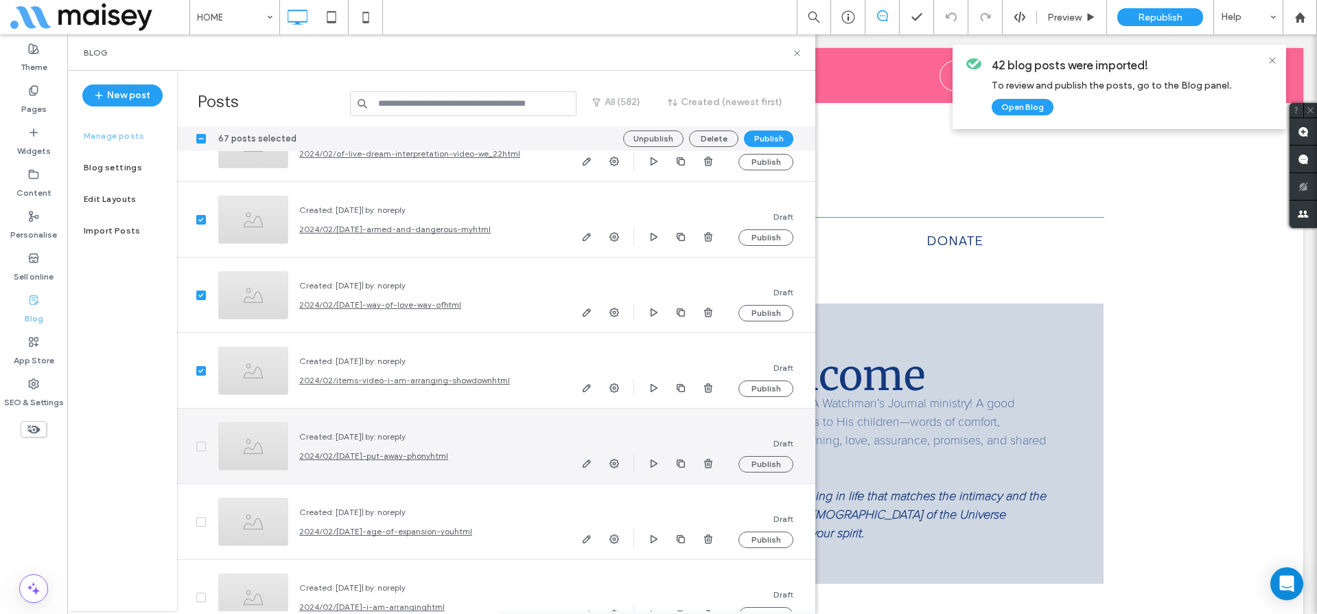
click at [200, 447] on span at bounding box center [201, 446] width 10 height 10
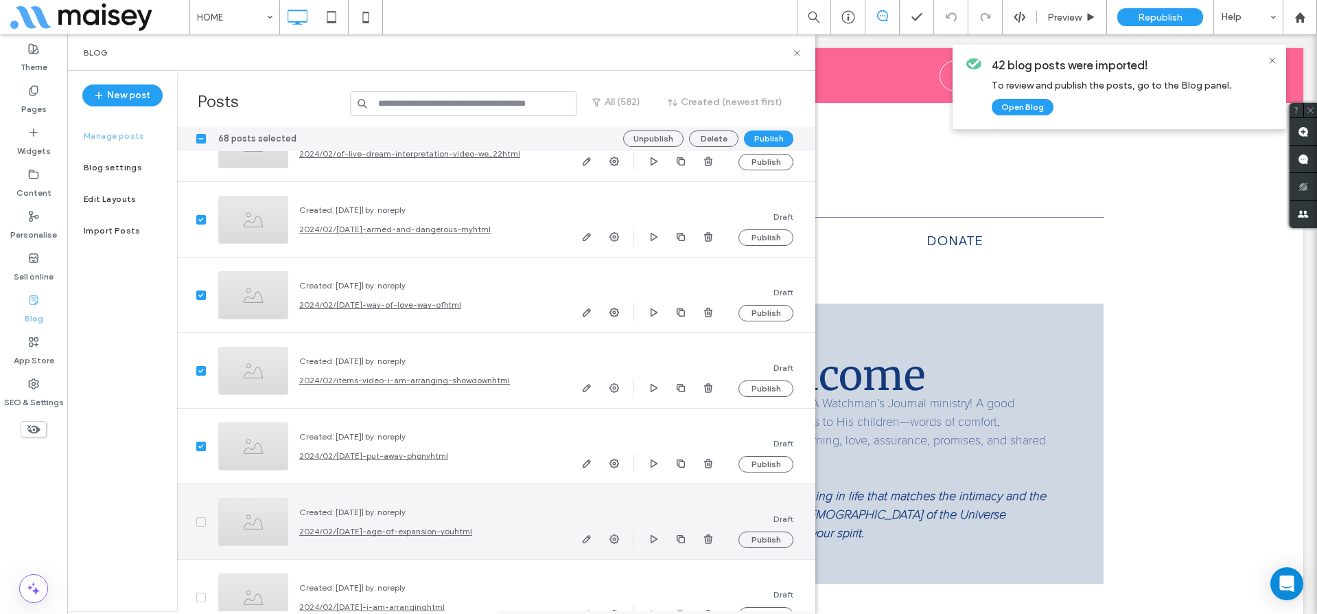
click at [201, 518] on span at bounding box center [201, 522] width 10 height 10
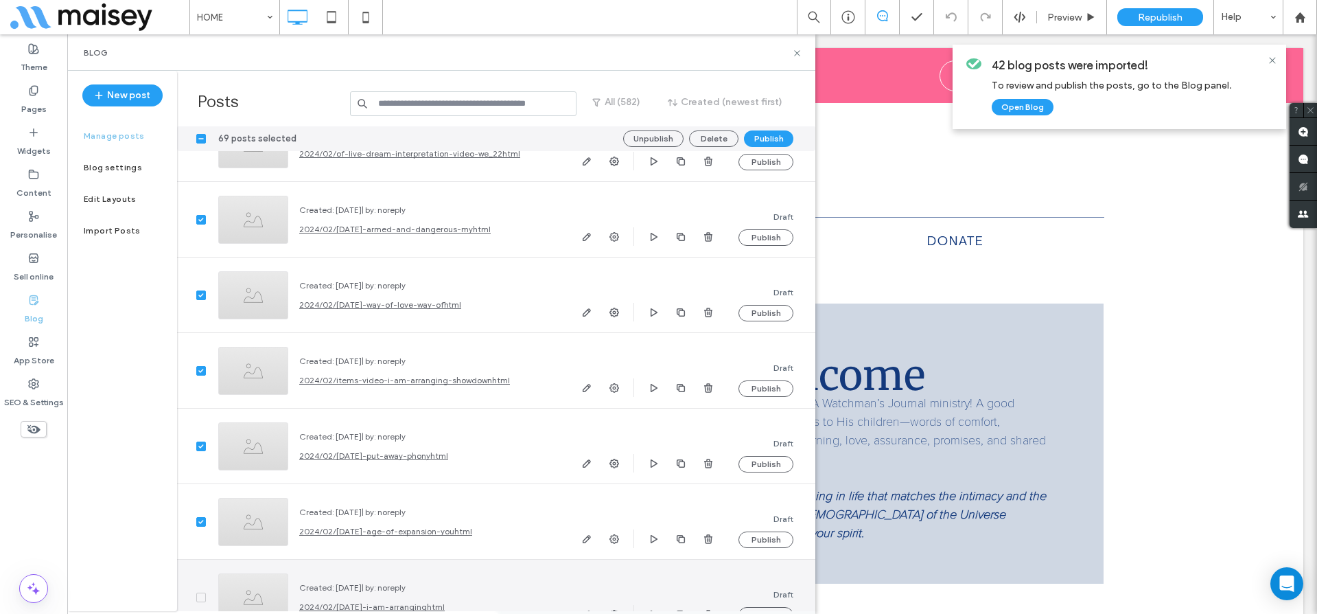
click at [196, 595] on span at bounding box center [201, 597] width 10 height 10
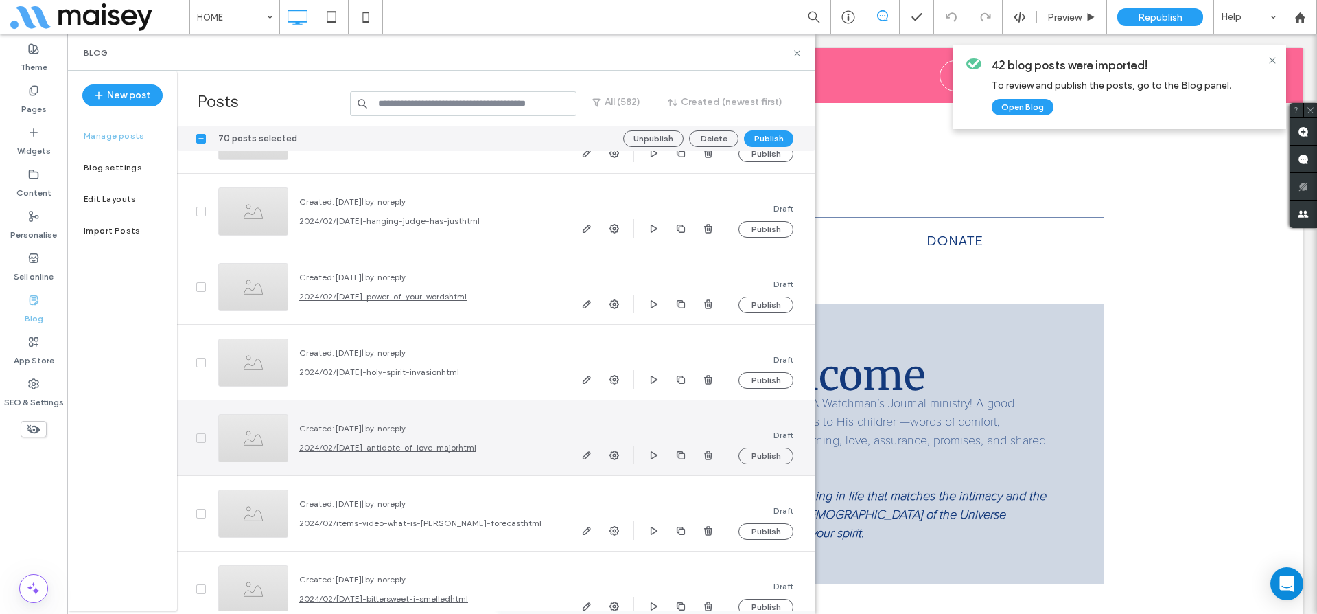
scroll to position [39536, 0]
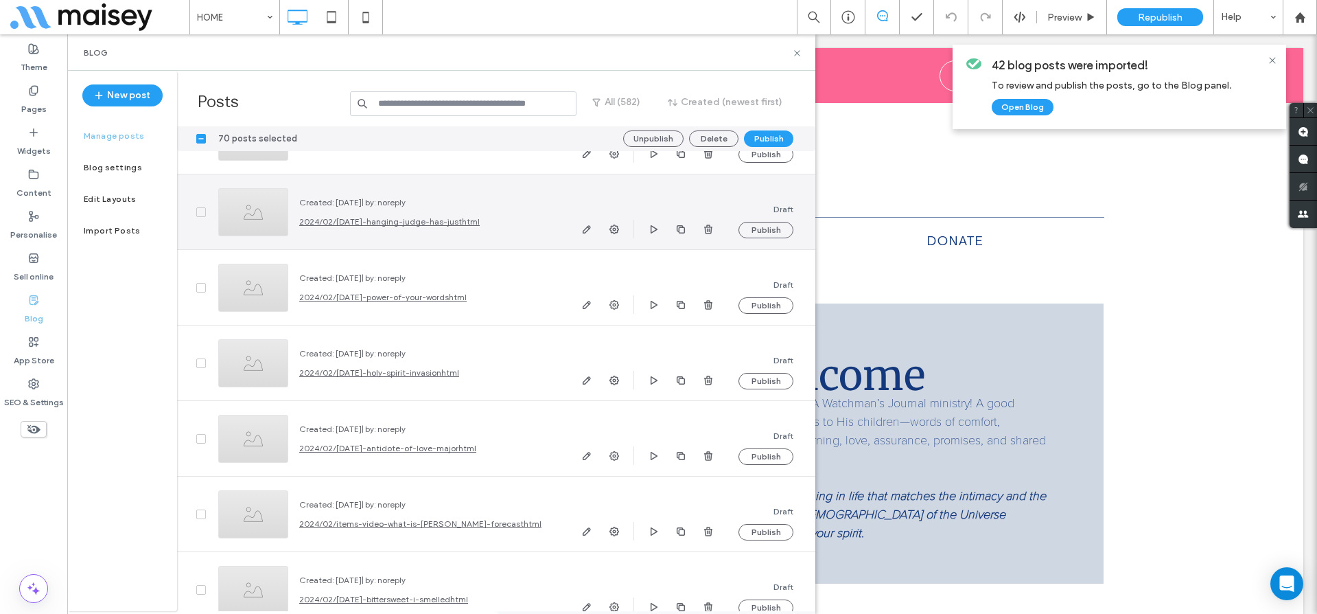
click at [201, 214] on span at bounding box center [201, 212] width 10 height 10
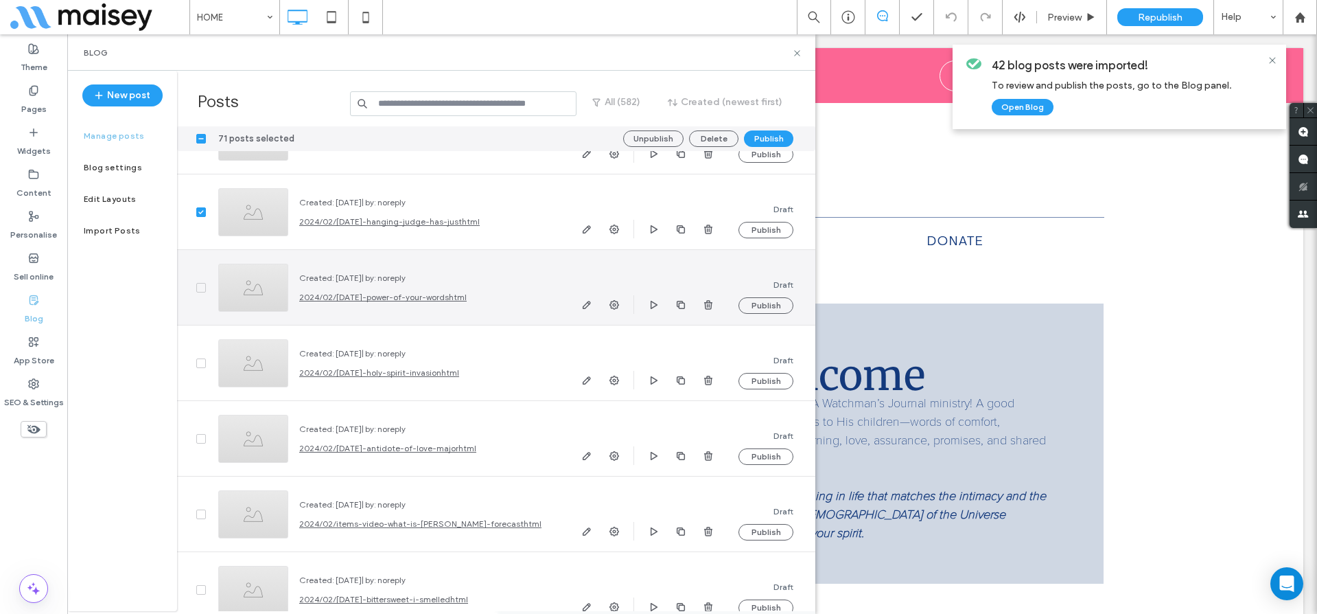
click at [199, 287] on icon at bounding box center [200, 288] width 5 height 4
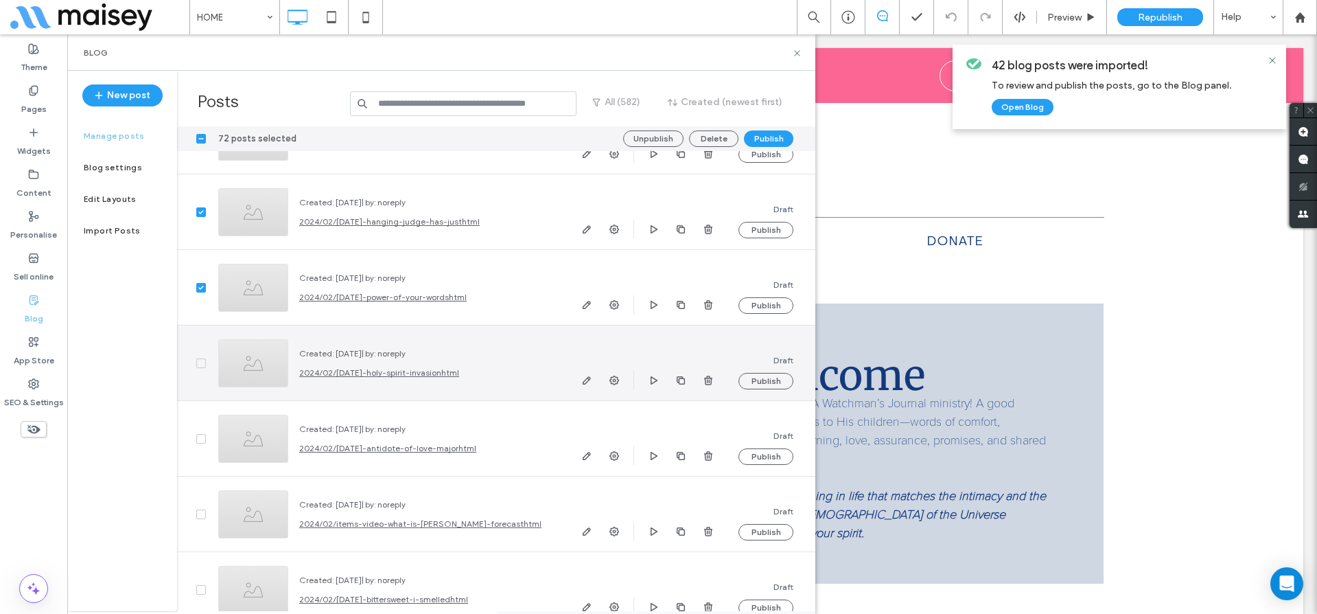
click at [200, 366] on span at bounding box center [201, 363] width 10 height 10
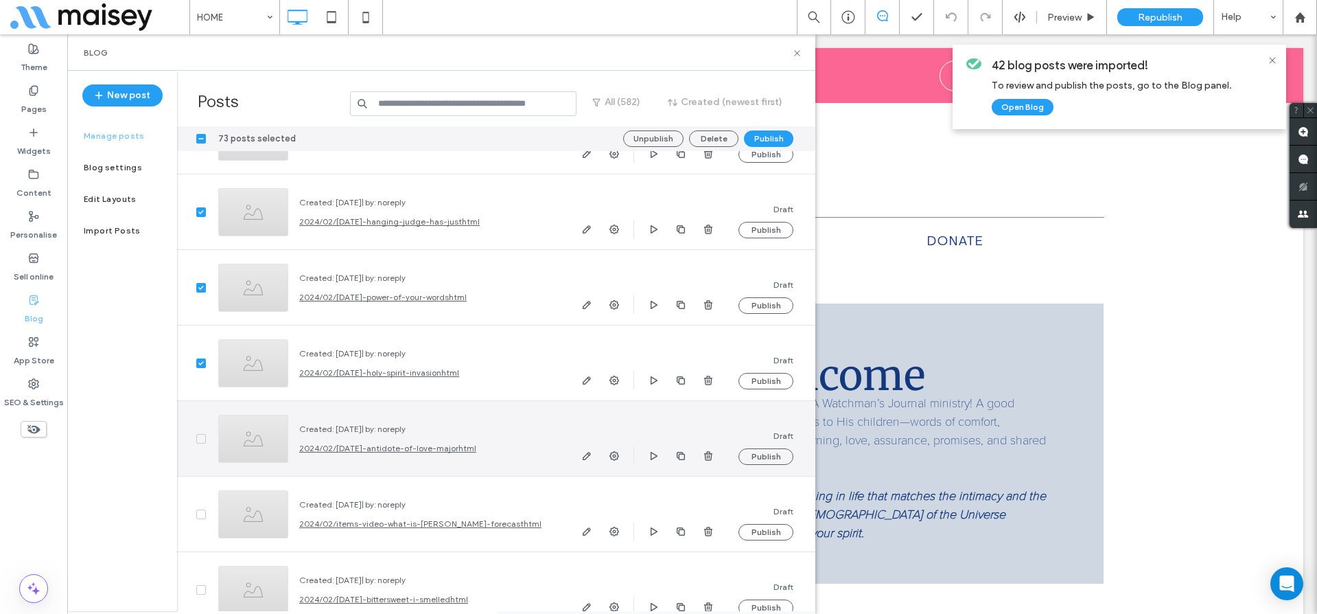
click at [200, 441] on span at bounding box center [201, 439] width 10 height 10
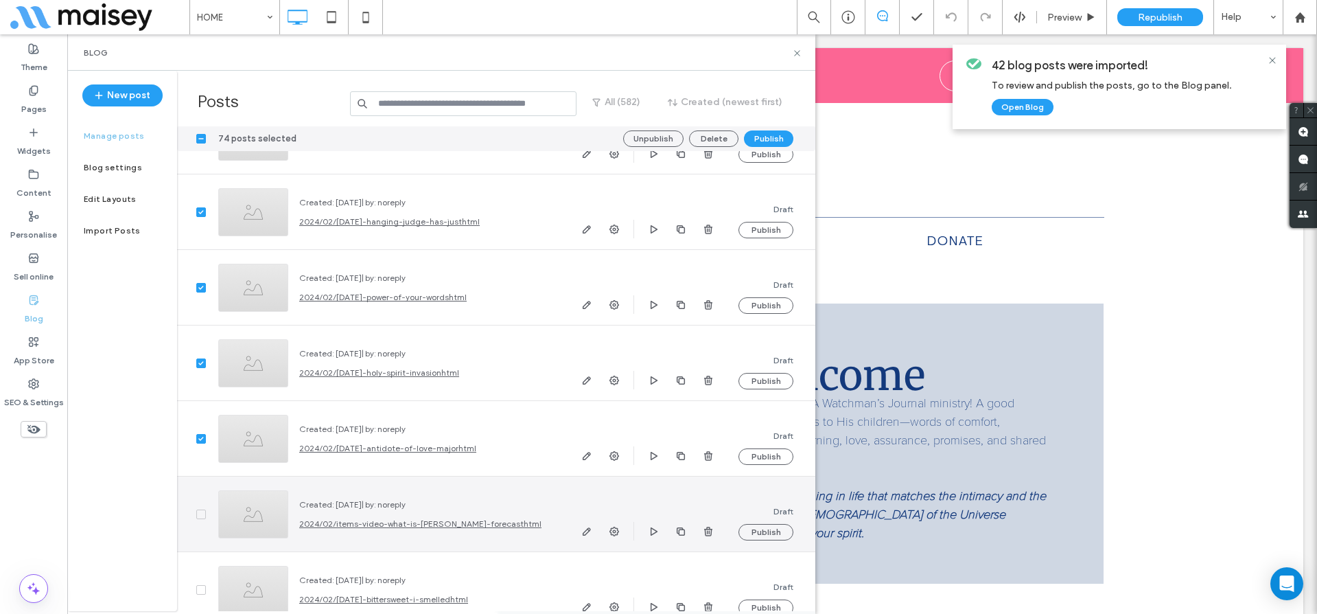
click at [198, 512] on icon at bounding box center [200, 514] width 5 height 4
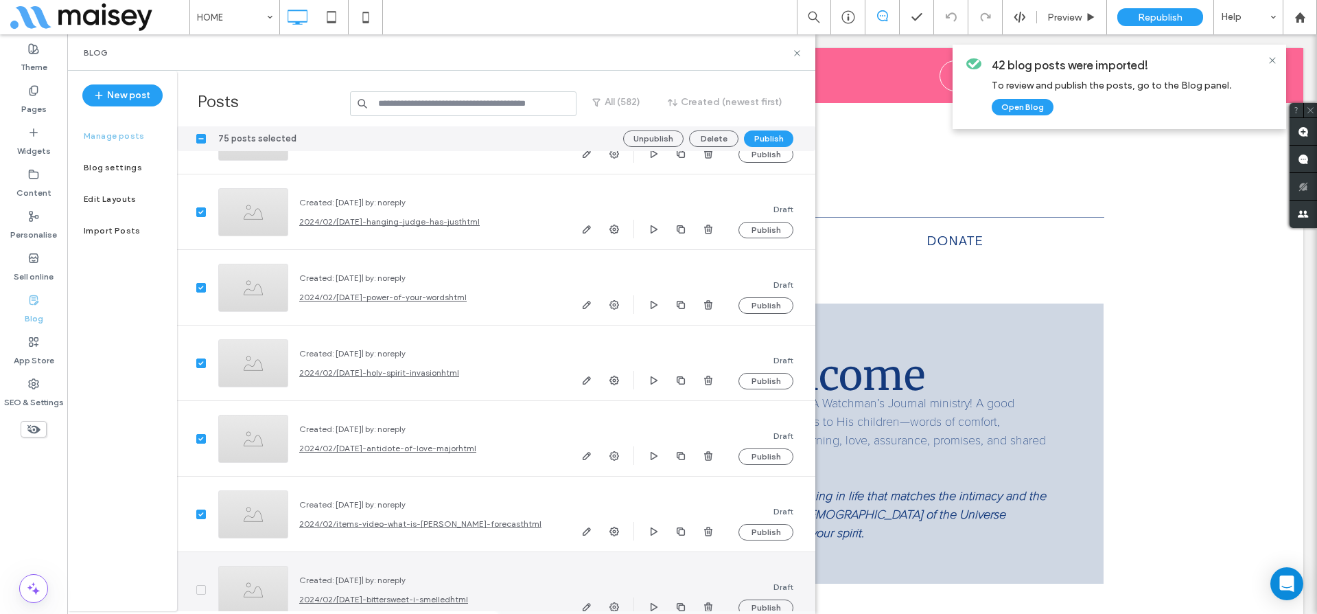
click at [202, 590] on icon at bounding box center [200, 589] width 5 height 4
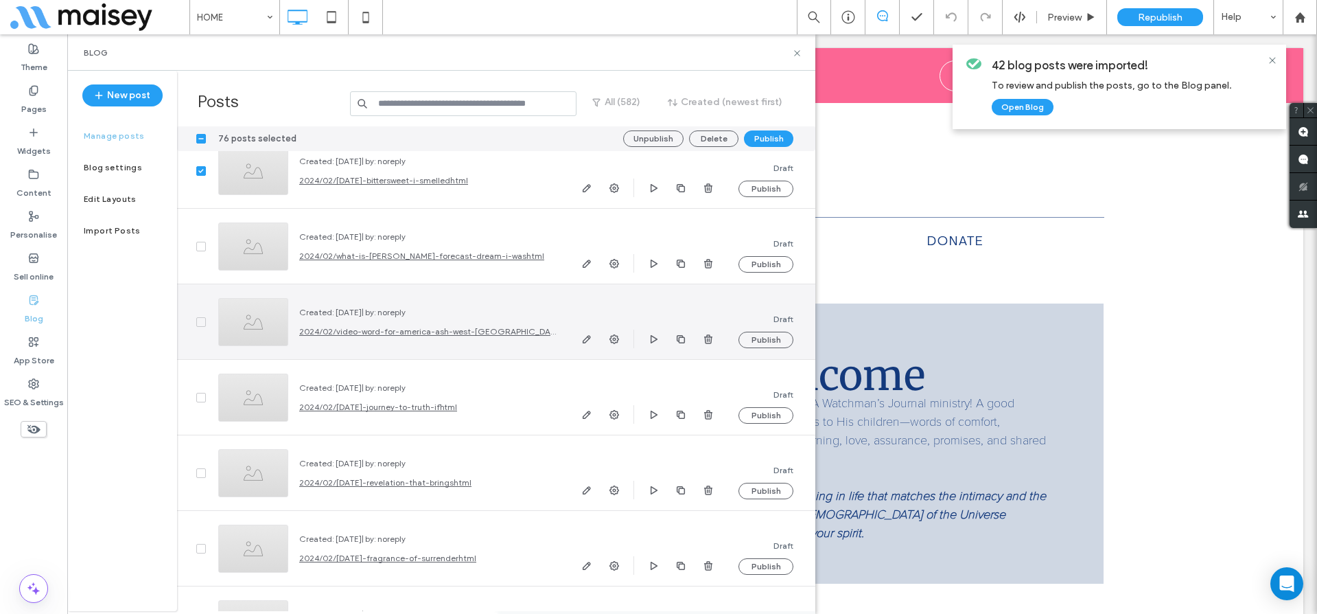
scroll to position [39959, 0]
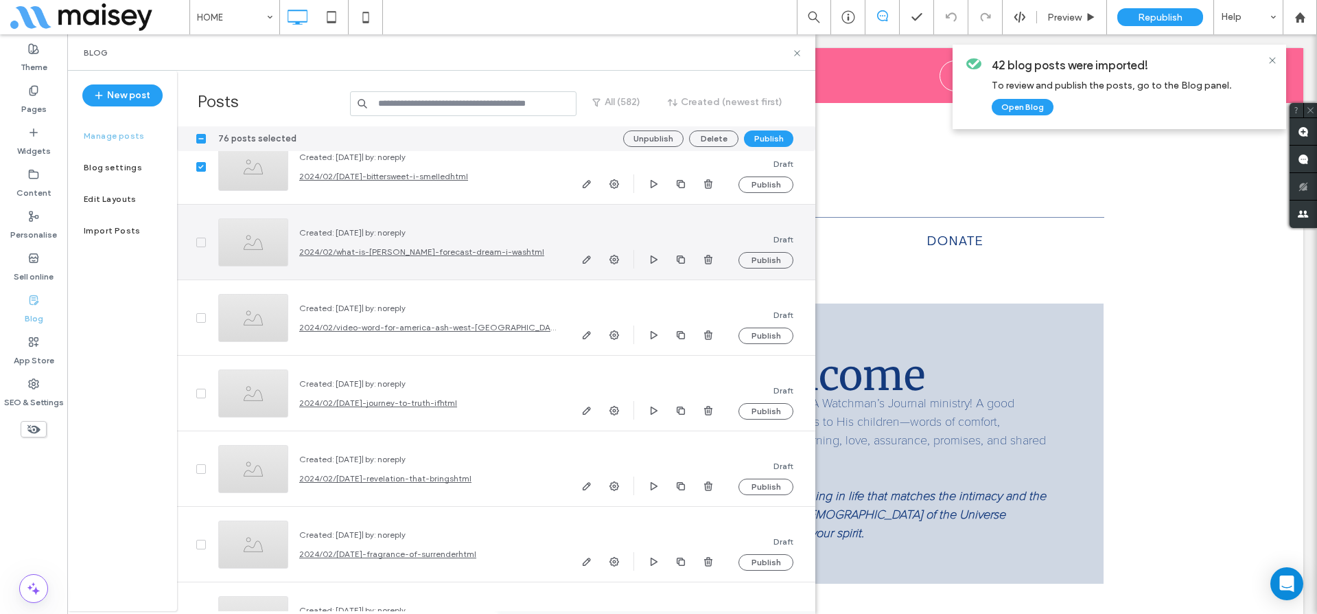
click at [202, 244] on span at bounding box center [201, 242] width 10 height 10
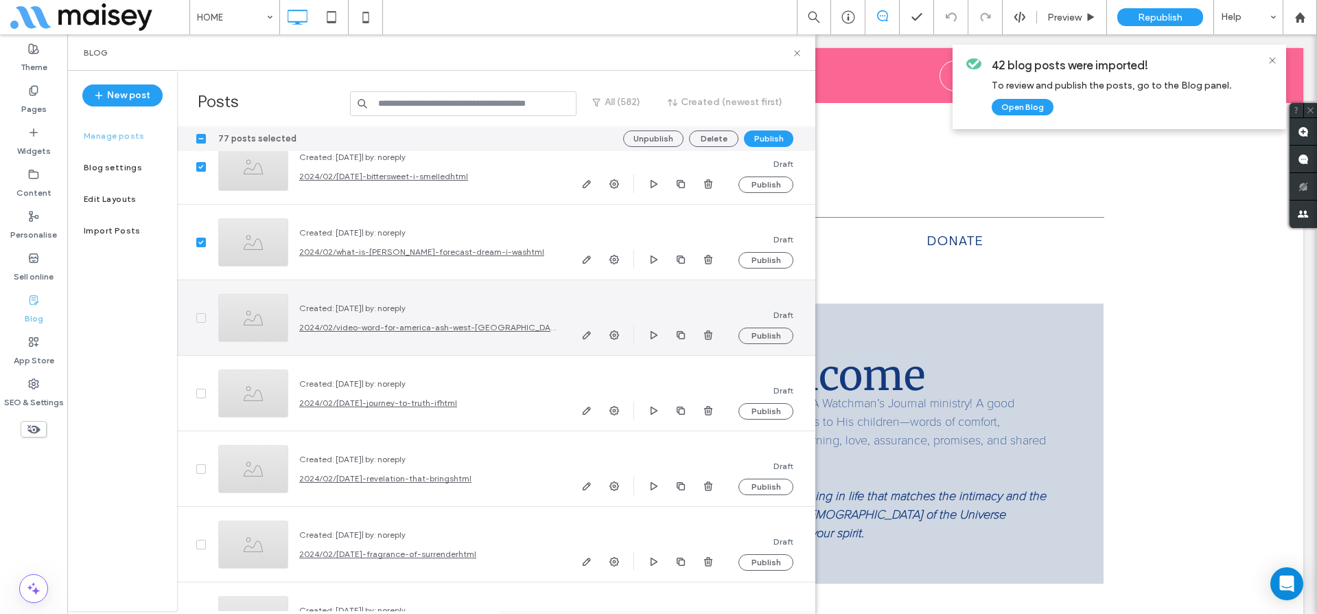
click at [194, 318] on div at bounding box center [192, 317] width 30 height 75
click at [199, 314] on span at bounding box center [201, 318] width 10 height 10
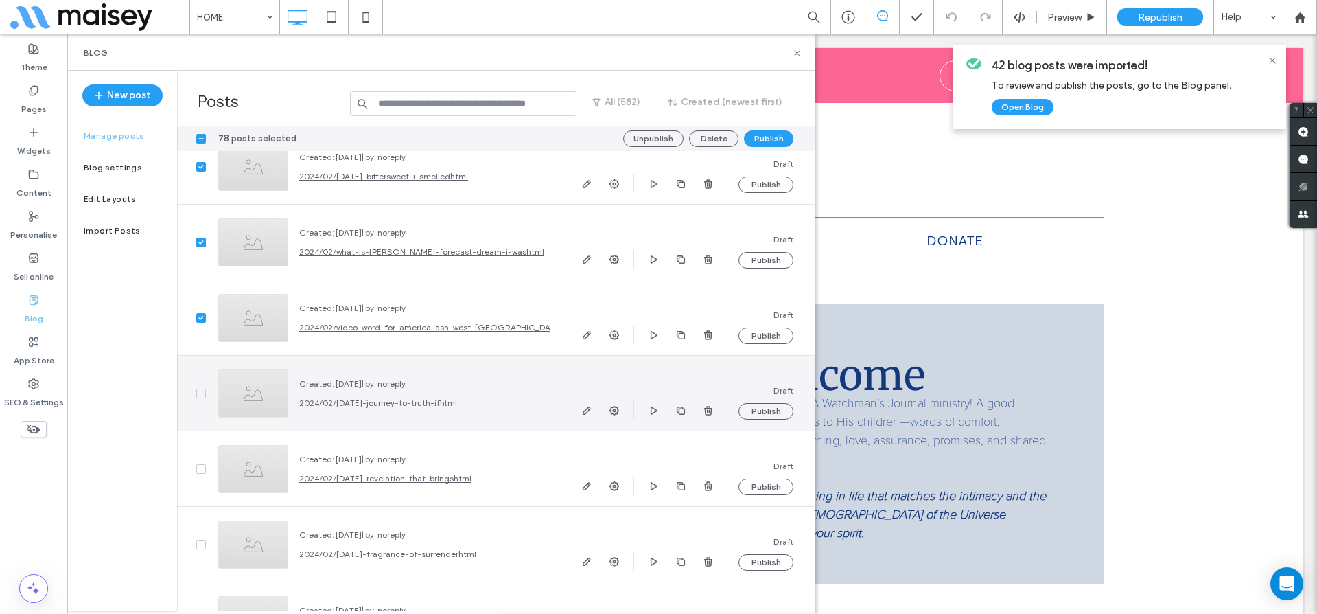
click at [200, 394] on icon at bounding box center [200, 393] width 5 height 4
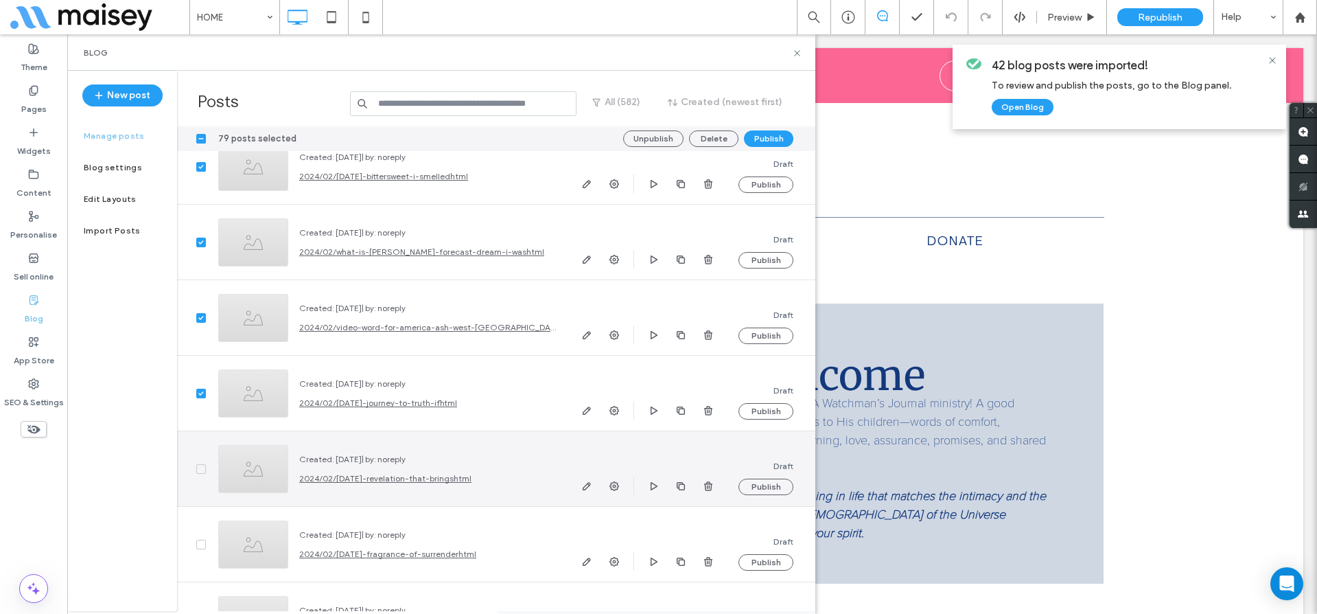
click at [202, 469] on icon at bounding box center [200, 469] width 5 height 4
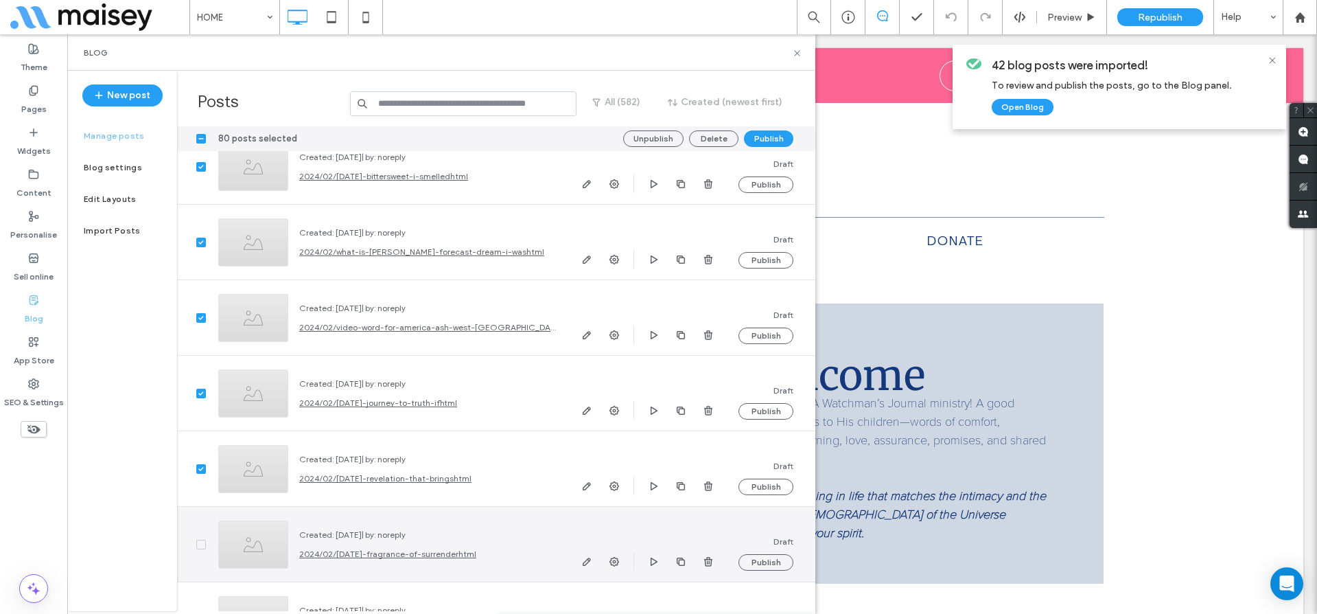
click at [200, 542] on icon at bounding box center [200, 544] width 5 height 4
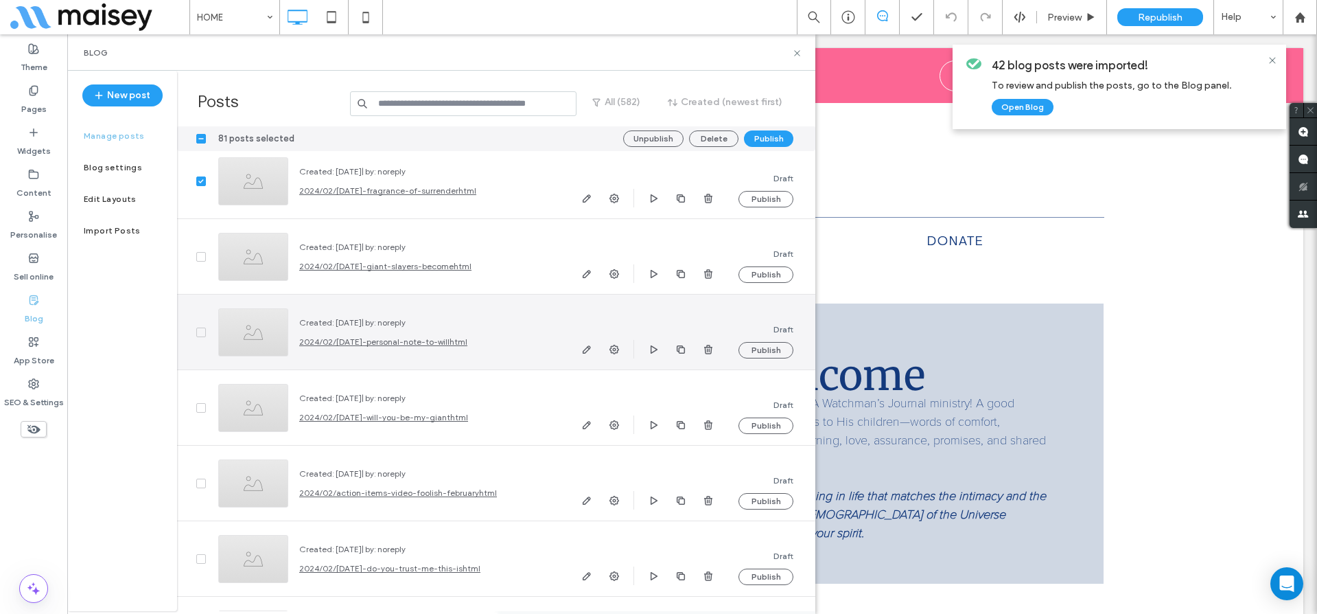
scroll to position [40347, 0]
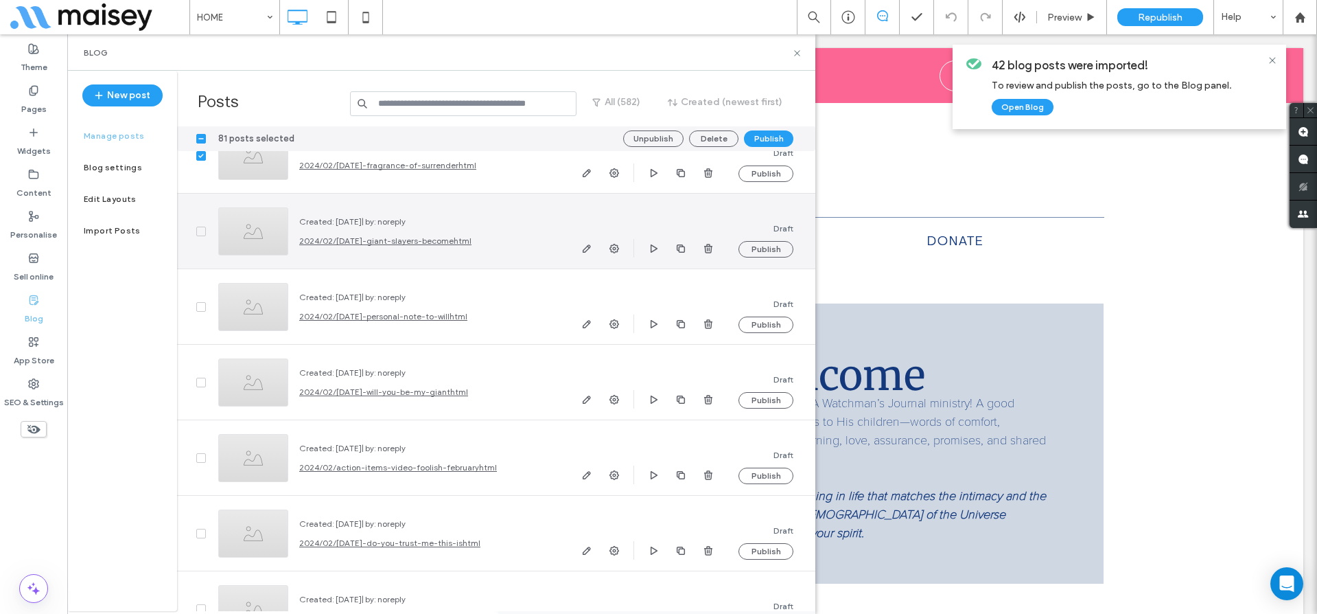
click at [200, 238] on div at bounding box center [192, 231] width 30 height 75
click at [200, 232] on icon at bounding box center [200, 231] width 5 height 4
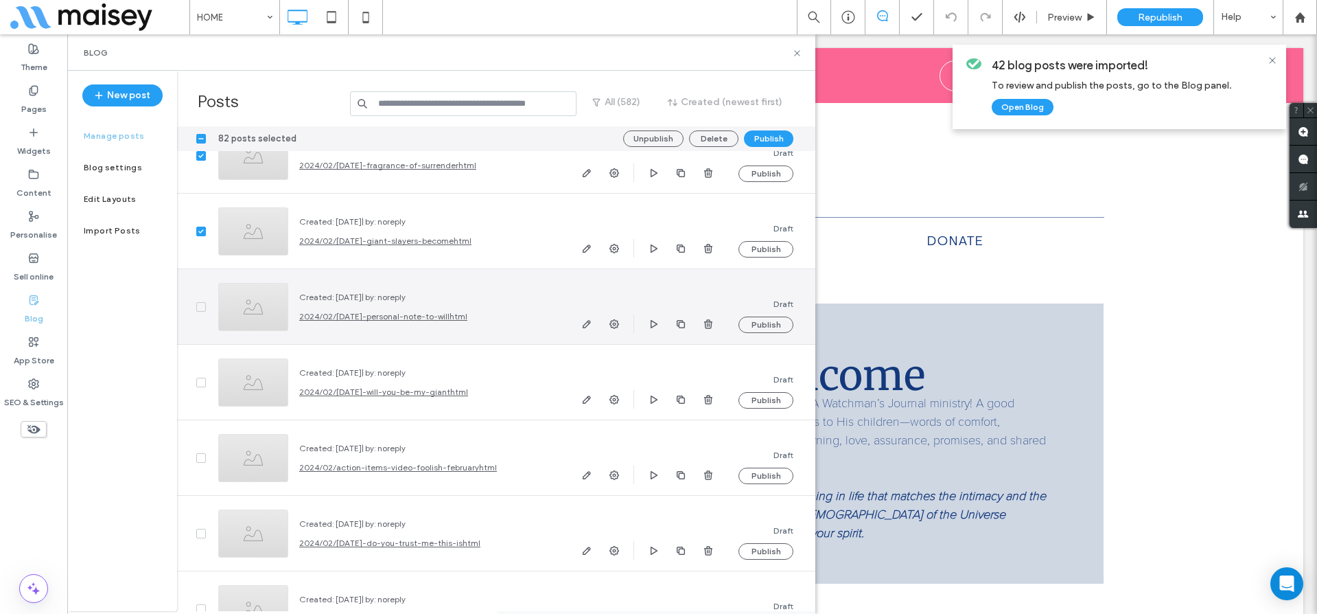
click at [199, 303] on span at bounding box center [201, 307] width 10 height 10
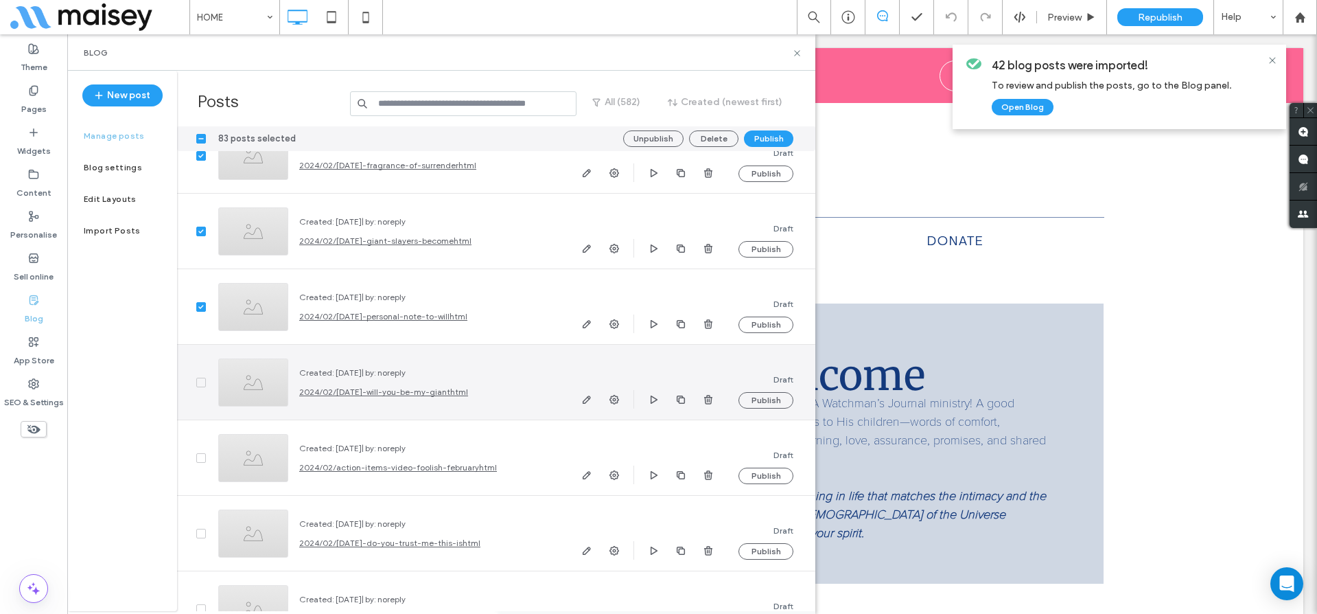
click at [200, 380] on icon at bounding box center [200, 382] width 5 height 4
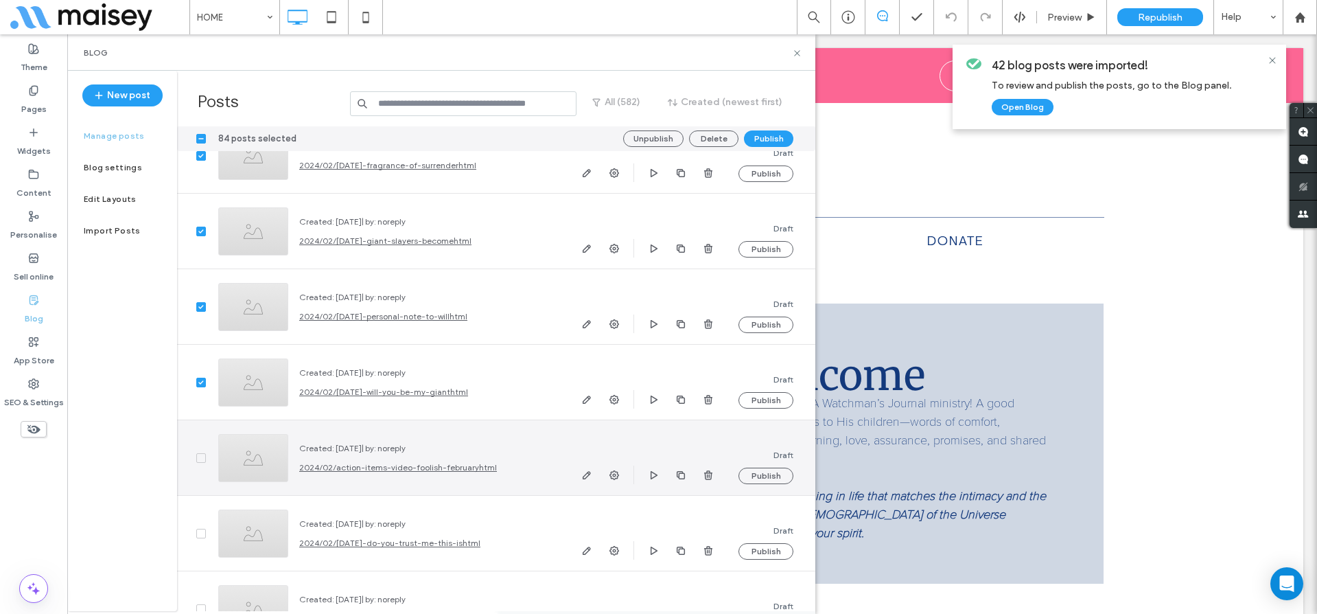
click at [198, 454] on span at bounding box center [201, 458] width 10 height 10
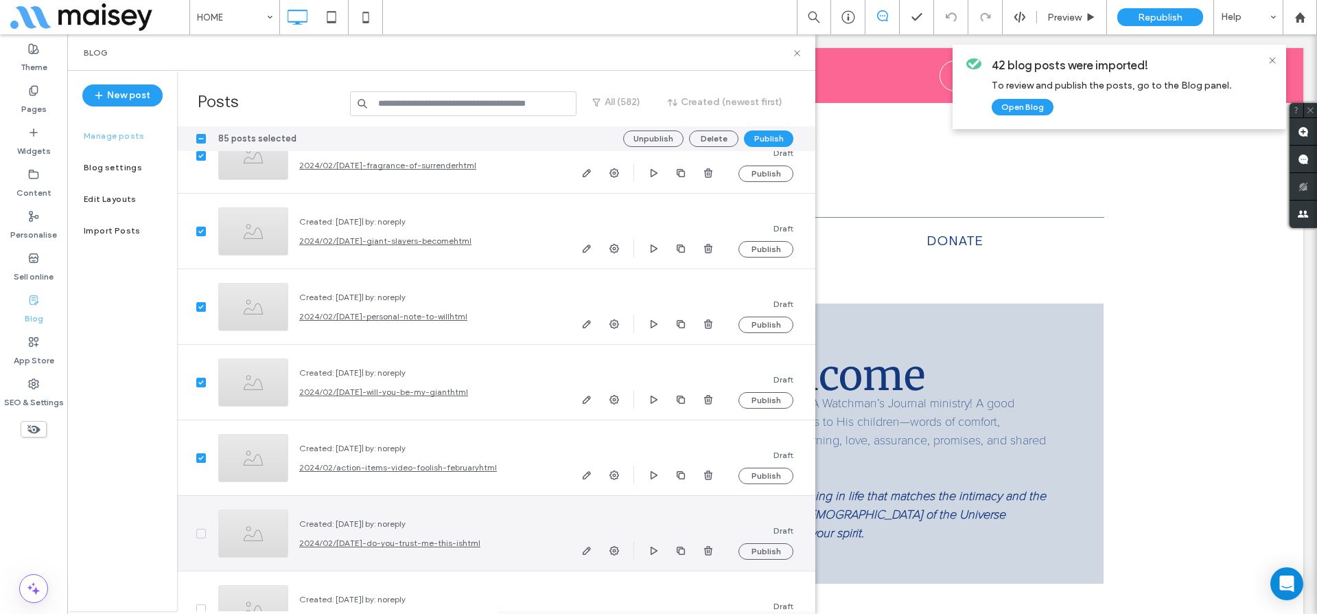
click at [202, 537] on span at bounding box center [201, 533] width 10 height 10
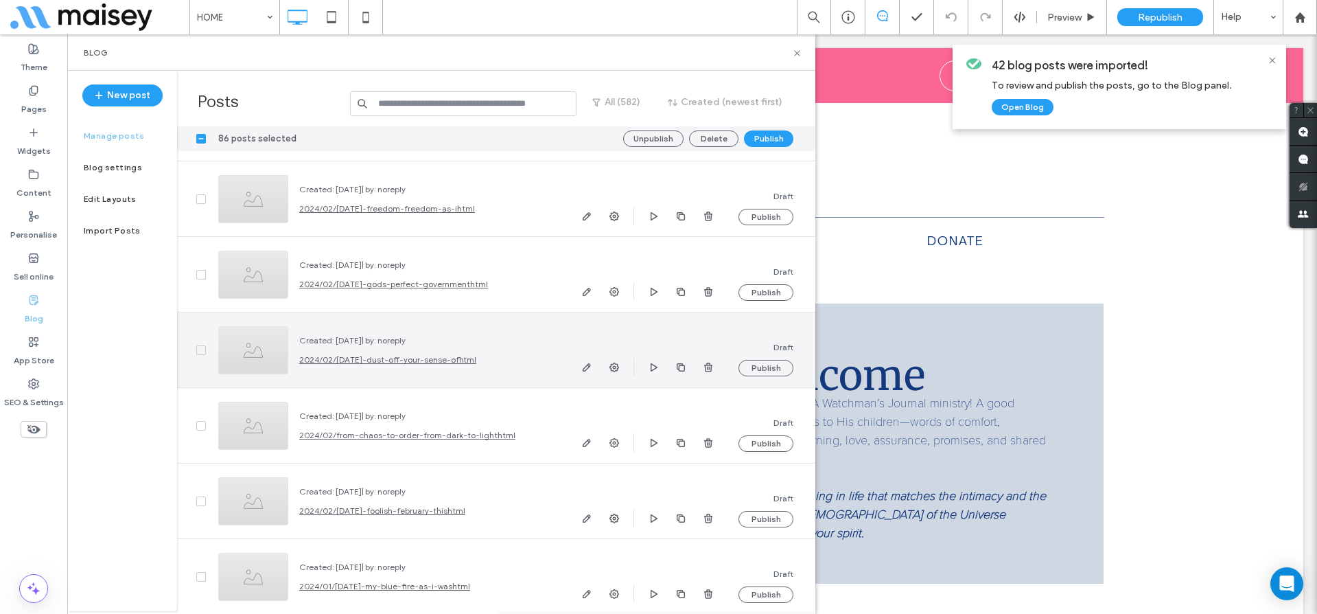
scroll to position [40760, 0]
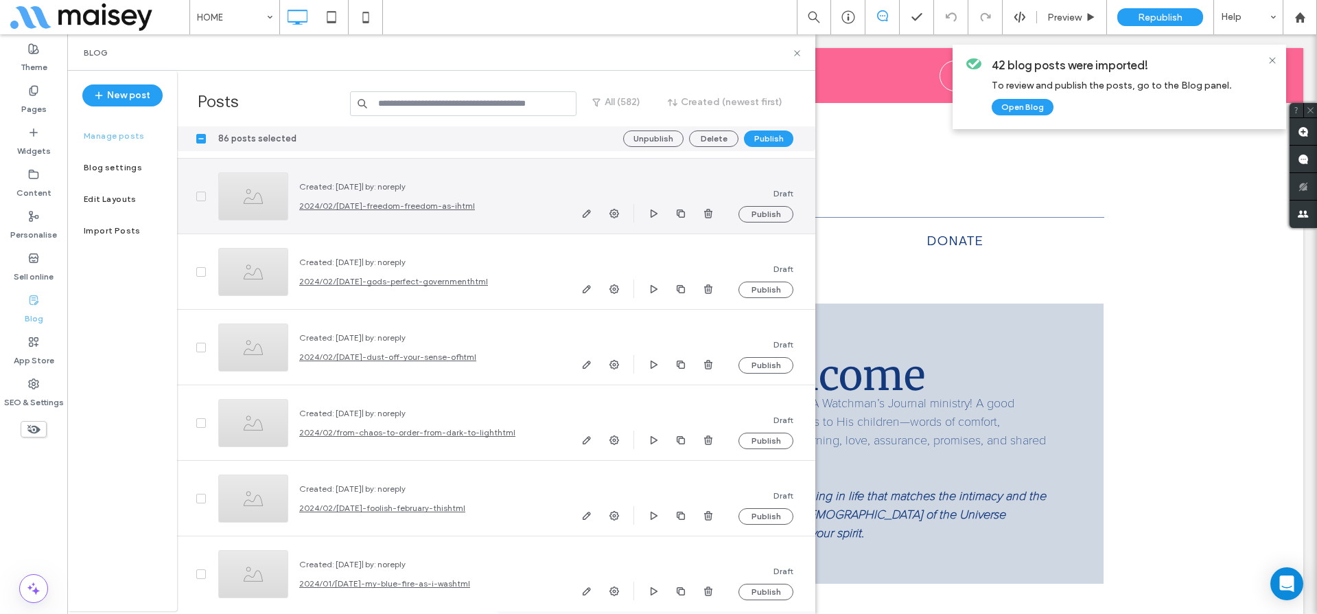
click at [201, 196] on icon at bounding box center [200, 196] width 5 height 4
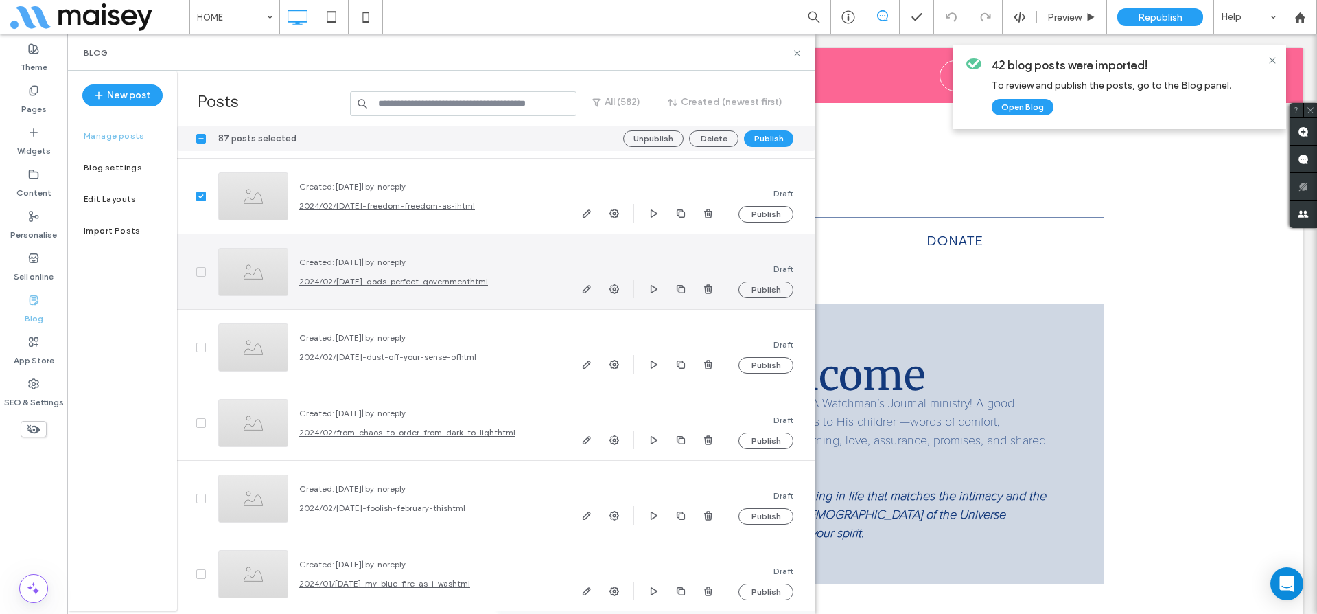
click at [197, 271] on span at bounding box center [201, 272] width 10 height 10
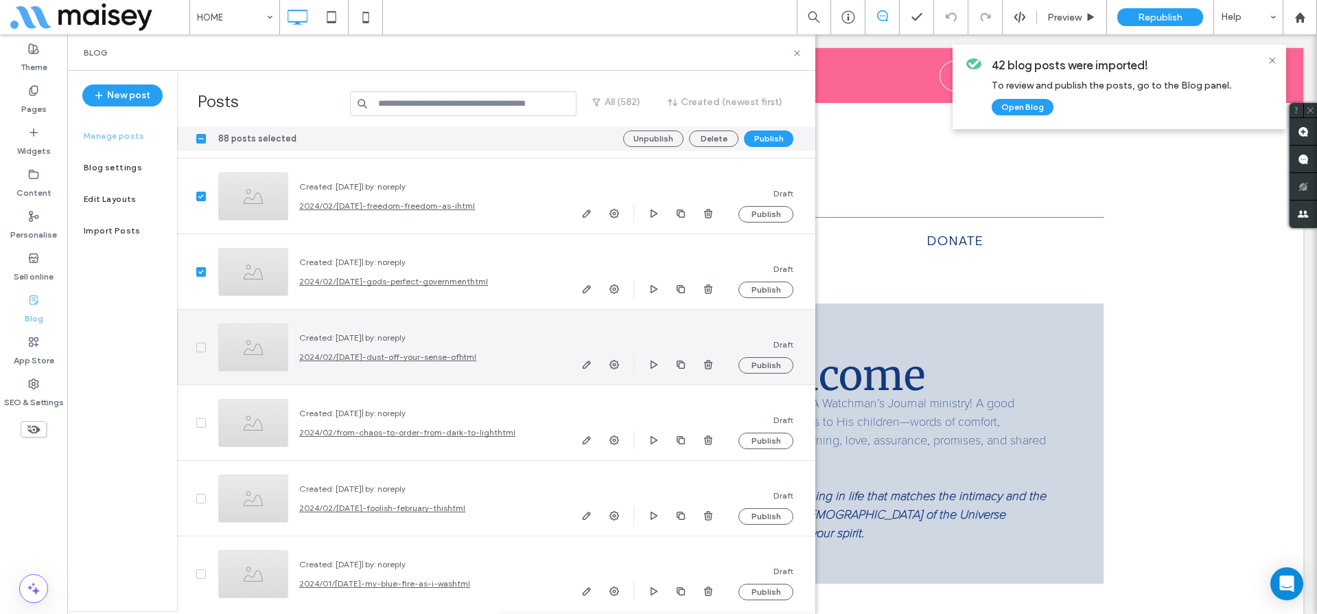
click at [199, 344] on span at bounding box center [201, 347] width 10 height 10
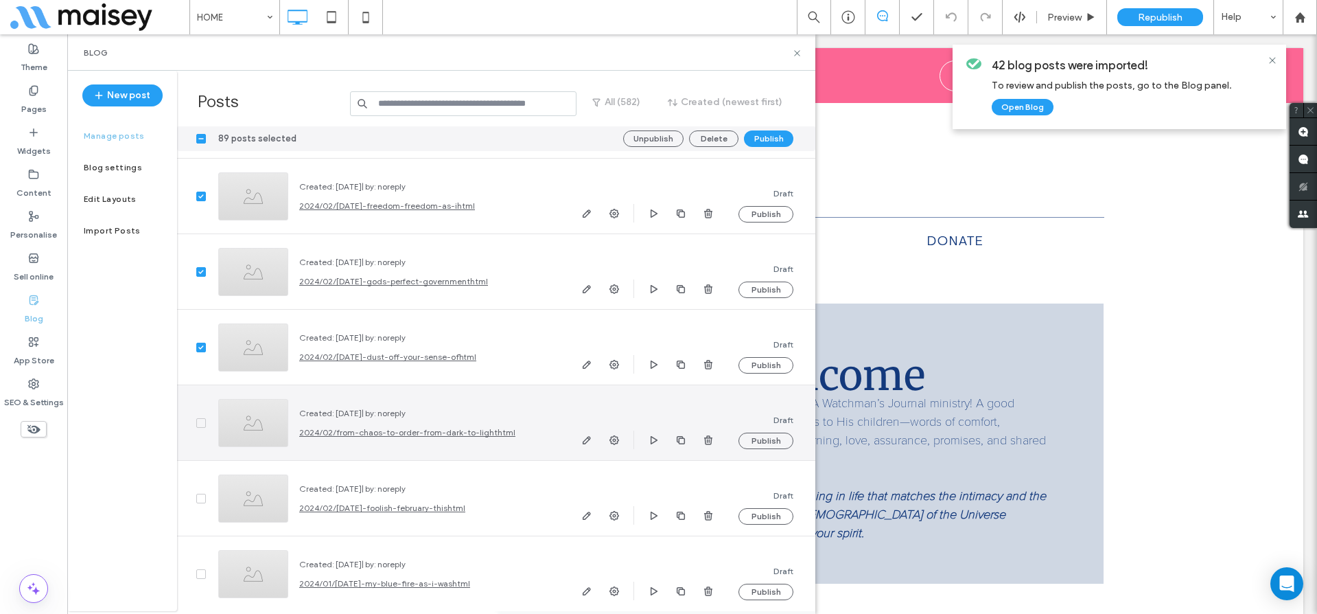
click at [197, 421] on span at bounding box center [201, 423] width 10 height 10
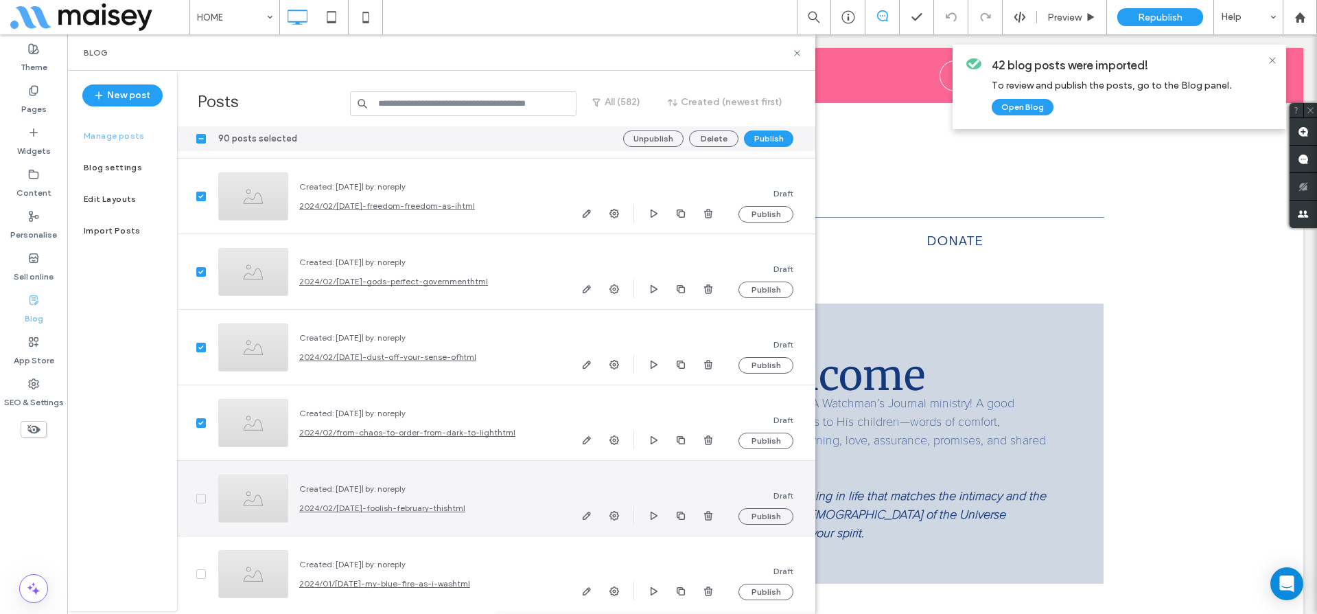
click at [202, 493] on span at bounding box center [201, 498] width 10 height 10
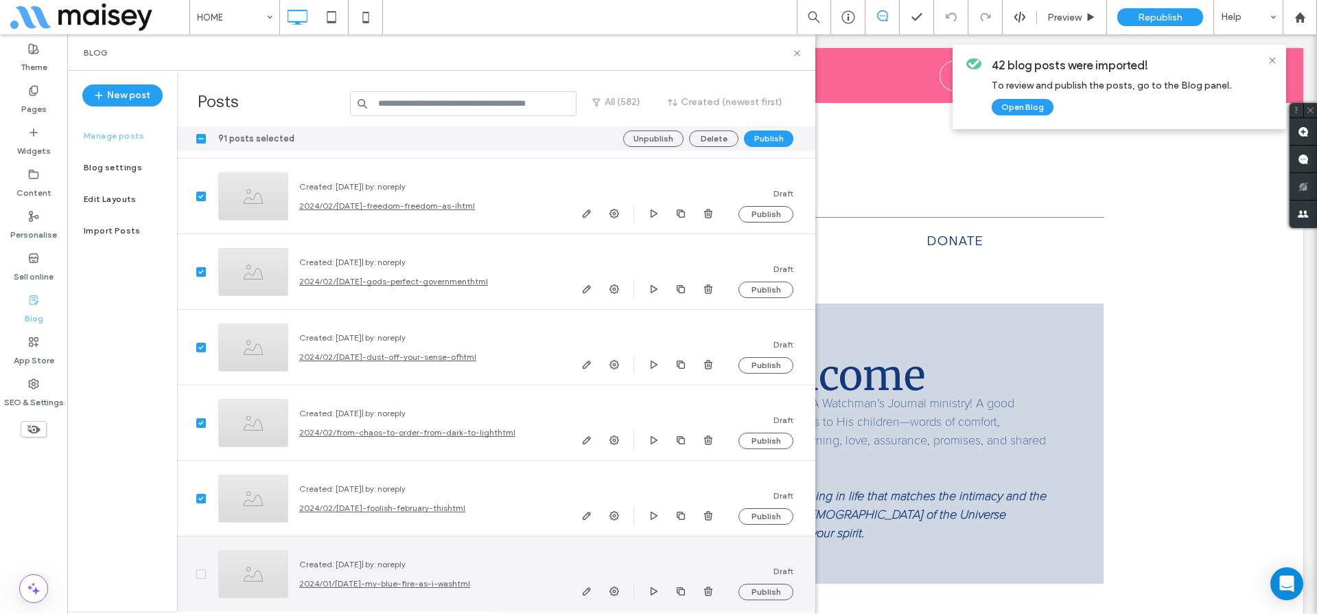
click at [202, 578] on span at bounding box center [201, 574] width 10 height 10
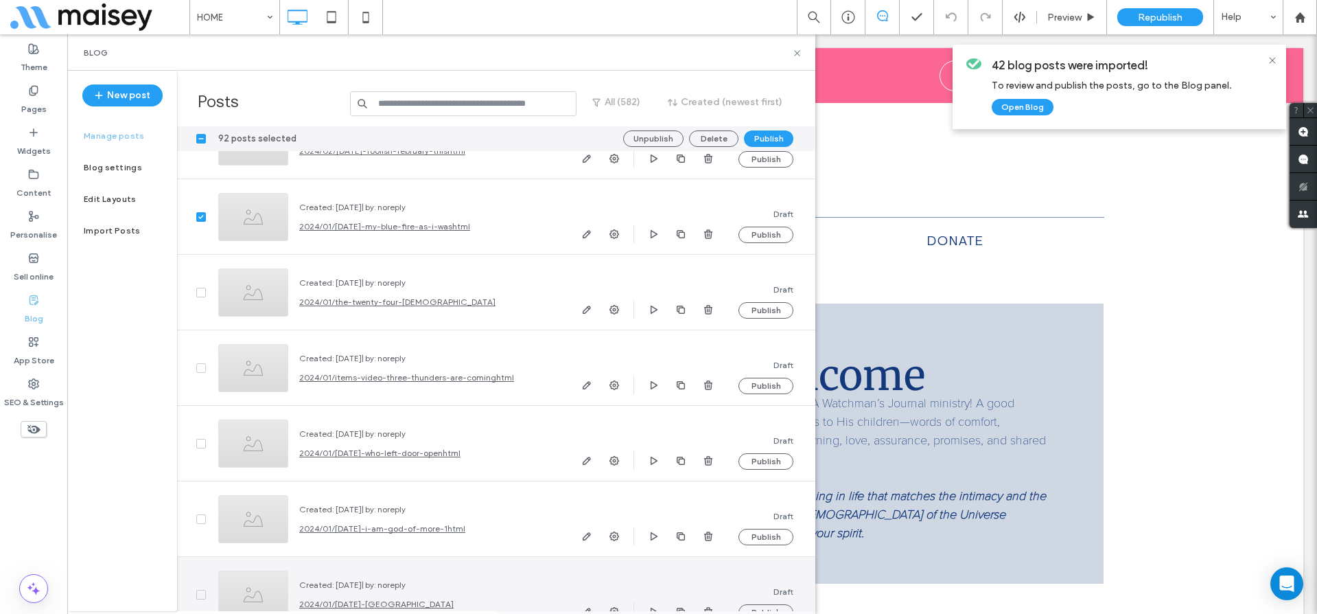
scroll to position [41152, 0]
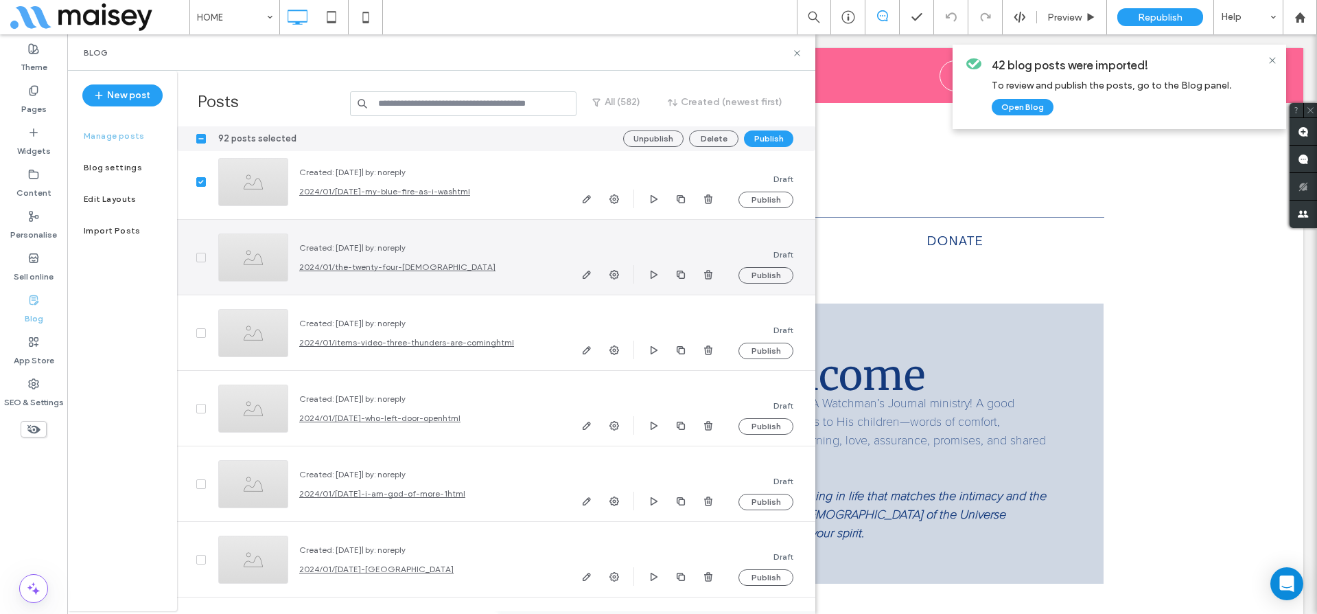
click at [199, 261] on span at bounding box center [201, 258] width 10 height 10
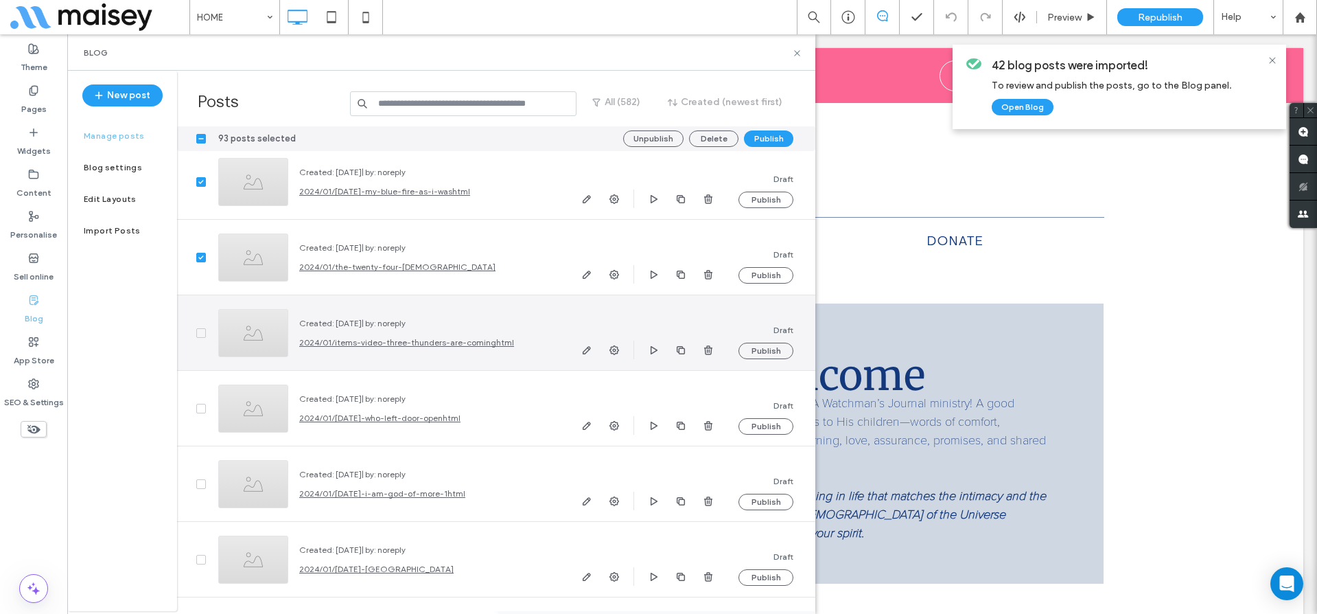
click at [198, 328] on span at bounding box center [201, 333] width 10 height 10
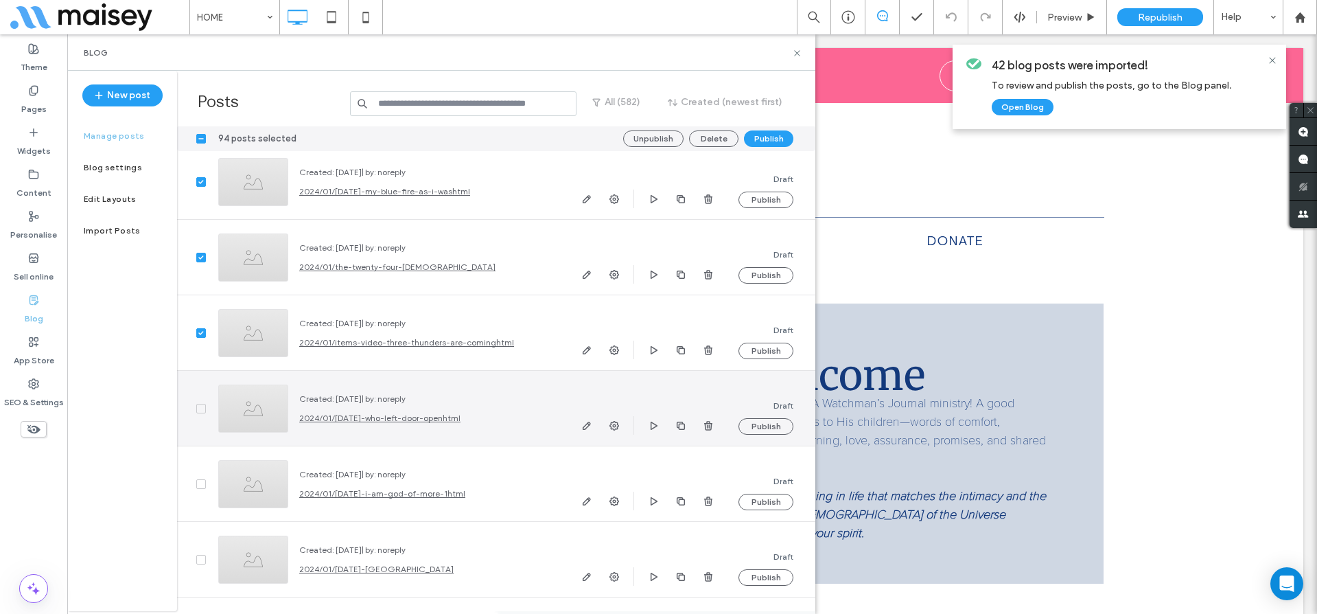
click at [200, 408] on icon at bounding box center [200, 408] width 5 height 4
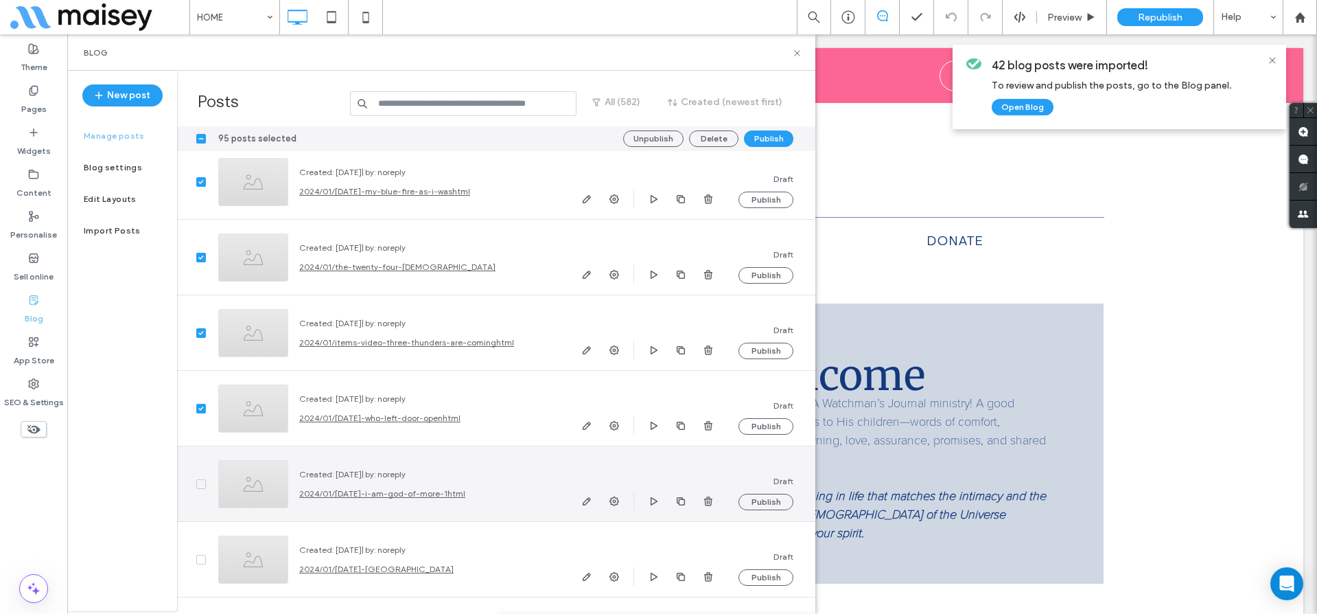
click at [201, 479] on span at bounding box center [201, 484] width 10 height 10
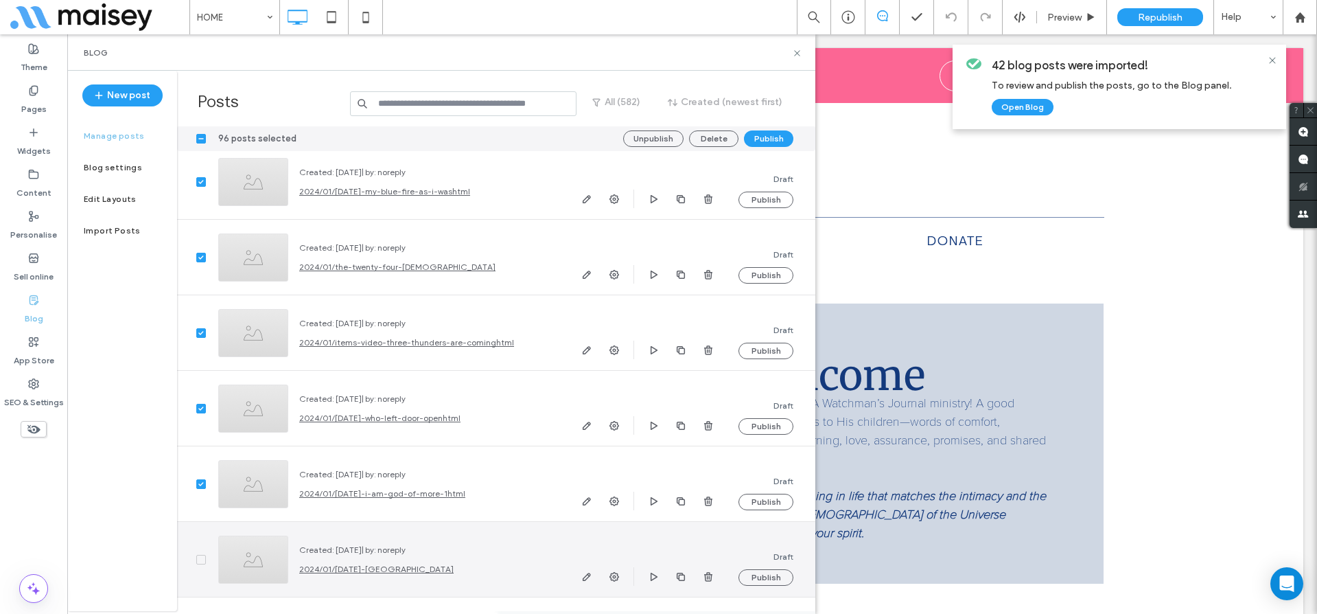
click at [204, 561] on span at bounding box center [201, 560] width 10 height 10
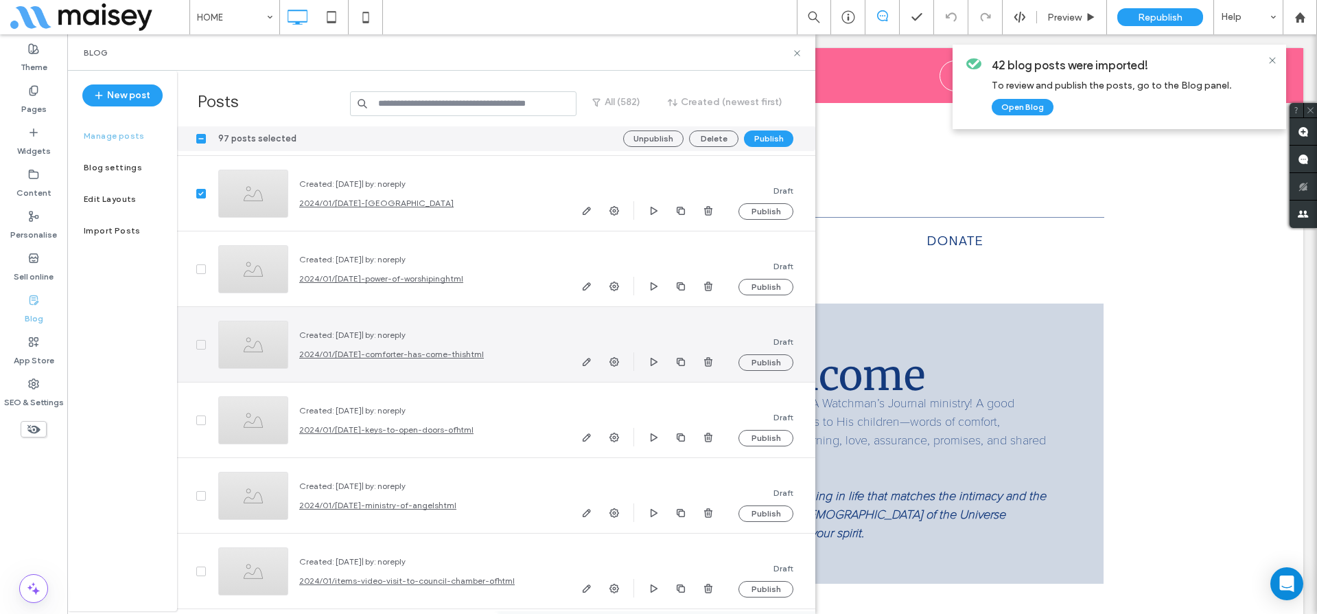
scroll to position [41549, 0]
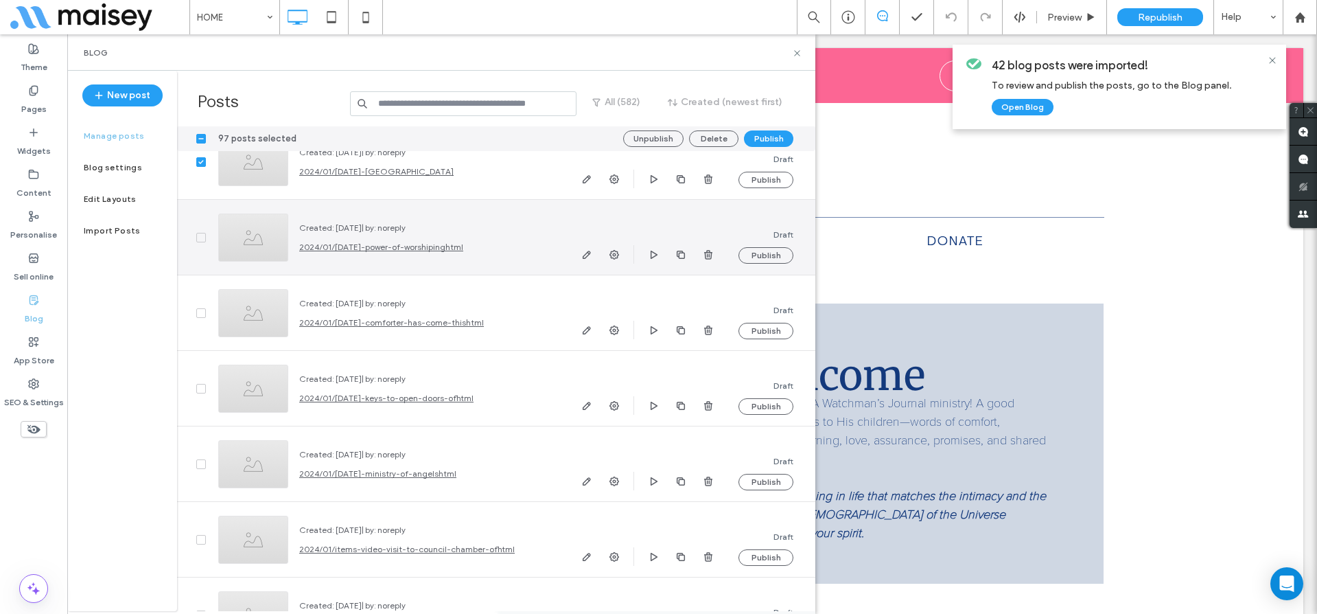
click at [202, 236] on icon at bounding box center [200, 237] width 5 height 4
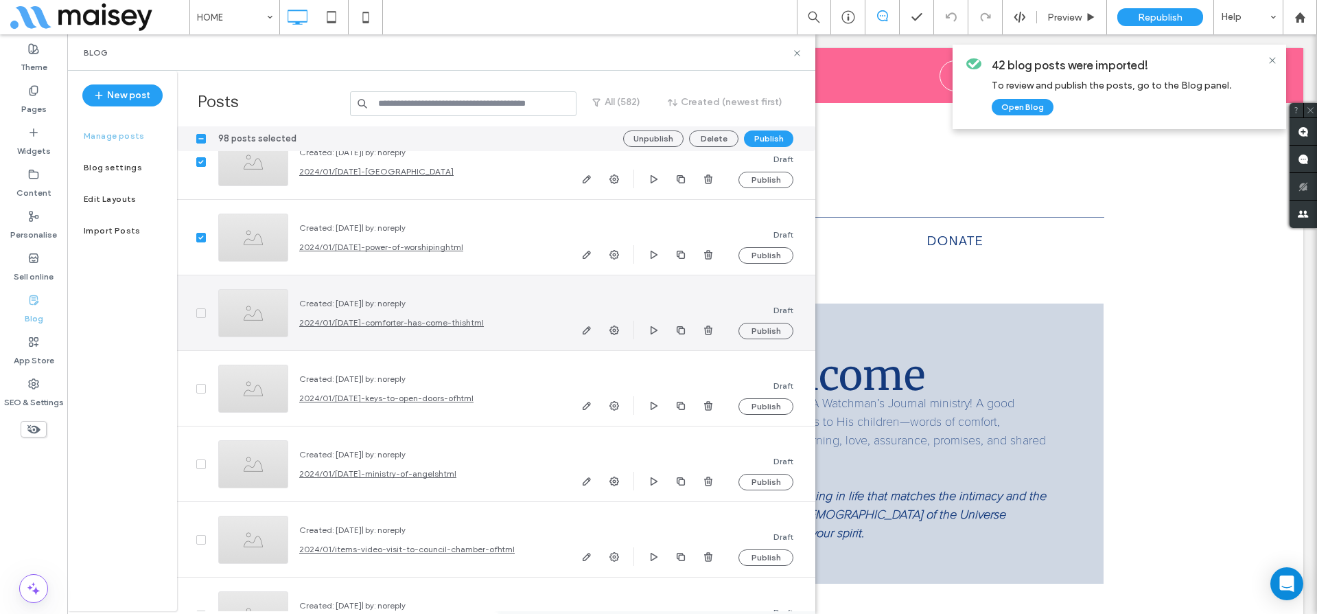
click at [199, 314] on icon at bounding box center [200, 313] width 5 height 4
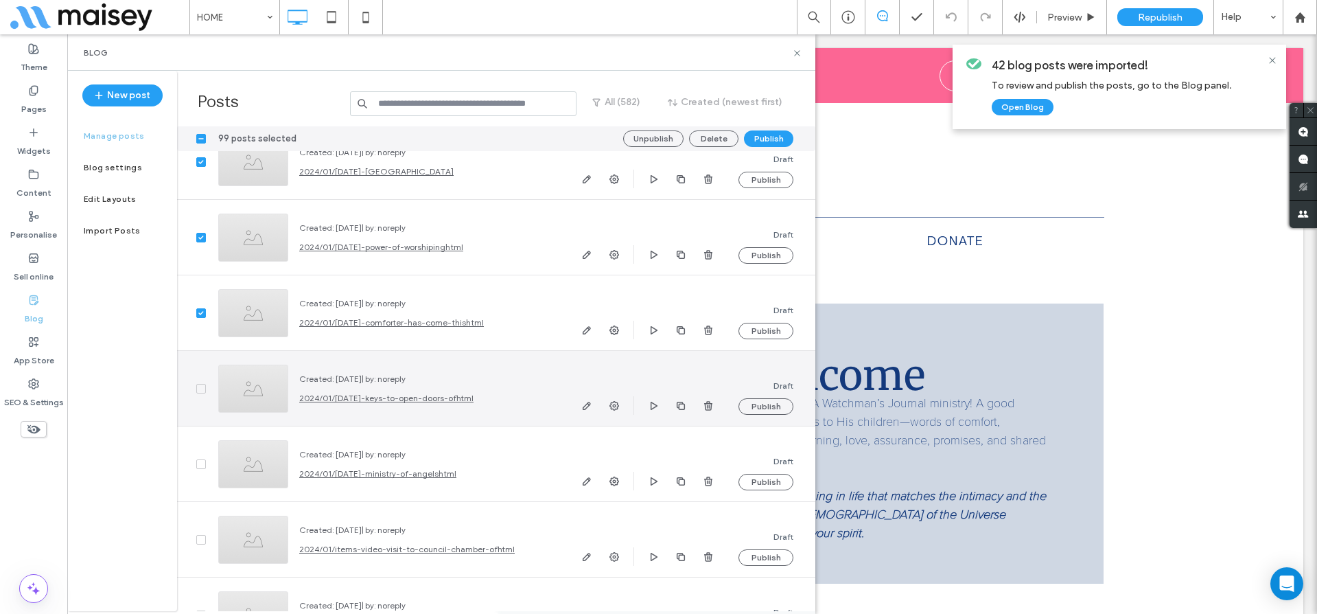
click at [202, 384] on span at bounding box center [201, 389] width 10 height 10
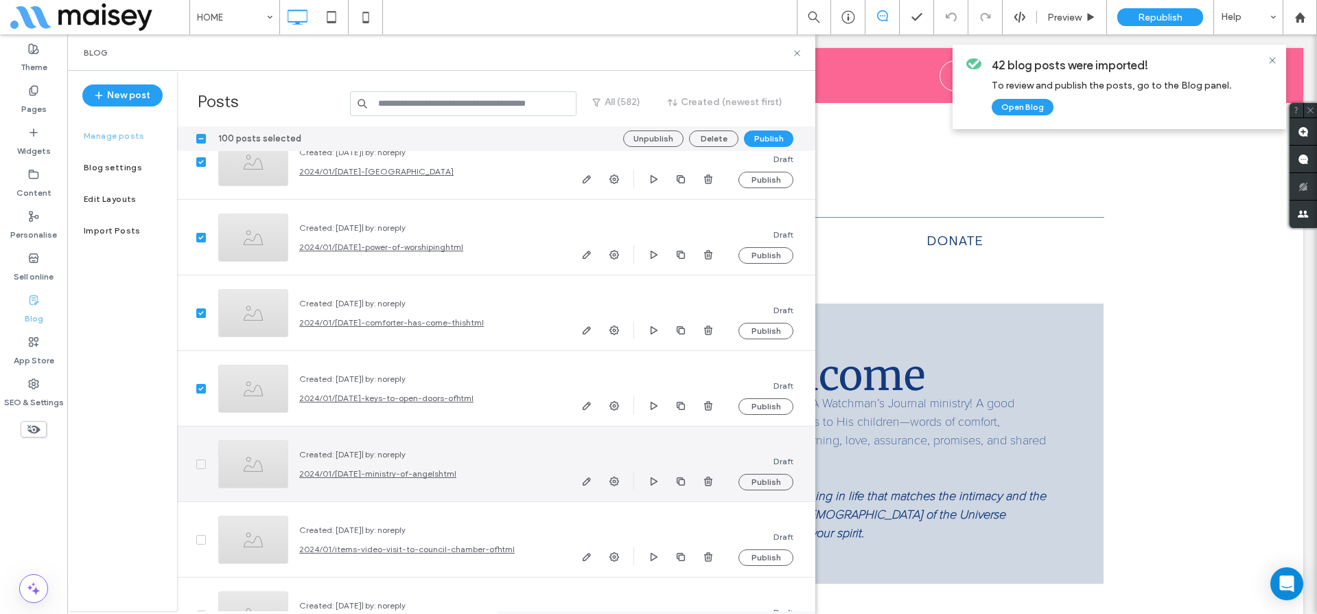
click at [202, 463] on icon at bounding box center [200, 464] width 5 height 4
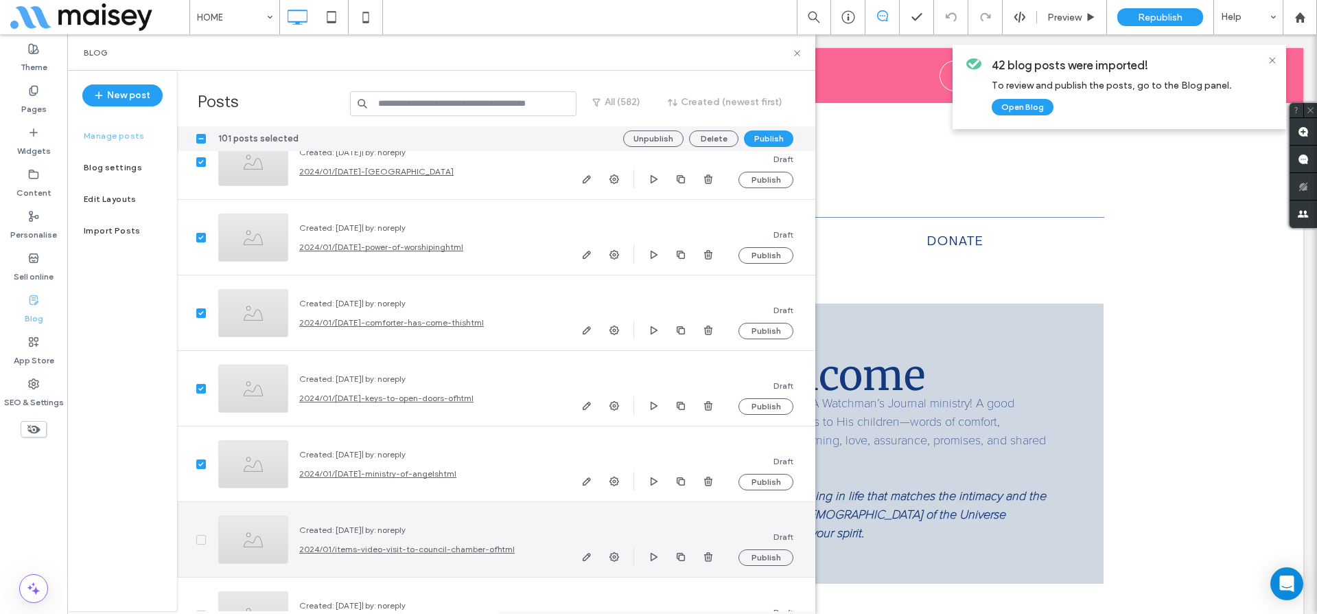
click at [198, 538] on span at bounding box center [201, 540] width 10 height 10
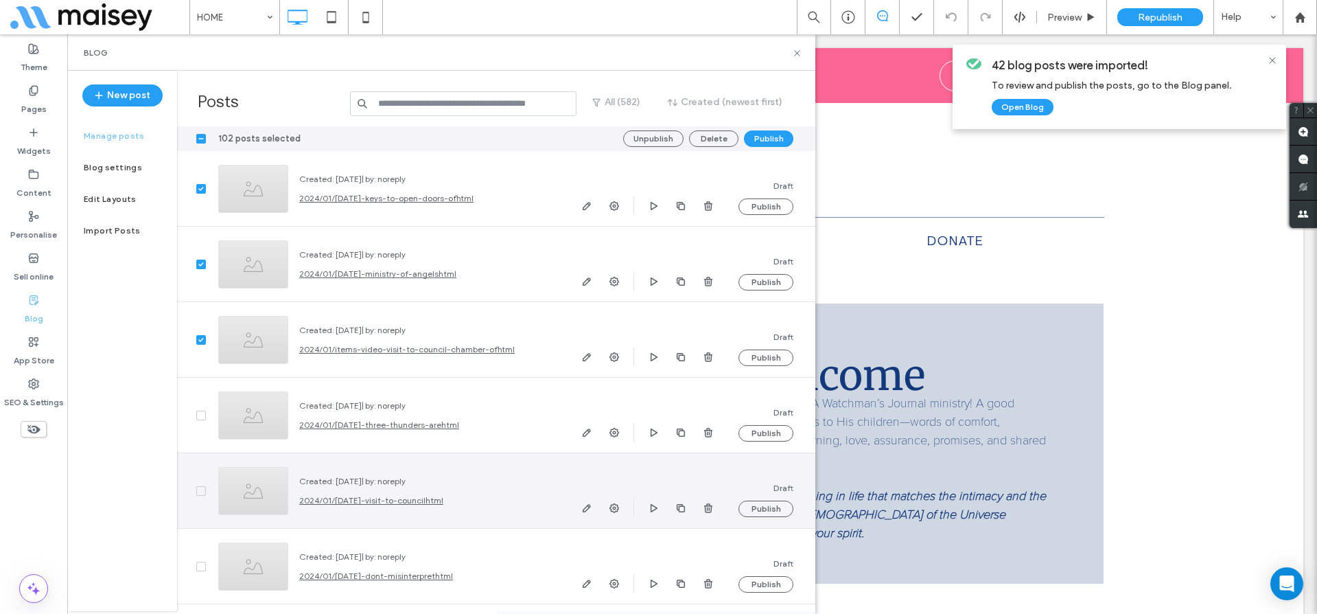
scroll to position [41944, 0]
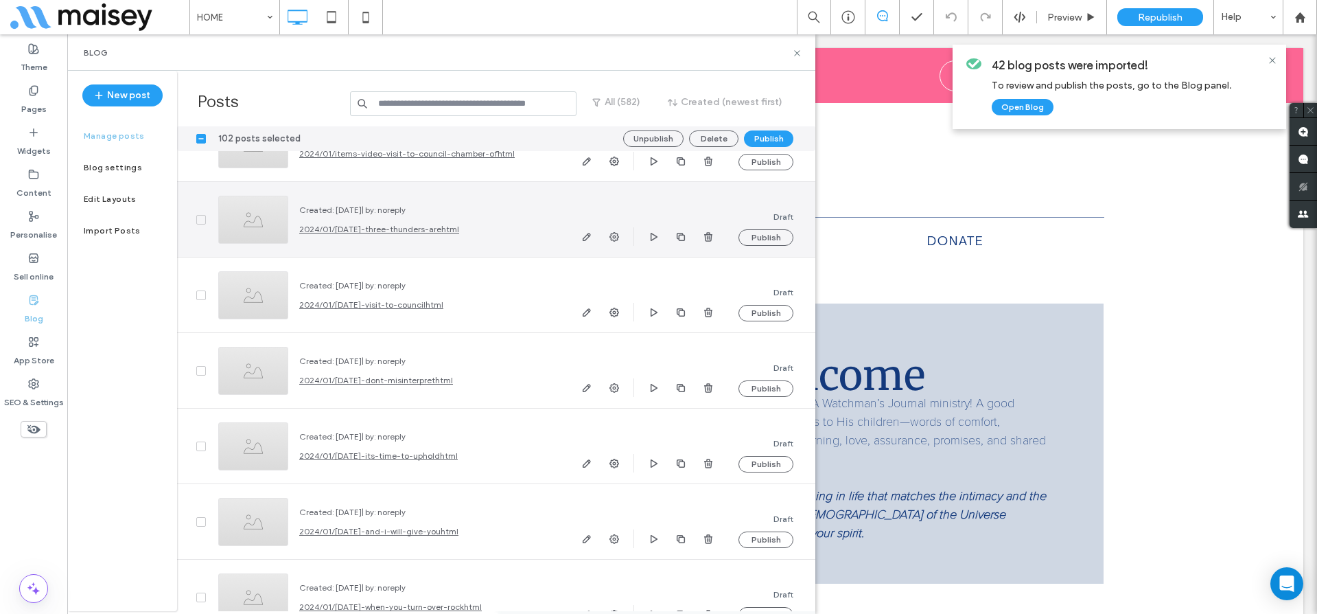
click at [196, 223] on span at bounding box center [201, 220] width 10 height 10
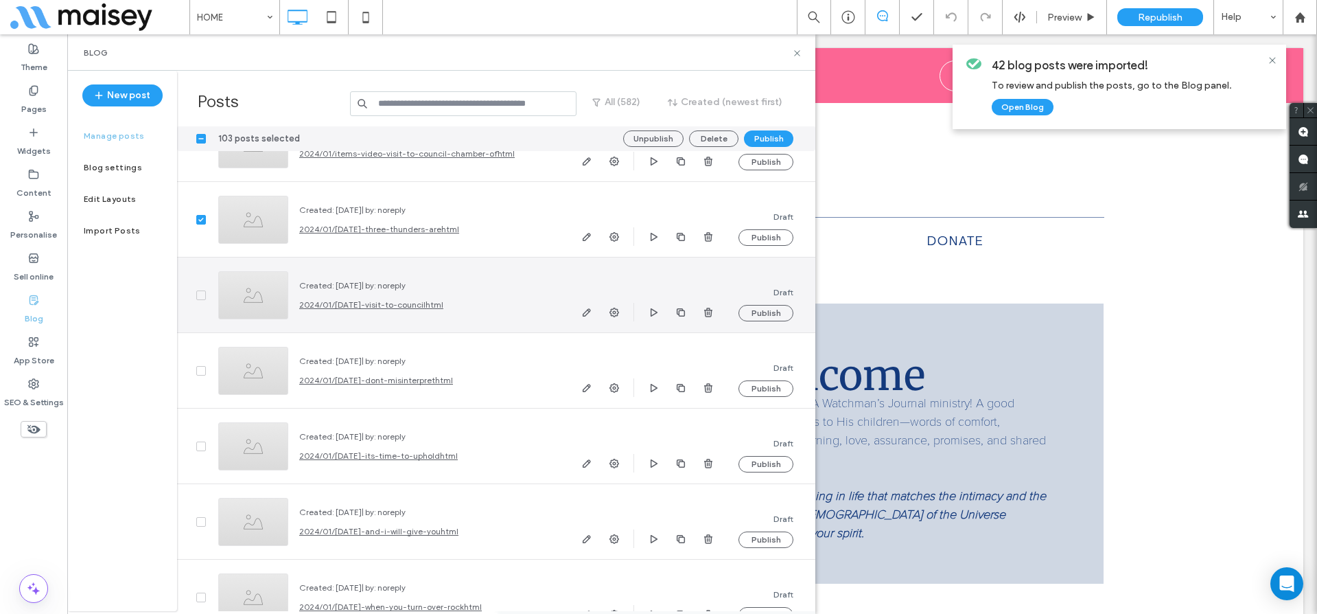
click at [196, 294] on span at bounding box center [201, 295] width 10 height 10
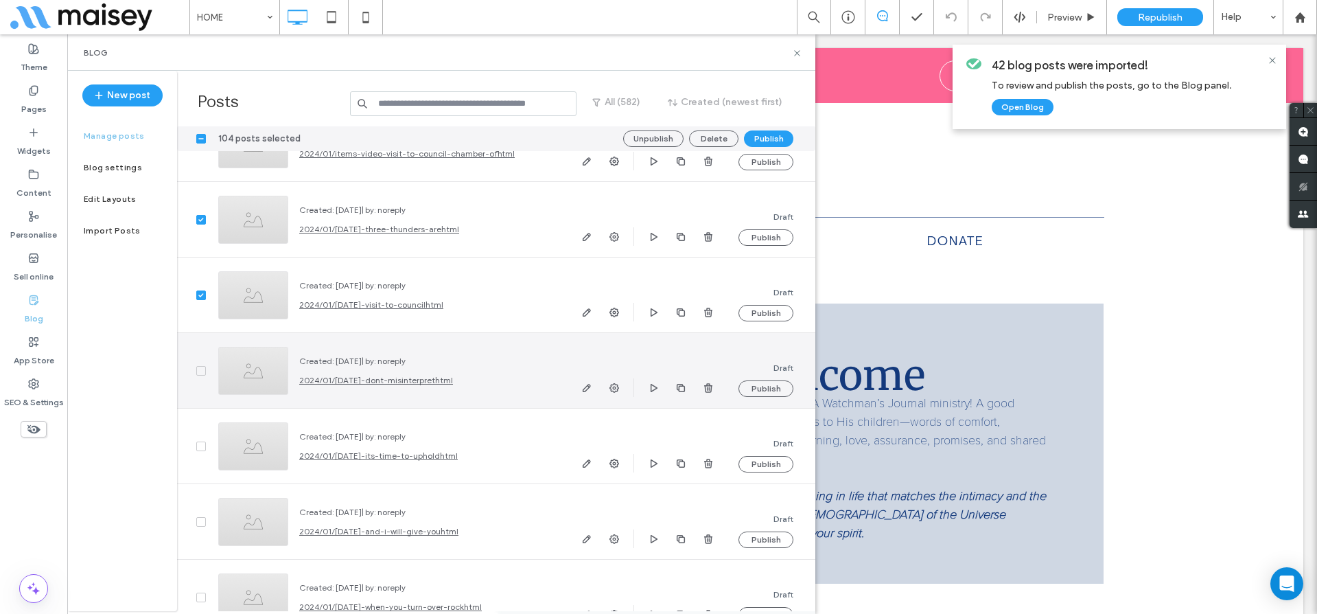
click at [197, 373] on span at bounding box center [201, 371] width 10 height 10
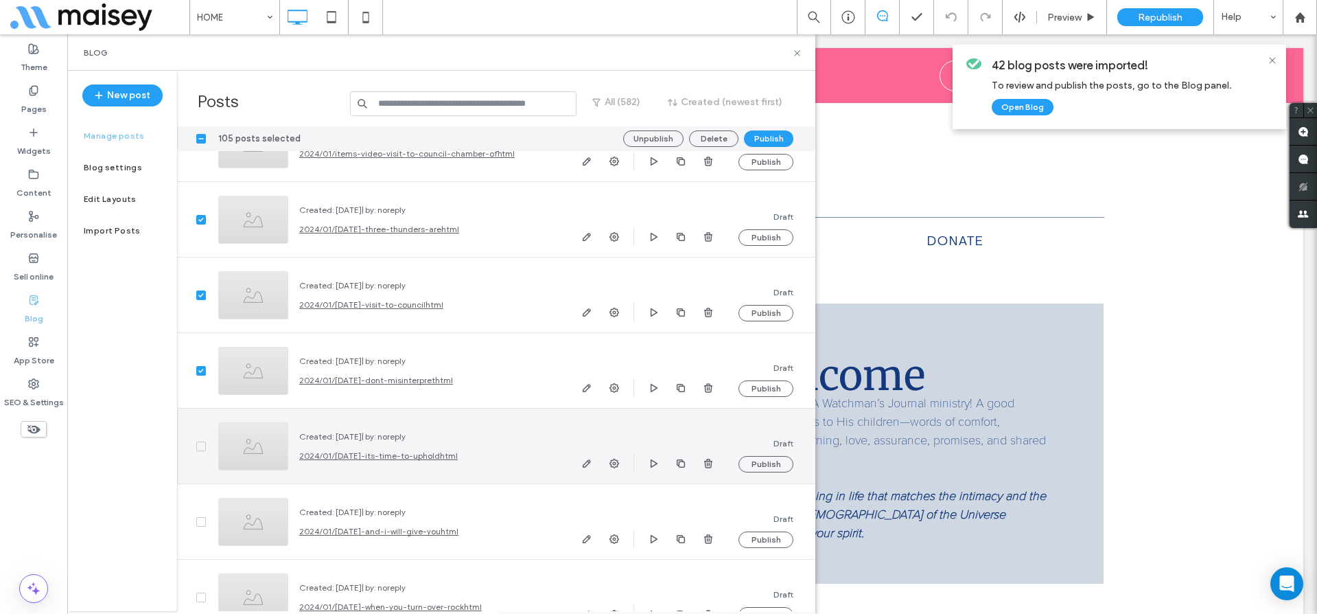
click at [203, 446] on icon at bounding box center [200, 446] width 5 height 4
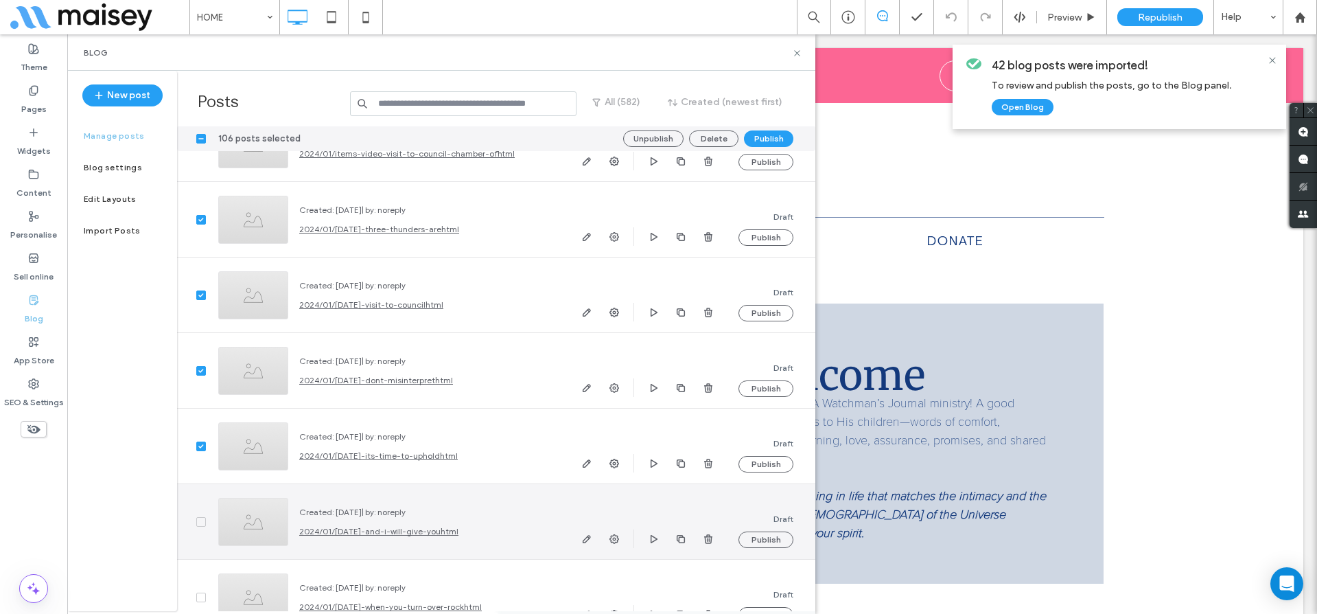
click at [206, 520] on div at bounding box center [192, 521] width 30 height 75
click at [194, 521] on div at bounding box center [192, 521] width 30 height 75
click at [205, 522] on span at bounding box center [201, 522] width 10 height 10
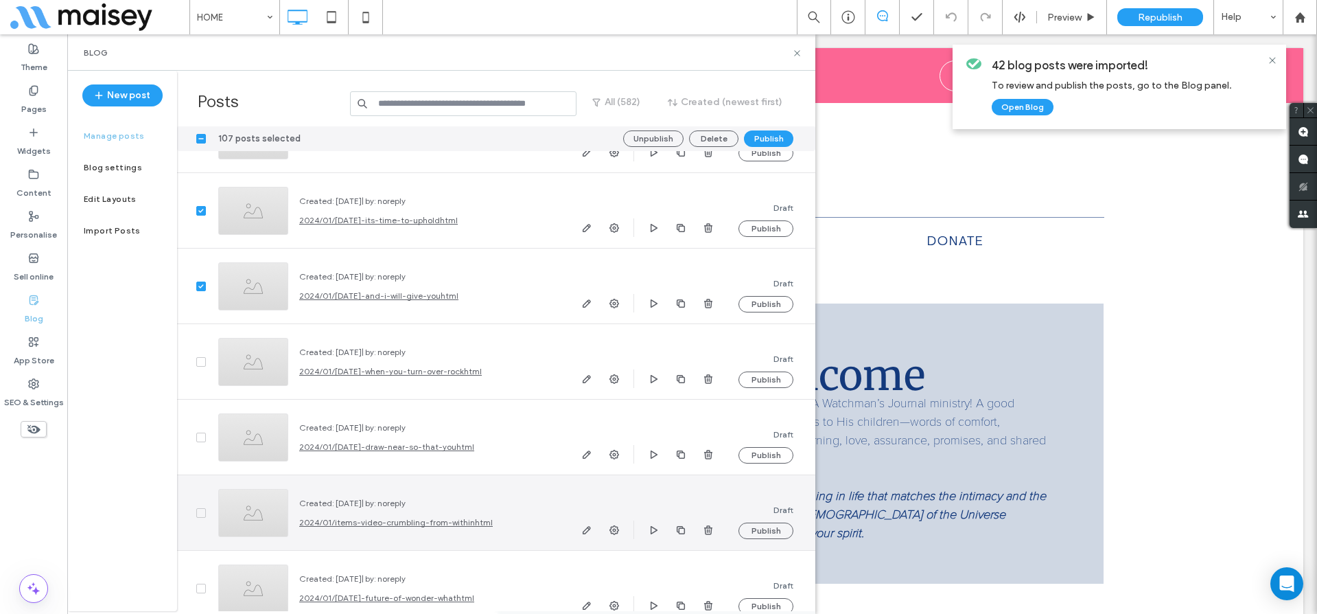
scroll to position [42191, 0]
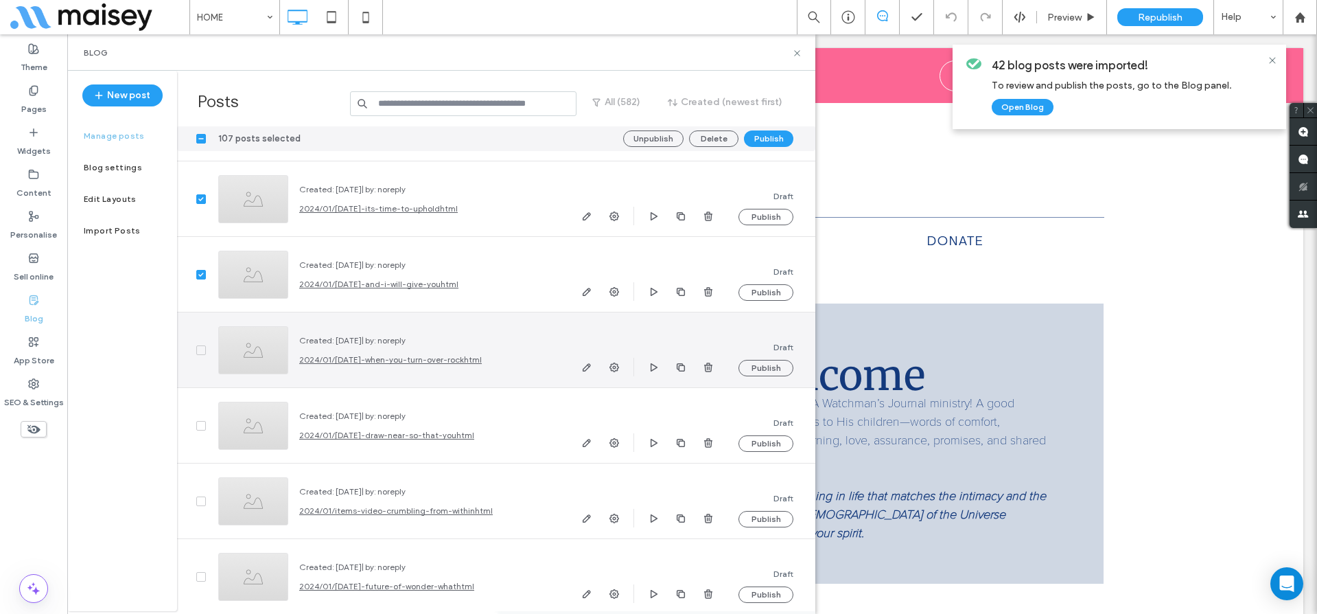
click at [205, 349] on span at bounding box center [201, 350] width 10 height 10
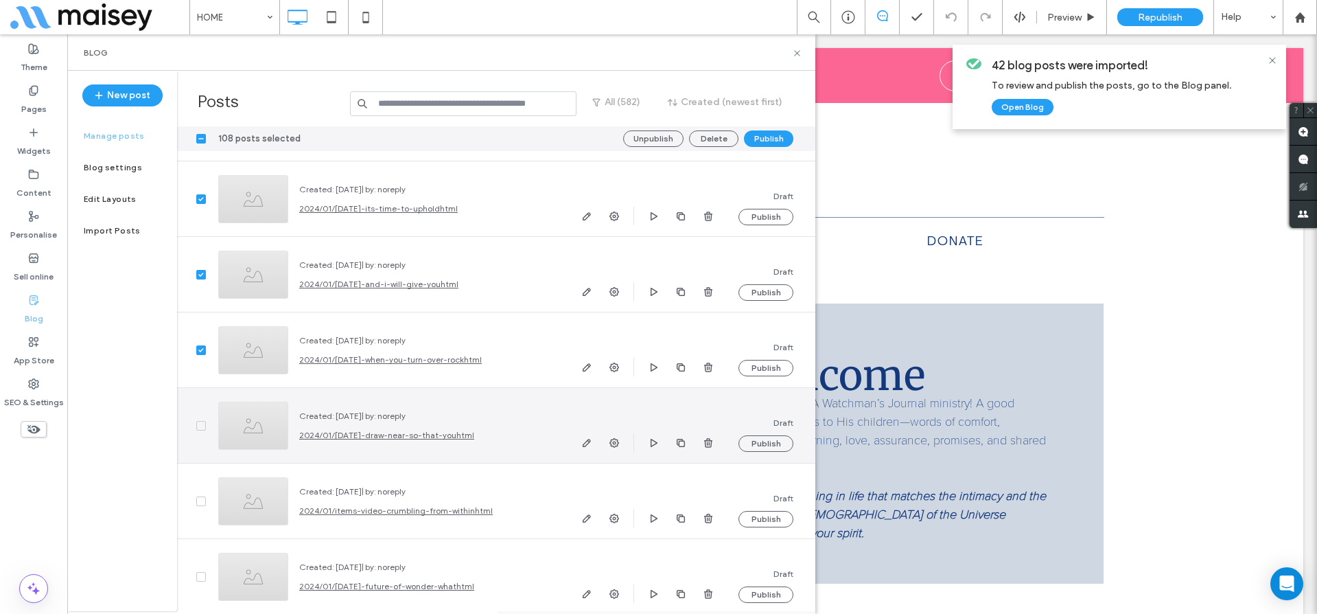
click at [200, 421] on span at bounding box center [201, 426] width 10 height 10
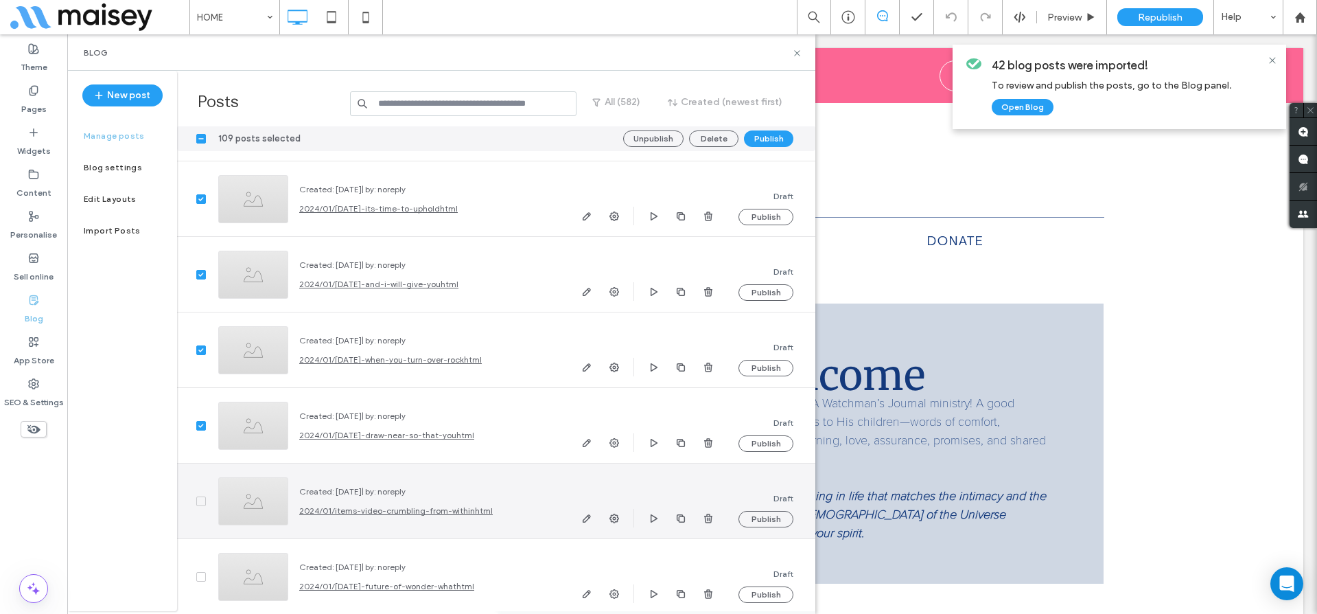
click at [199, 504] on span at bounding box center [201, 501] width 10 height 10
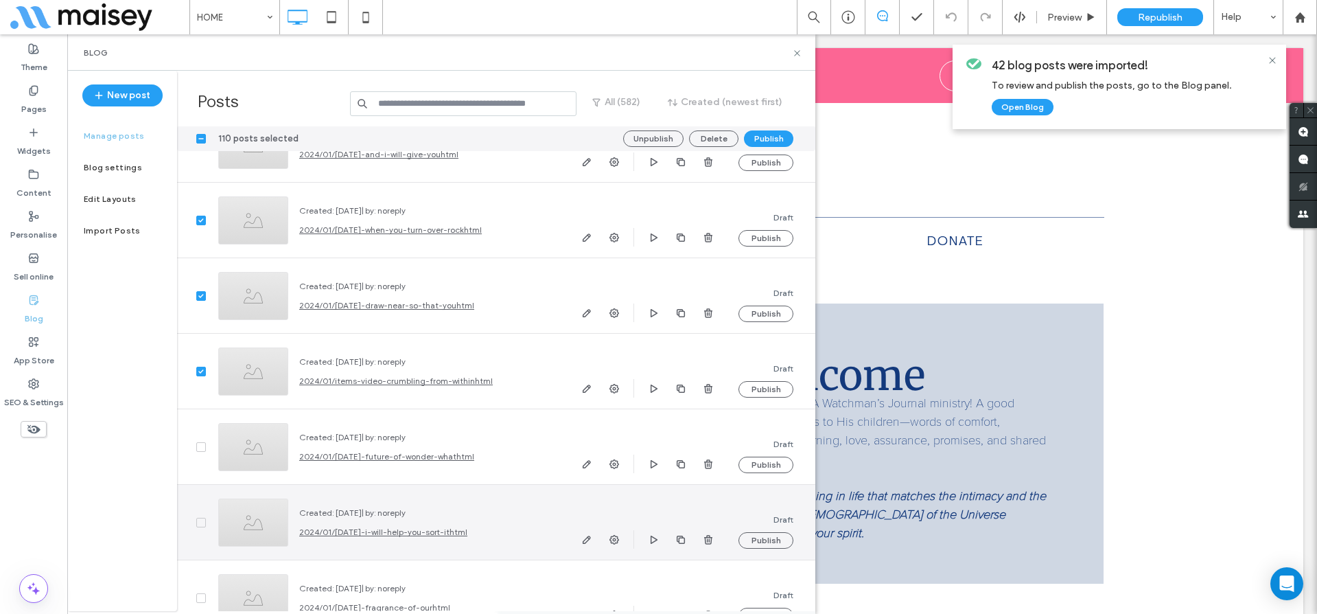
scroll to position [42364, 0]
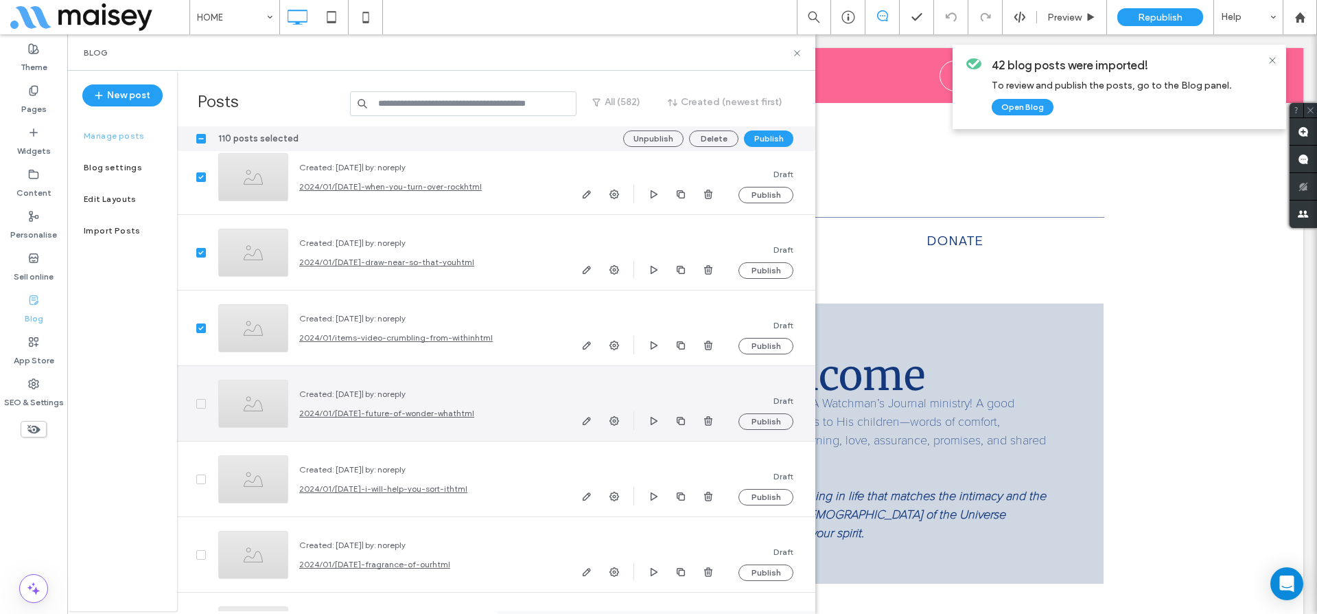
click at [202, 399] on span at bounding box center [201, 404] width 10 height 10
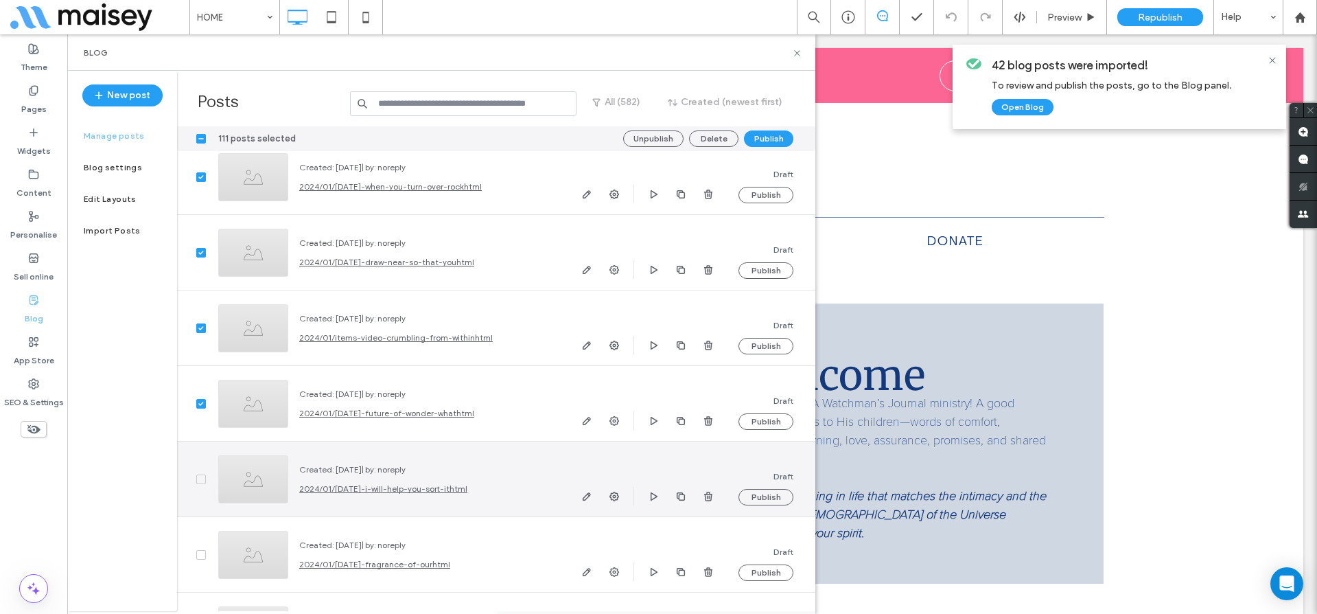
click at [200, 477] on icon at bounding box center [200, 479] width 5 height 4
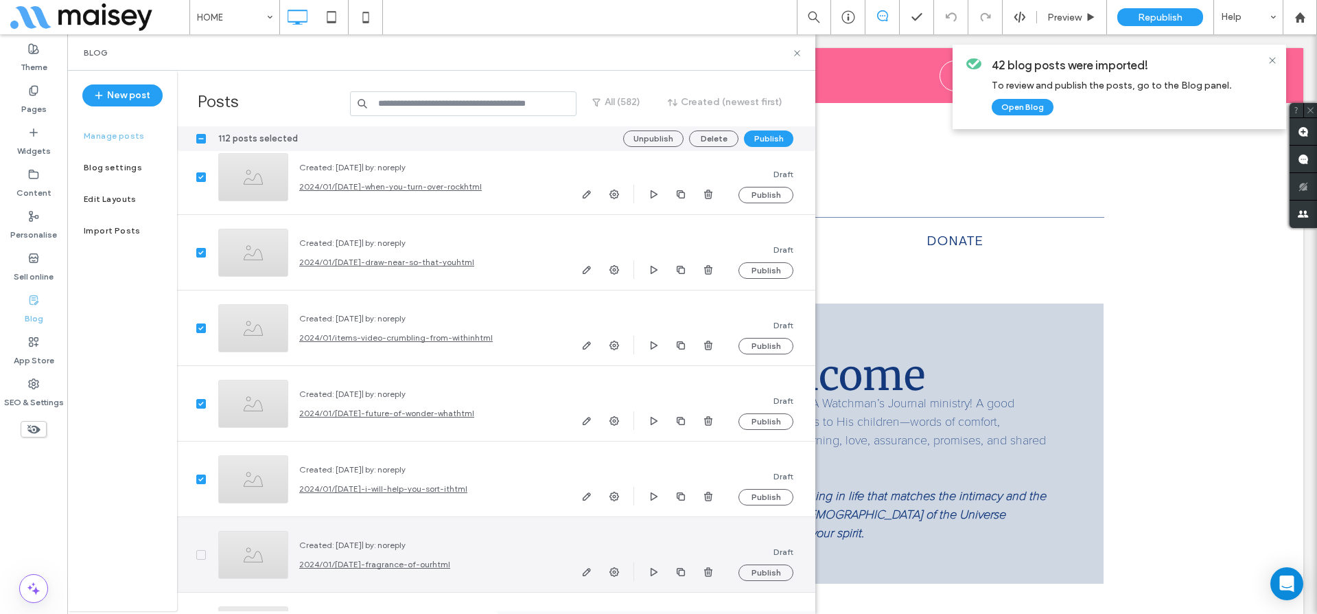
click at [198, 553] on icon at bounding box center [200, 554] width 5 height 4
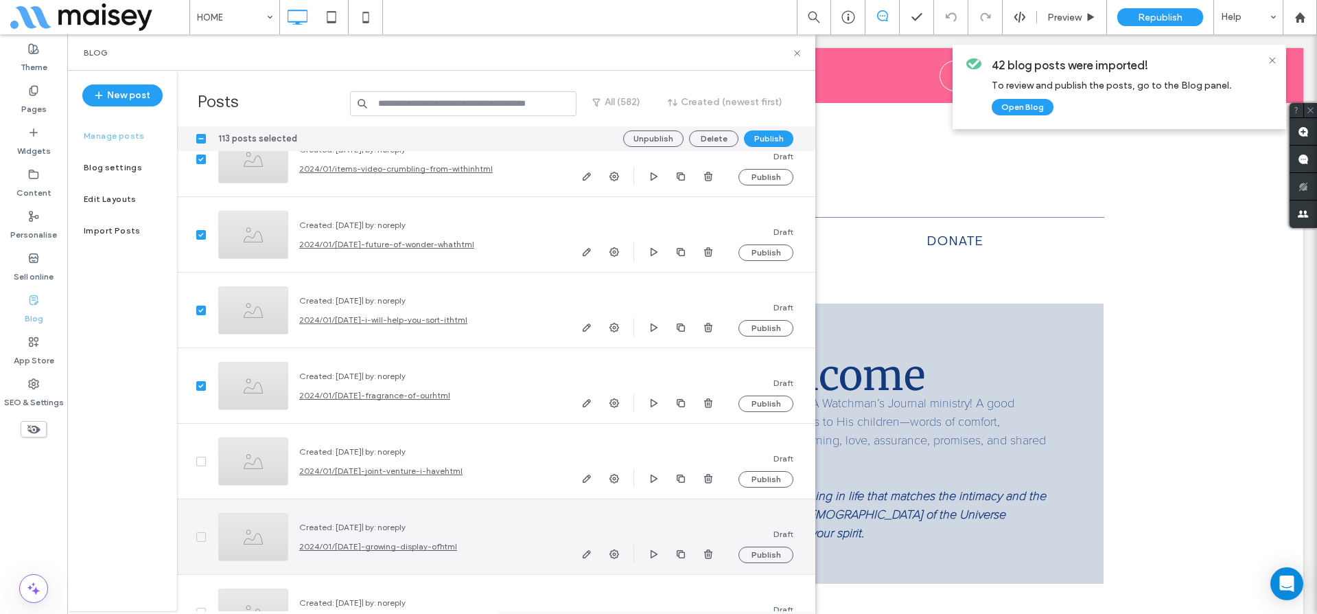
scroll to position [42622, 0]
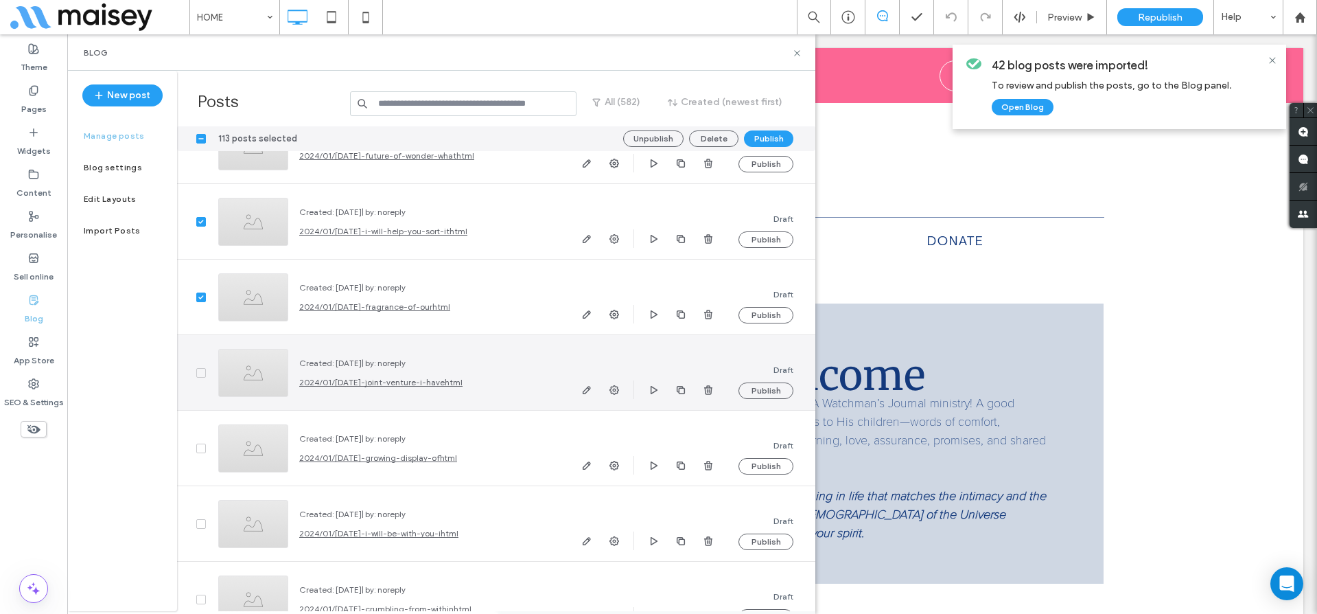
click at [200, 369] on span at bounding box center [201, 373] width 10 height 10
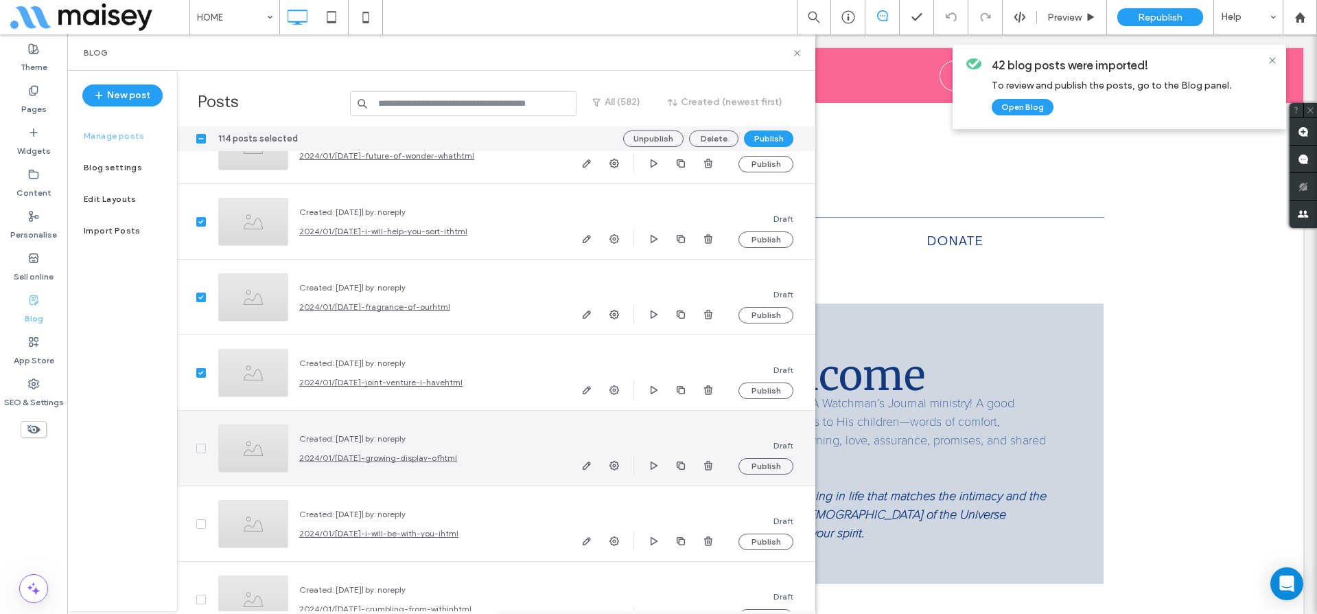
click at [199, 445] on span at bounding box center [201, 448] width 10 height 10
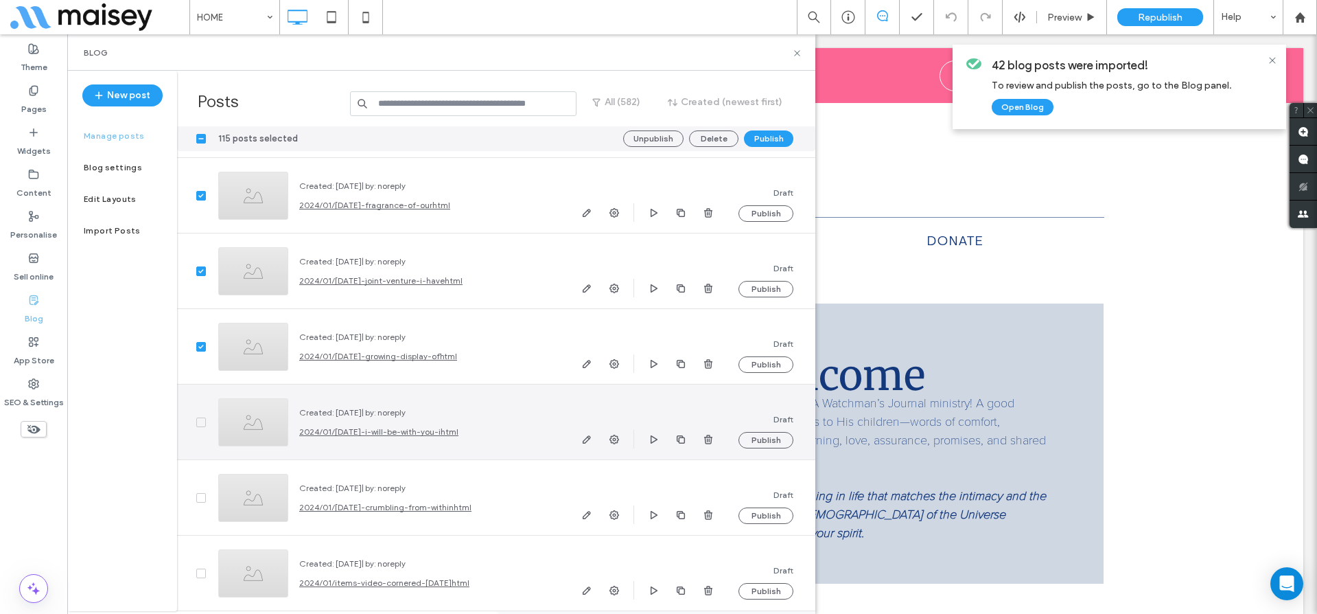
scroll to position [42736, 0]
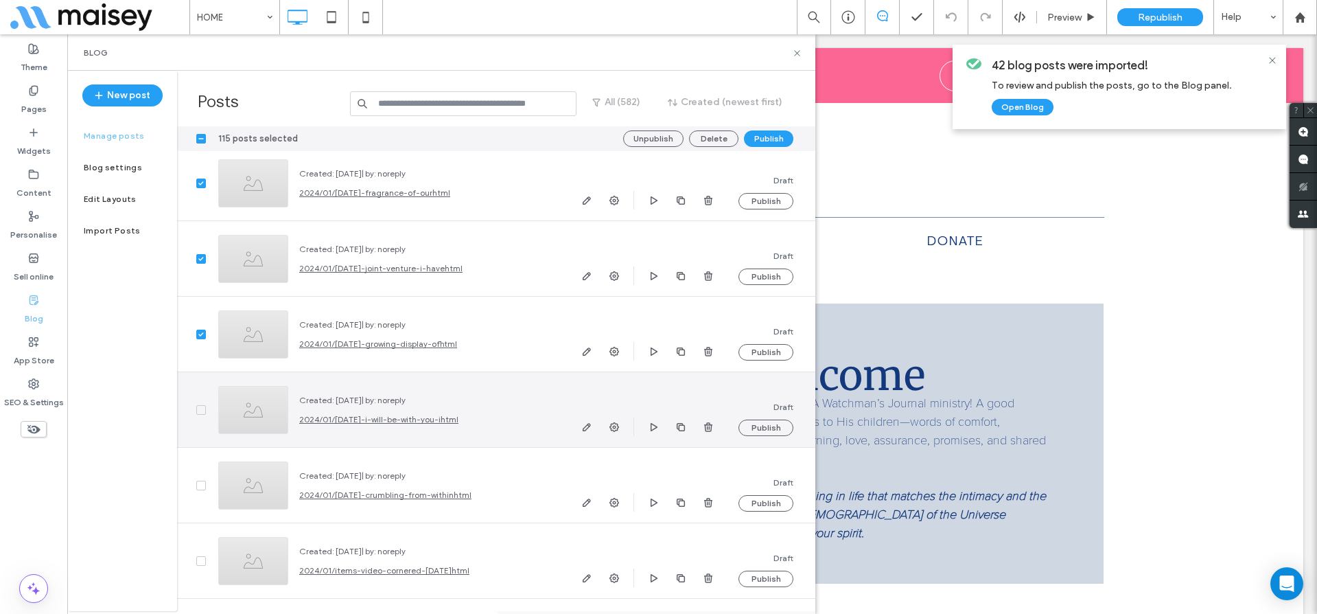
click at [196, 410] on span at bounding box center [201, 410] width 10 height 10
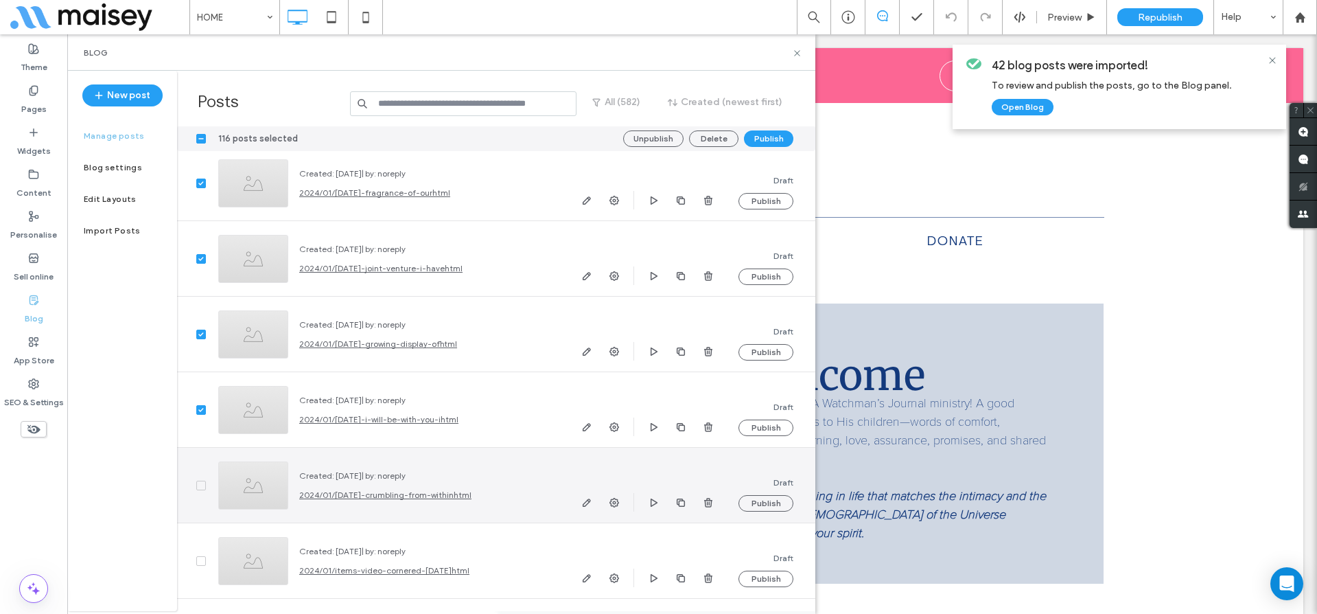
click at [202, 478] on div at bounding box center [192, 484] width 30 height 75
click at [201, 487] on span at bounding box center [201, 485] width 10 height 10
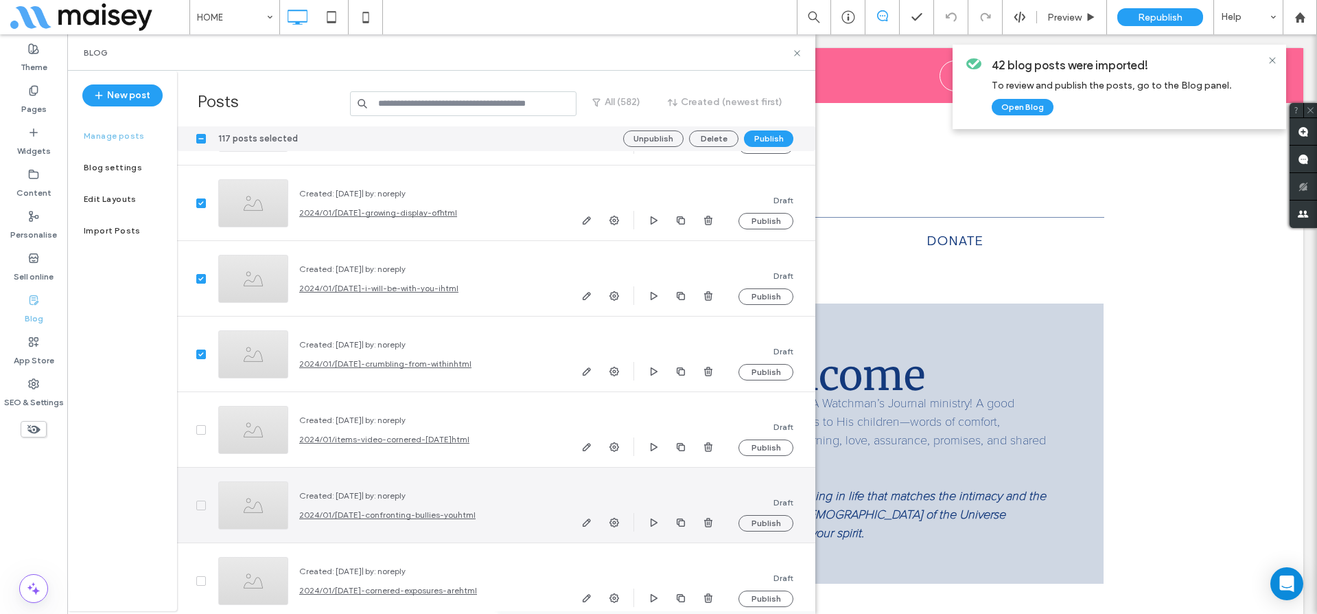
scroll to position [42873, 0]
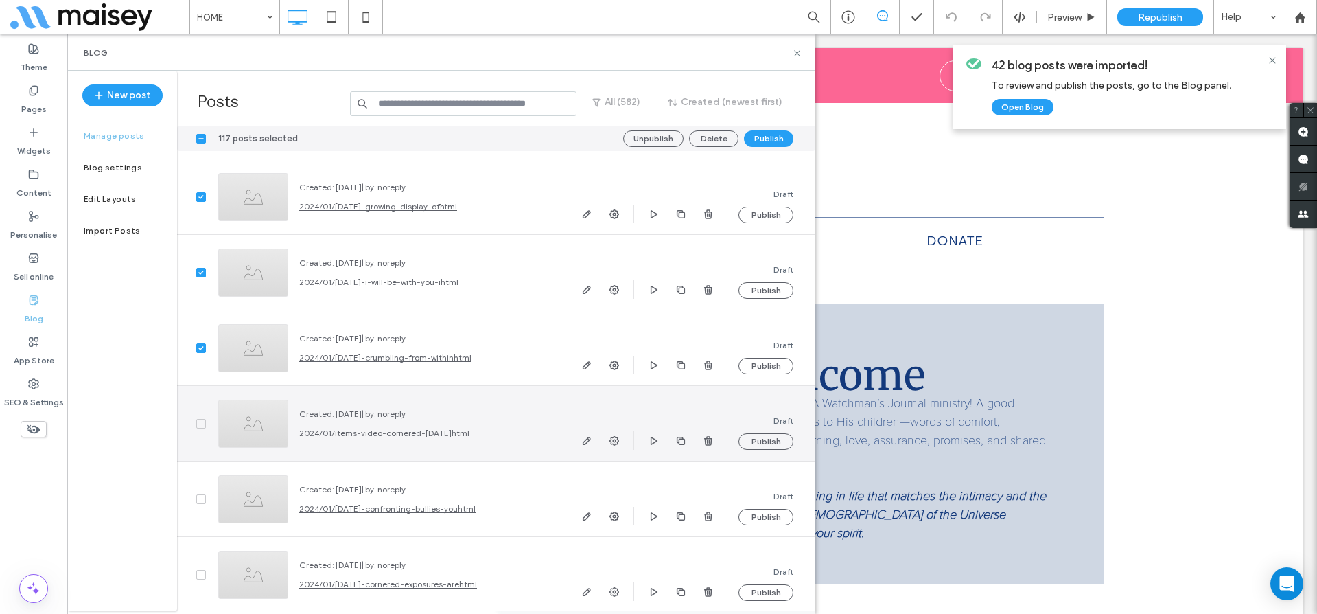
click at [201, 426] on span at bounding box center [201, 424] width 10 height 10
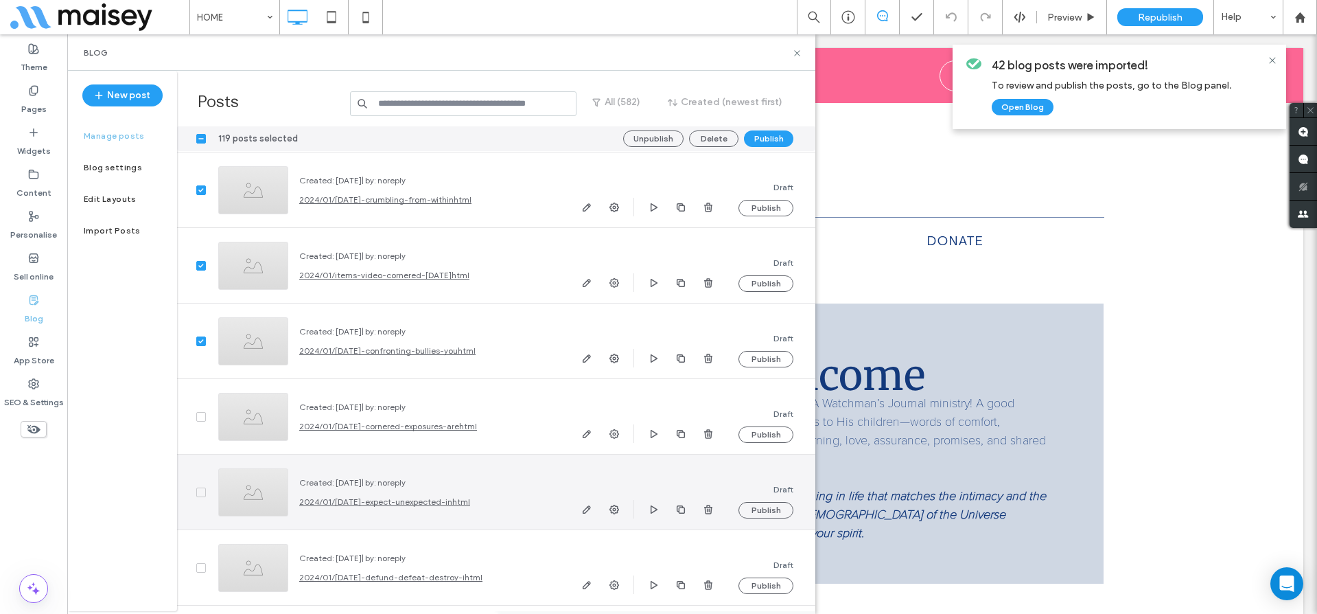
scroll to position [43072, 0]
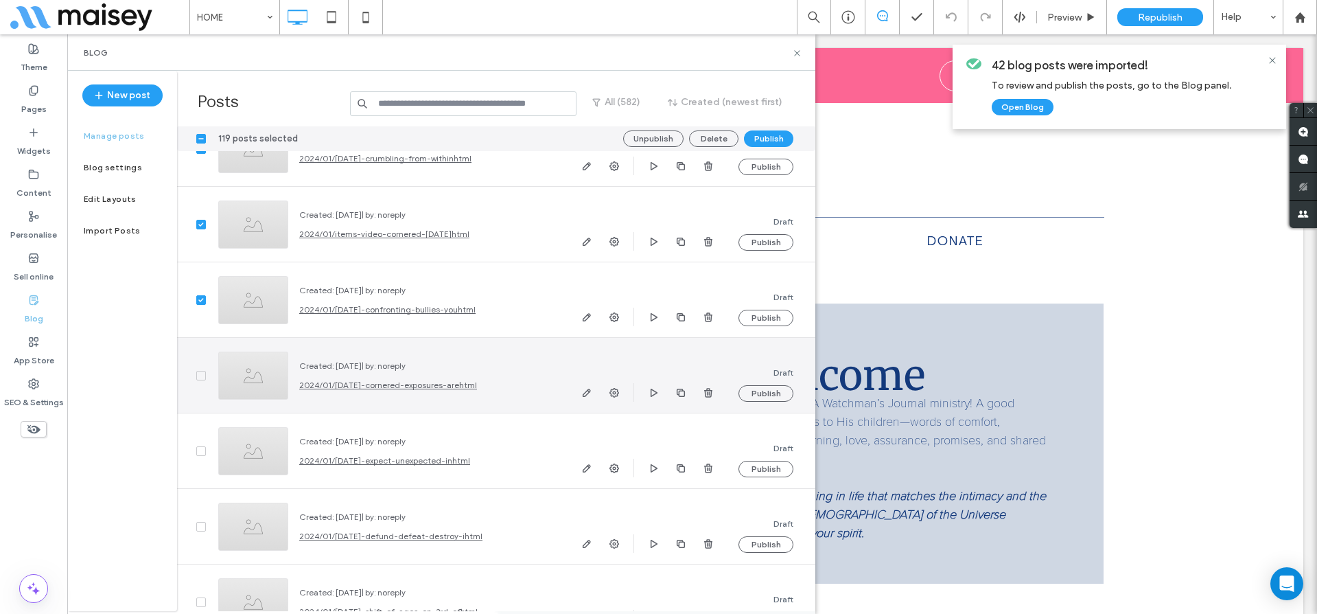
click at [200, 376] on icon at bounding box center [200, 375] width 5 height 4
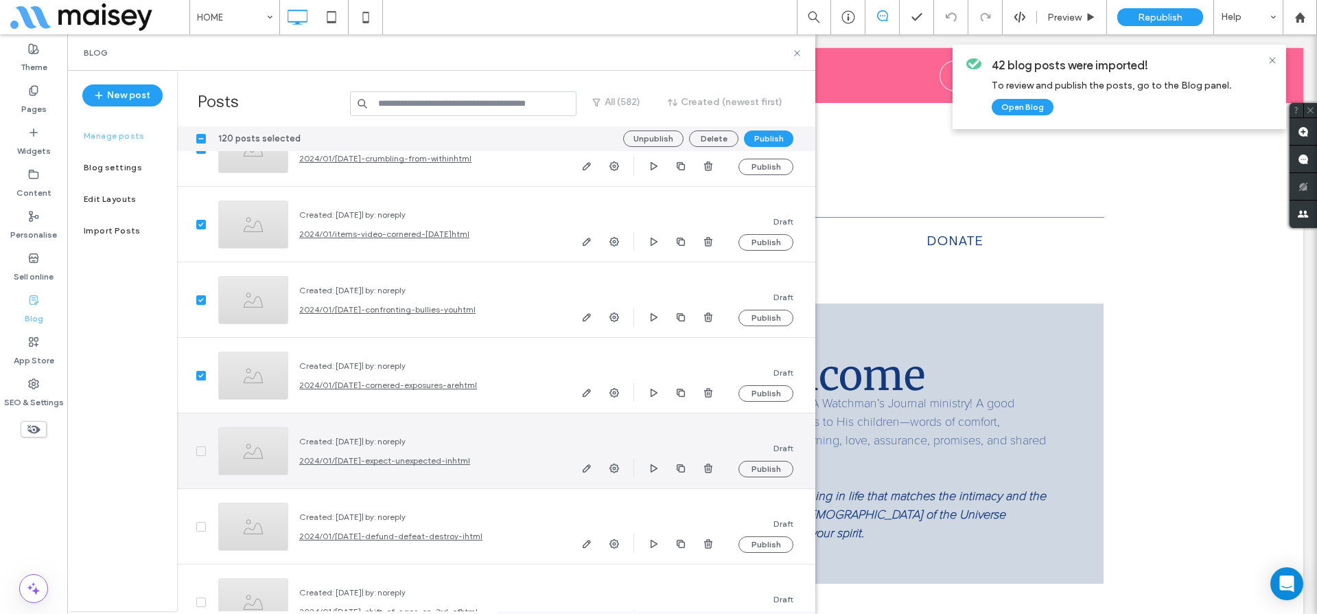
click at [196, 453] on span at bounding box center [201, 451] width 10 height 10
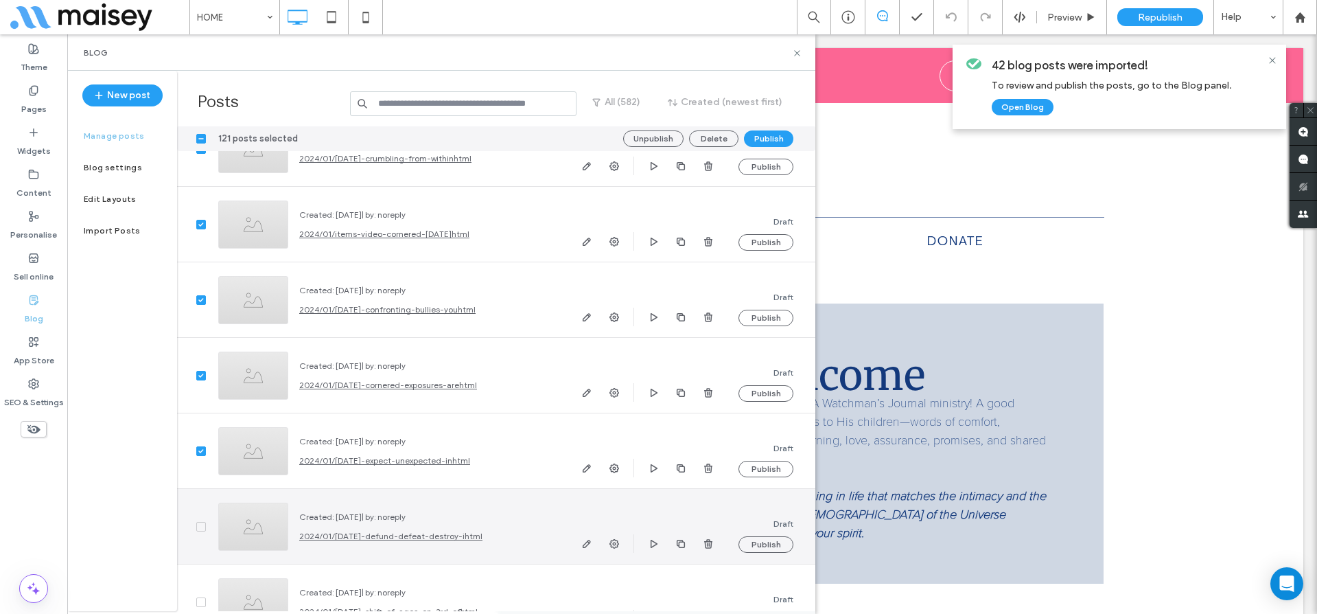
click at [200, 526] on icon at bounding box center [200, 526] width 5 height 4
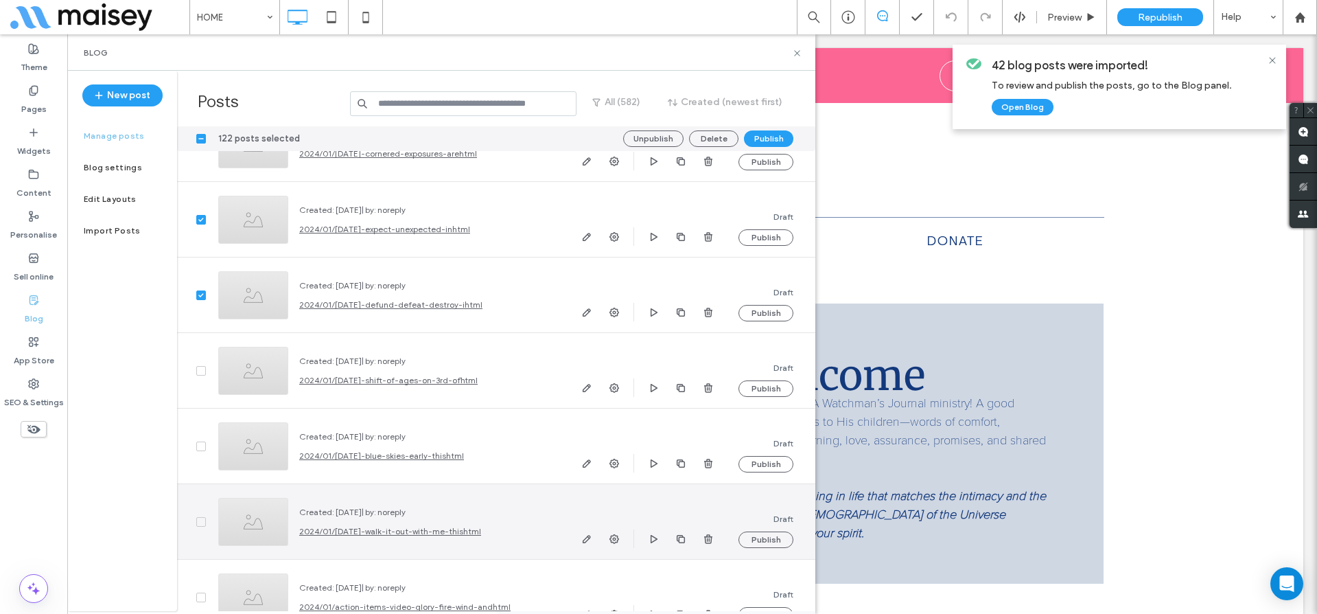
scroll to position [43355, 0]
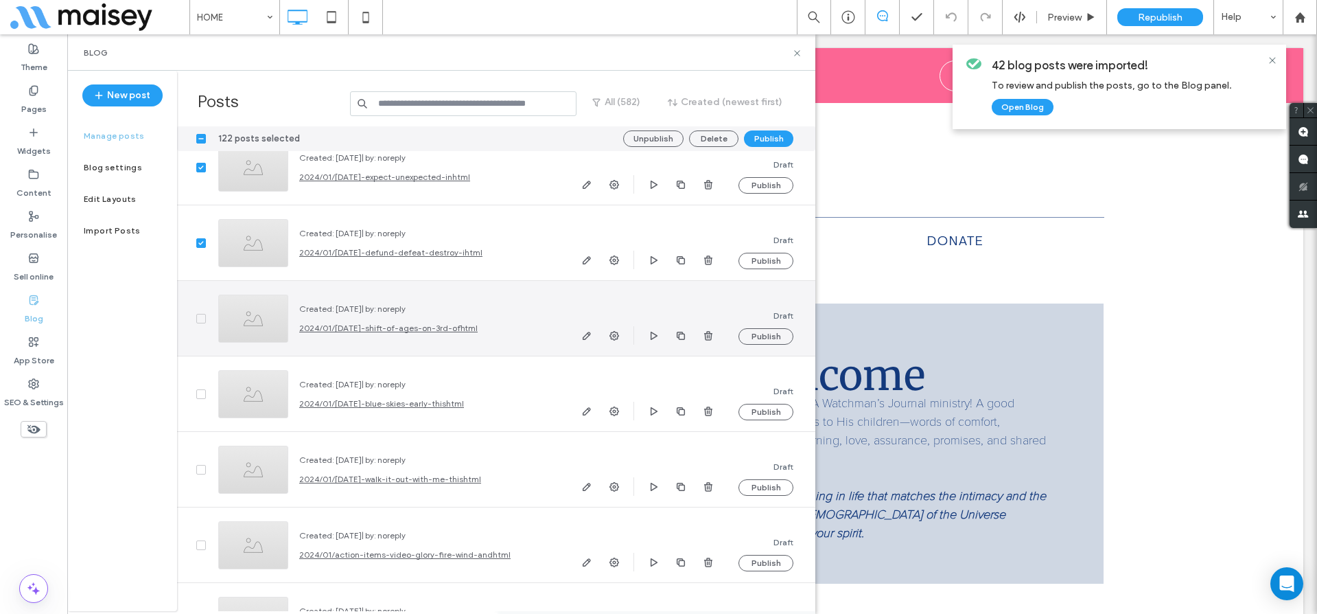
click at [199, 318] on icon at bounding box center [200, 318] width 5 height 4
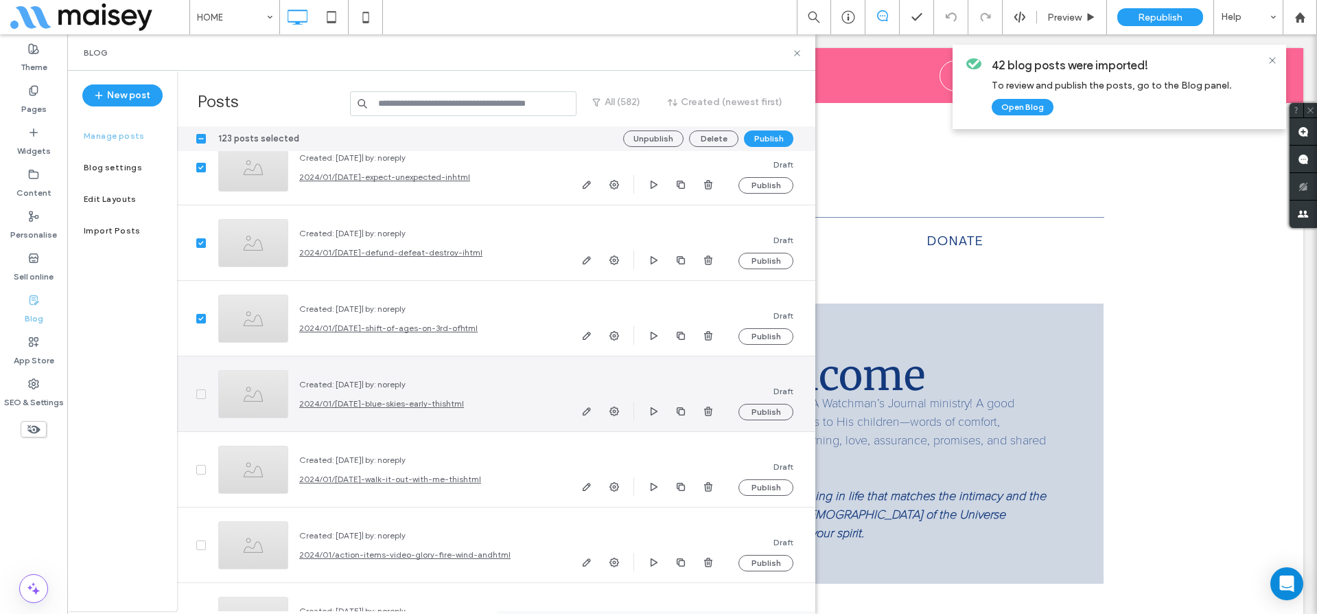
click at [196, 393] on span at bounding box center [201, 394] width 10 height 10
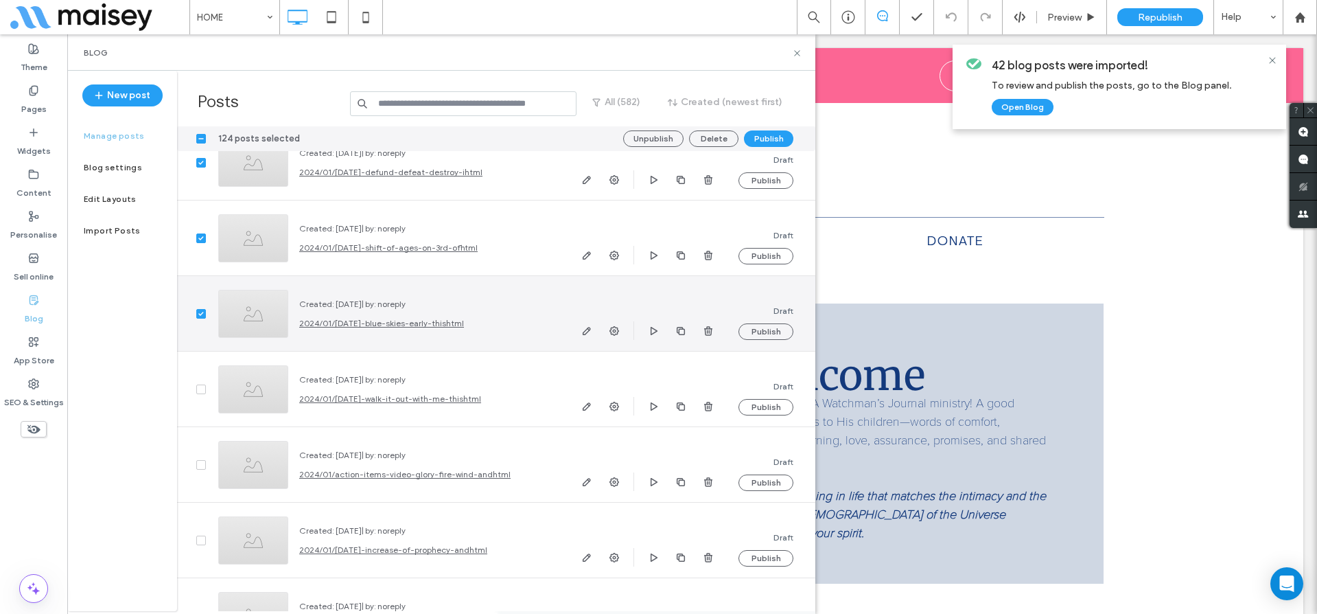
scroll to position [43478, 0]
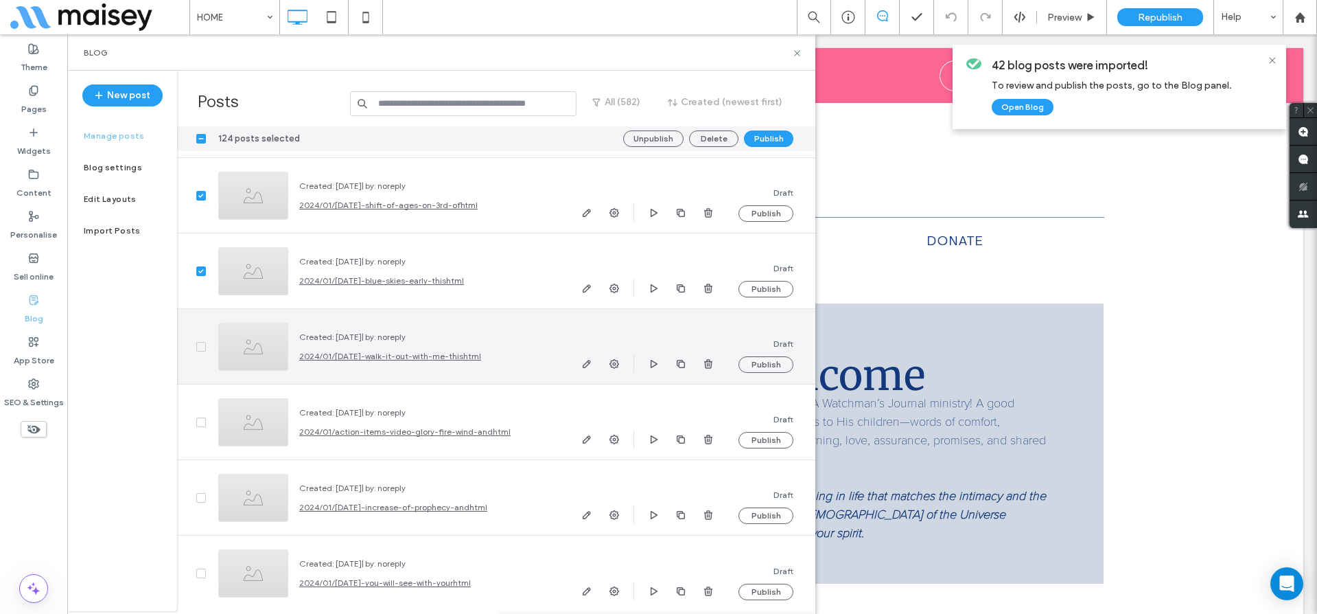
click at [202, 353] on div at bounding box center [192, 346] width 30 height 75
click at [201, 345] on icon at bounding box center [200, 347] width 5 height 4
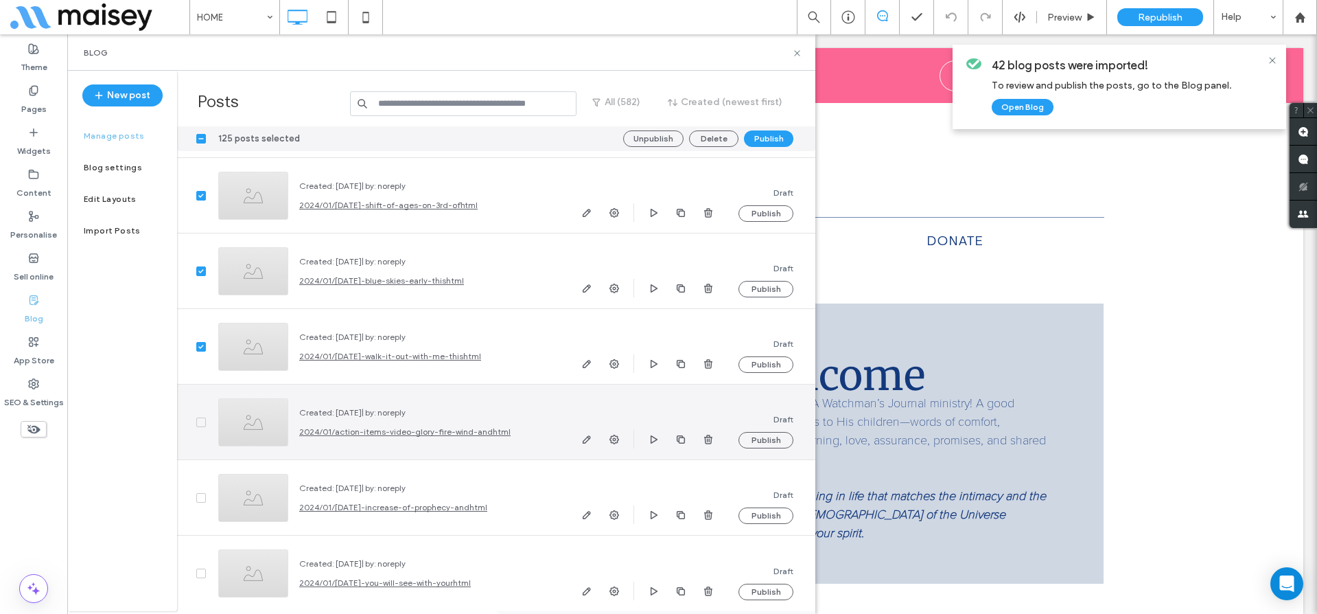
click at [204, 421] on span at bounding box center [201, 422] width 10 height 10
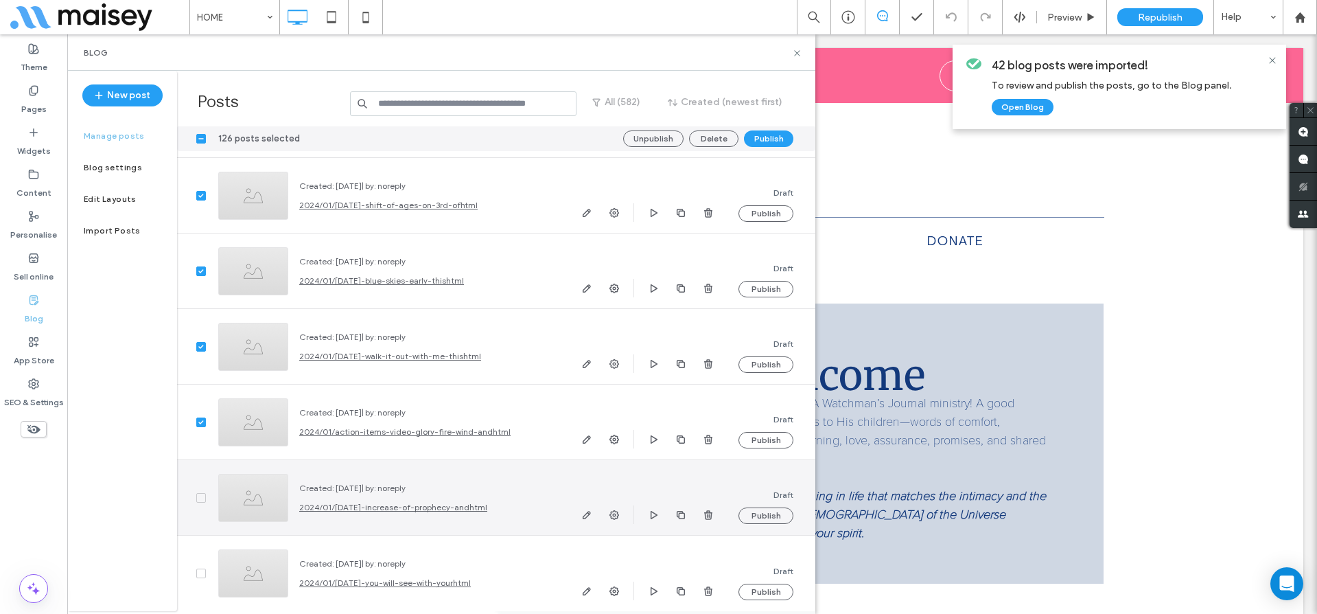
click at [202, 501] on span at bounding box center [201, 498] width 10 height 10
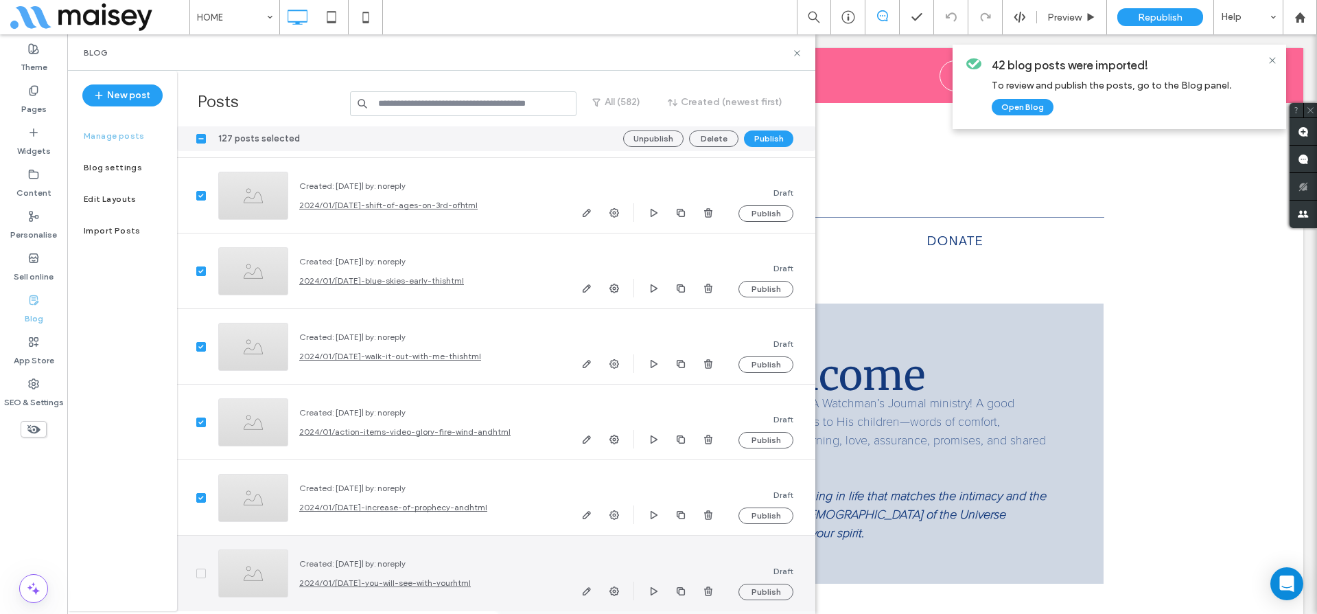
click at [203, 574] on icon at bounding box center [200, 573] width 5 height 4
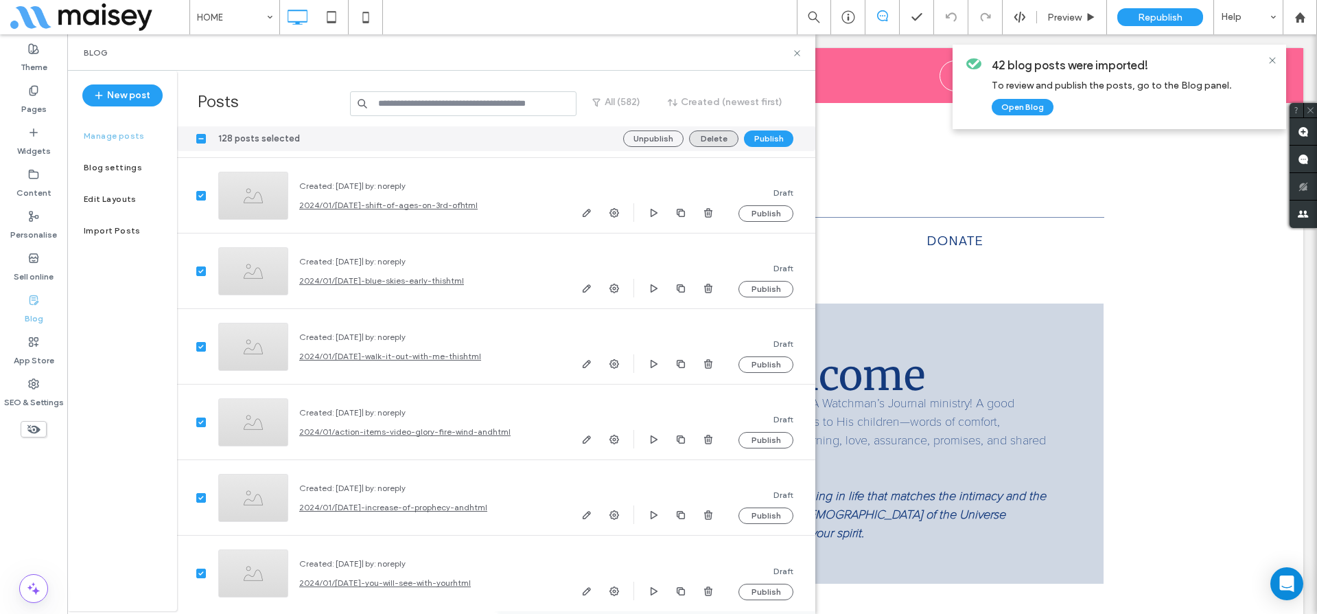
click at [719, 141] on button "Delete" at bounding box center [713, 138] width 49 height 16
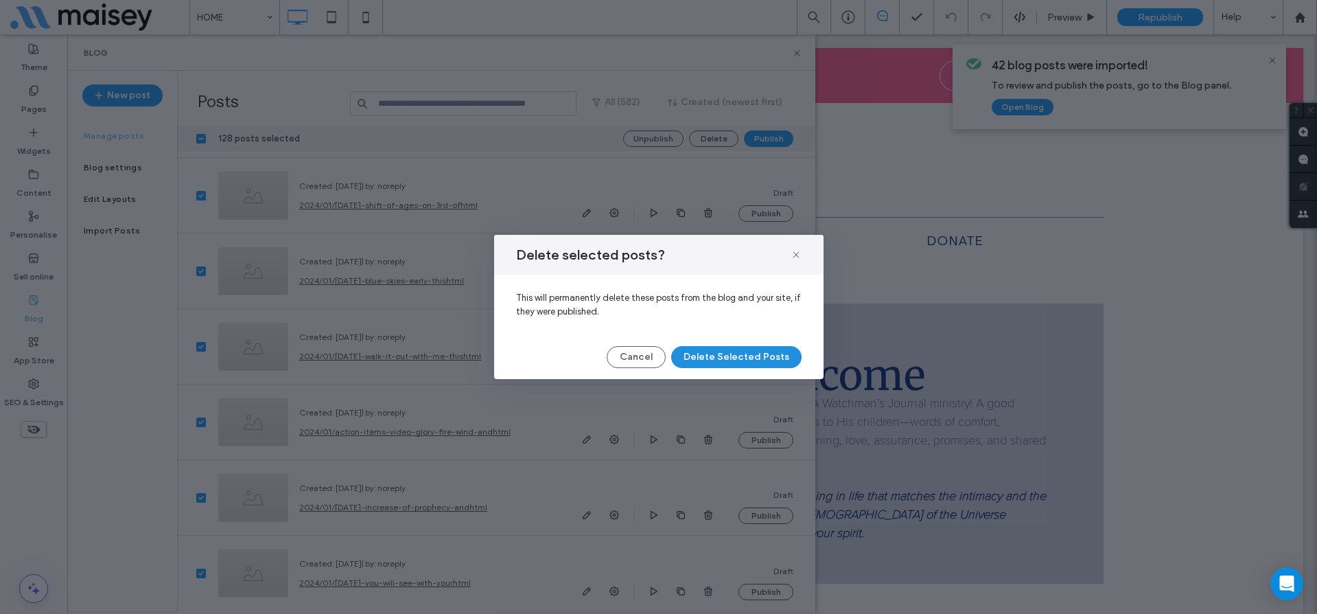
click at [711, 353] on button "Delete Selected Posts" at bounding box center [736, 357] width 130 height 22
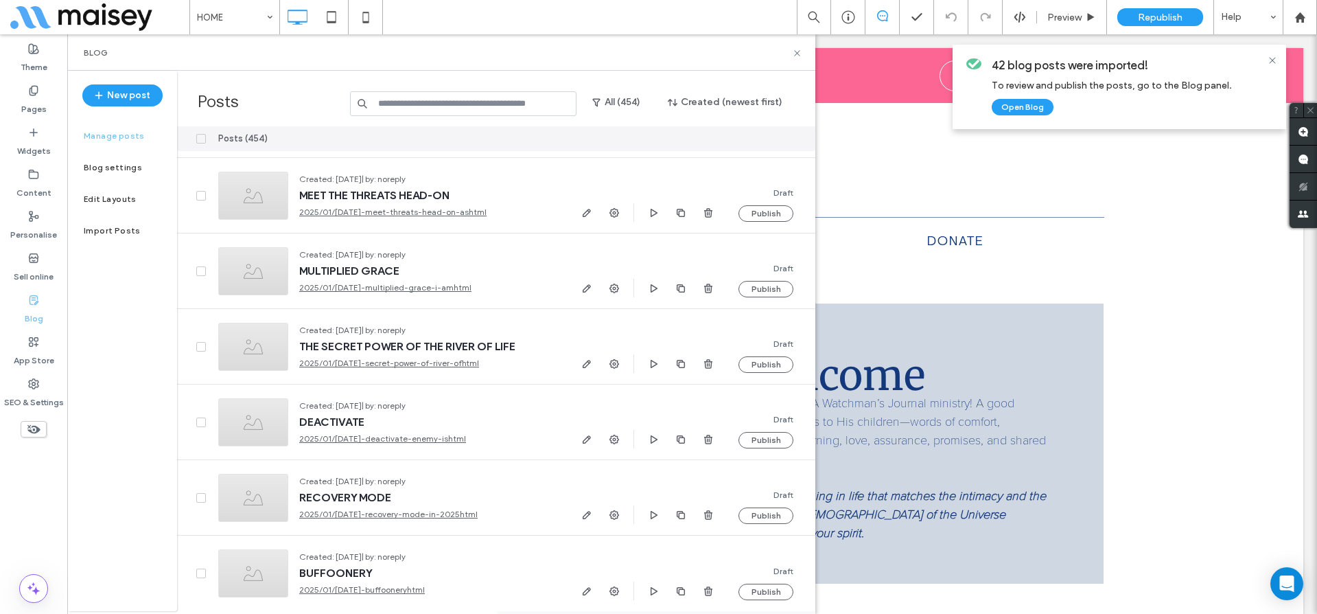
scroll to position [33815, 0]
click at [132, 235] on label "Import Posts" at bounding box center [112, 231] width 57 height 10
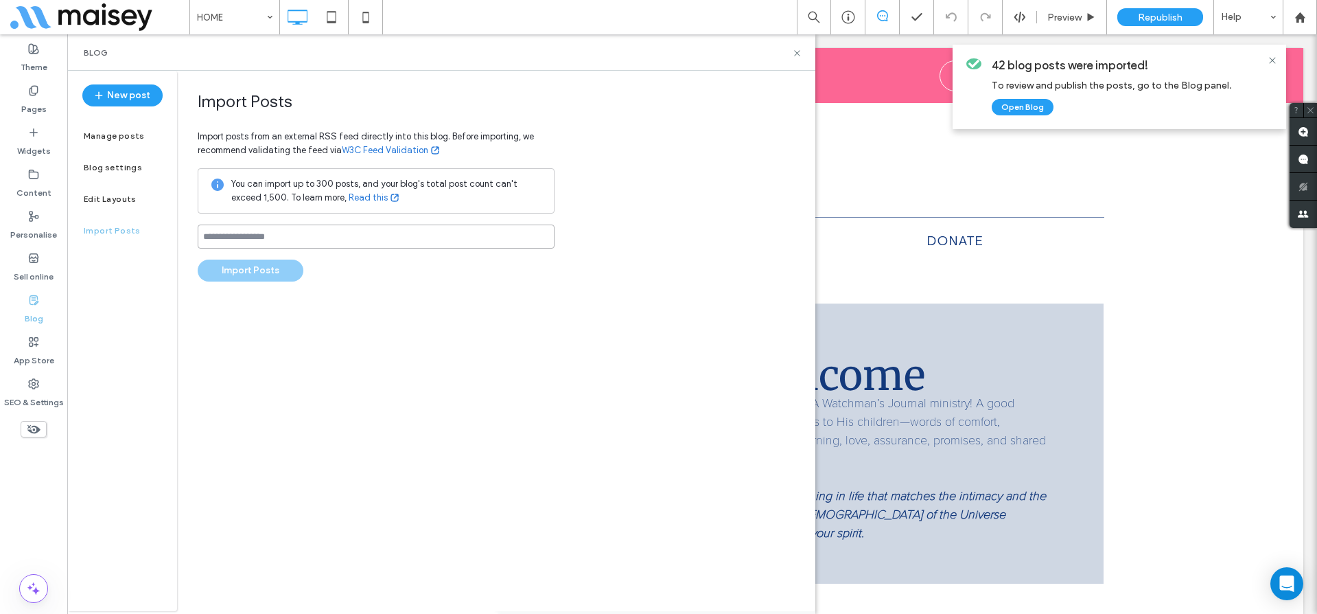
click at [278, 234] on input at bounding box center [376, 236] width 357 height 24
paste input "**********"
type input "**********"
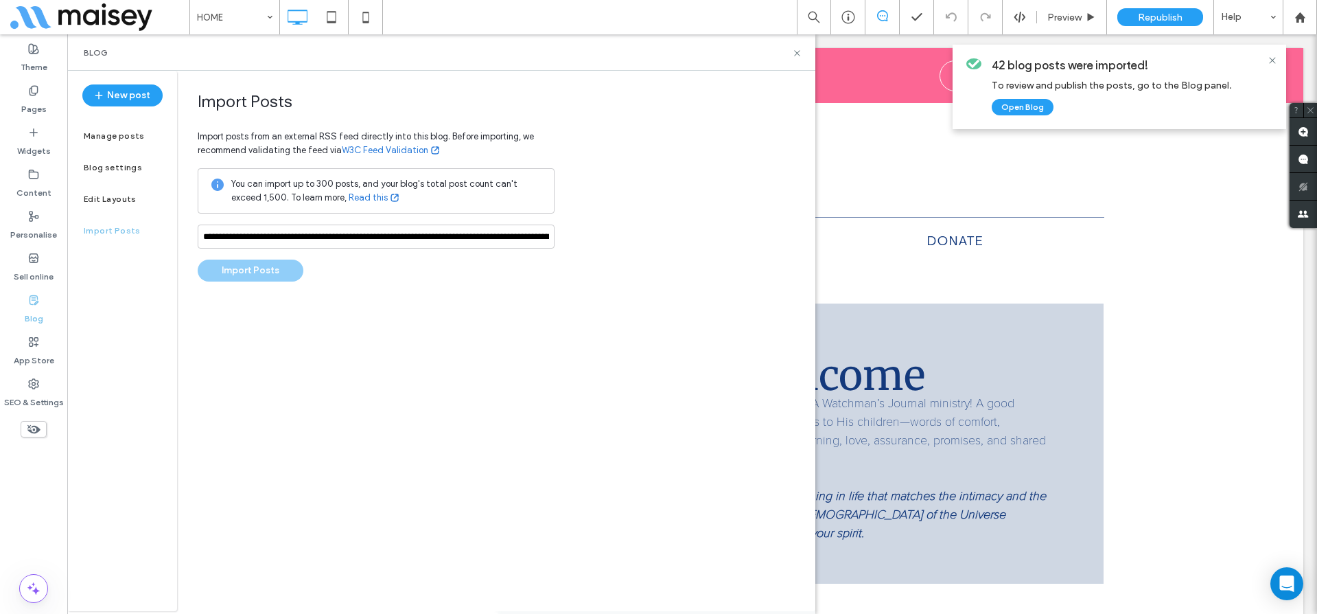
click at [357, 314] on div "**********" at bounding box center [496, 341] width 638 height 540
click at [243, 268] on button "Import Posts" at bounding box center [251, 270] width 106 height 22
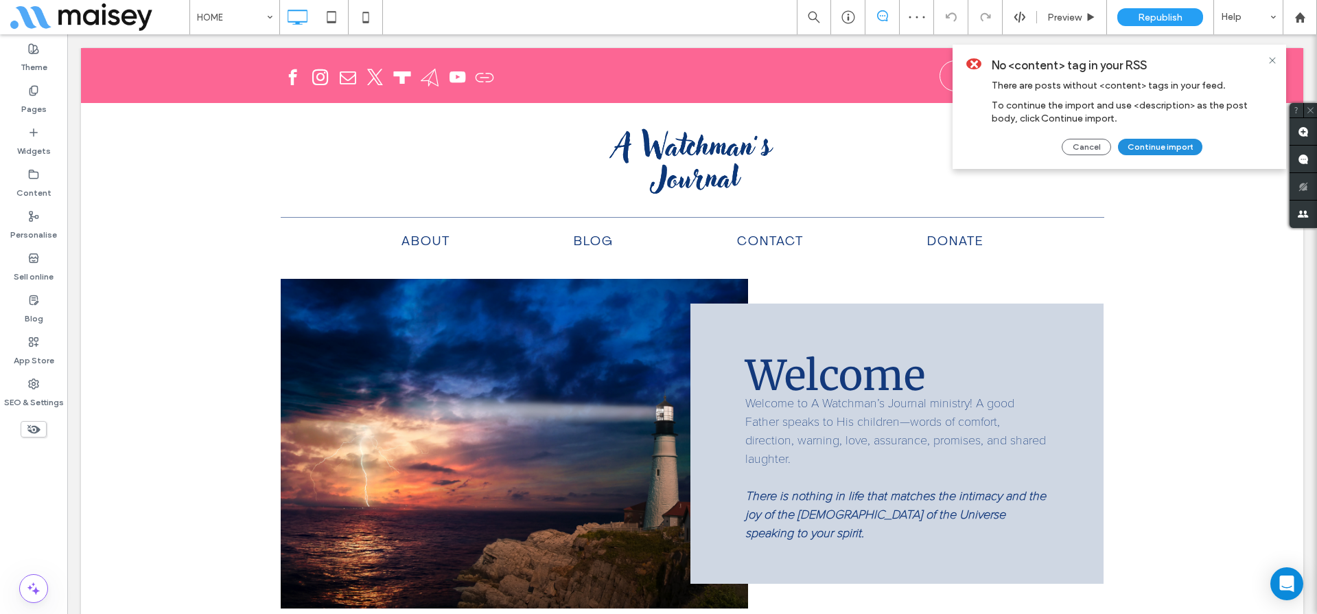
click at [1161, 145] on button "Continue import" at bounding box center [1160, 147] width 84 height 16
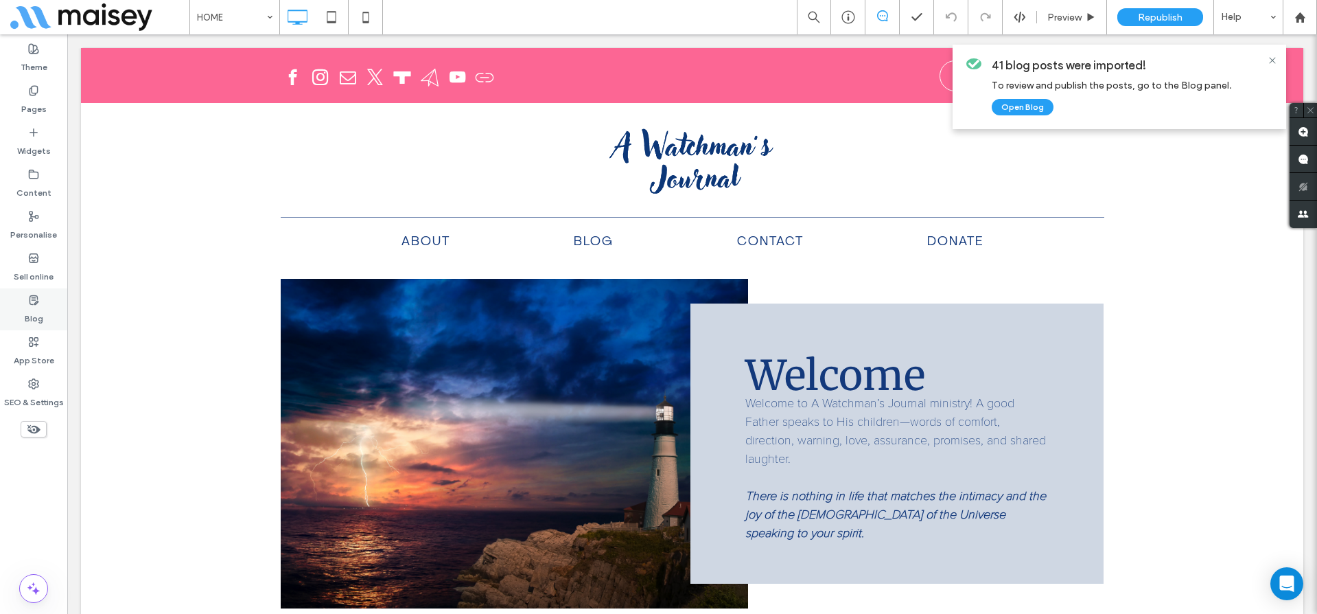
click at [36, 311] on label "Blog" at bounding box center [34, 314] width 19 height 19
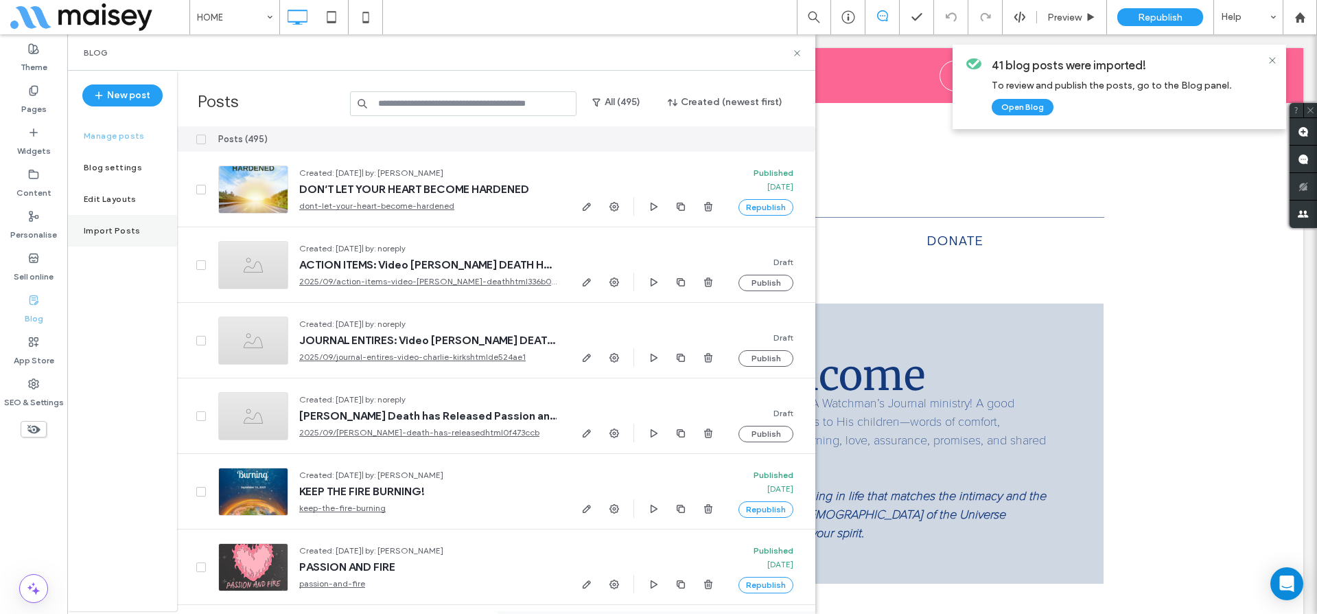
click at [105, 232] on label "Import Posts" at bounding box center [112, 231] width 57 height 10
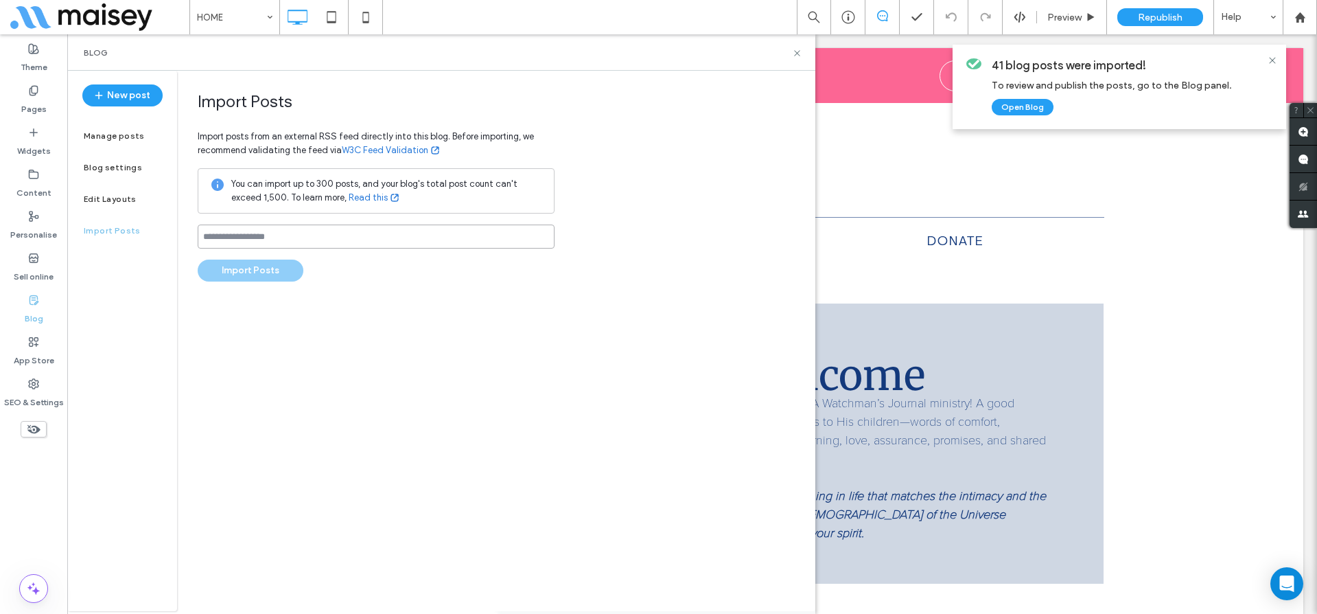
click at [250, 236] on input at bounding box center [376, 236] width 357 height 24
paste input "**********"
type input "**********"
click at [427, 310] on div "**********" at bounding box center [496, 341] width 638 height 540
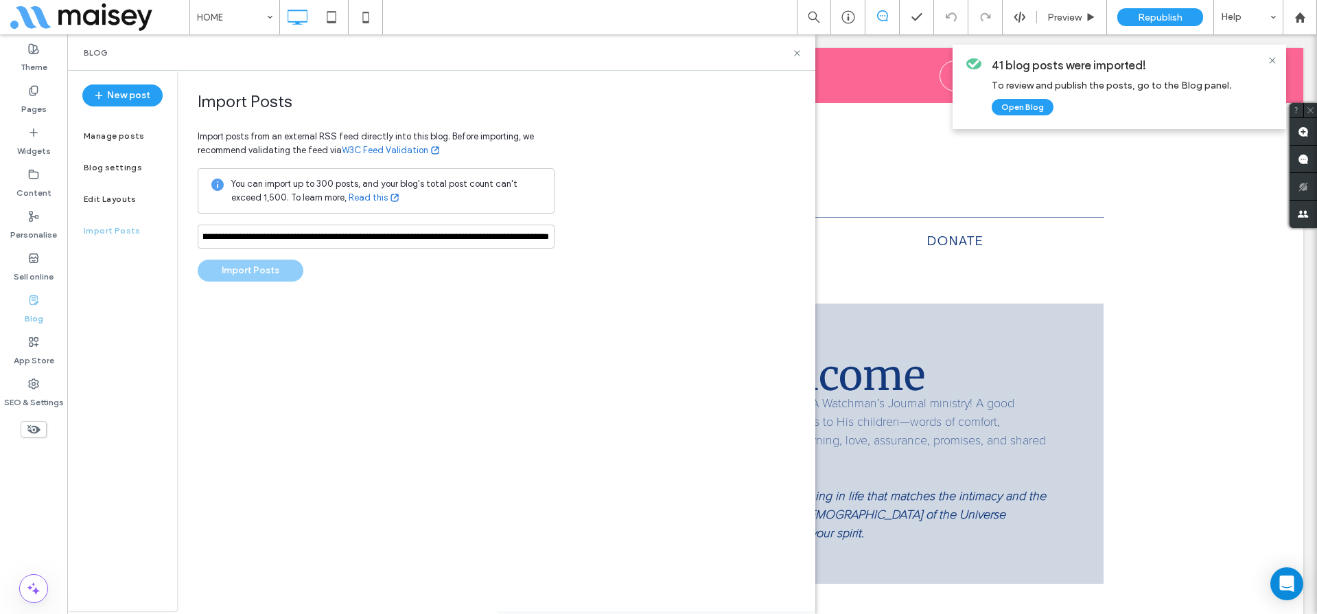
scroll to position [0, 0]
click at [261, 267] on button "Import Posts" at bounding box center [251, 270] width 106 height 22
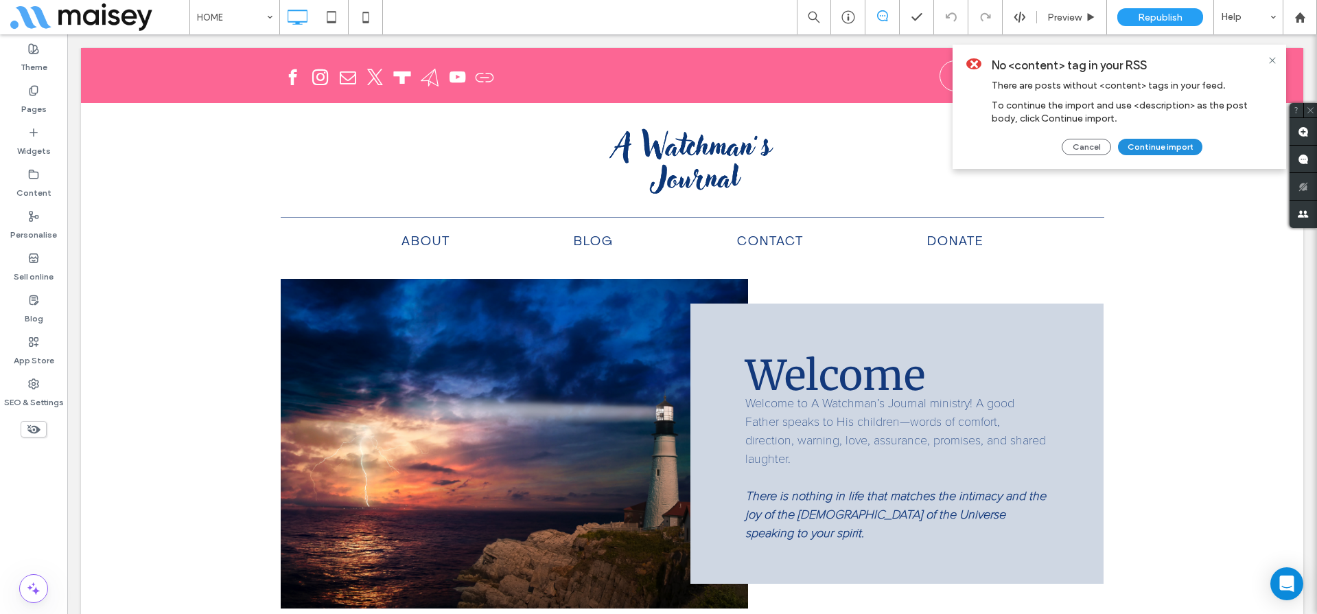
click at [1143, 155] on button "Continue import" at bounding box center [1160, 147] width 84 height 16
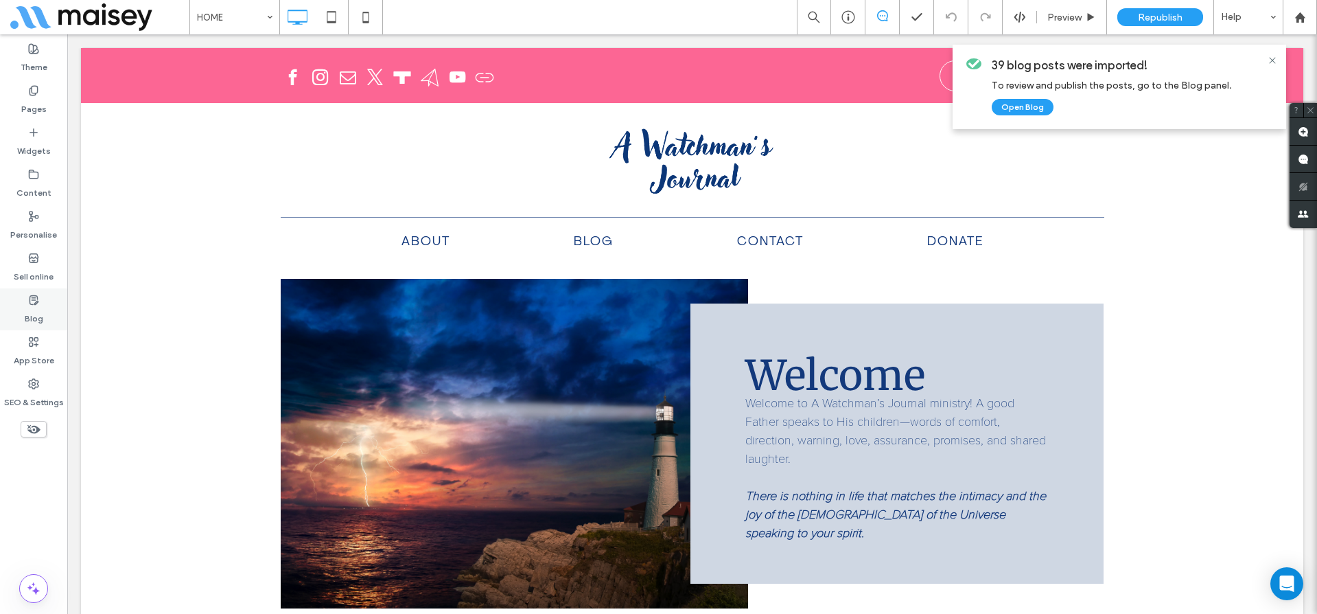
click at [37, 307] on label "Blog" at bounding box center [34, 314] width 19 height 19
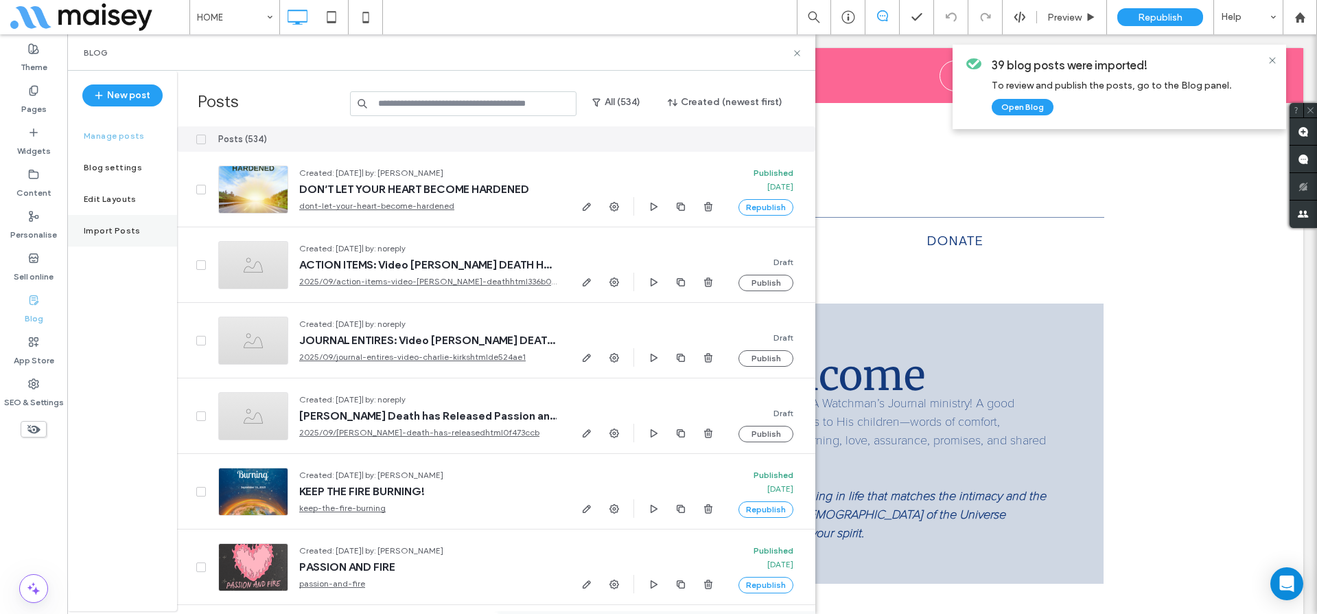
click at [124, 231] on label "Import Posts" at bounding box center [112, 231] width 57 height 10
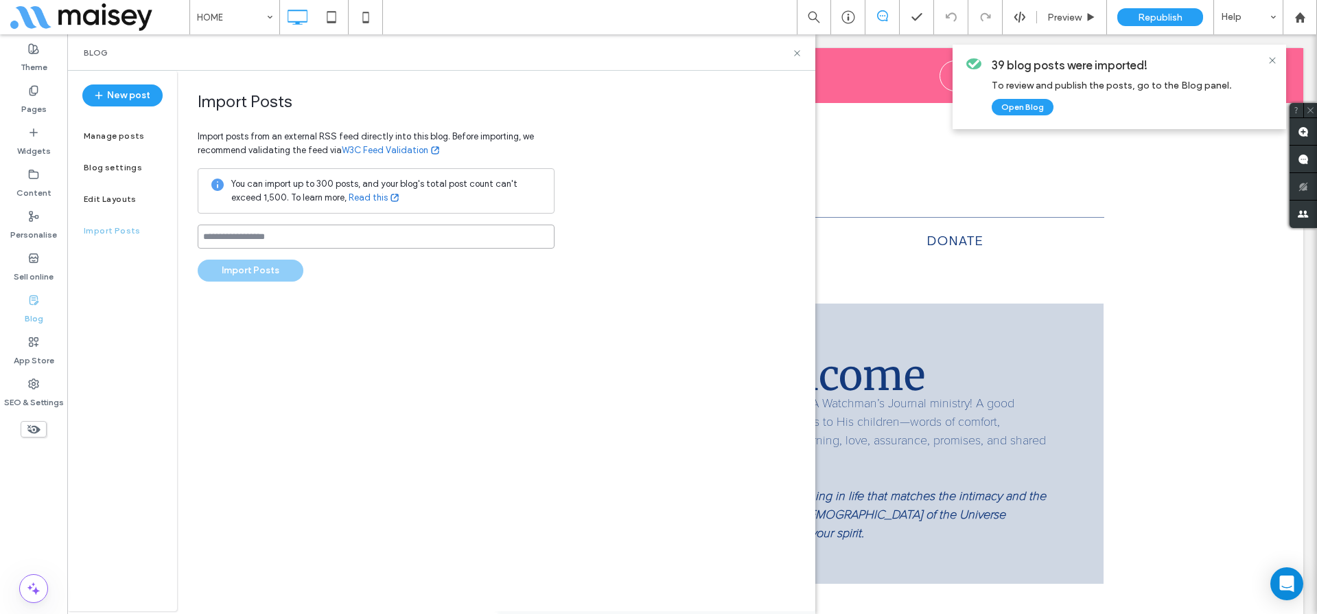
click at [298, 245] on input at bounding box center [376, 236] width 357 height 24
paste input "**********"
type input "**********"
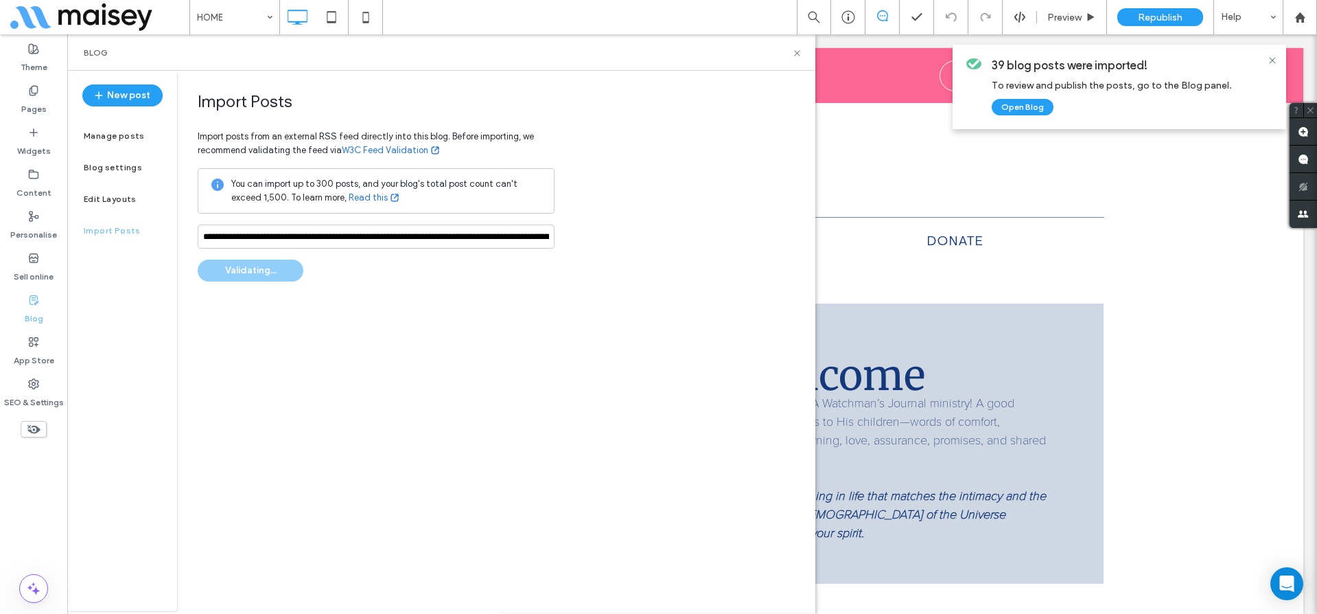
click at [356, 283] on div "**********" at bounding box center [496, 341] width 638 height 540
click at [270, 275] on button "Import Posts" at bounding box center [251, 270] width 106 height 22
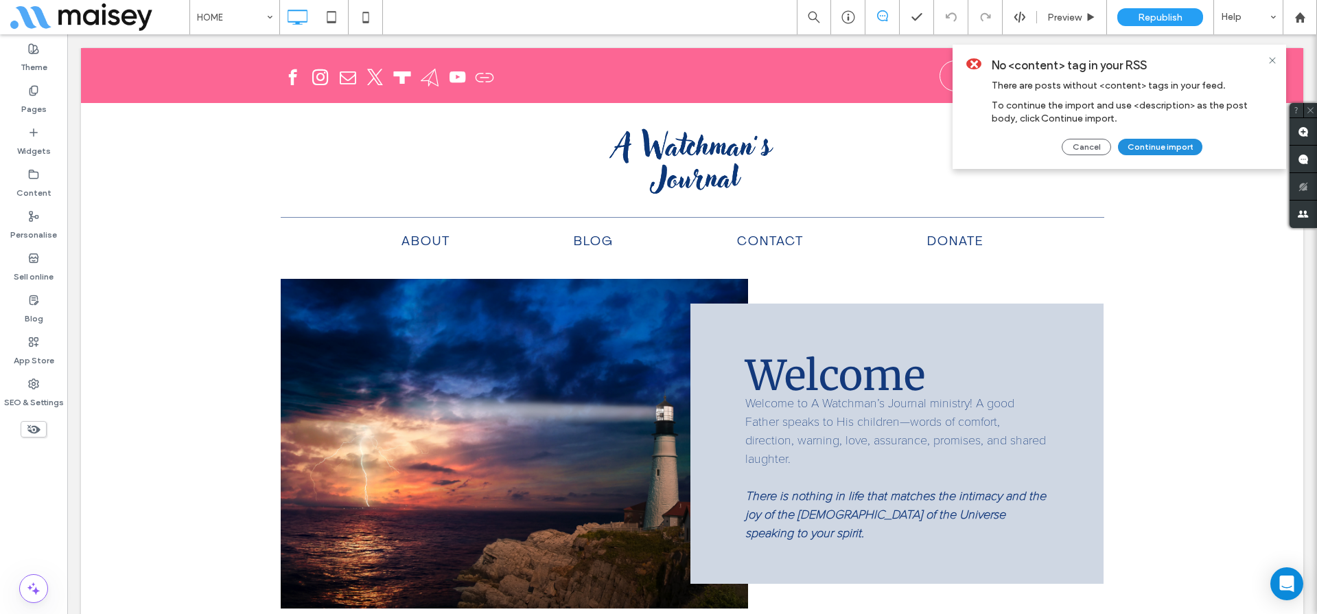
click at [1136, 145] on button "Continue import" at bounding box center [1160, 147] width 84 height 16
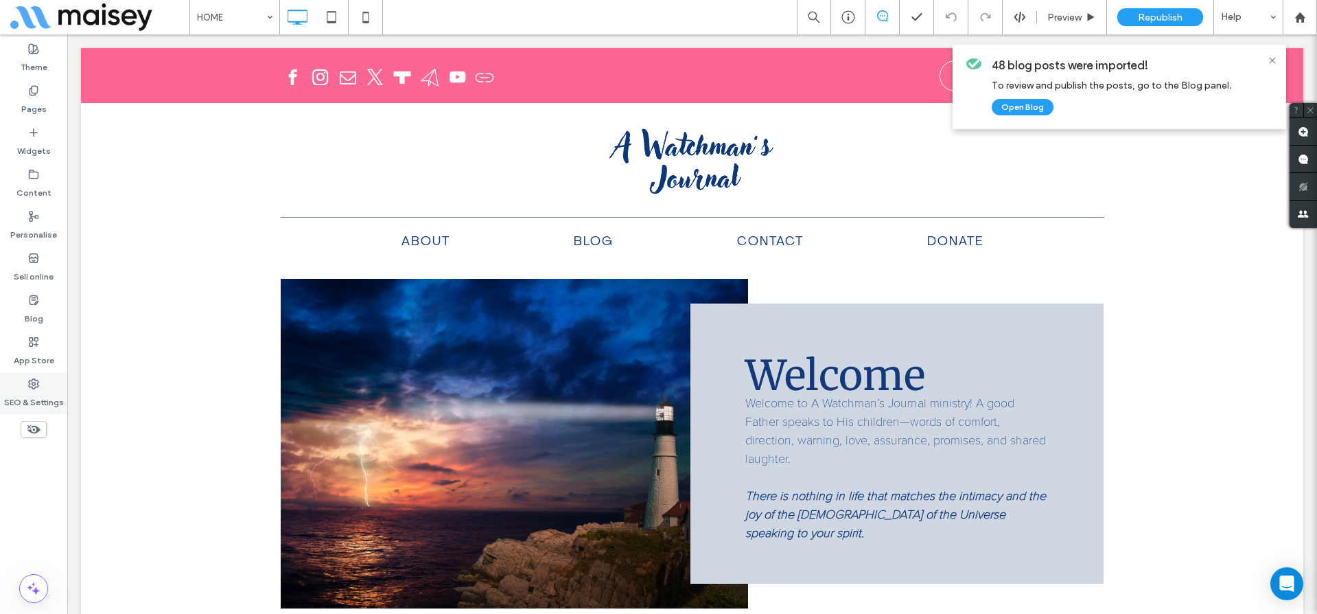
click at [32, 384] on use at bounding box center [34, 384] width 10 height 10
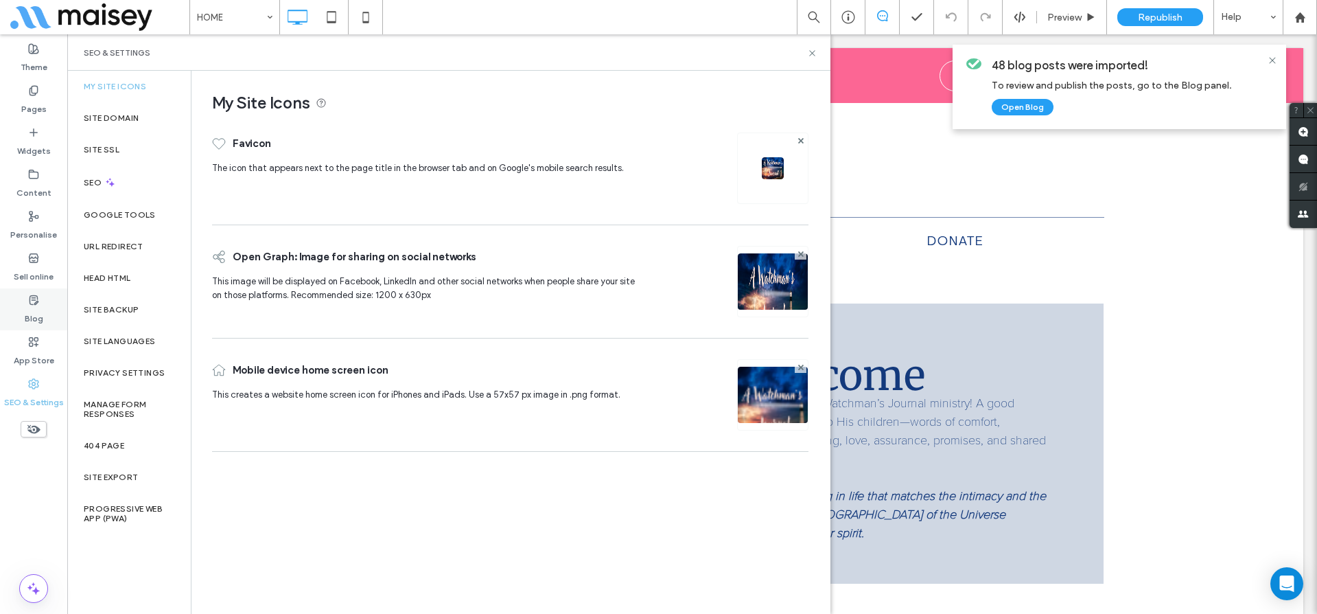
click at [27, 310] on label "Blog" at bounding box center [34, 314] width 19 height 19
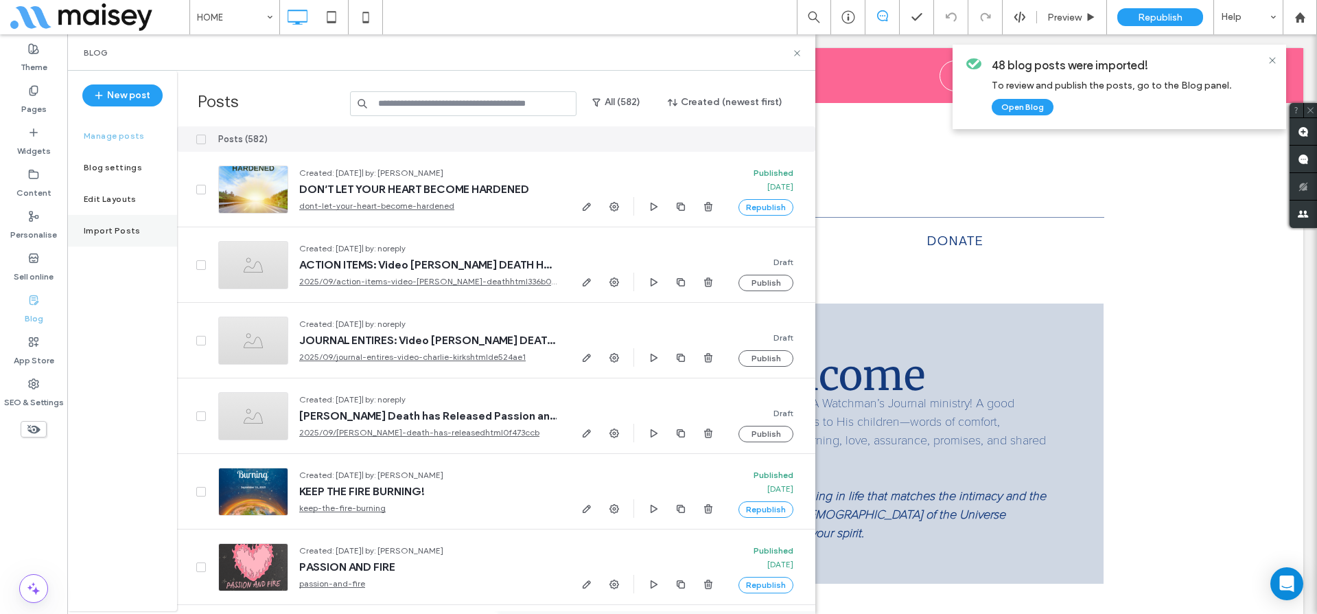
click at [93, 227] on label "Import Posts" at bounding box center [112, 231] width 57 height 10
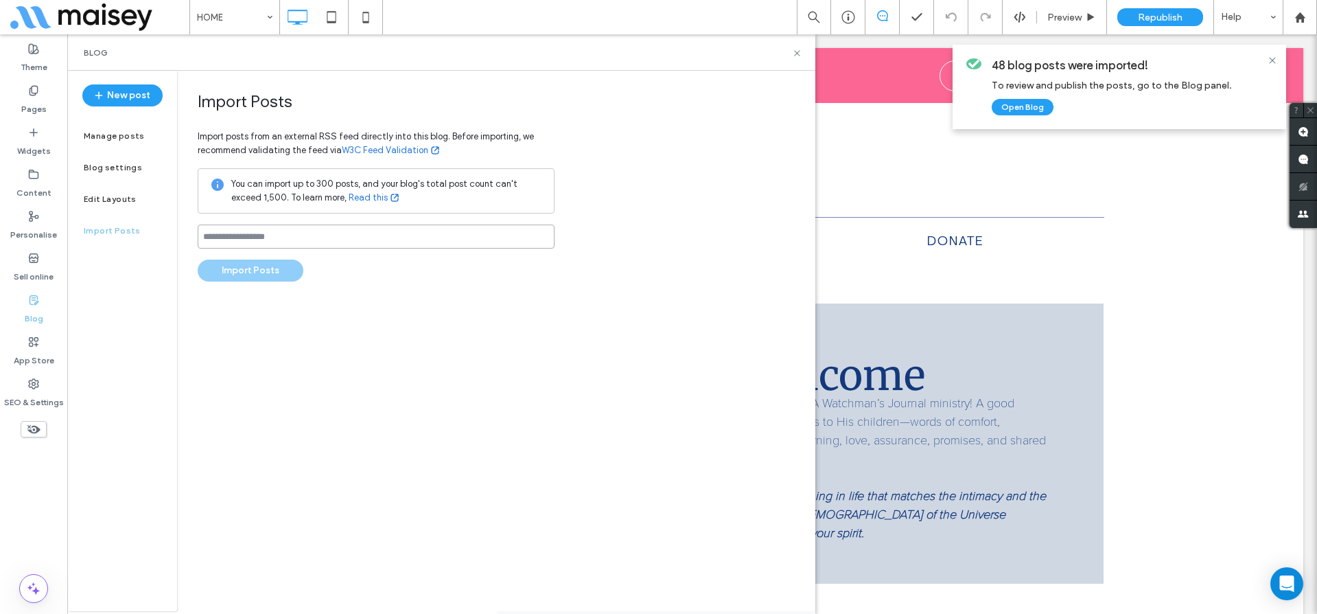
click at [246, 234] on input at bounding box center [376, 236] width 357 height 24
paste input "**********"
type input "**********"
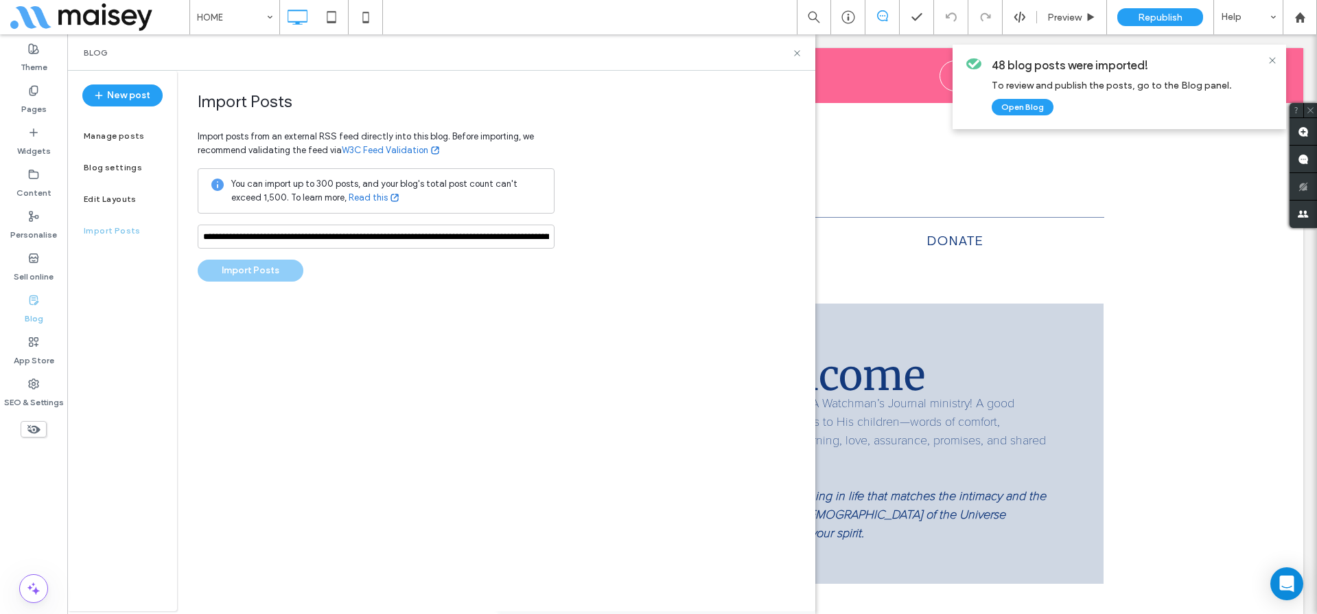
click at [422, 293] on div "**********" at bounding box center [496, 341] width 638 height 540
click at [285, 273] on button "Import Posts" at bounding box center [251, 270] width 106 height 22
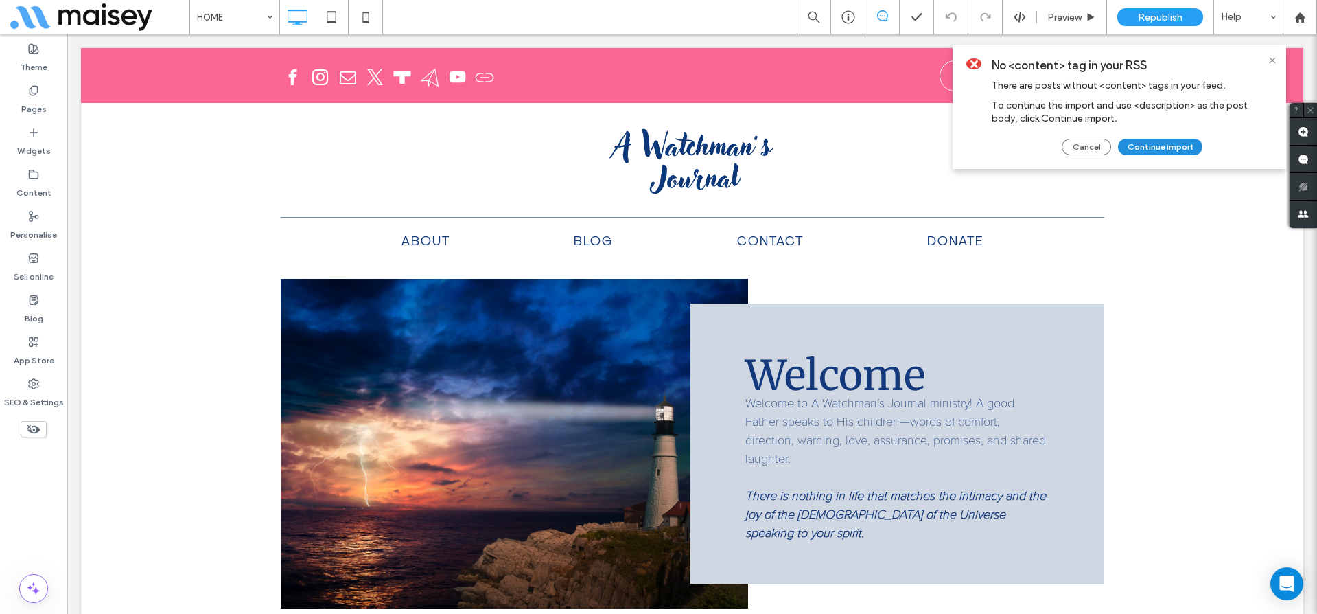
click at [1150, 148] on button "Continue import" at bounding box center [1160, 147] width 84 height 16
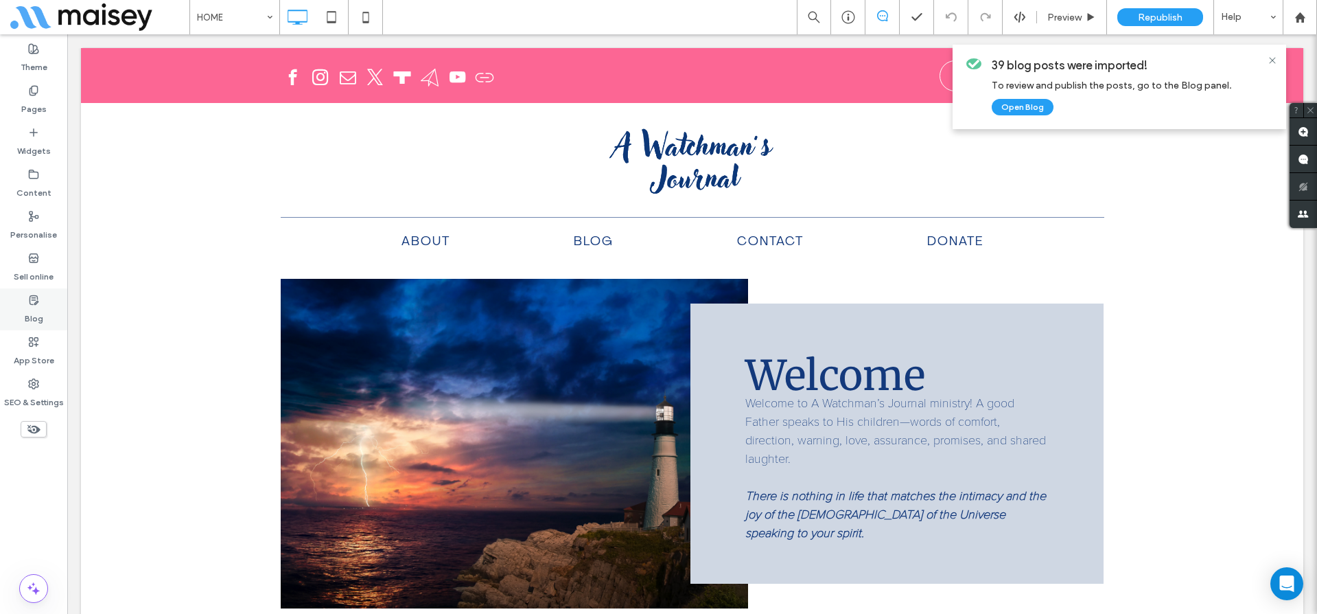
click at [32, 292] on div "Blog" at bounding box center [33, 309] width 67 height 42
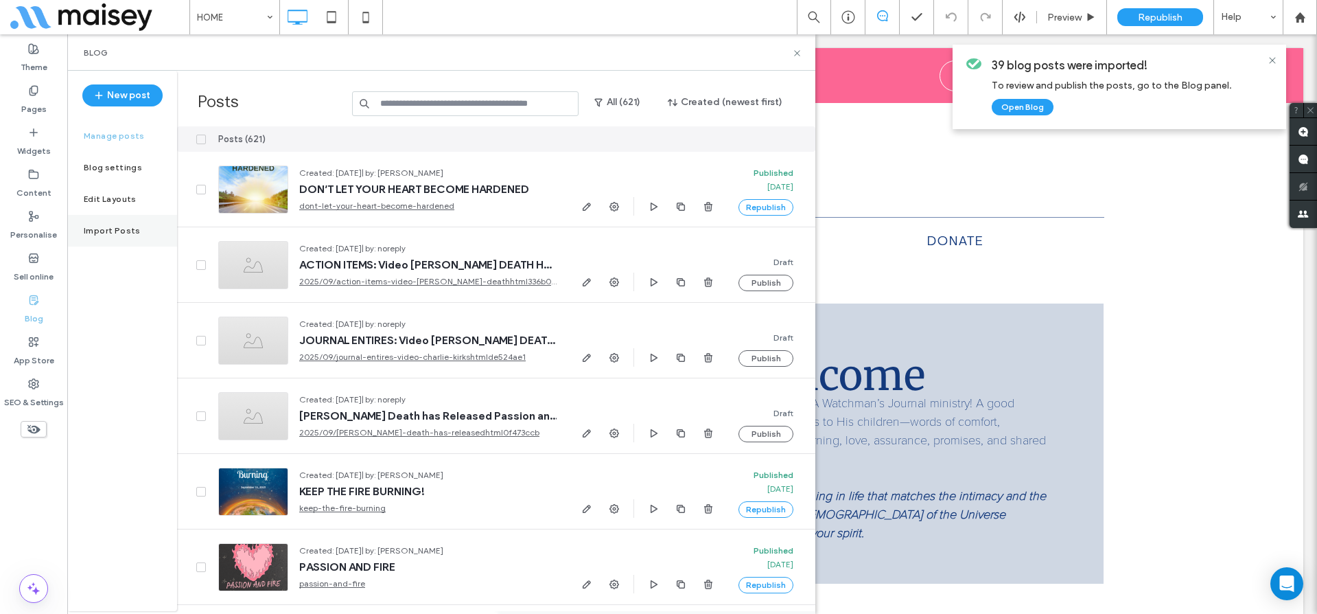
click at [108, 240] on div "Import Posts" at bounding box center [122, 231] width 110 height 32
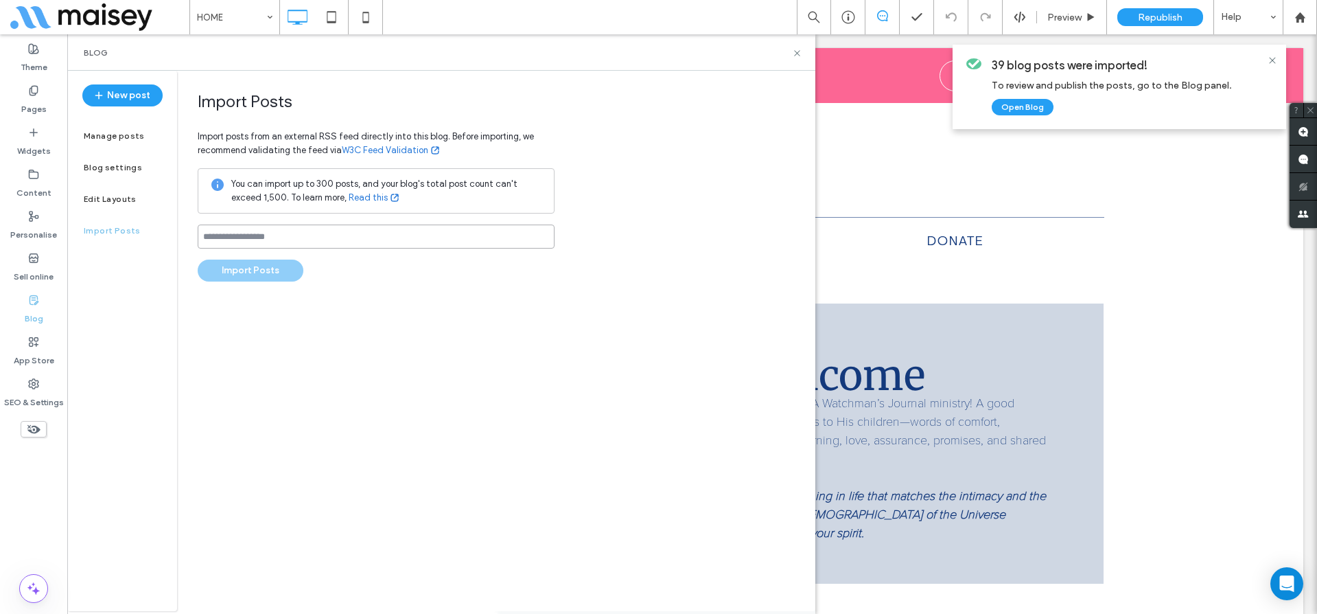
click at [256, 242] on input at bounding box center [376, 236] width 357 height 24
paste input "**********"
type input "**********"
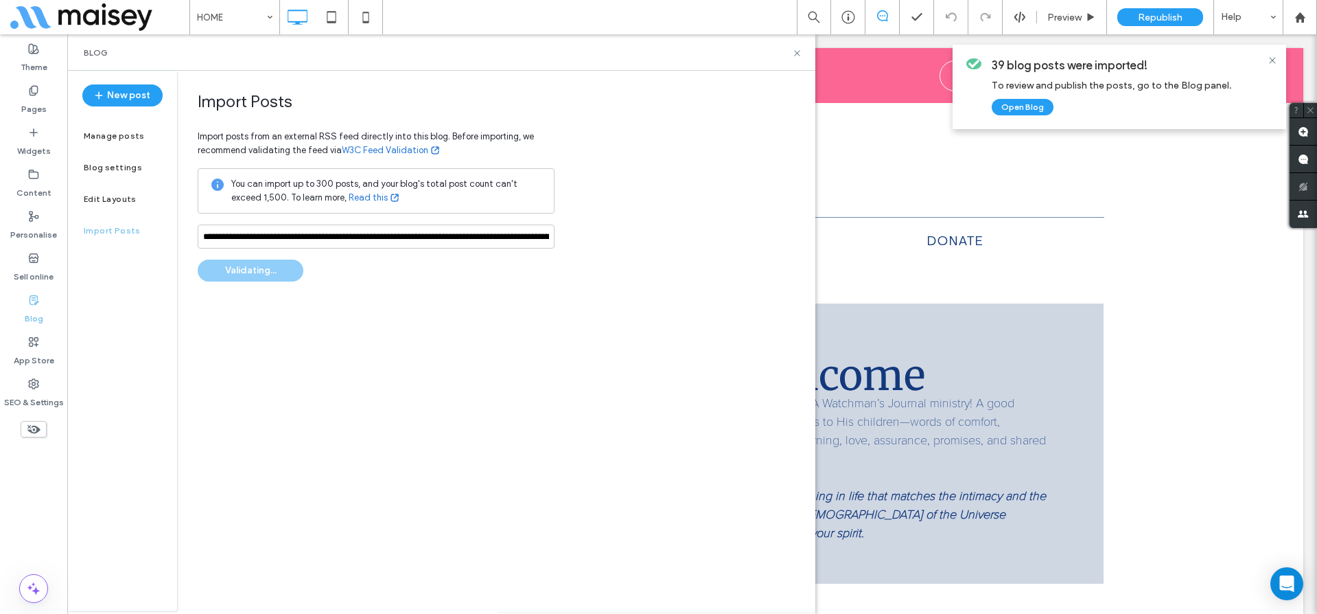
click at [350, 272] on div "**********" at bounding box center [376, 186] width 357 height 190
click at [276, 272] on button "Import Posts" at bounding box center [251, 270] width 106 height 22
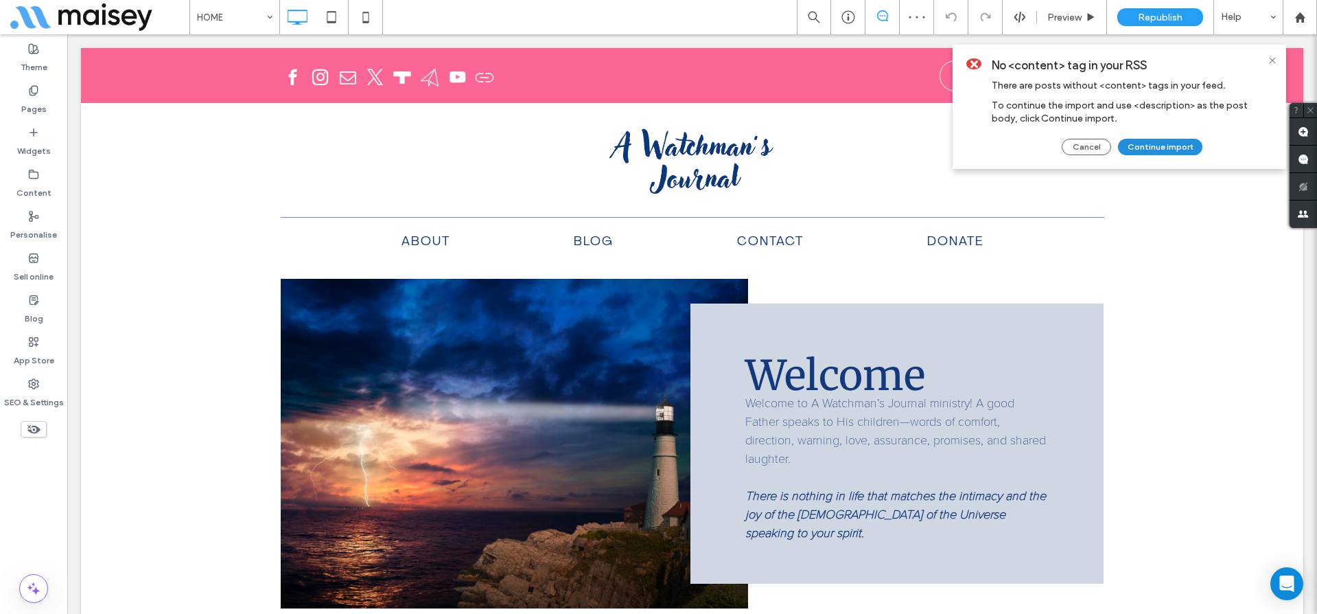
click at [1132, 142] on button "Continue import" at bounding box center [1160, 147] width 84 height 16
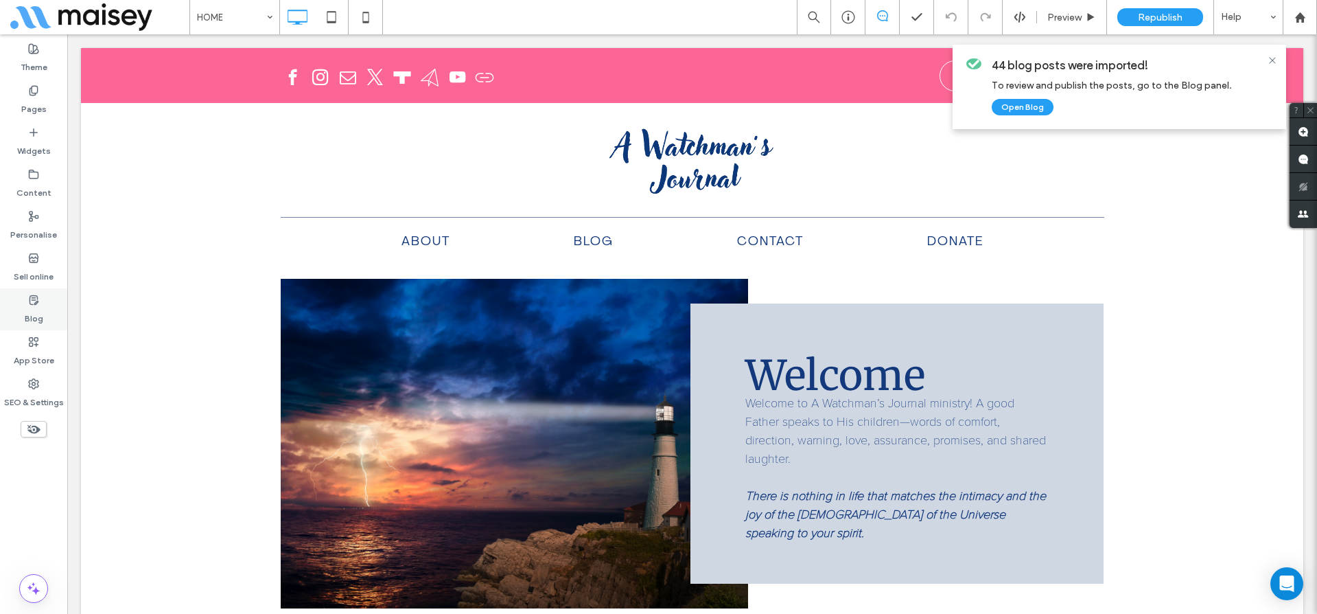
click at [38, 304] on icon at bounding box center [33, 299] width 11 height 11
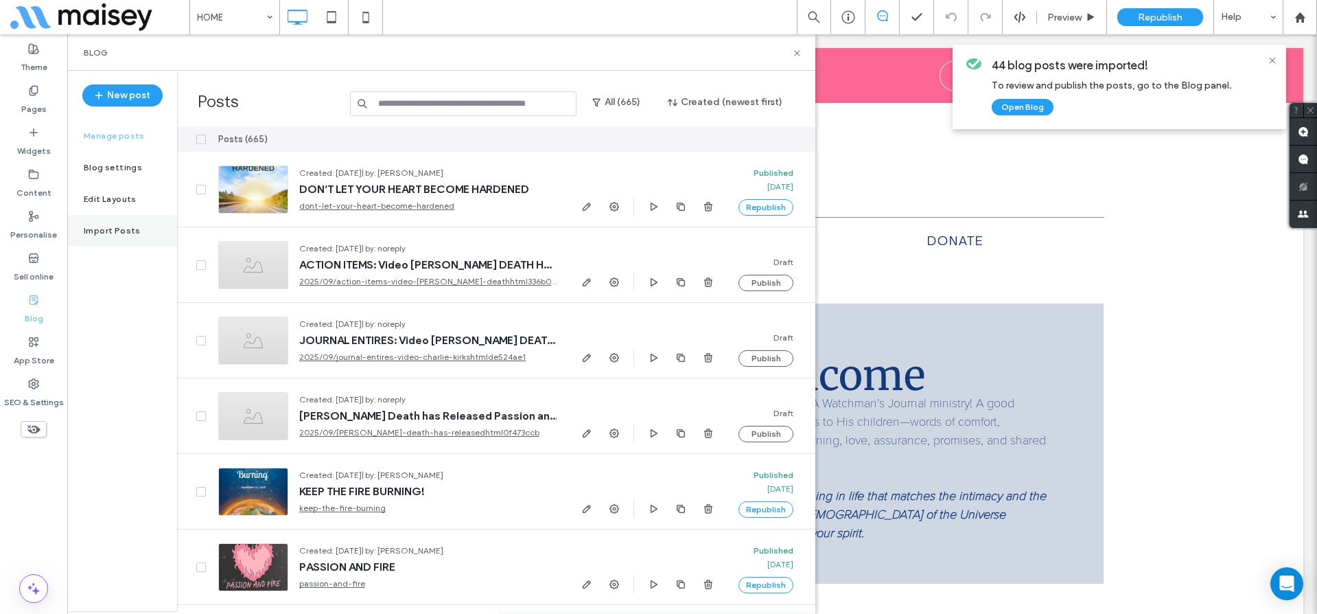
click at [130, 227] on label "Import Posts" at bounding box center [112, 231] width 57 height 10
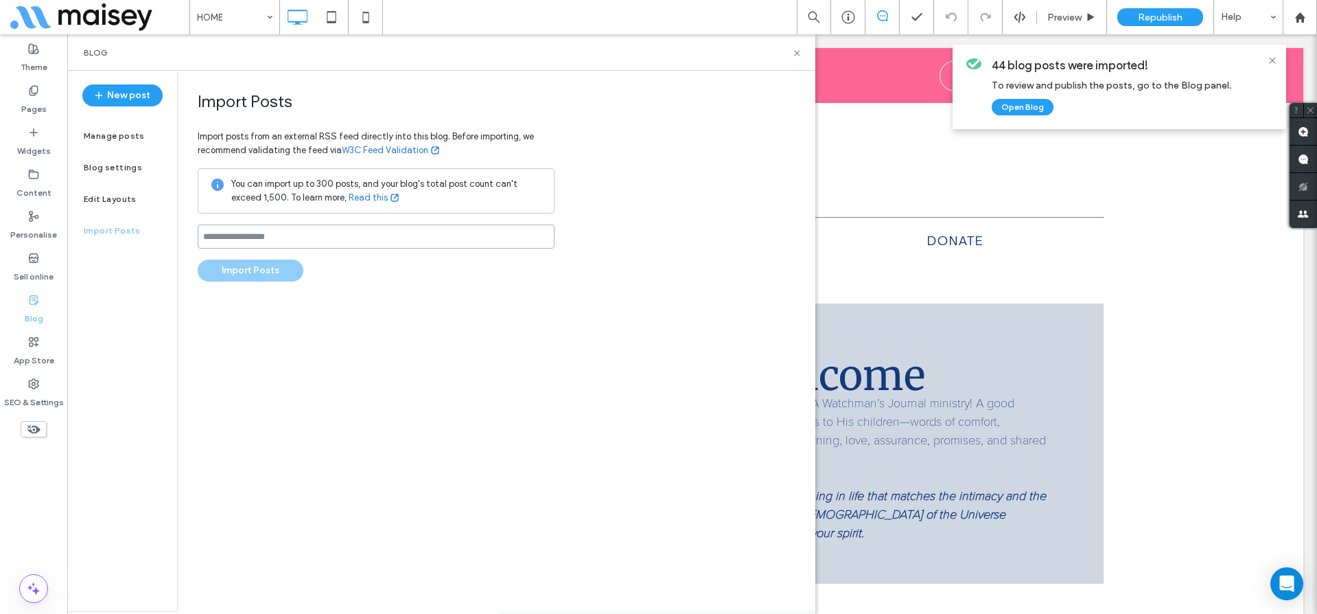
click at [281, 230] on input at bounding box center [376, 236] width 357 height 24
paste input "**********"
type input "**********"
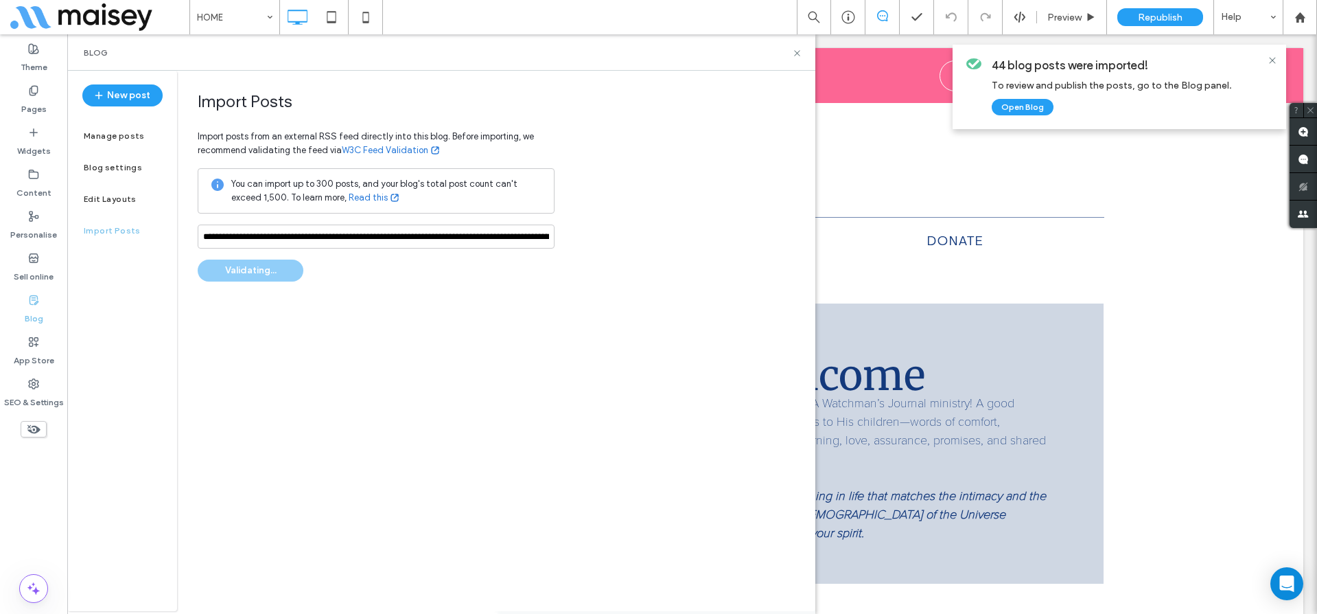
click at [320, 278] on div "**********" at bounding box center [376, 186] width 357 height 190
click at [276, 272] on button "Import Posts" at bounding box center [251, 270] width 106 height 22
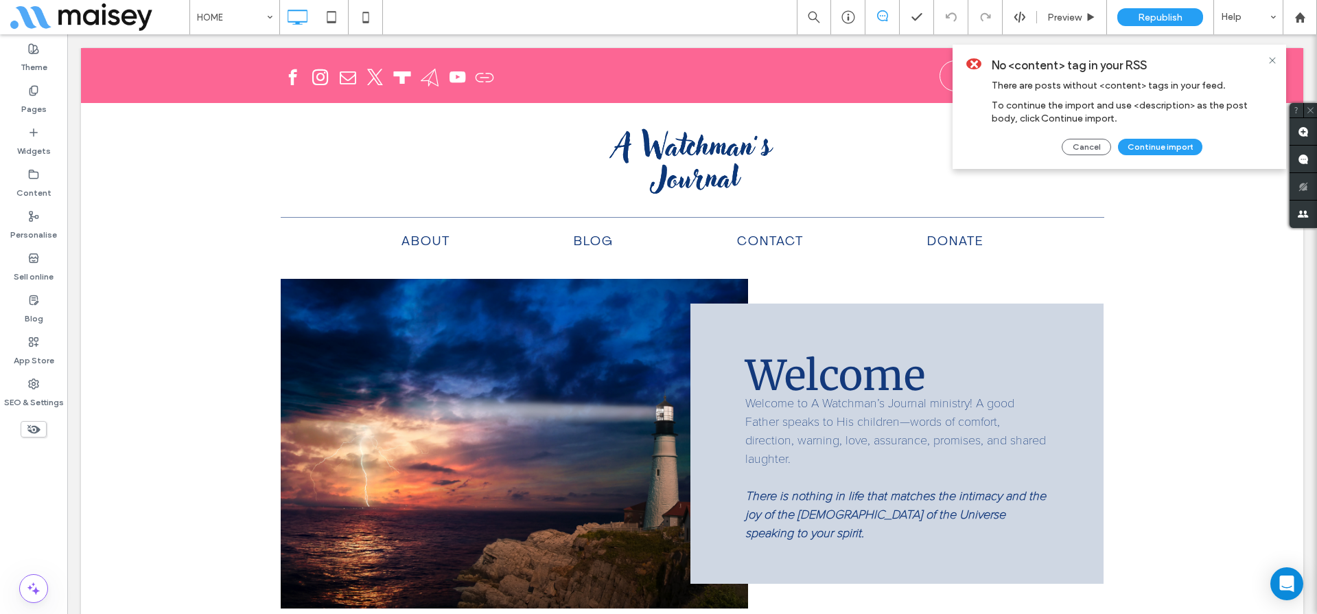
click at [1189, 138] on div "No <content> tag in your RSS There are posts without <content> tags in your fee…" at bounding box center [1132, 106] width 281 height 97
click at [1180, 153] on button "Continue import" at bounding box center [1160, 147] width 84 height 16
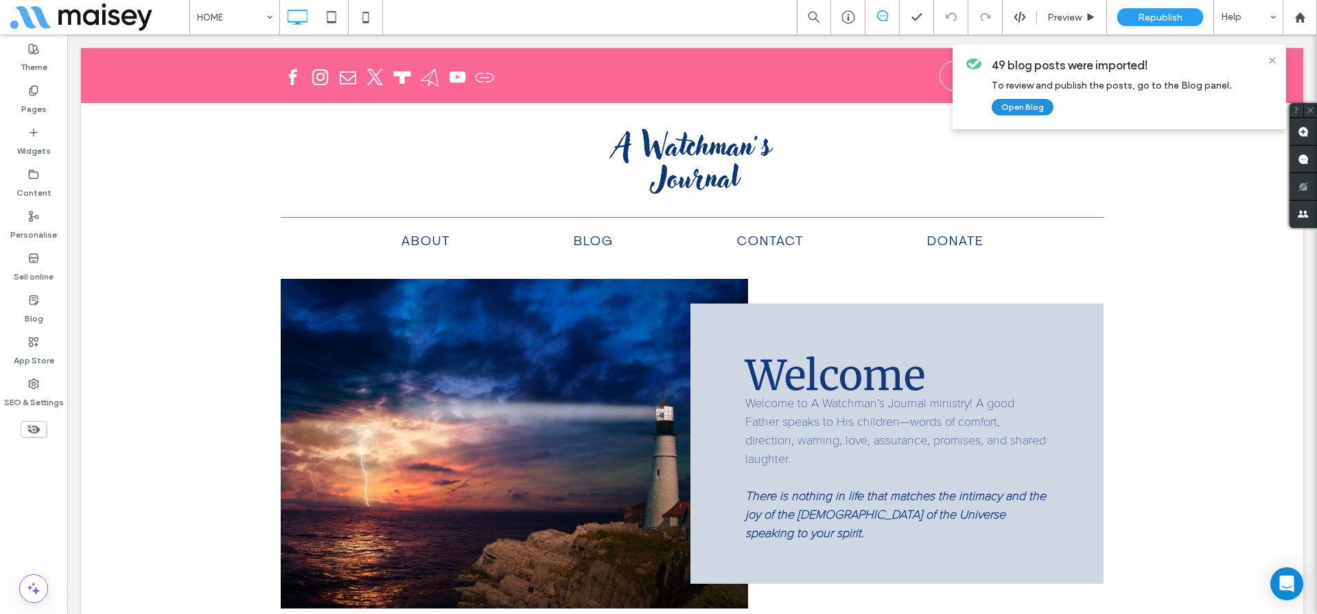
click at [1042, 107] on button "Open Blog" at bounding box center [1023, 107] width 62 height 16
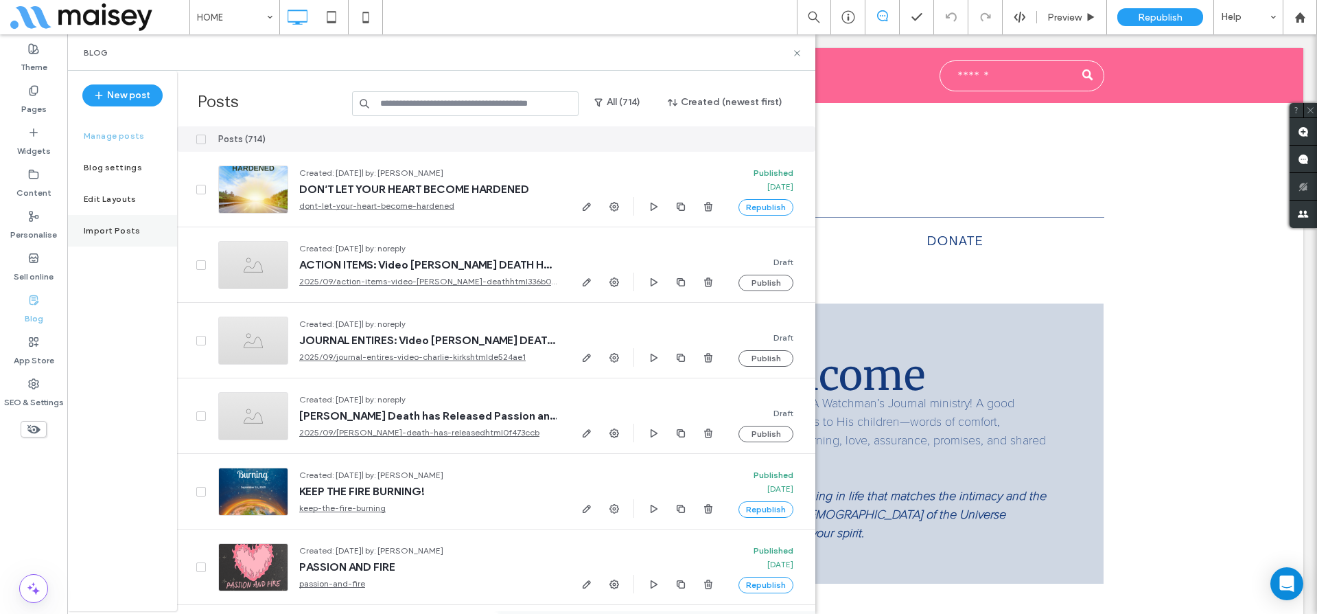
click at [115, 230] on label "Import Posts" at bounding box center [112, 231] width 57 height 10
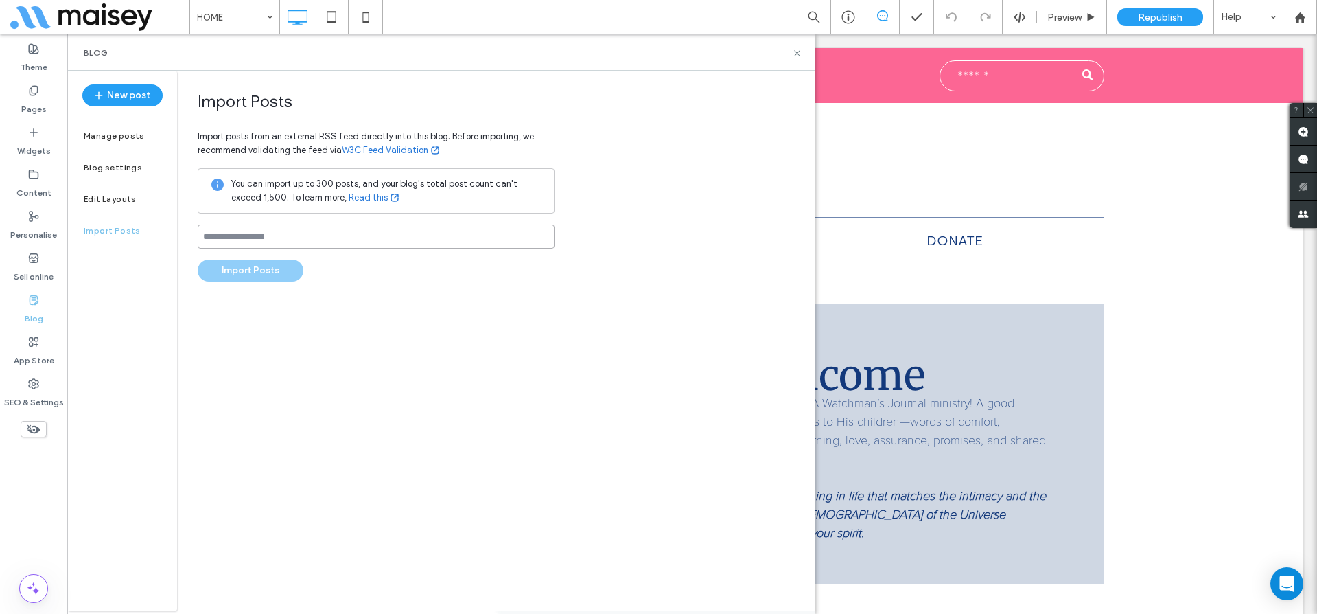
click at [302, 237] on input at bounding box center [376, 236] width 357 height 24
paste input "**********"
type input "**********"
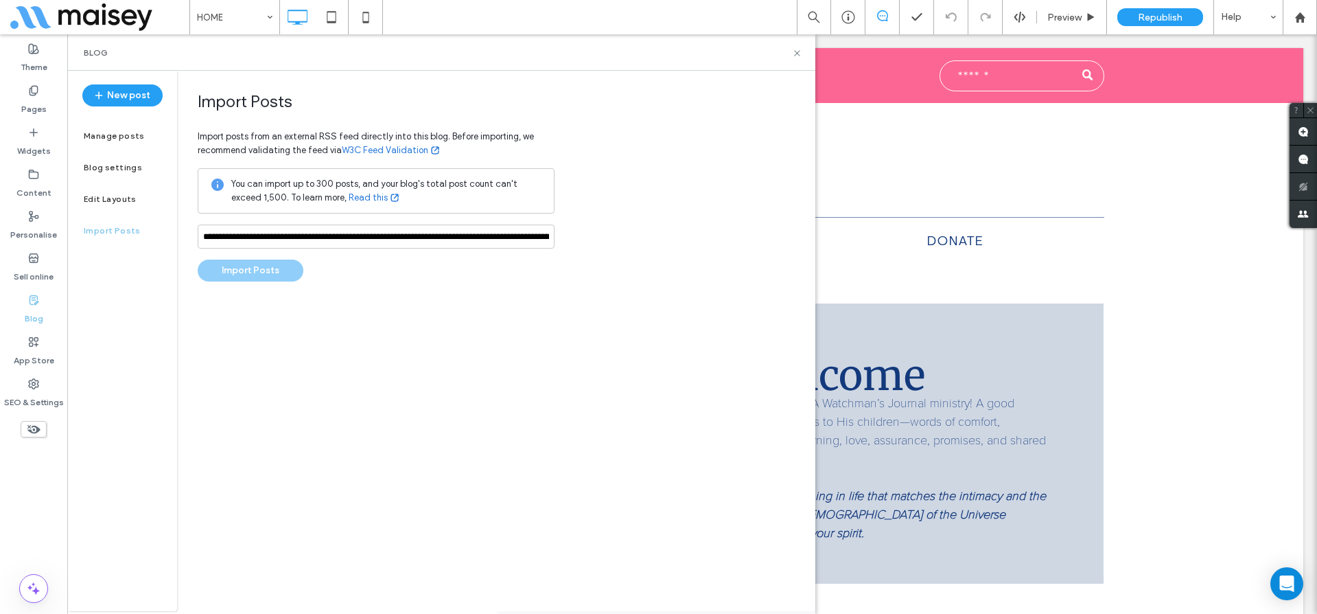
click at [370, 307] on div "**********" at bounding box center [496, 341] width 638 height 540
click at [262, 266] on button "Import Posts" at bounding box center [251, 270] width 106 height 22
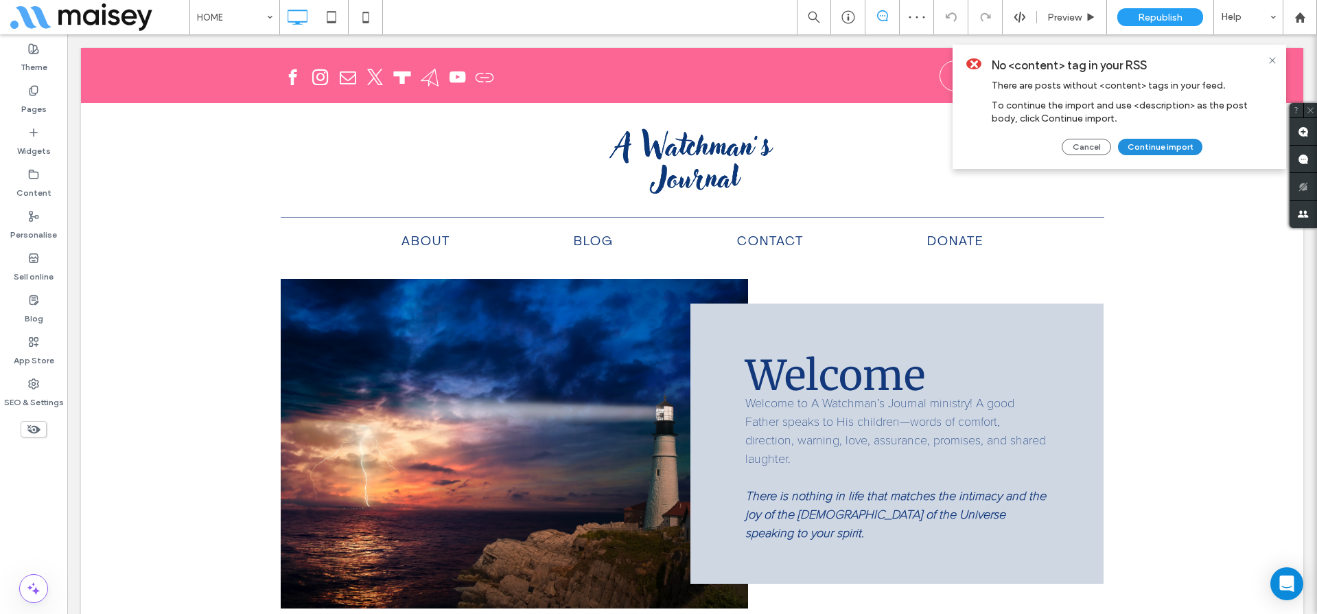
click at [1141, 148] on button "Continue import" at bounding box center [1160, 147] width 84 height 16
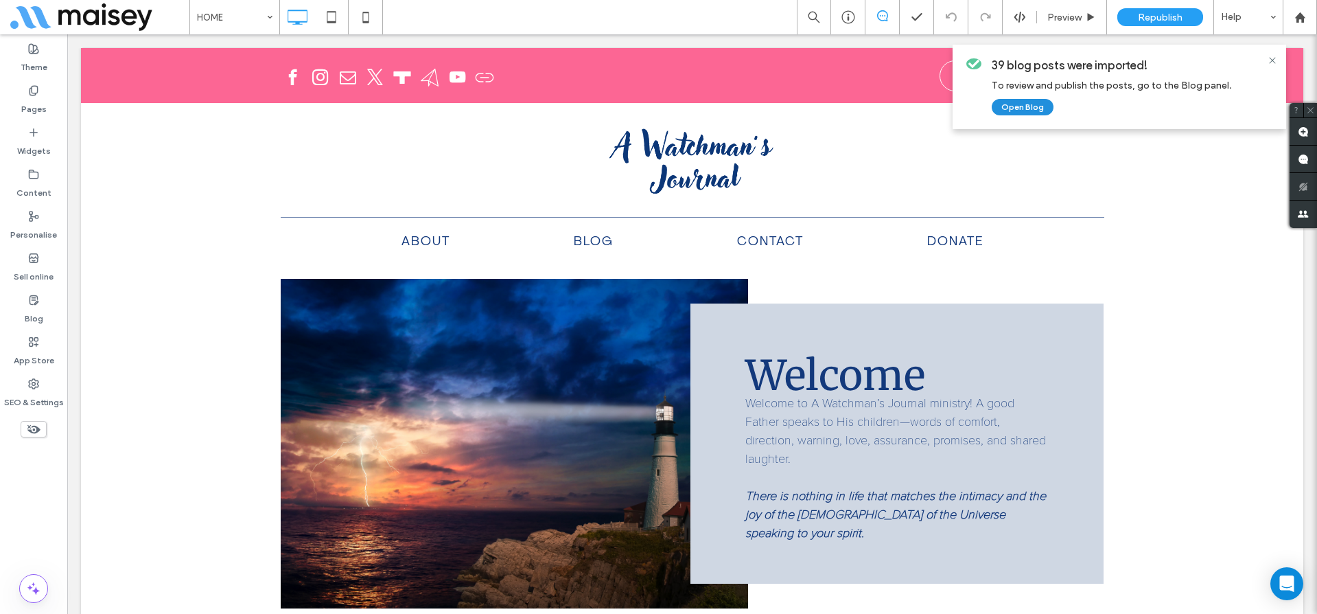
click at [1023, 108] on button "Open Blog" at bounding box center [1023, 107] width 62 height 16
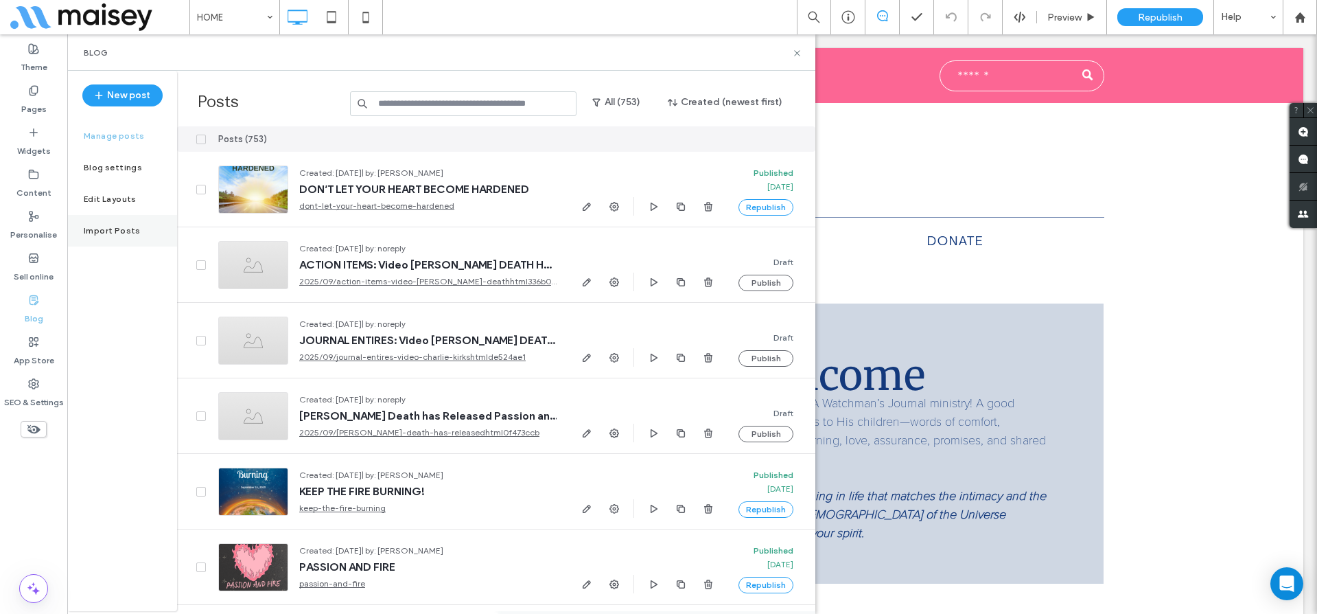
click at [91, 224] on div "Import Posts" at bounding box center [122, 231] width 110 height 32
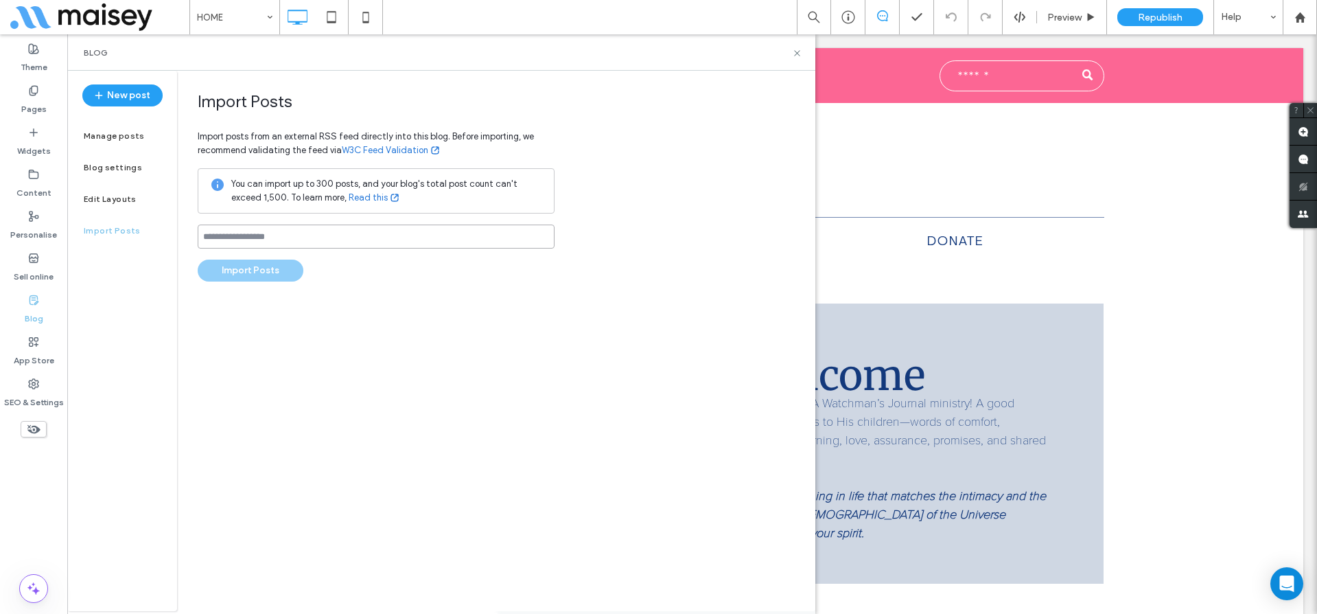
click at [271, 242] on input at bounding box center [376, 236] width 357 height 24
paste input "**********"
type input "**********"
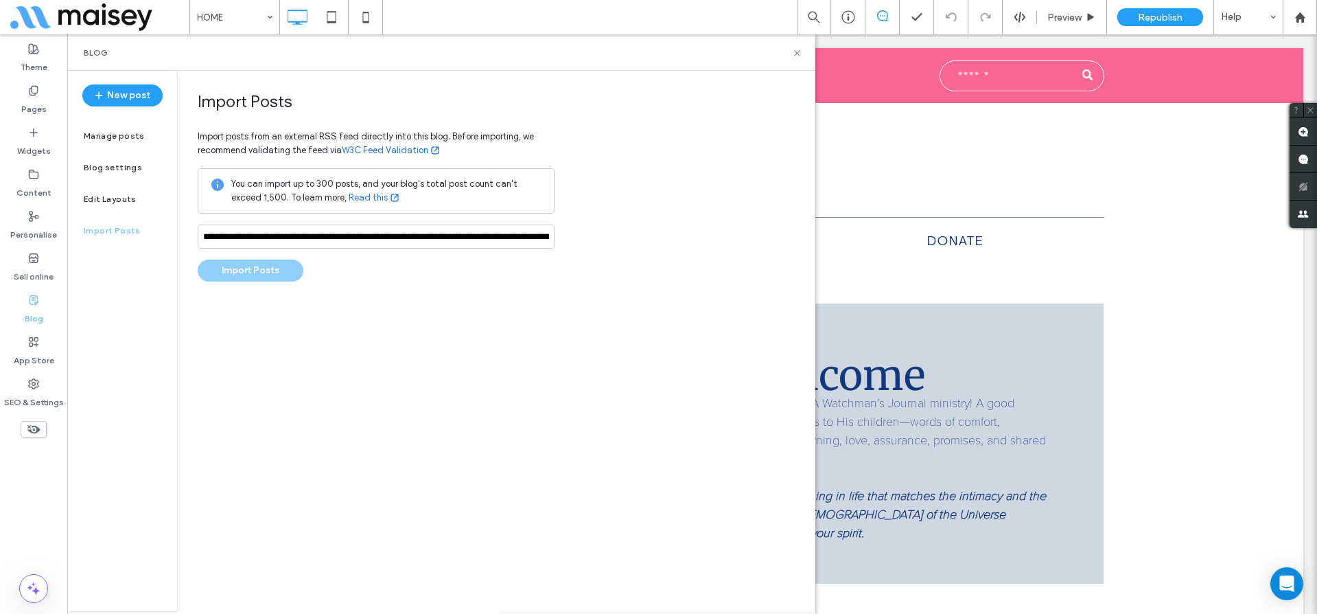
click at [338, 293] on div "**********" at bounding box center [496, 341] width 638 height 540
click at [289, 267] on button "Import Posts" at bounding box center [251, 270] width 106 height 22
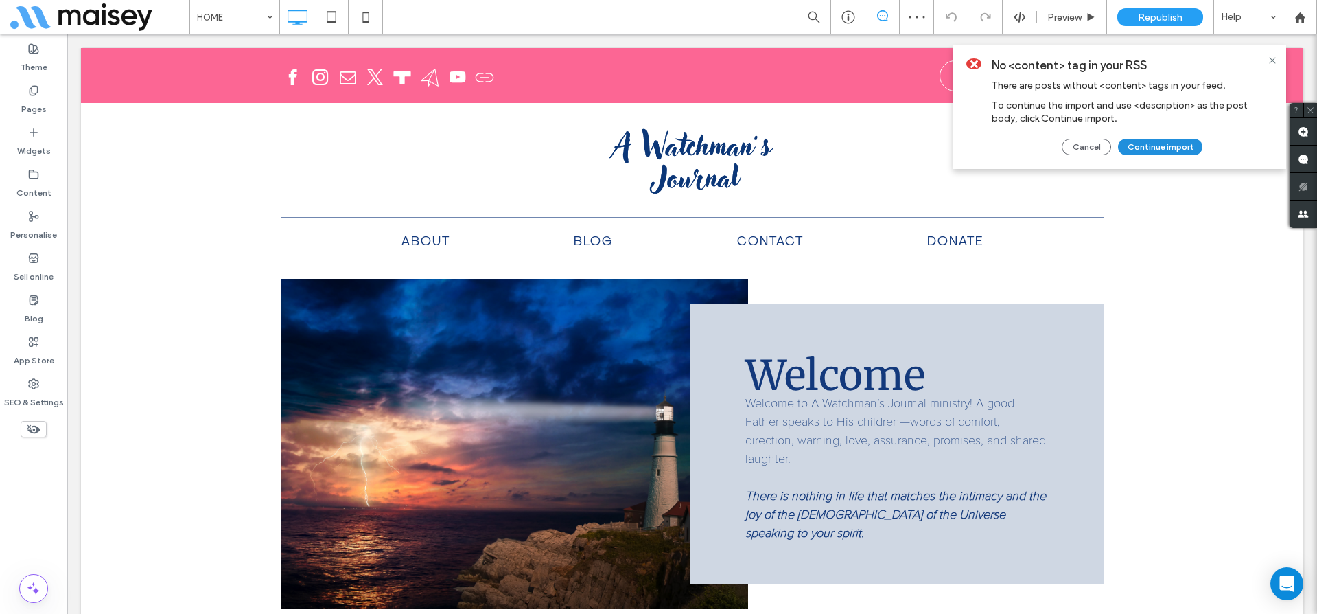
click at [1152, 150] on button "Continue import" at bounding box center [1160, 147] width 84 height 16
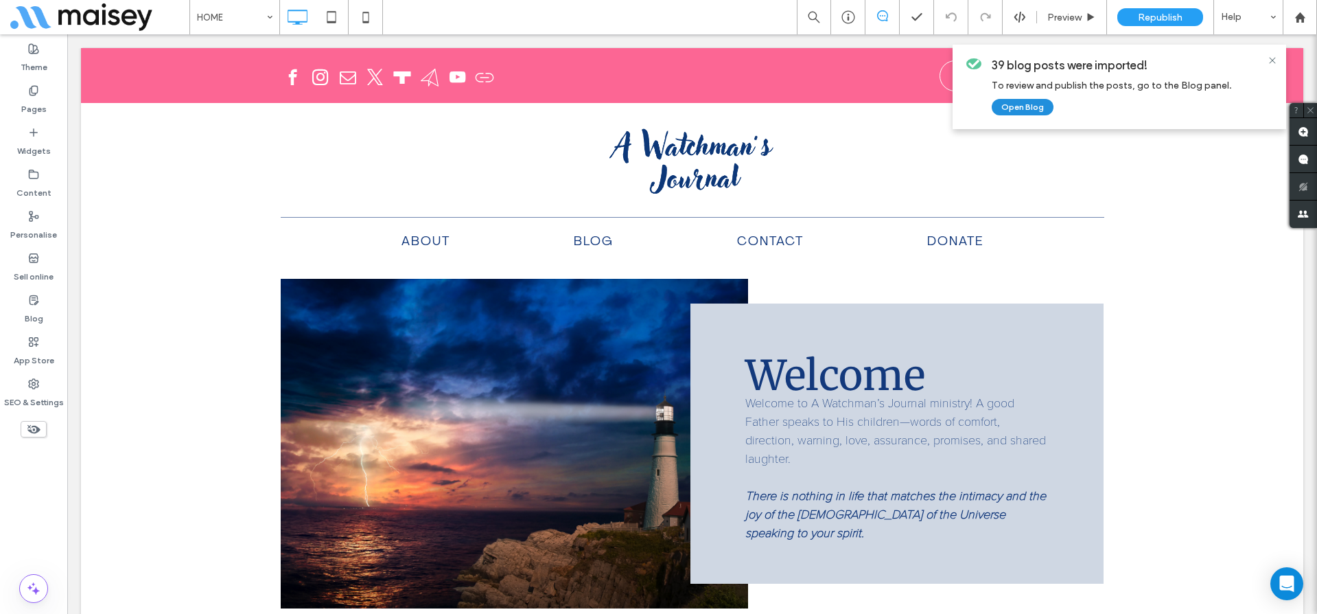
click at [1016, 107] on button "Open Blog" at bounding box center [1023, 107] width 62 height 16
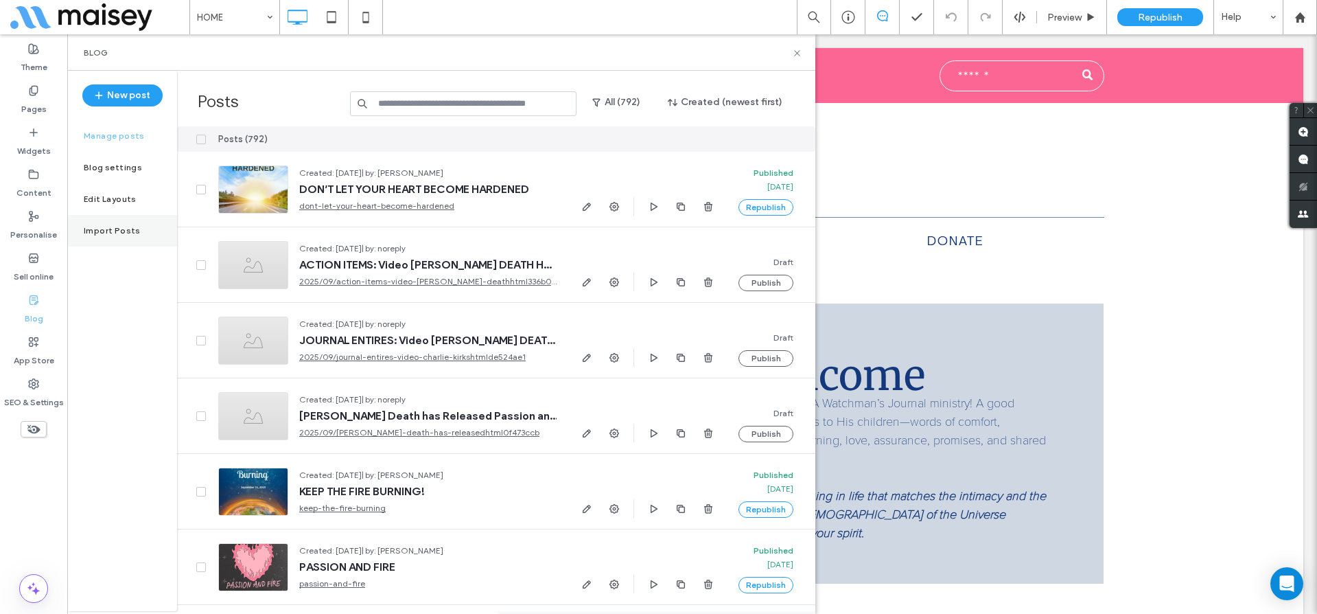
click at [102, 224] on div "Import Posts" at bounding box center [122, 231] width 110 height 32
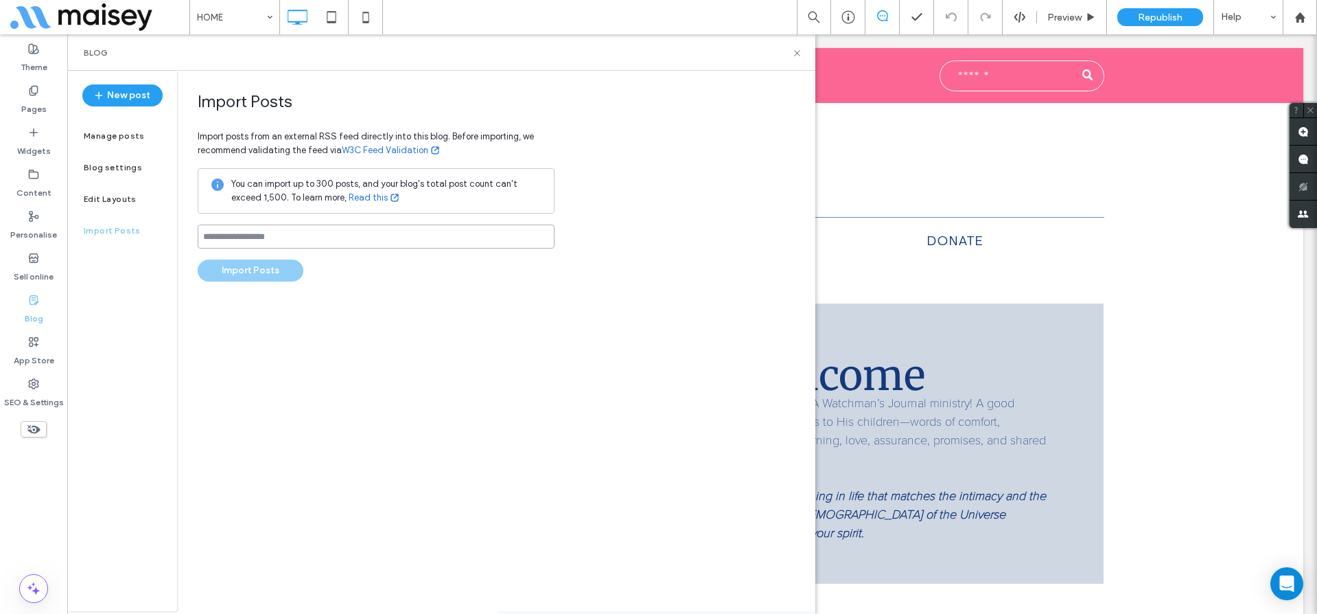
click at [230, 233] on input at bounding box center [376, 236] width 357 height 24
paste input "**********"
type input "**********"
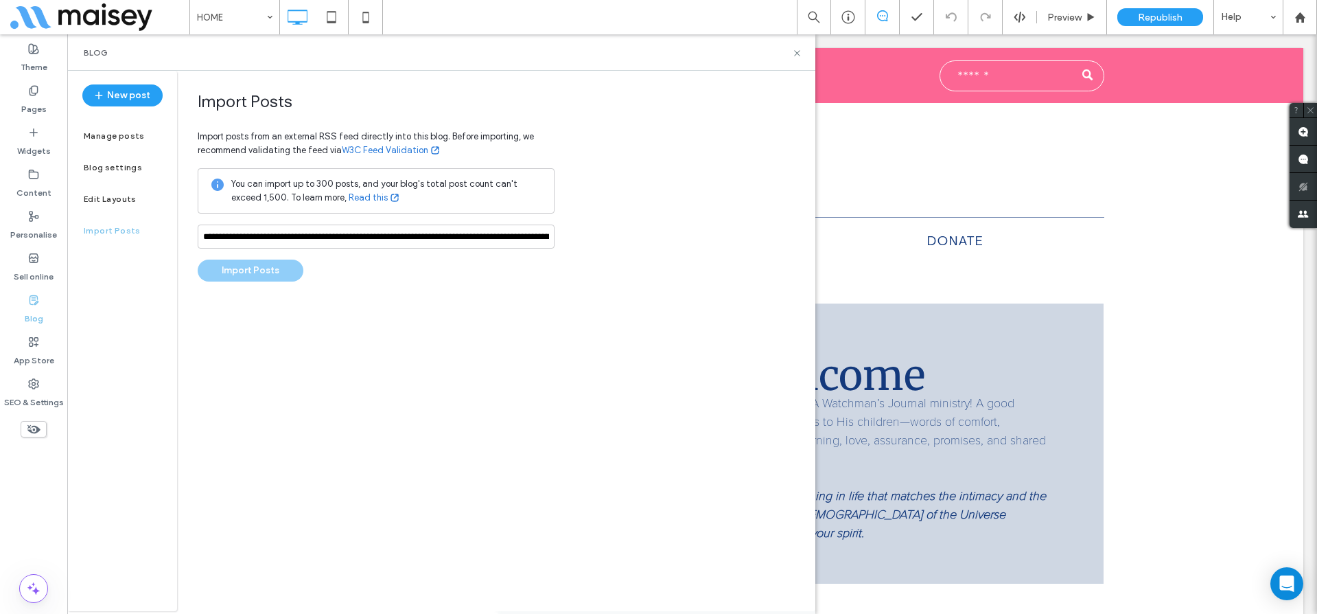
click at [368, 322] on div "**********" at bounding box center [496, 341] width 638 height 540
click at [283, 266] on button "Import Posts" at bounding box center [251, 270] width 106 height 22
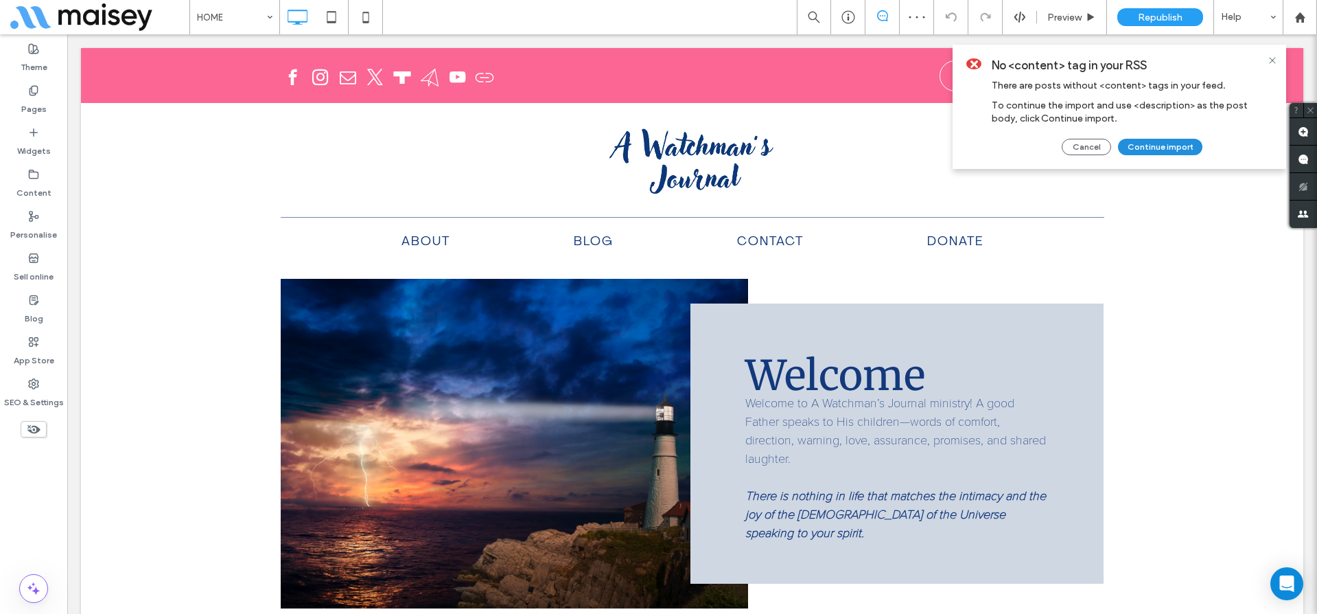
click at [1176, 148] on button "Continue import" at bounding box center [1160, 147] width 84 height 16
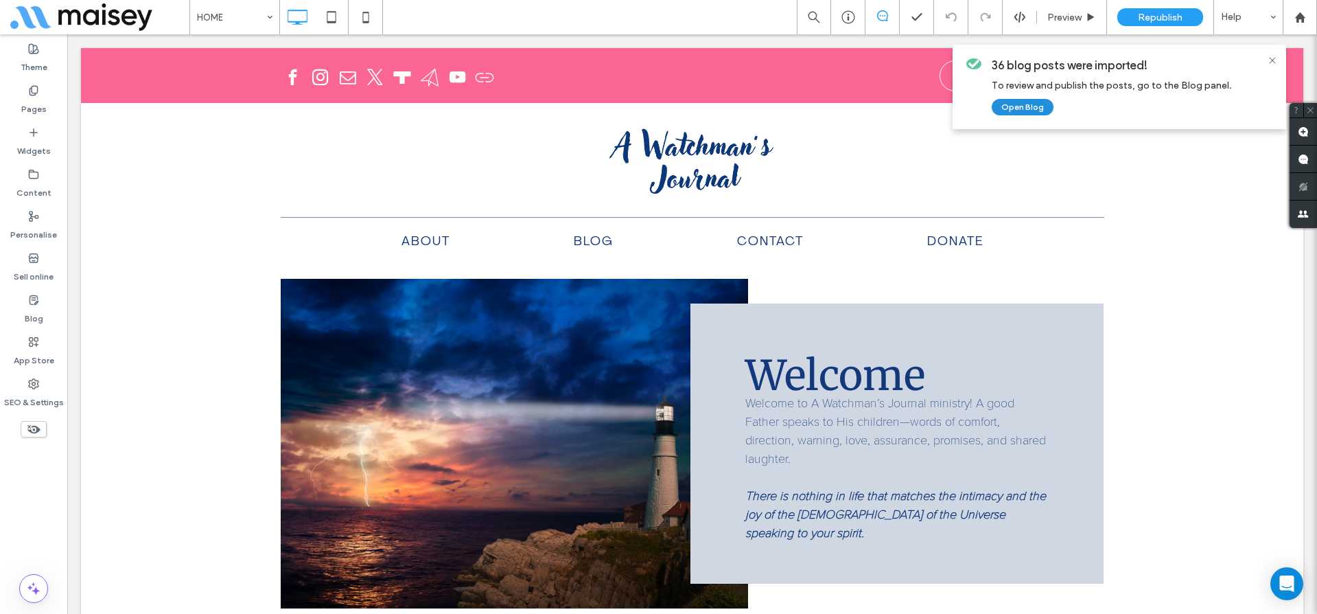
click at [1020, 102] on button "Open Blog" at bounding box center [1023, 107] width 62 height 16
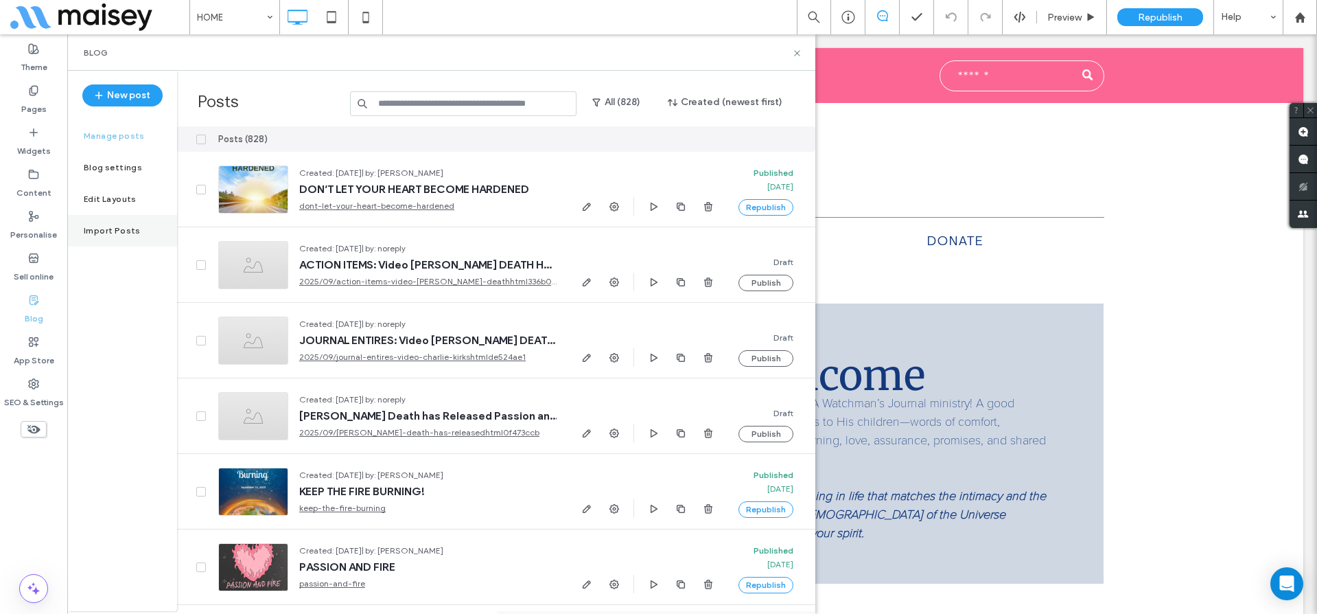
click at [93, 222] on div "Import Posts" at bounding box center [122, 231] width 110 height 32
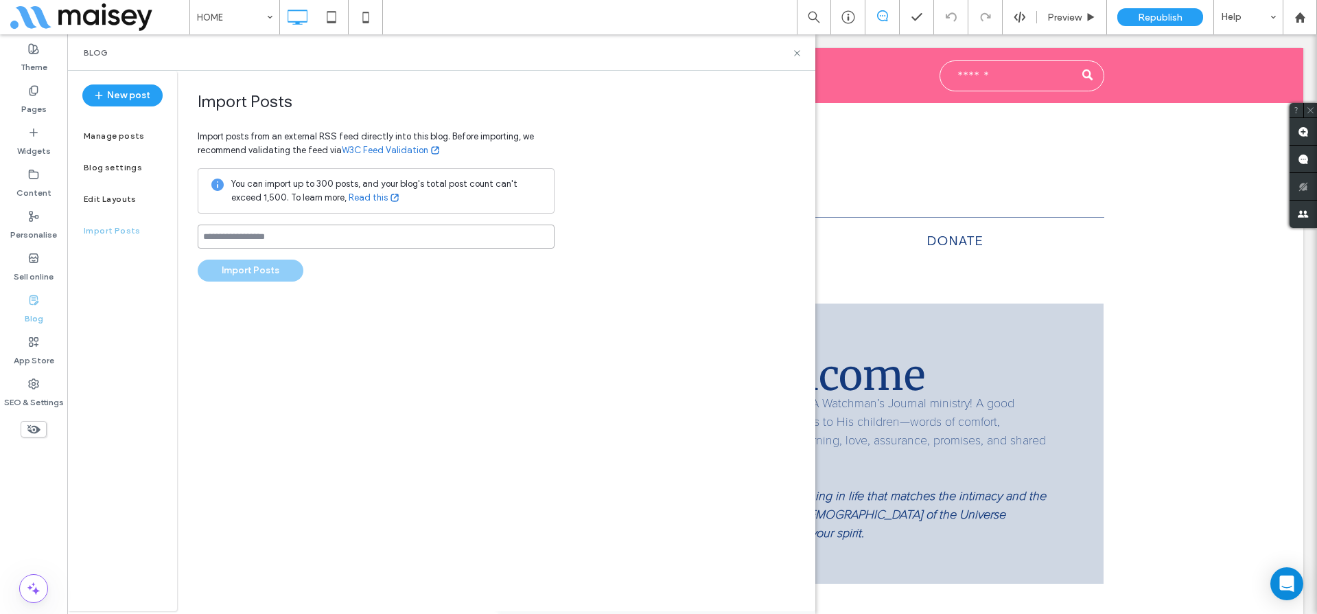
click at [284, 237] on input at bounding box center [376, 236] width 357 height 24
paste input "**********"
type input "**********"
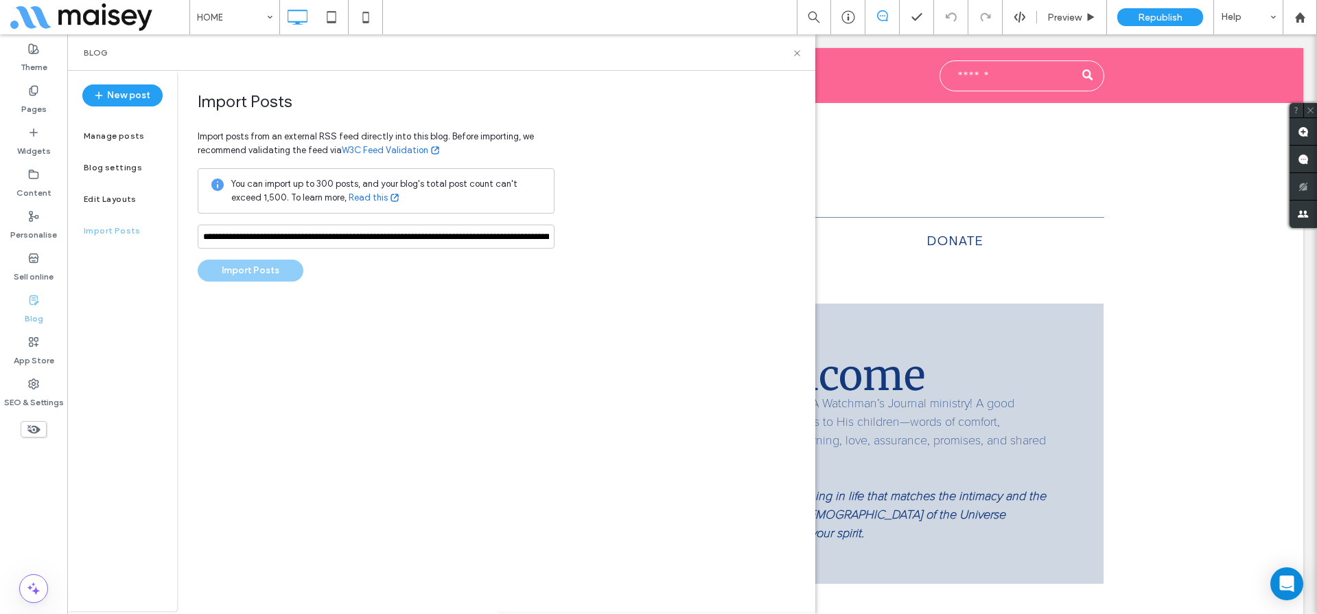
click at [363, 314] on div "**********" at bounding box center [496, 341] width 638 height 540
click at [277, 270] on button "Import Posts" at bounding box center [251, 270] width 106 height 22
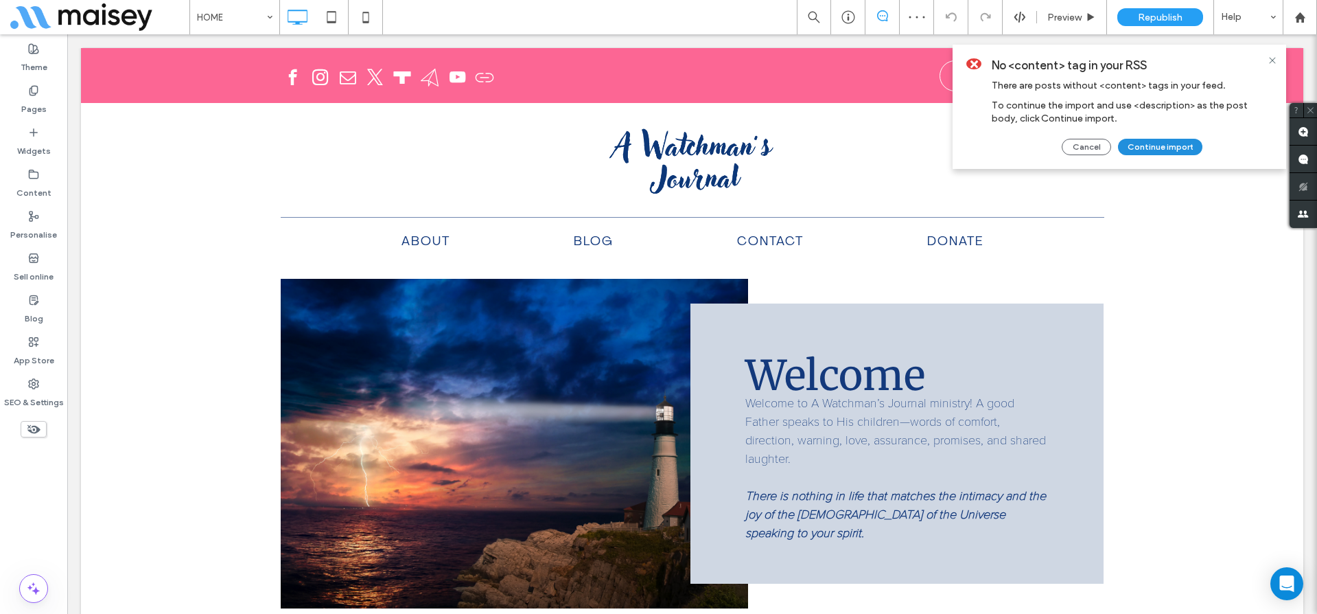
click at [1158, 145] on button "Continue import" at bounding box center [1160, 147] width 84 height 16
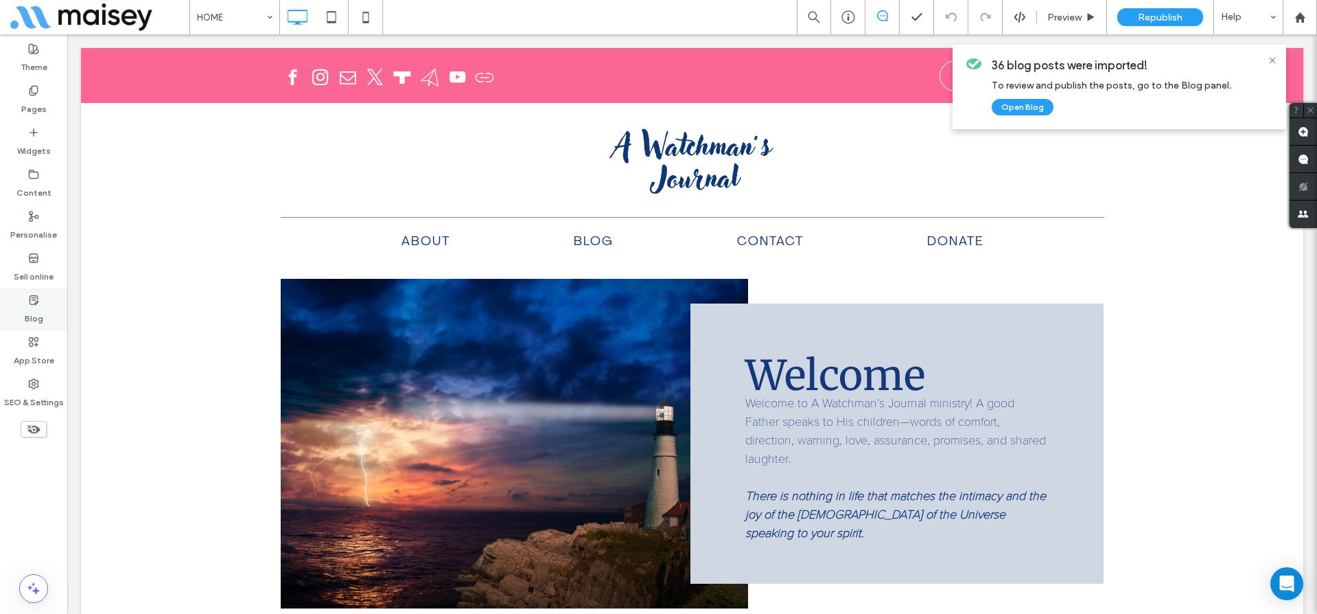
click at [28, 308] on label "Blog" at bounding box center [34, 314] width 19 height 19
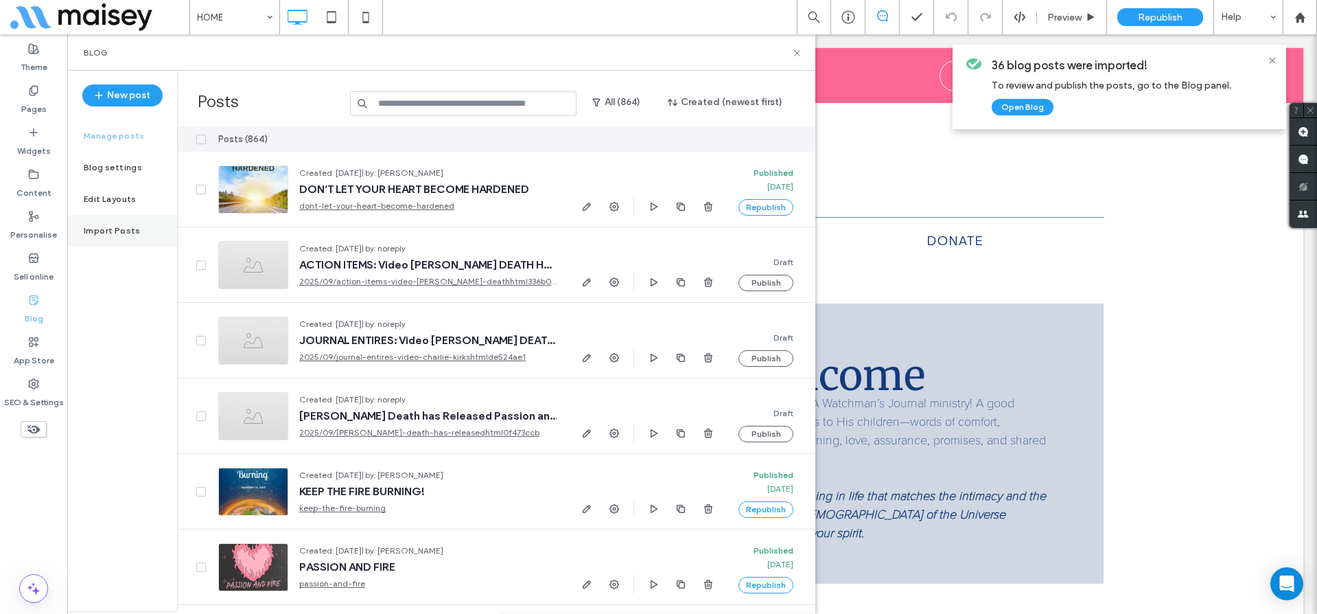
click at [98, 238] on div "Import Posts" at bounding box center [122, 231] width 110 height 32
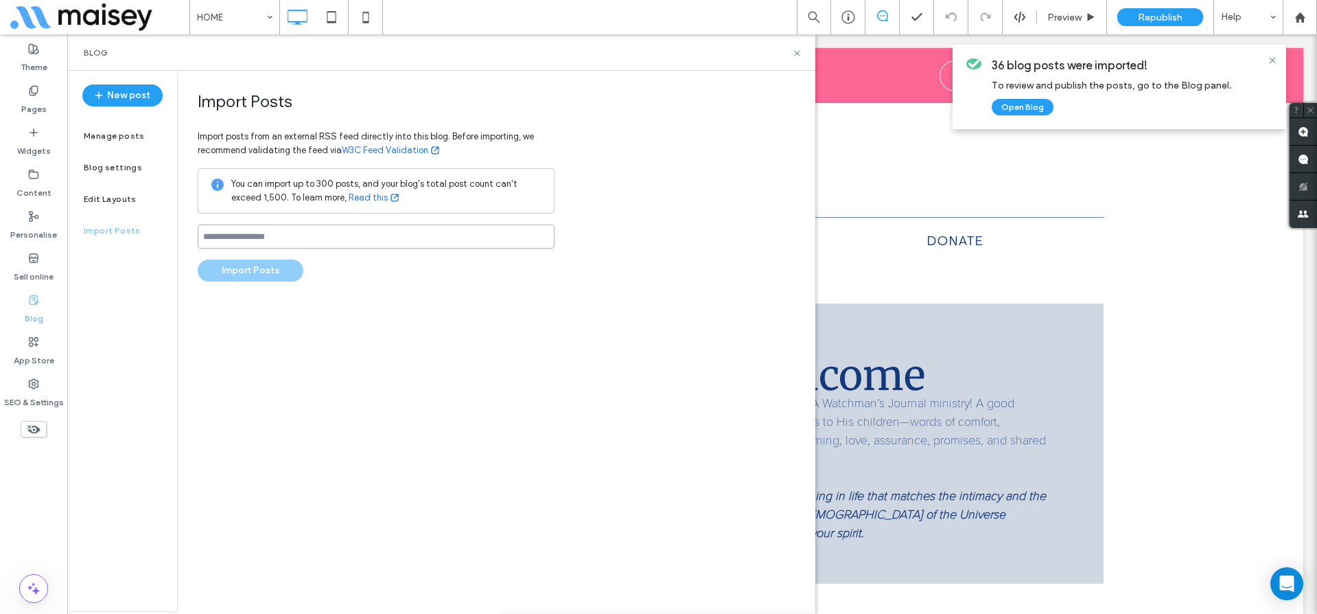
click at [264, 240] on input at bounding box center [376, 236] width 357 height 24
paste input "**********"
type input "**********"
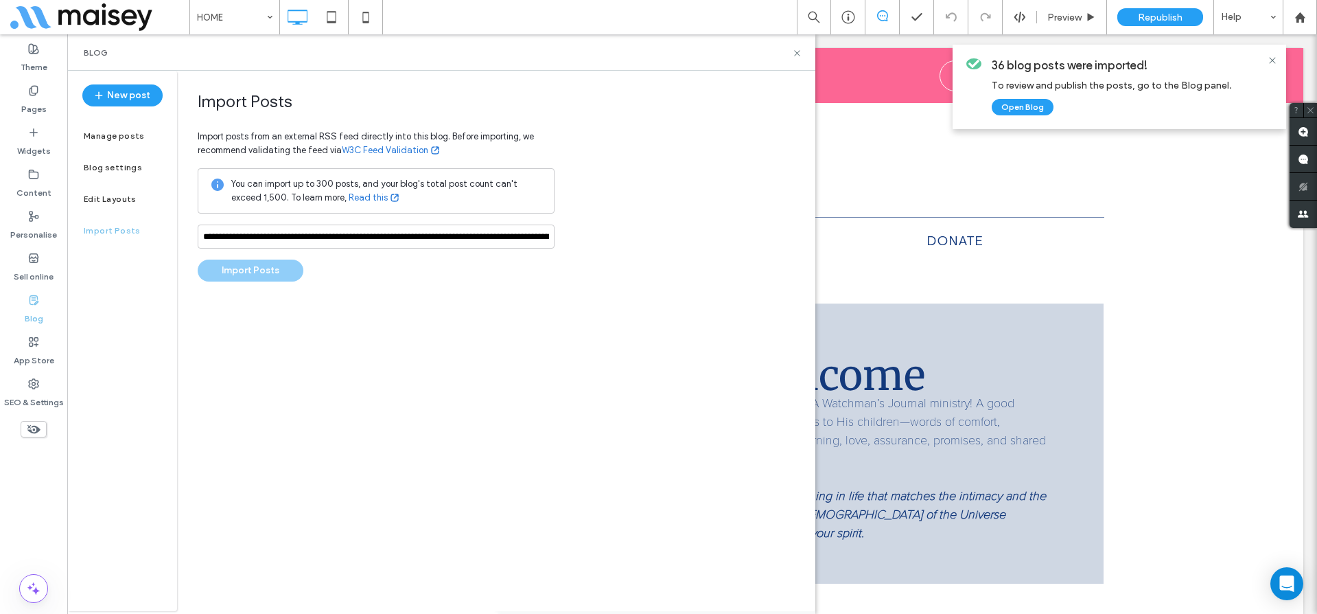
click at [408, 308] on div "**********" at bounding box center [496, 341] width 638 height 540
click at [270, 269] on button "Import Posts" at bounding box center [251, 270] width 106 height 22
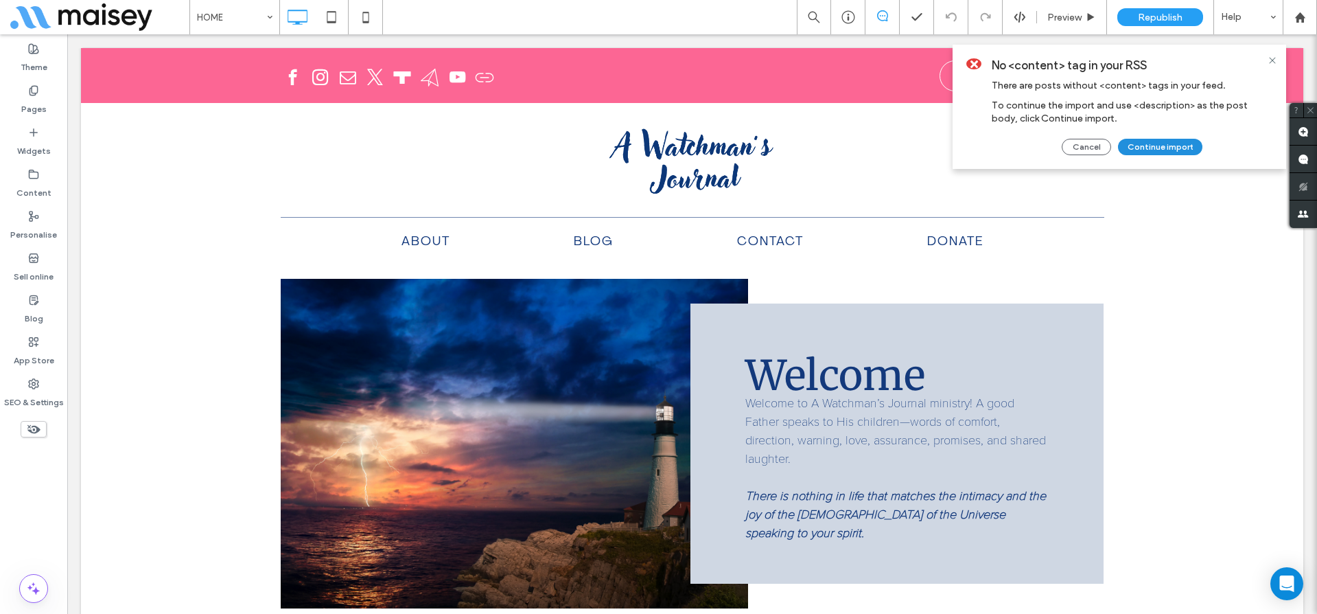
click at [1187, 150] on button "Continue import" at bounding box center [1160, 147] width 84 height 16
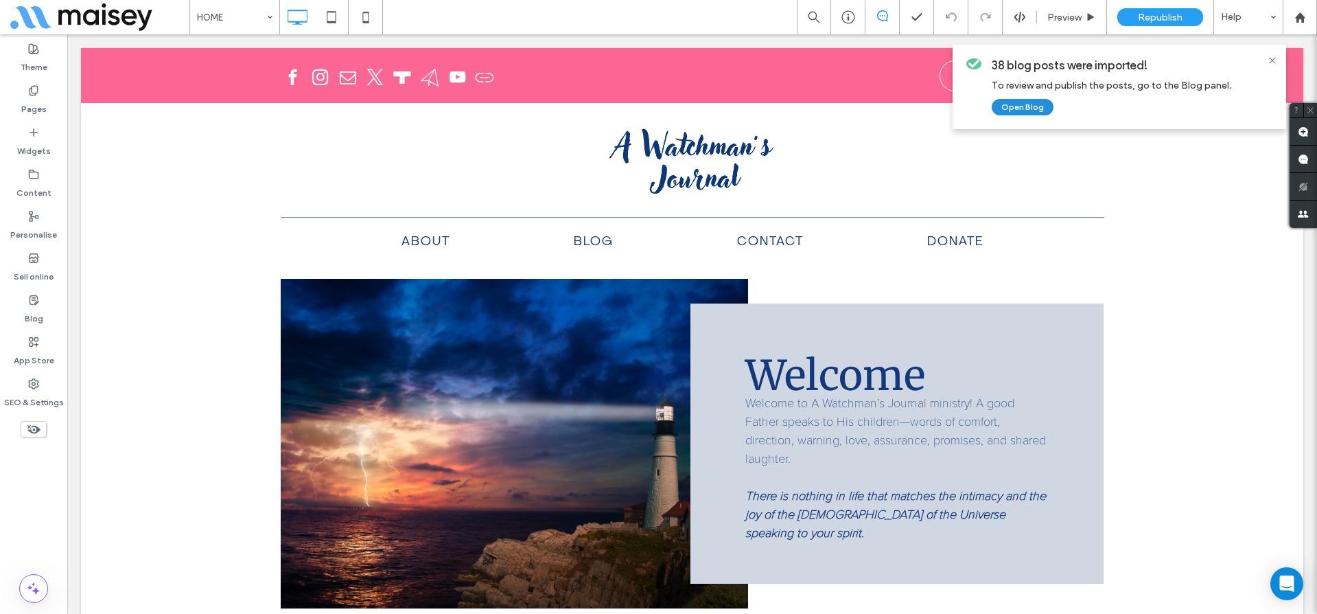
click at [999, 104] on button "Open Blog" at bounding box center [1023, 107] width 62 height 16
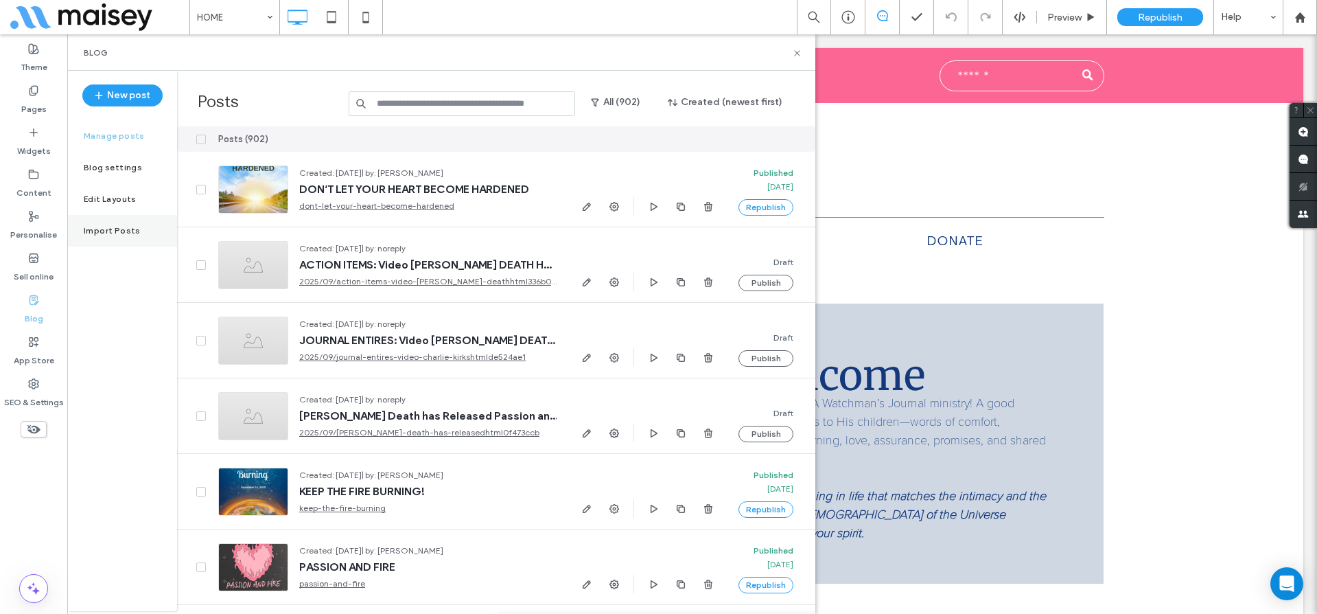
click at [119, 231] on label "Import Posts" at bounding box center [112, 231] width 57 height 10
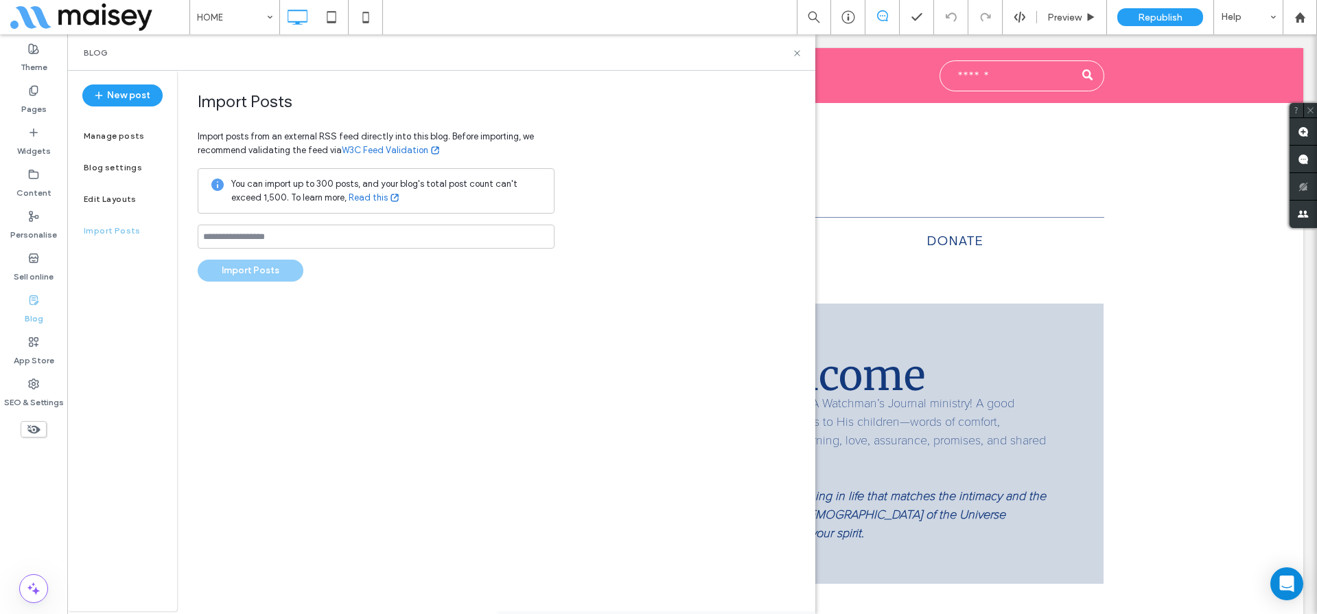
click at [279, 249] on div "Import Posts Import posts from an external RSS feed directly into this blog. Be…" at bounding box center [376, 186] width 357 height 190
click at [278, 240] on input at bounding box center [376, 236] width 357 height 24
paste input "**********"
type input "**********"
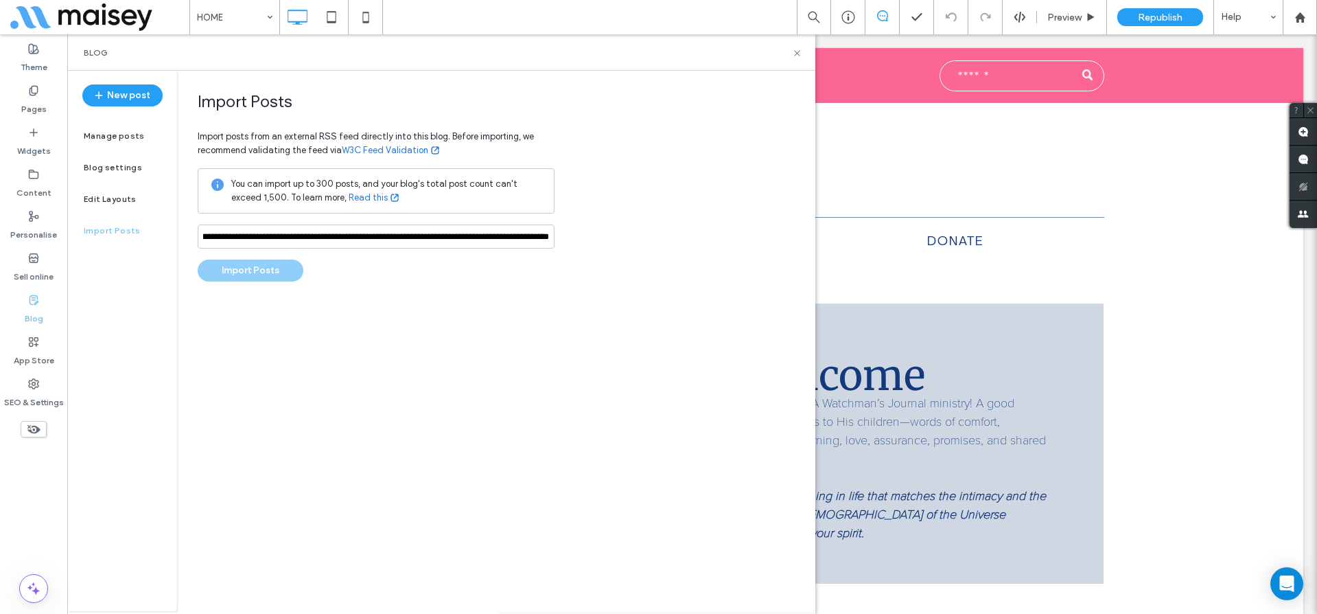
scroll to position [0, 0]
click at [329, 280] on div "**********" at bounding box center [376, 186] width 357 height 190
click at [270, 268] on button "Import Posts" at bounding box center [251, 270] width 106 height 22
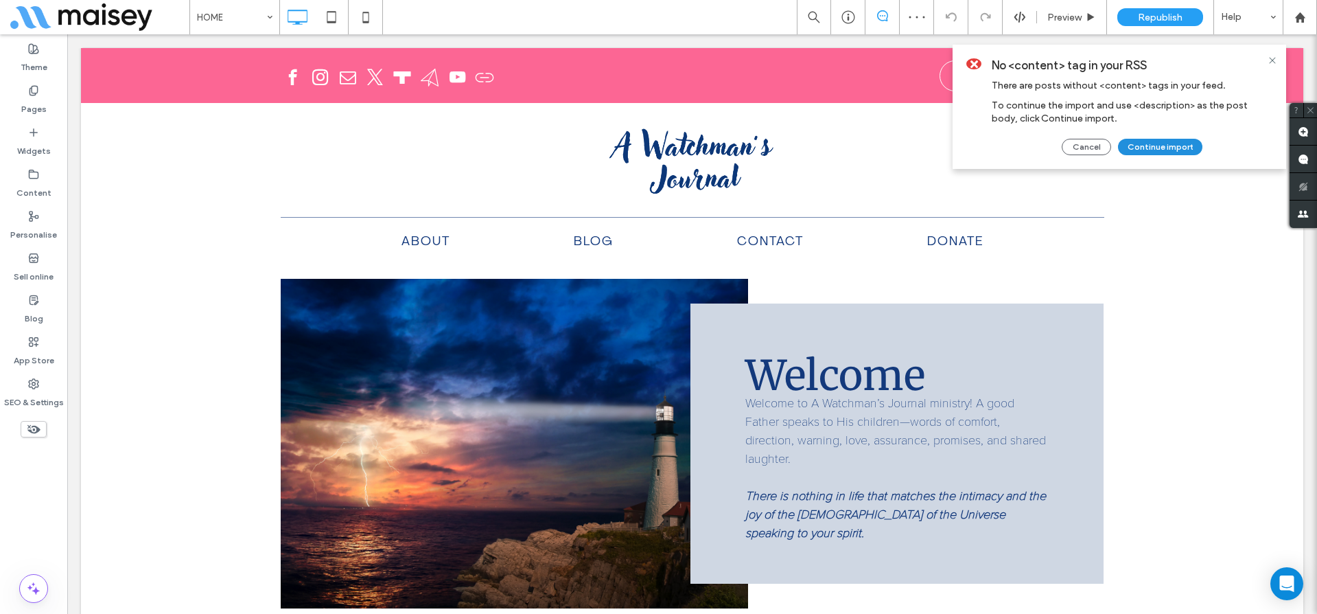
click at [1165, 152] on button "Continue import" at bounding box center [1160, 147] width 84 height 16
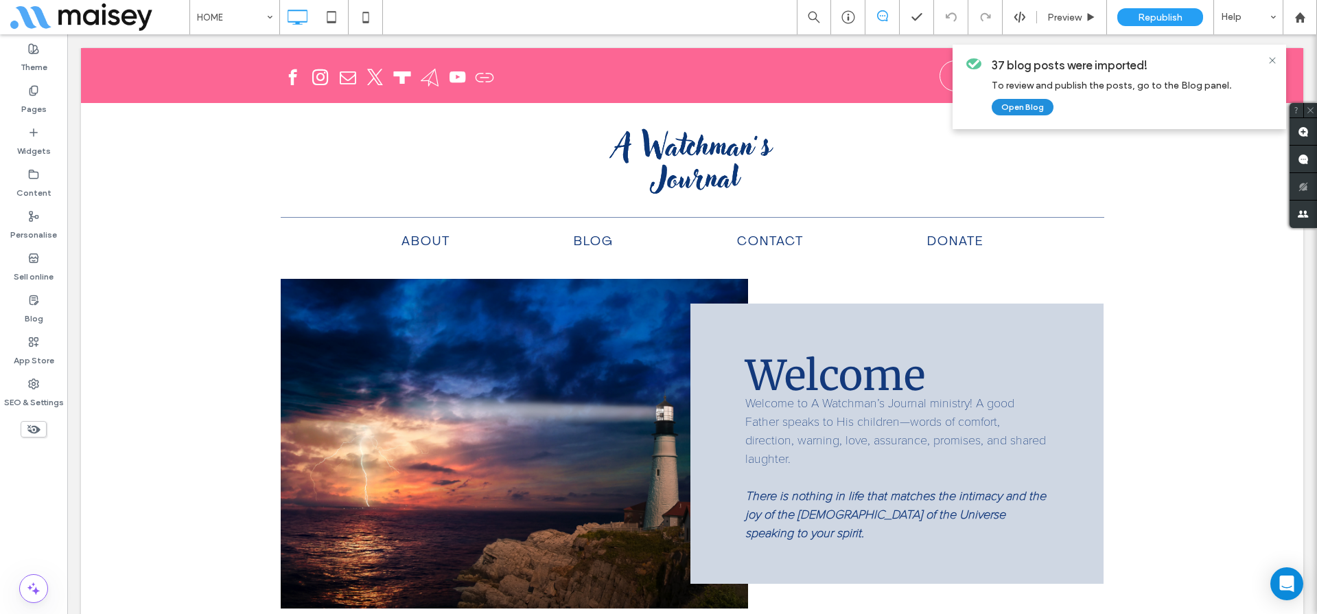
click at [1012, 107] on button "Open Blog" at bounding box center [1023, 107] width 62 height 16
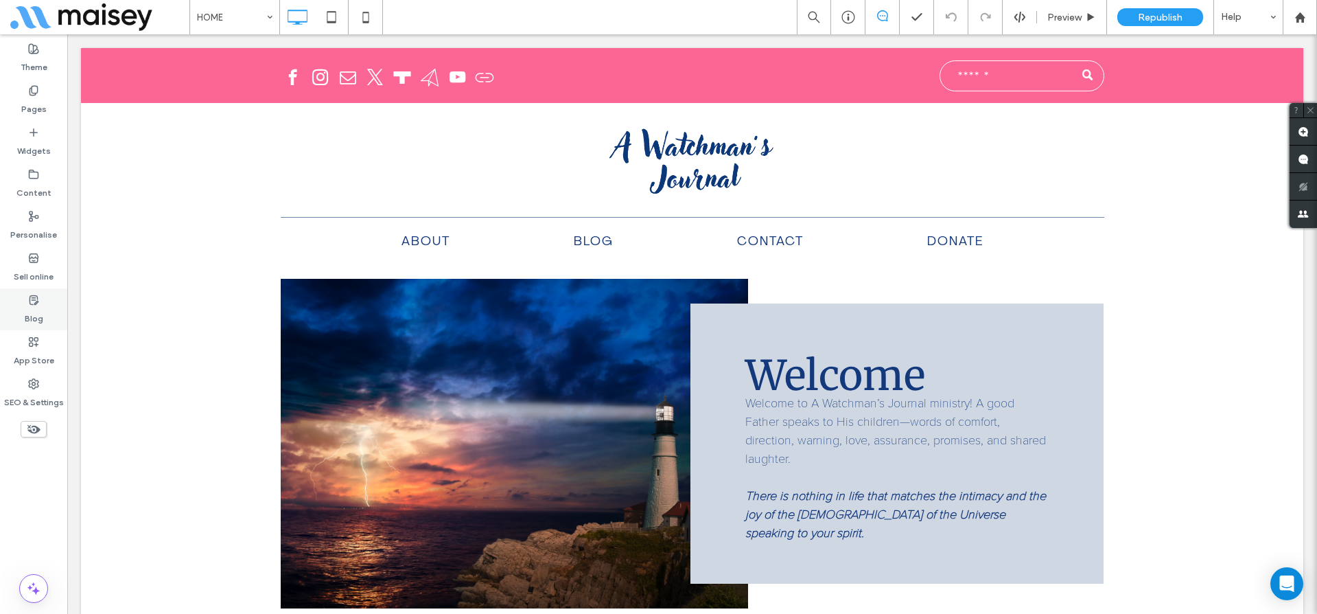
click at [45, 312] on div "Blog" at bounding box center [33, 309] width 67 height 42
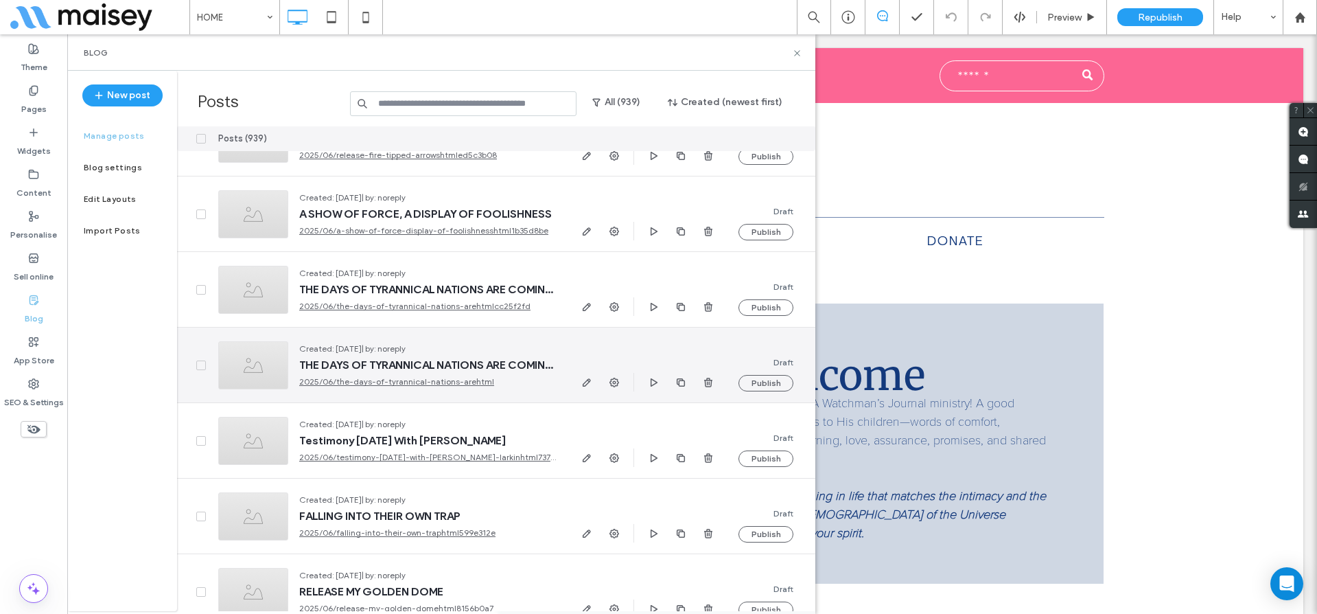
scroll to position [15014, 0]
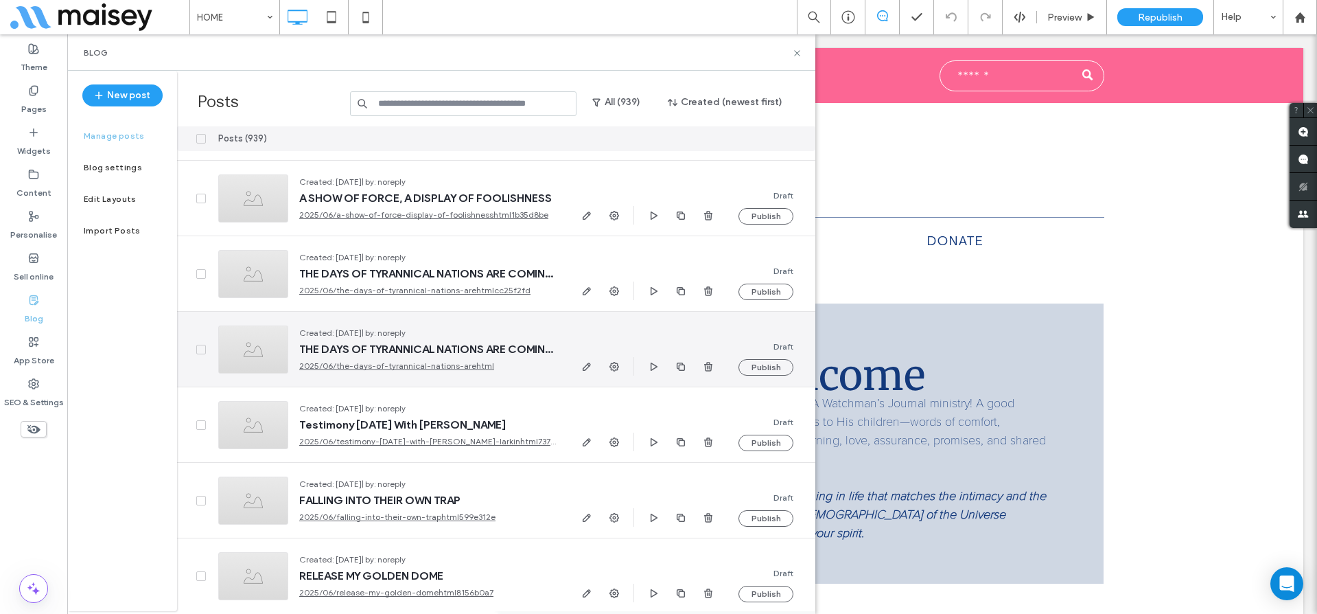
click at [199, 348] on icon at bounding box center [200, 349] width 5 height 4
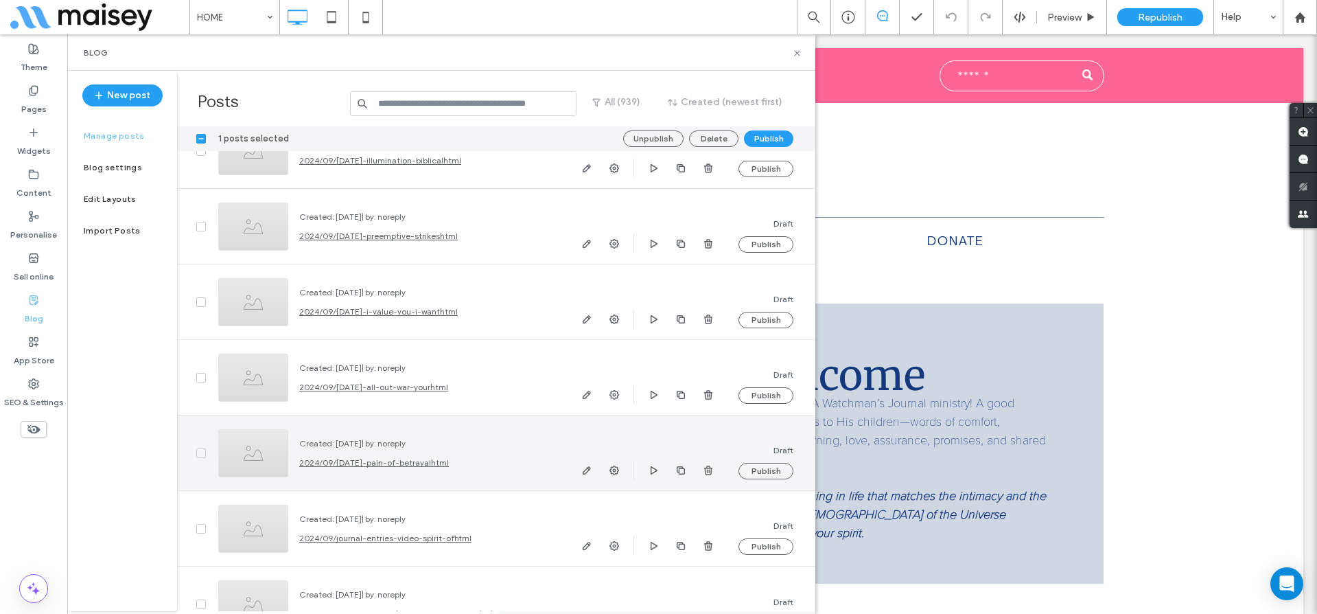
scroll to position [44837, 0]
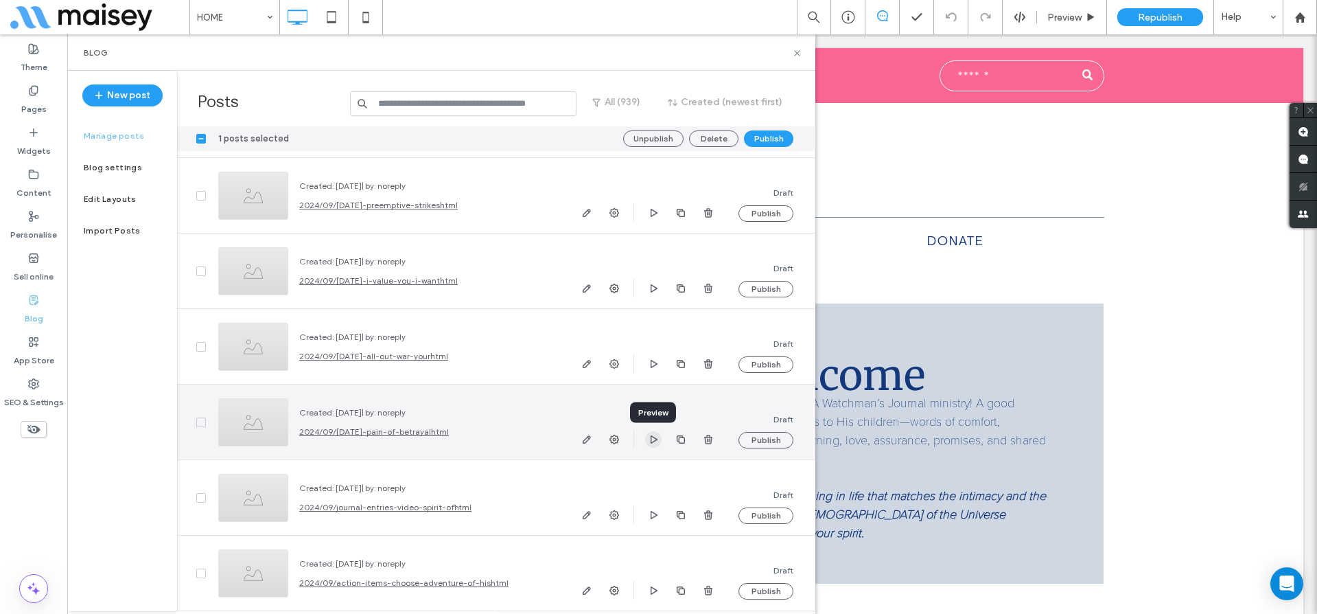
click at [653, 436] on use "button" at bounding box center [654, 438] width 7 height 8
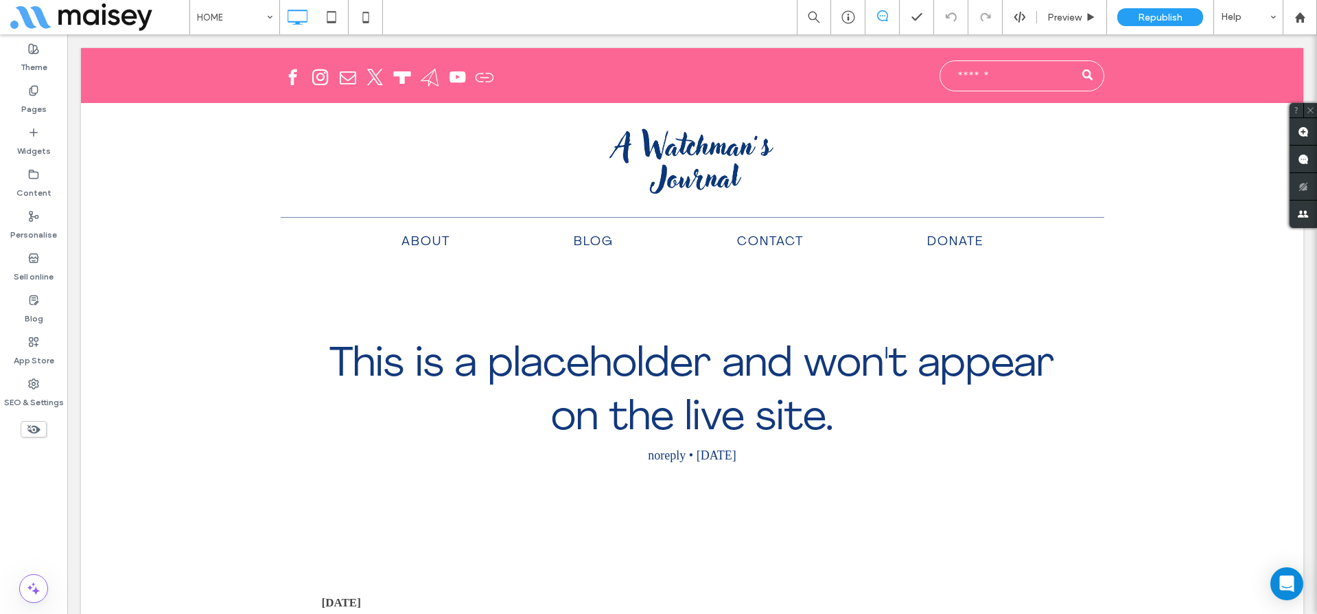
scroll to position [0, 0]
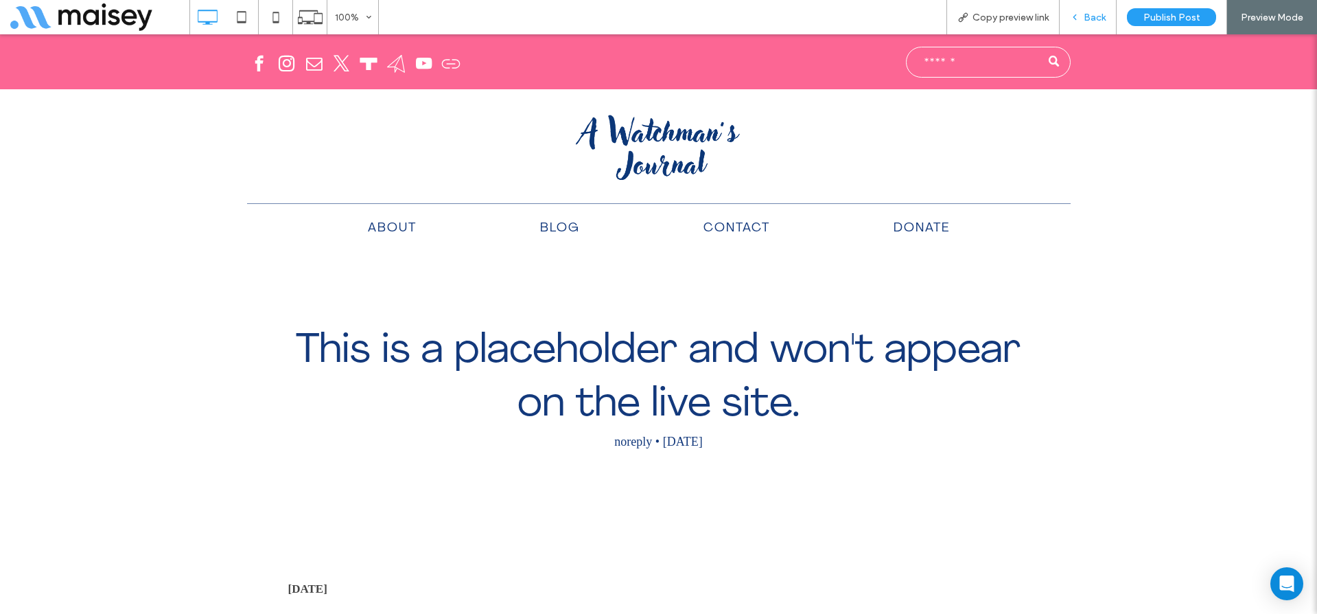
click at [1082, 19] on div "Back" at bounding box center [1088, 18] width 56 height 12
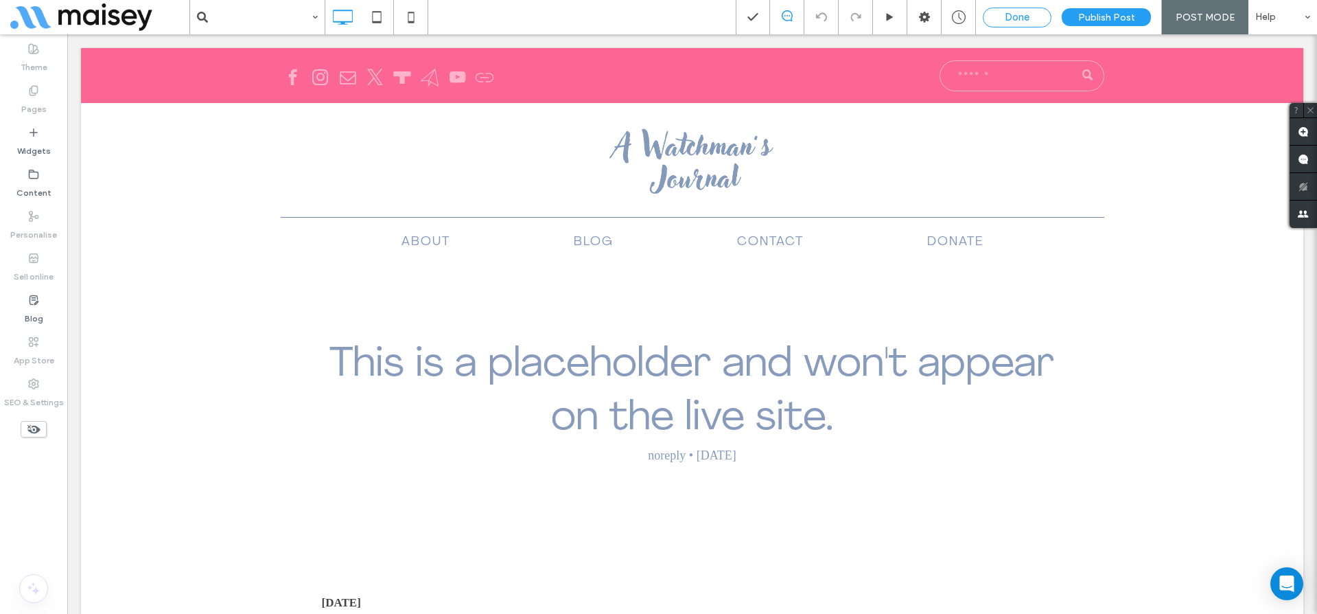
click at [1014, 14] on span "Done" at bounding box center [1017, 17] width 25 height 12
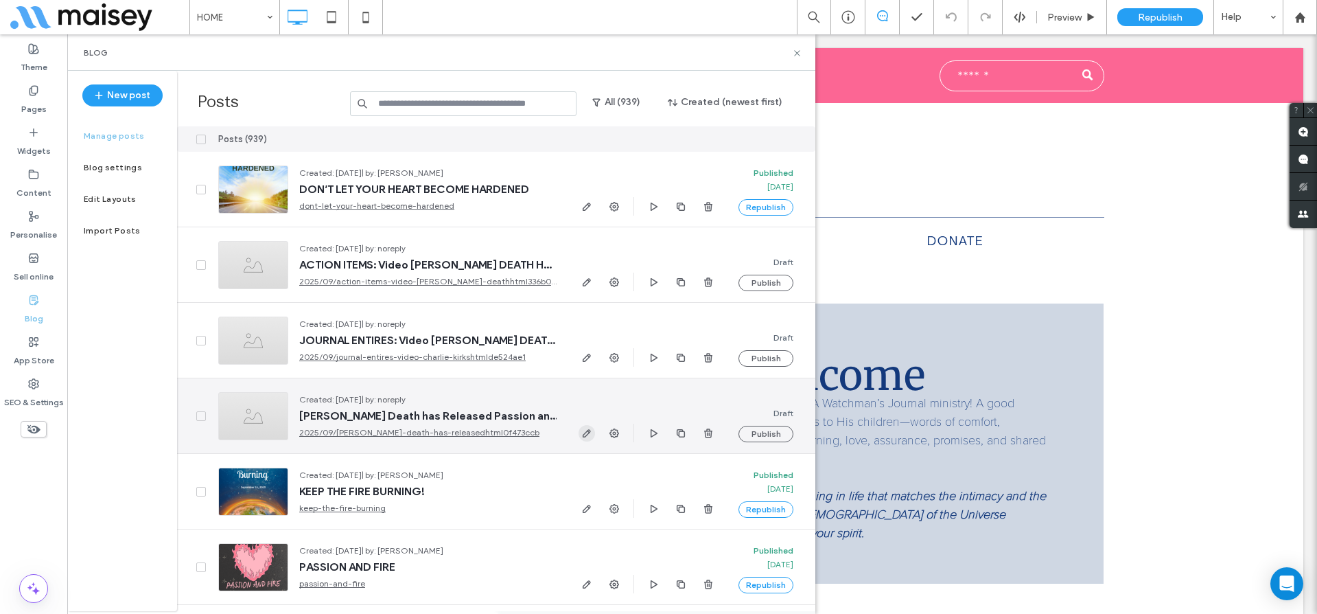
click at [584, 432] on icon "button" at bounding box center [586, 433] width 11 height 11
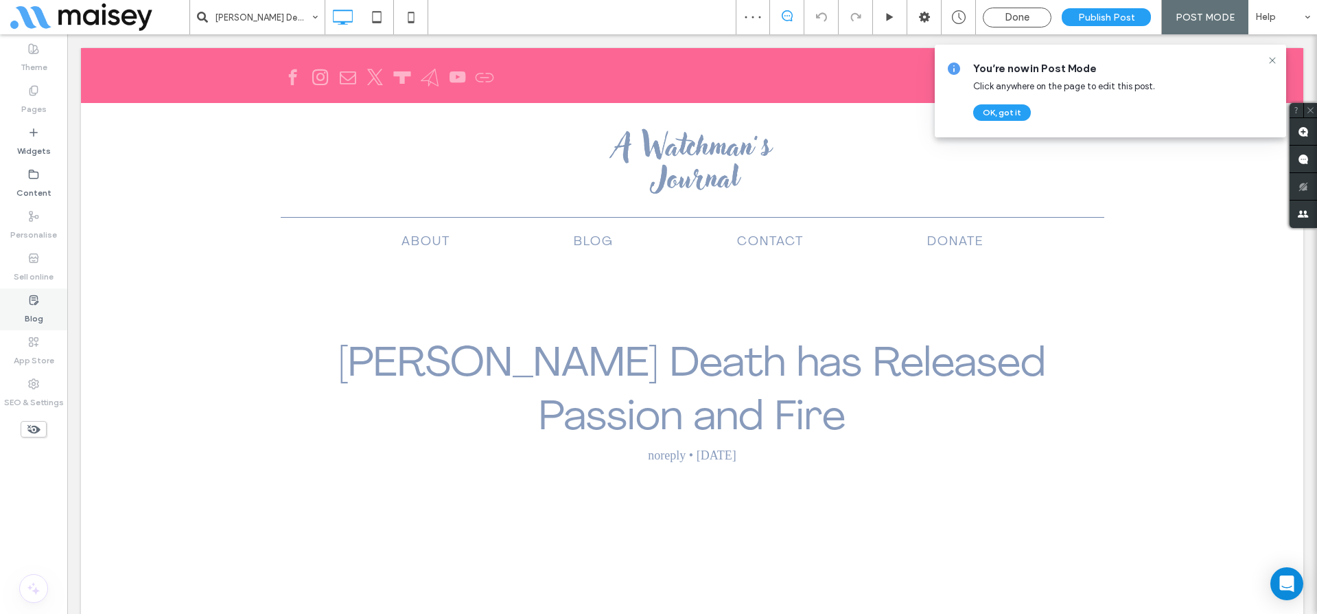
click at [34, 306] on label "Blog" at bounding box center [34, 314] width 19 height 19
click at [33, 304] on use at bounding box center [34, 299] width 8 height 9
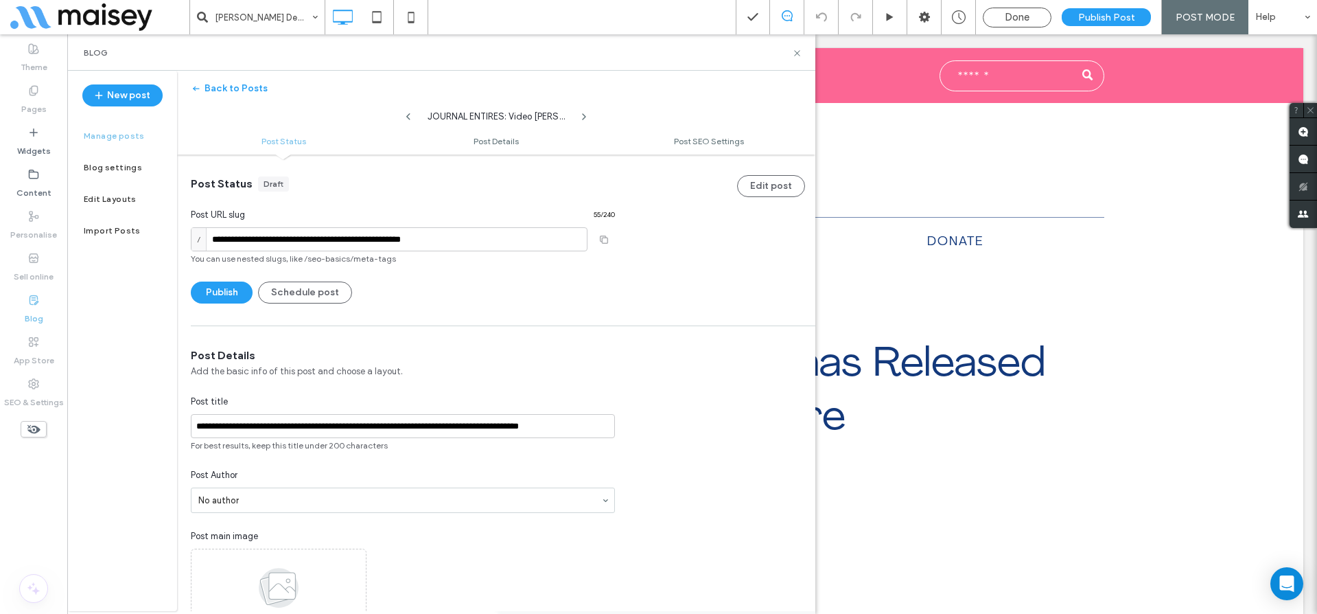
click at [790, 49] on div "Blog" at bounding box center [441, 52] width 715 height 11
click at [795, 53] on icon at bounding box center [797, 53] width 10 height 10
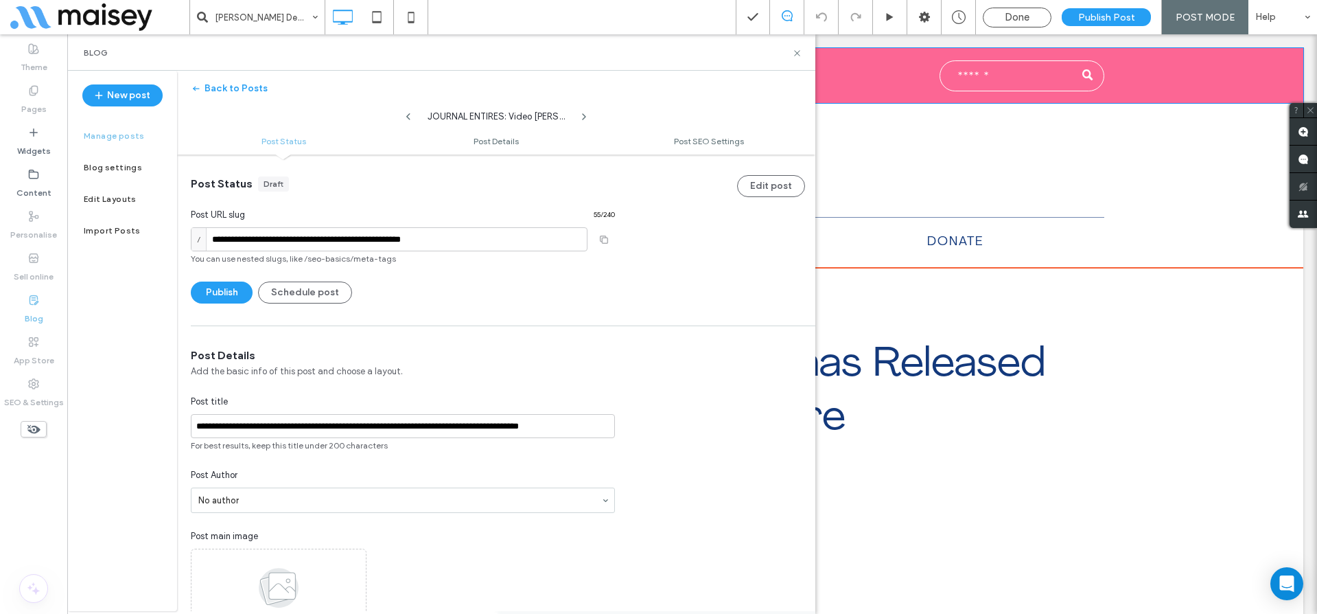
click at [798, 53] on div "Click To Paste Click To Paste" at bounding box center [692, 75] width 1222 height 55
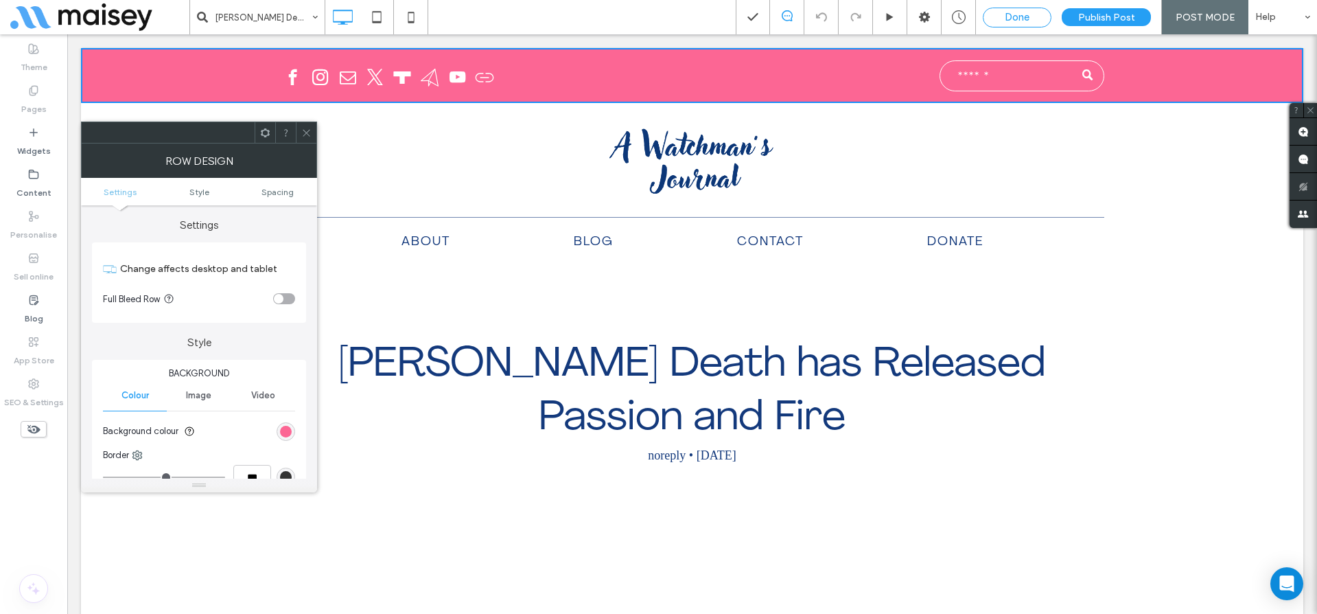
click at [1034, 17] on div "Done" at bounding box center [1016, 17] width 67 height 12
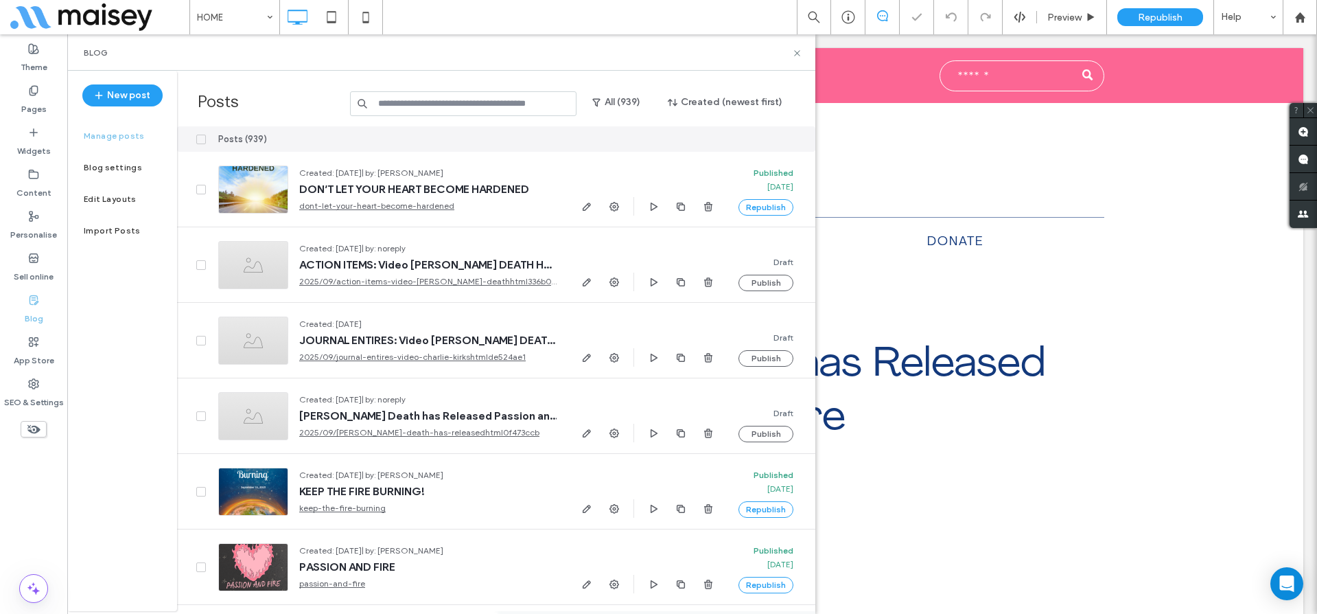
click at [308, 132] on div "Posts (939)" at bounding box center [387, 138] width 360 height 25
drag, startPoint x: 246, startPoint y: 138, endPoint x: 275, endPoint y: 140, distance: 28.9
click at [275, 140] on div "Posts (939)" at bounding box center [387, 138] width 360 height 25
copy div "939)"
click at [25, 397] on label "SEO & Settings" at bounding box center [34, 398] width 60 height 19
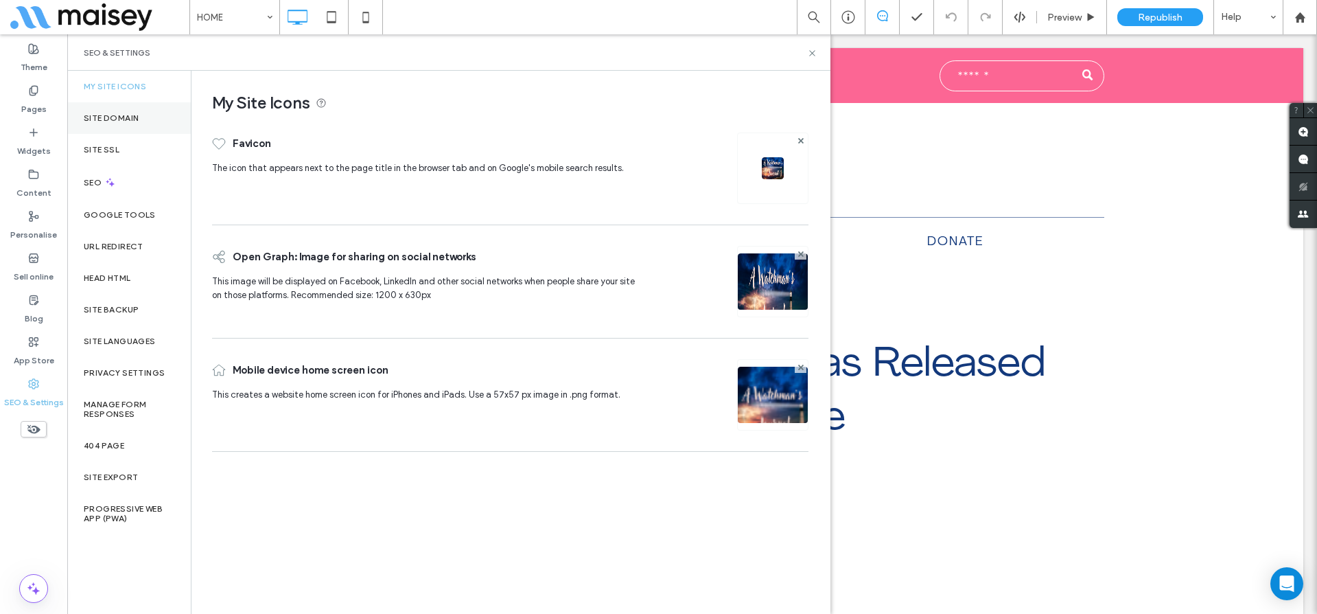
click at [115, 126] on div "Site Domain" at bounding box center [129, 118] width 124 height 32
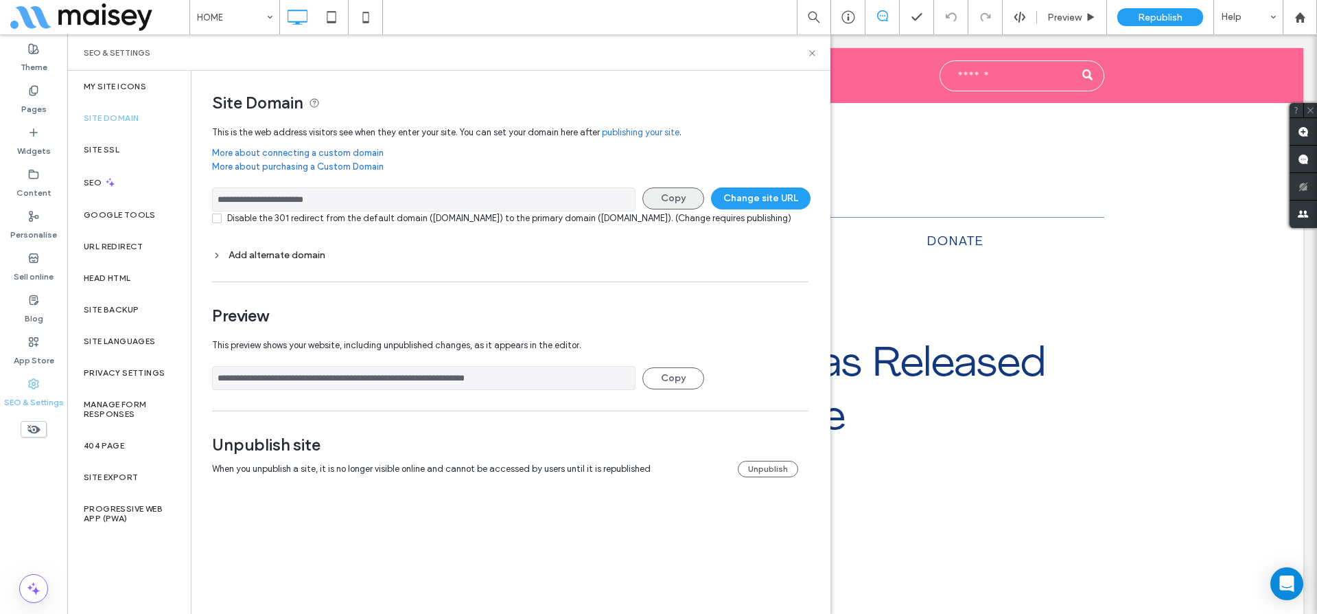
click at [662, 200] on button "Copy" at bounding box center [673, 198] width 62 height 22
